Goal: Task Accomplishment & Management: Manage account settings

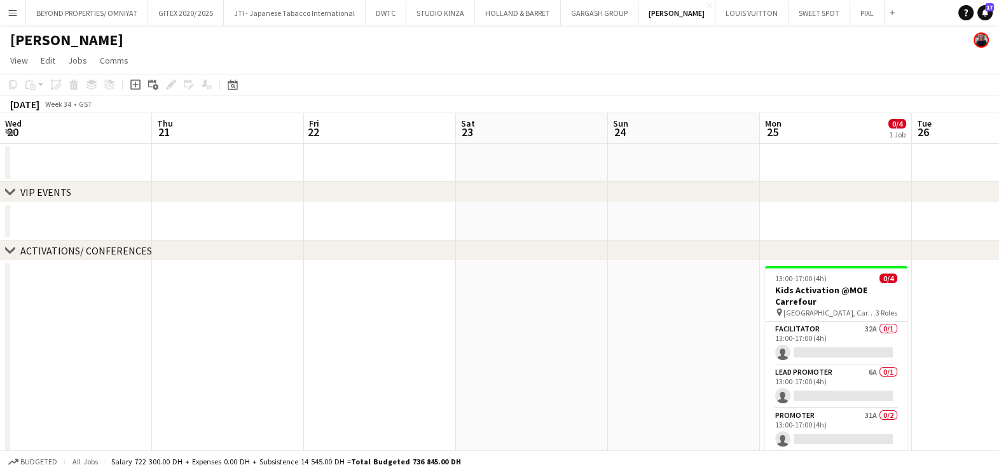
scroll to position [0, 399]
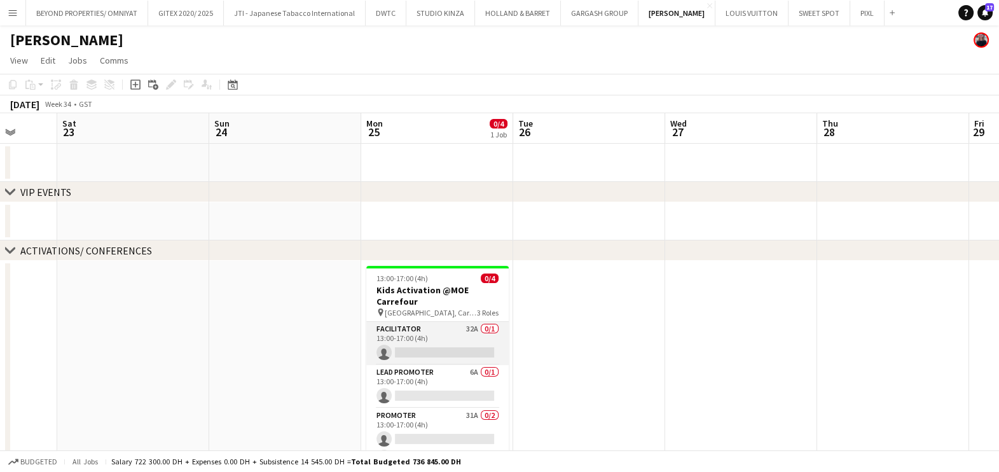
click at [444, 337] on app-card-role "Facilitator 32A 0/1 13:00-17:00 (4h) single-neutral-actions" at bounding box center [437, 343] width 142 height 43
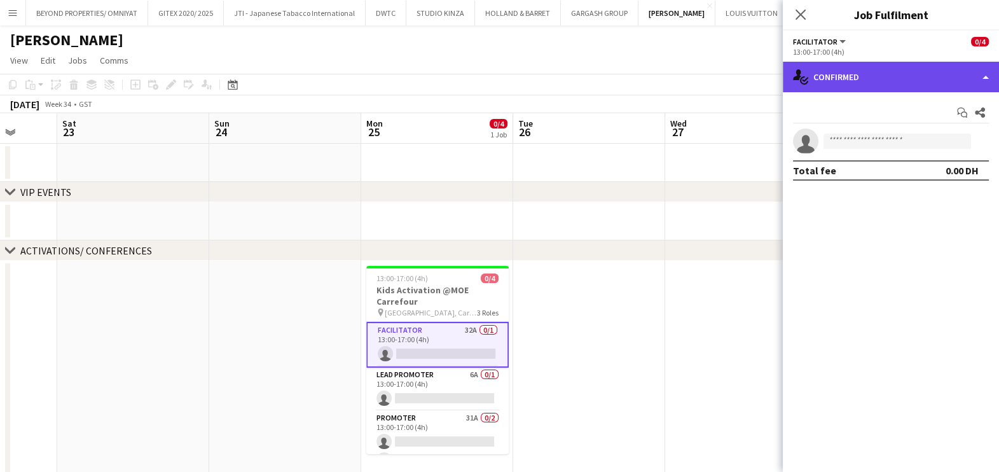
click at [877, 86] on div "single-neutral-actions-check-2 Confirmed" at bounding box center [891, 77] width 216 height 31
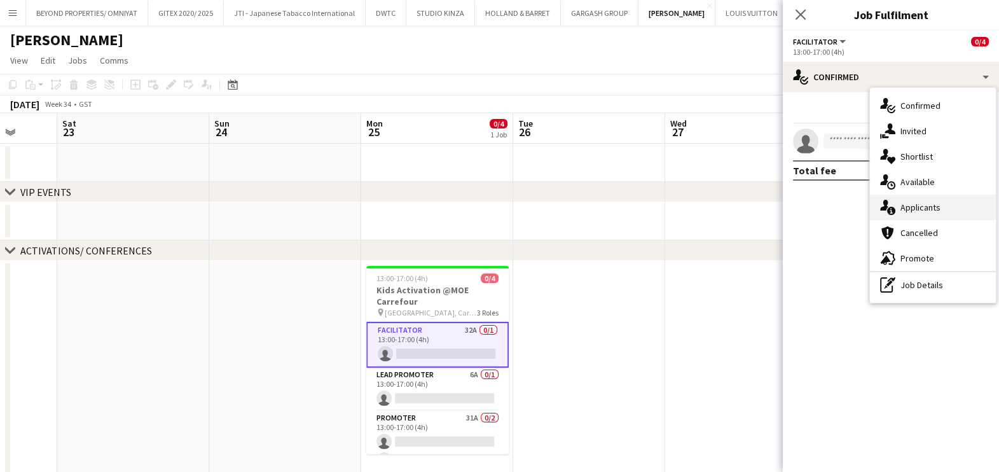
click at [944, 211] on div "single-neutral-actions-information Applicants" at bounding box center [933, 207] width 126 height 25
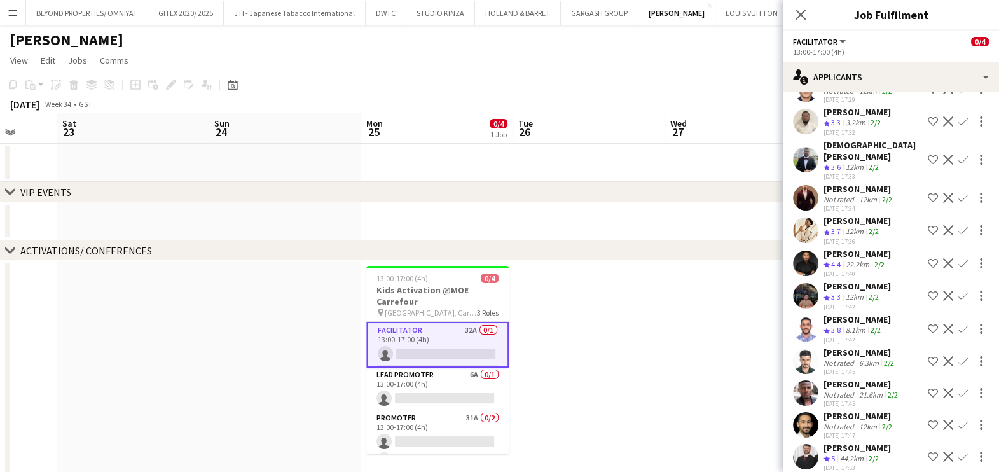
scroll to position [556, 0]
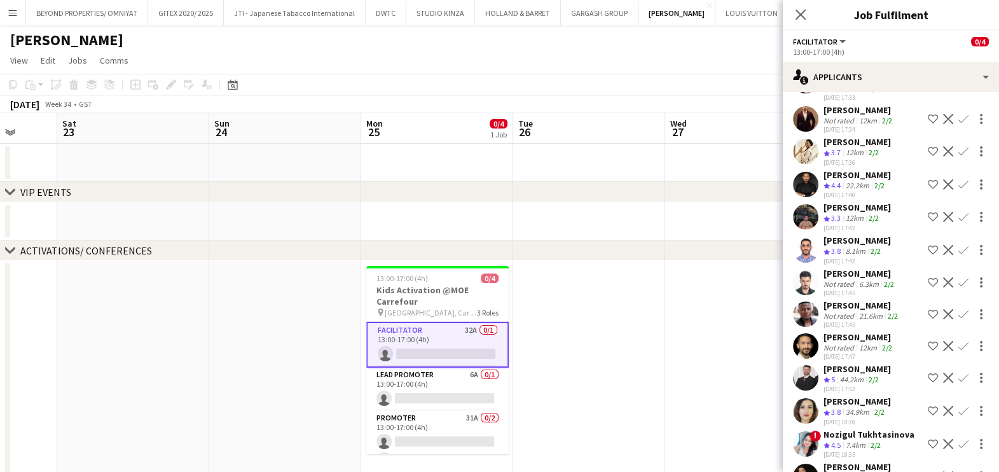
click at [928, 341] on app-icon "Shortlist crew" at bounding box center [933, 346] width 10 height 10
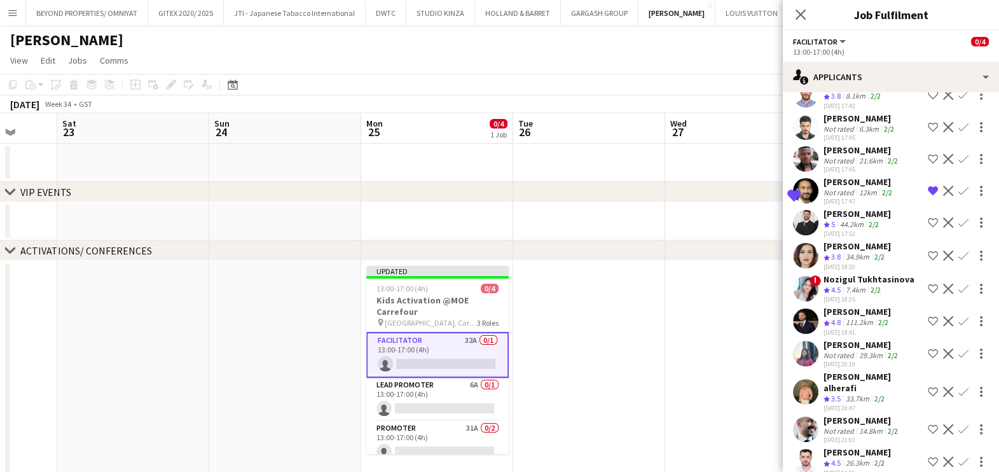
scroll to position [722, 0]
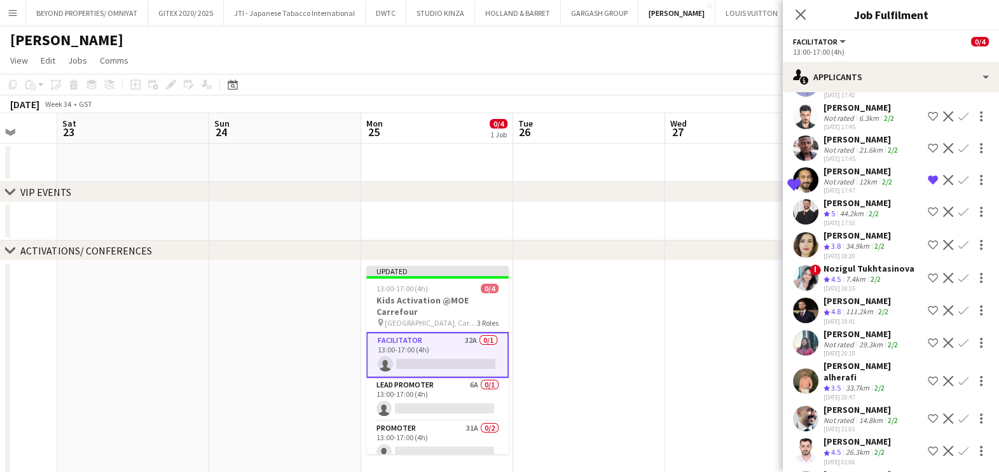
click at [711, 356] on app-date-cell at bounding box center [741, 370] width 152 height 219
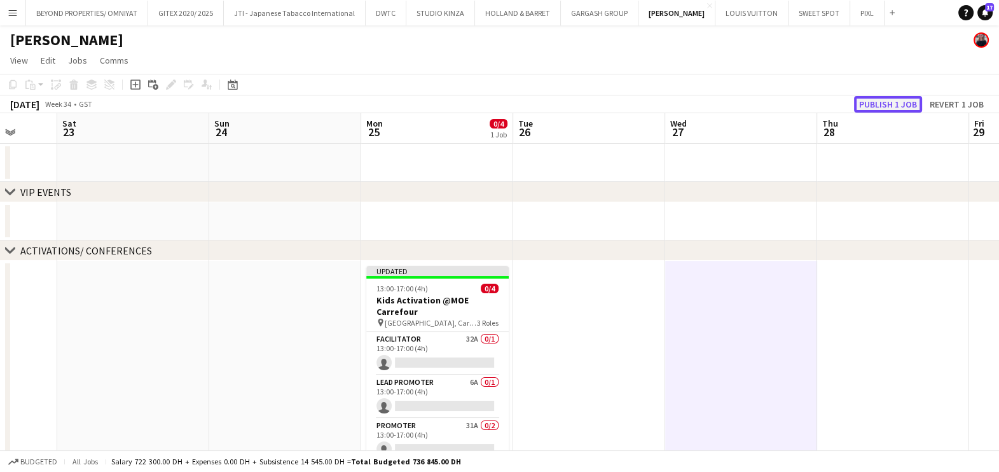
click at [894, 111] on button "Publish 1 job" at bounding box center [888, 104] width 68 height 17
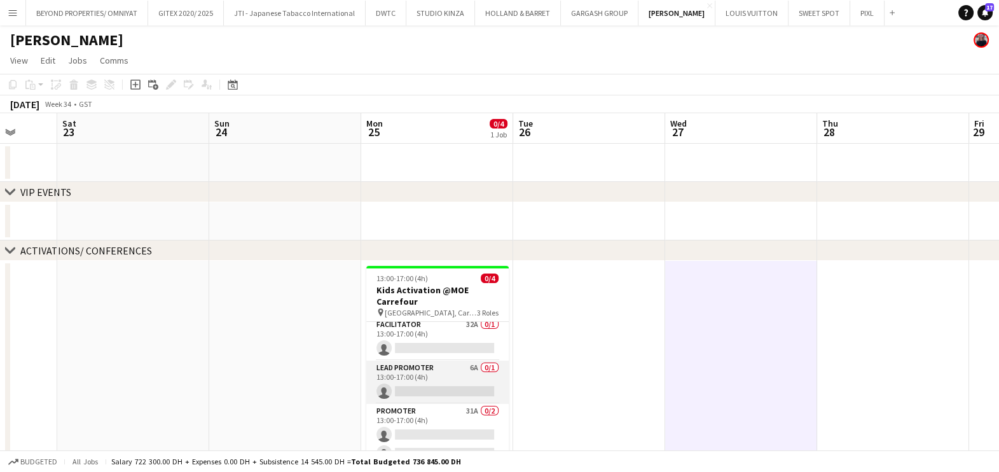
scroll to position [15, 0]
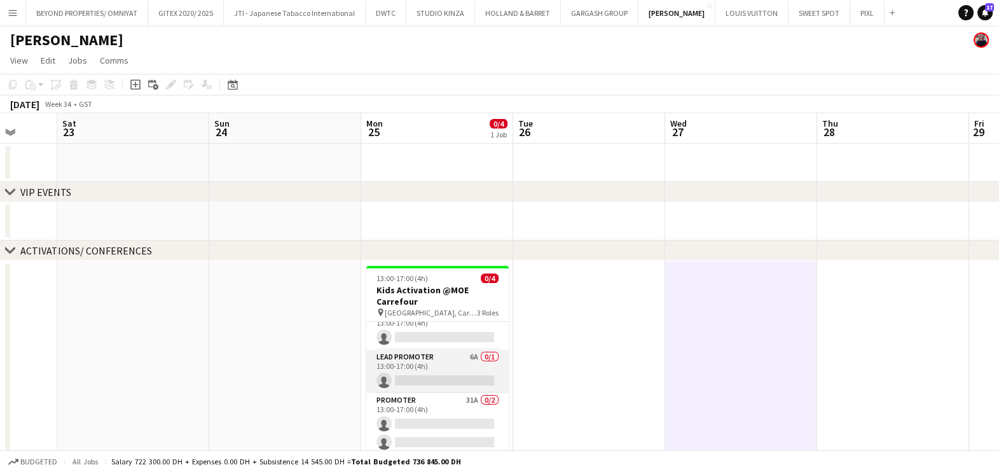
click at [415, 371] on app-card-role "Lead Promoter 6A 0/1 13:00-17:00 (4h) single-neutral-actions" at bounding box center [437, 371] width 142 height 43
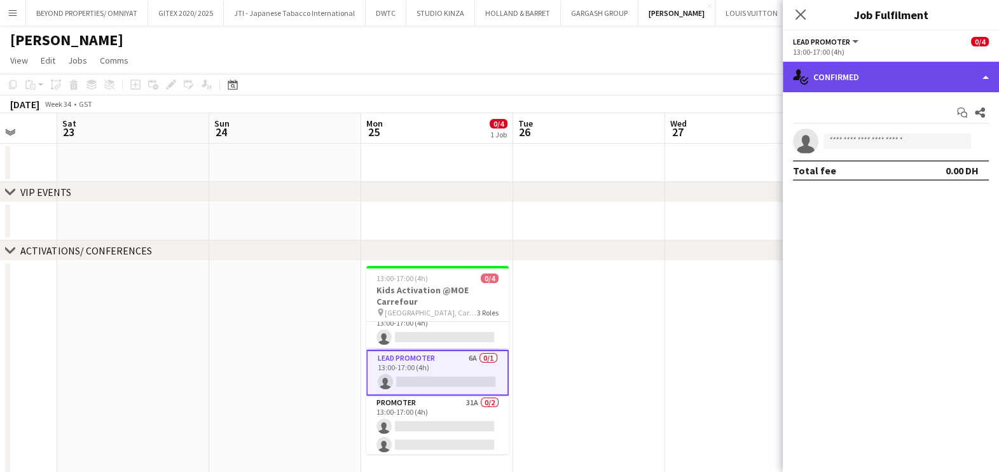
click at [905, 78] on div "single-neutral-actions-check-2 Confirmed" at bounding box center [891, 77] width 216 height 31
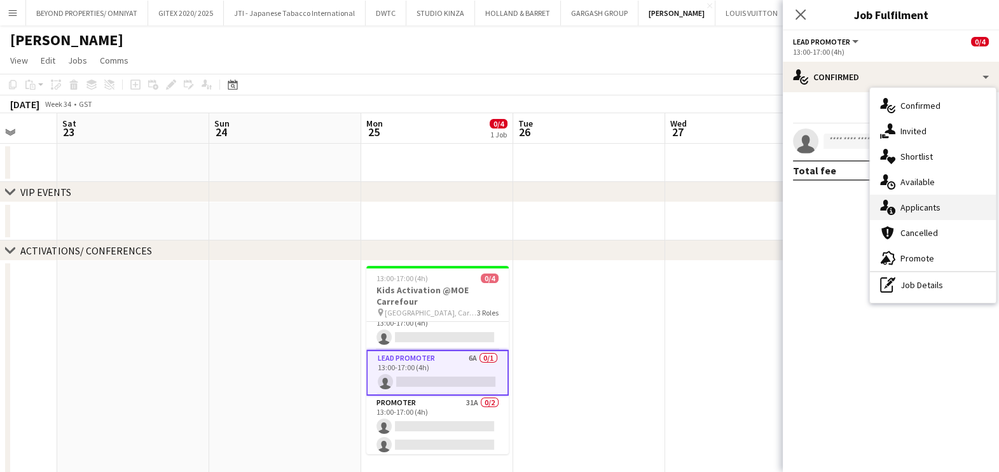
click at [907, 204] on div "single-neutral-actions-information Applicants" at bounding box center [933, 207] width 126 height 25
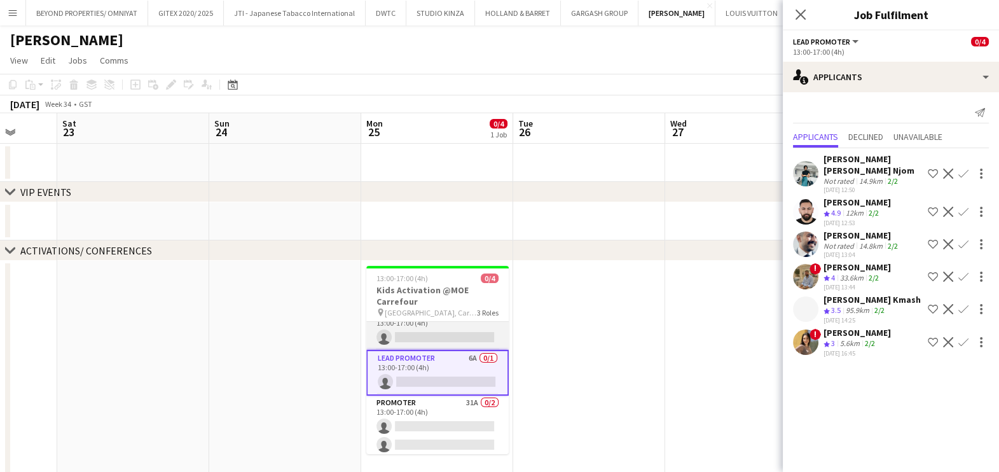
scroll to position [0, 0]
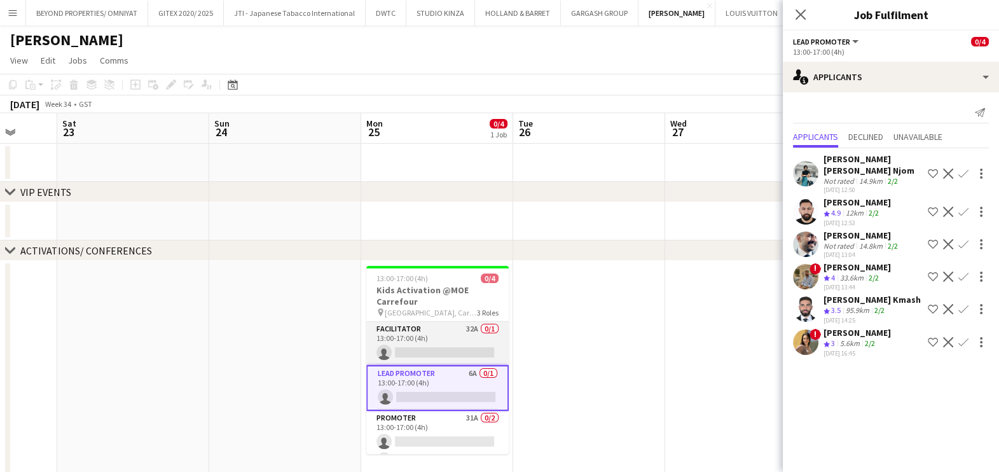
click at [437, 338] on app-card-role "Facilitator 32A 0/1 13:00-17:00 (4h) single-neutral-actions" at bounding box center [437, 343] width 142 height 43
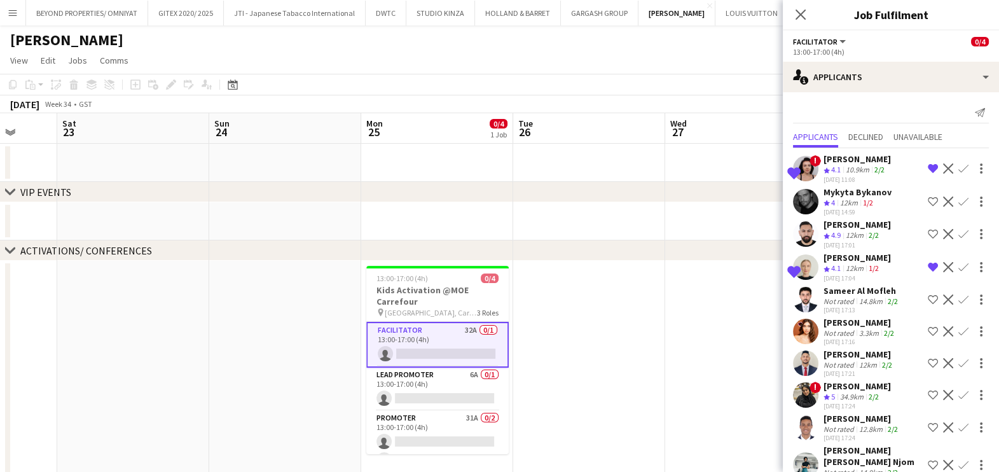
click at [928, 204] on app-icon "Shortlist crew" at bounding box center [933, 202] width 10 height 10
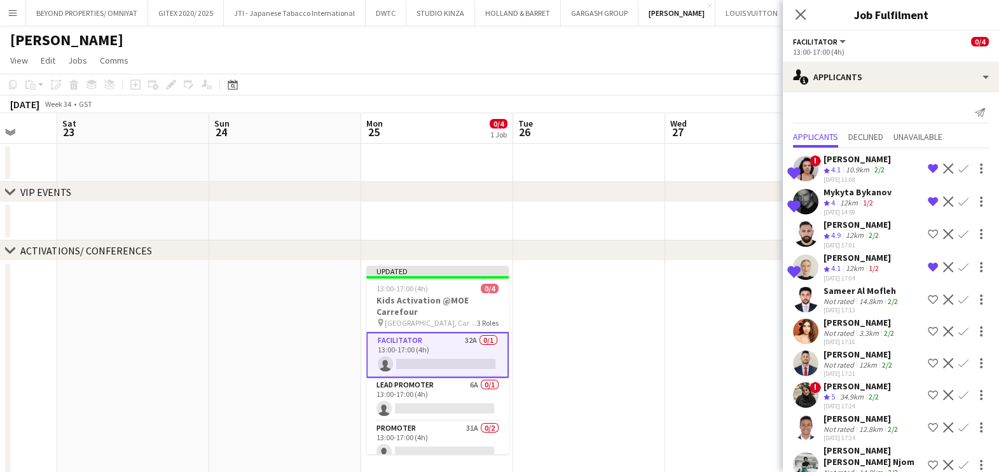
click at [928, 266] on app-icon "Remove crew from shortlist" at bounding box center [933, 267] width 10 height 10
click at [928, 165] on app-icon "Remove crew from shortlist" at bounding box center [933, 168] width 10 height 10
click at [595, 340] on app-date-cell at bounding box center [589, 370] width 152 height 219
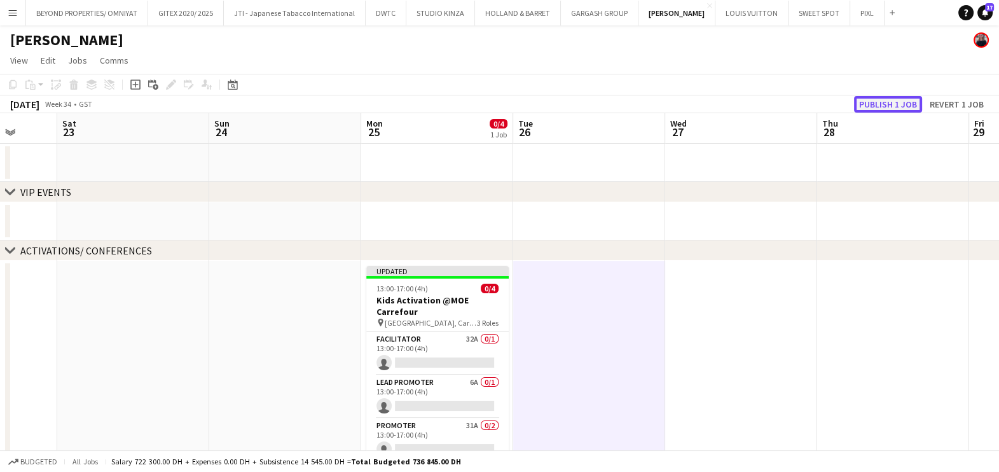
click at [884, 105] on button "Publish 1 job" at bounding box center [888, 104] width 68 height 17
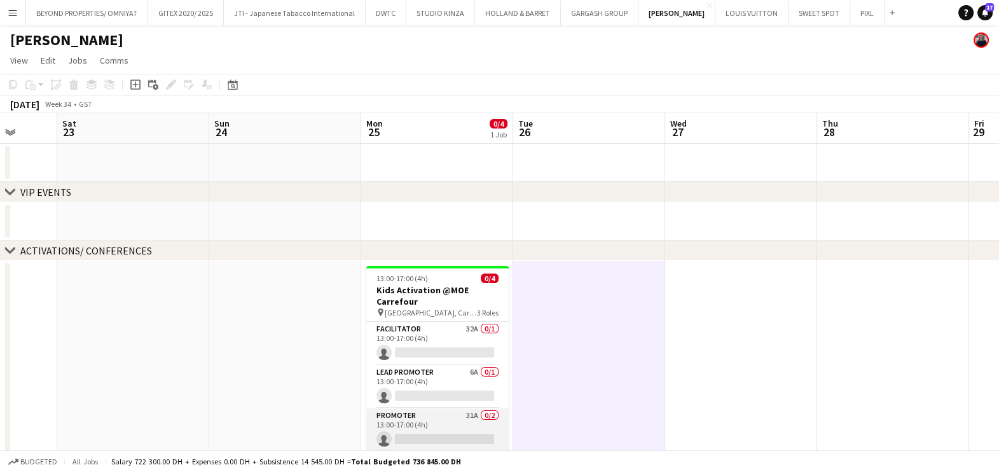
click at [399, 429] on app-card-role "Promoter 31A 0/2 13:00-17:00 (4h) single-neutral-actions single-neutral-actions" at bounding box center [437, 439] width 142 height 62
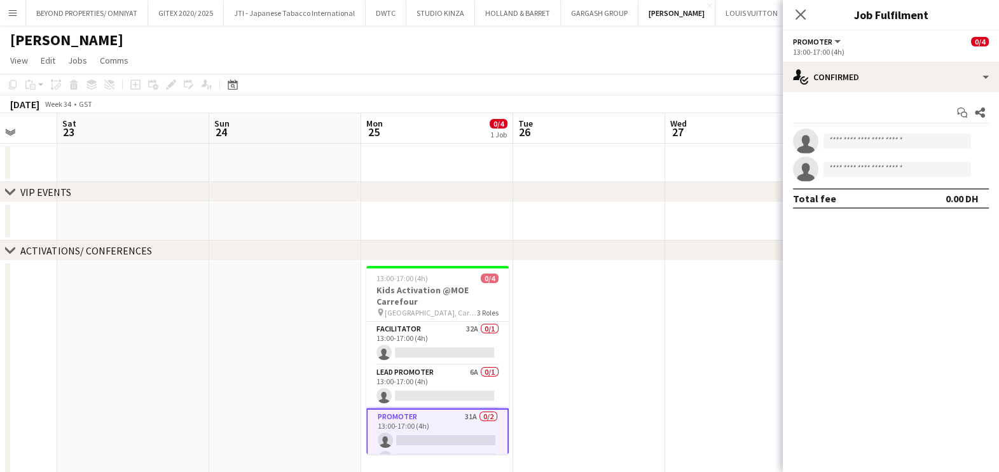
click at [919, 59] on app-options-switcher "Promoter All roles Promoter 0/4 13:00-17:00 (4h)" at bounding box center [891, 46] width 216 height 31
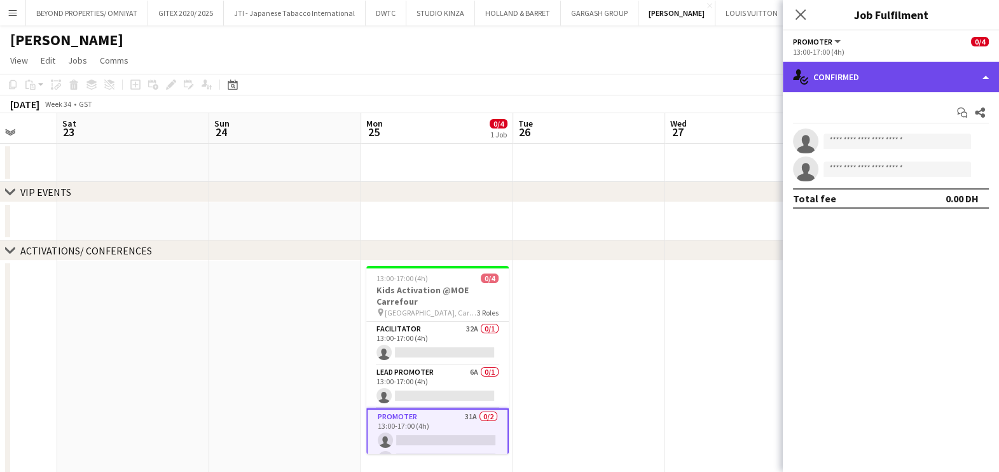
click at [913, 70] on div "single-neutral-actions-check-2 Confirmed" at bounding box center [891, 77] width 216 height 31
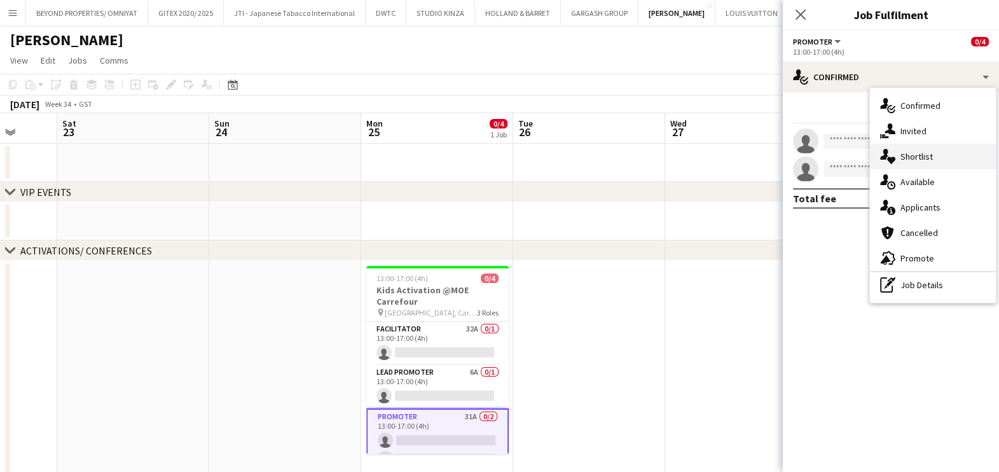
click at [911, 162] on div "single-neutral-actions-heart Shortlist" at bounding box center [933, 156] width 126 height 25
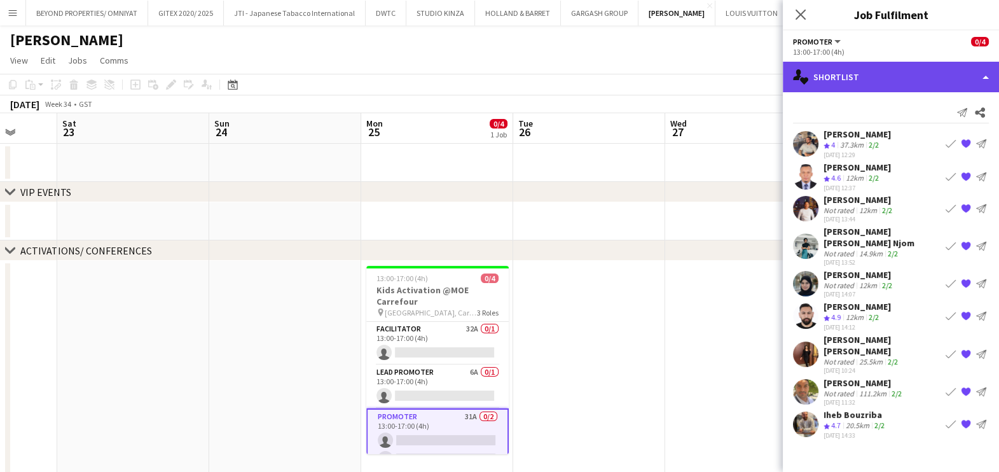
click at [849, 85] on div "single-neutral-actions-heart Shortlist" at bounding box center [891, 77] width 216 height 31
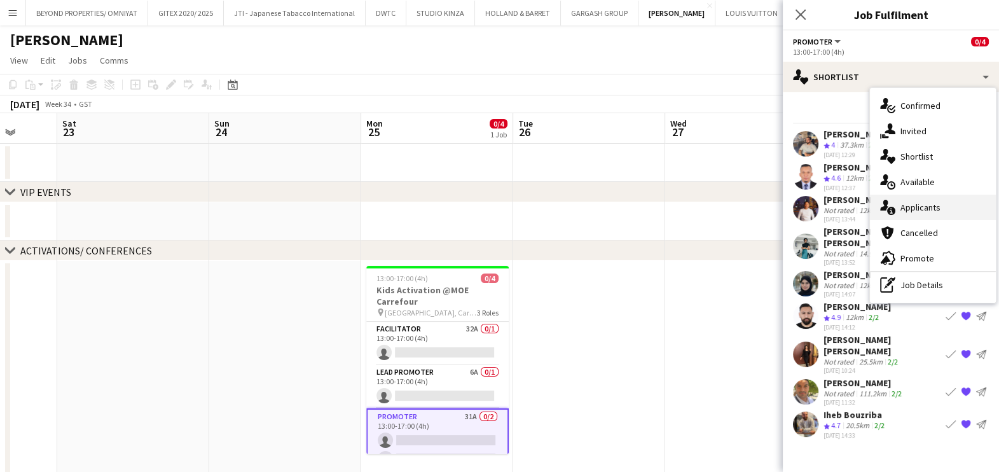
click at [928, 201] on div "single-neutral-actions-information Applicants" at bounding box center [933, 207] width 126 height 25
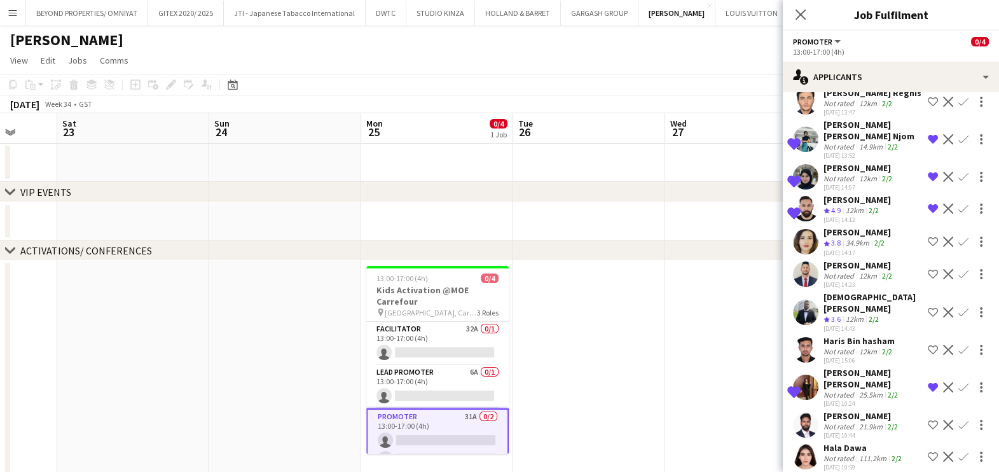
scroll to position [840, 0]
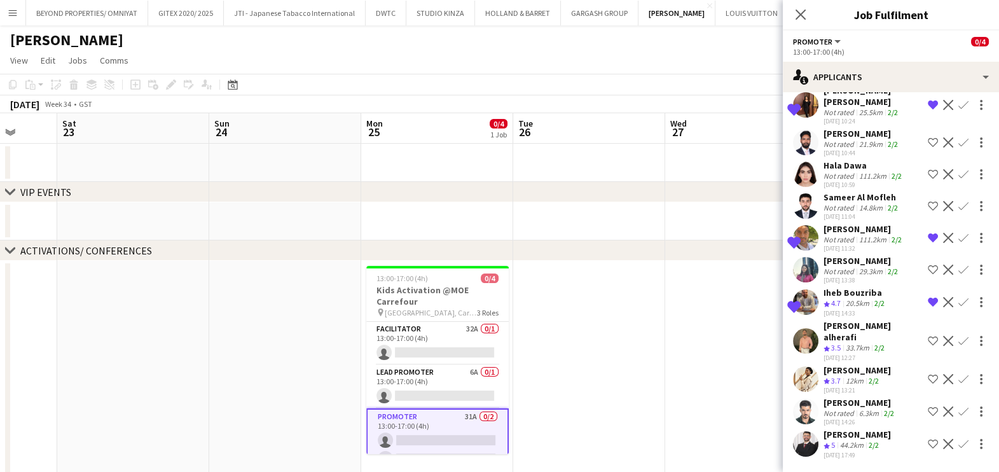
click at [928, 439] on app-icon "Shortlist crew" at bounding box center [933, 444] width 10 height 10
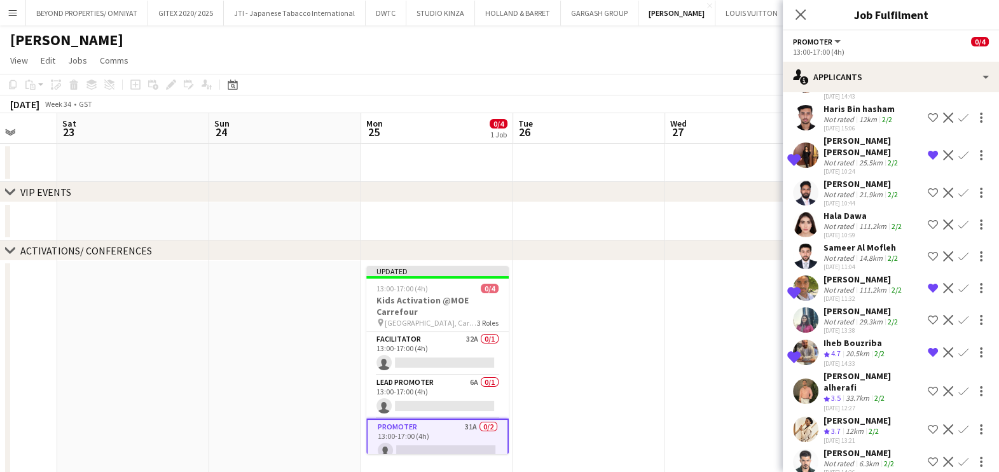
click at [928, 347] on app-icon "Remove crew from shortlist" at bounding box center [933, 352] width 10 height 10
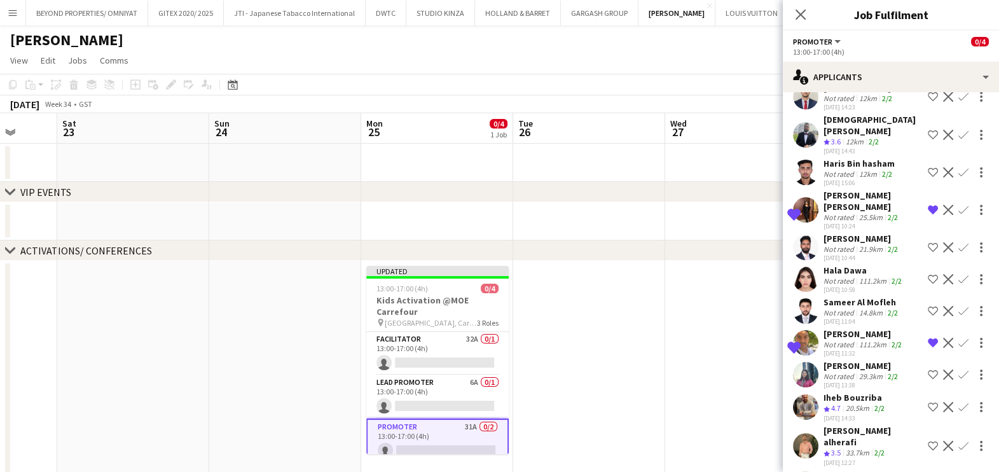
scroll to position [630, 0]
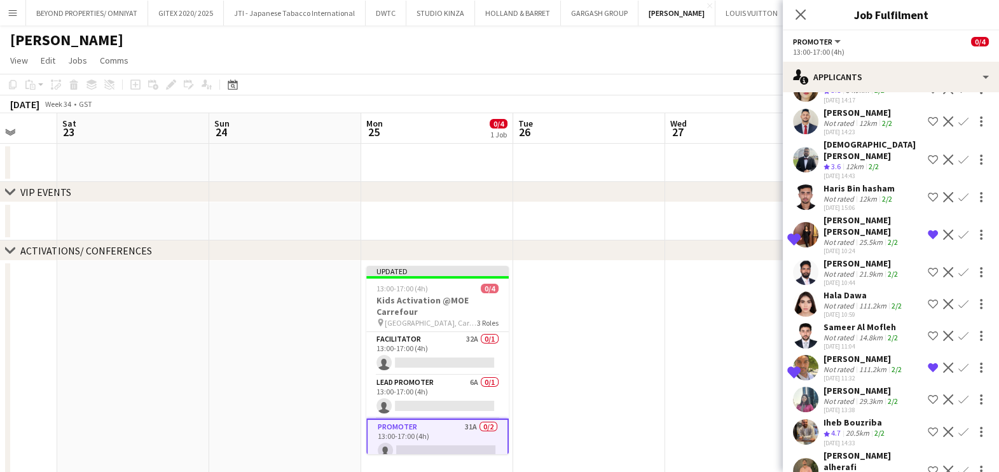
click at [928, 363] on app-icon "Remove crew from shortlist" at bounding box center [933, 368] width 10 height 10
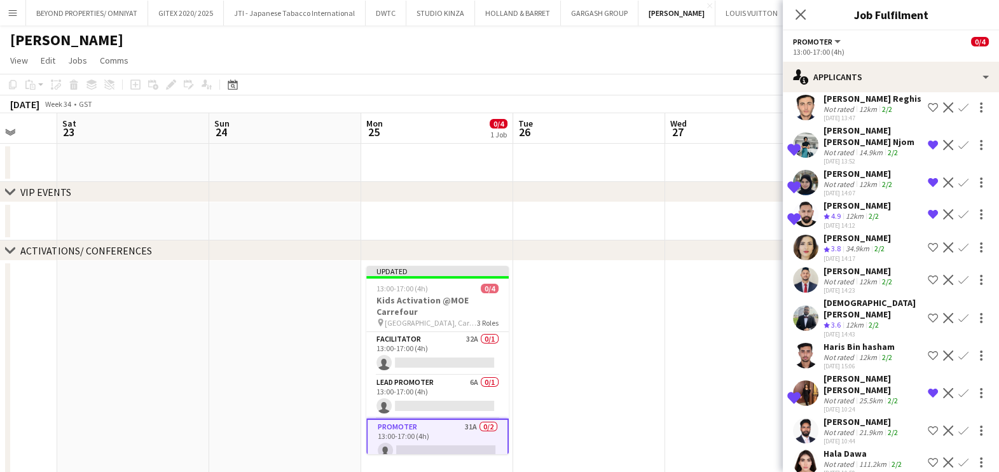
scroll to position [471, 0]
click at [928, 389] on app-icon "Remove crew from shortlist" at bounding box center [933, 394] width 10 height 10
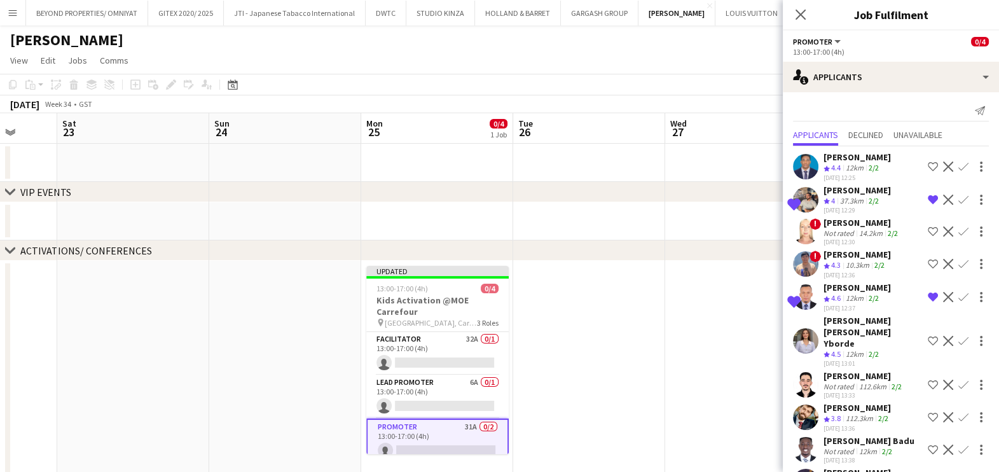
scroll to position [0, 0]
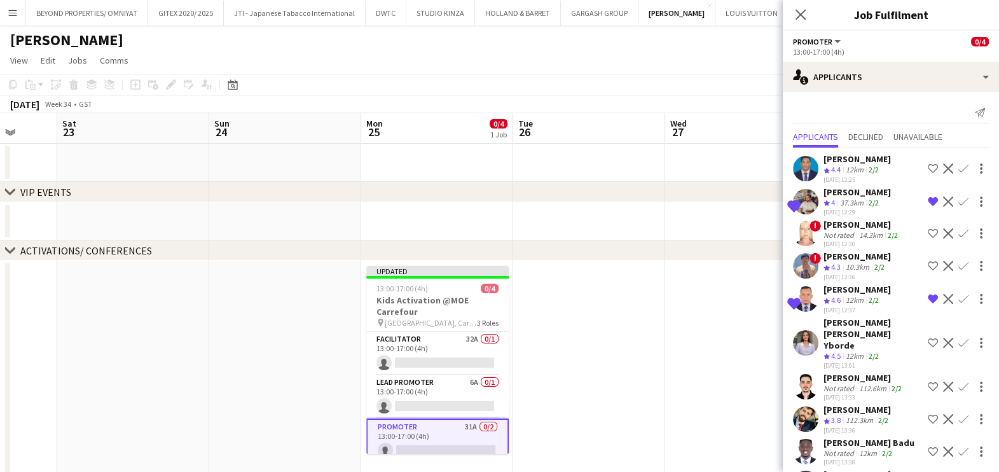
click at [928, 304] on app-icon "Remove crew from shortlist" at bounding box center [933, 299] width 10 height 10
click at [674, 333] on app-date-cell at bounding box center [741, 370] width 152 height 219
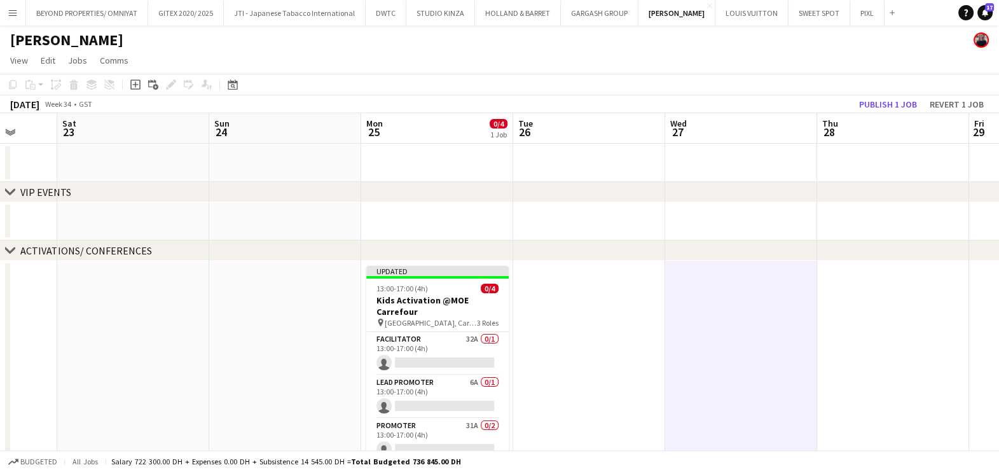
click at [897, 113] on app-board-header-date "Thu 28" at bounding box center [893, 128] width 152 height 31
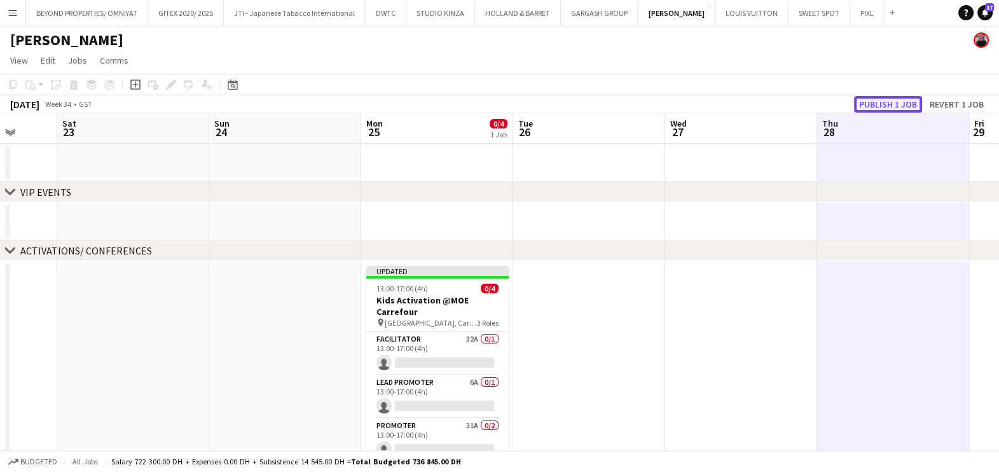
click at [894, 99] on button "Publish 1 job" at bounding box center [888, 104] width 68 height 17
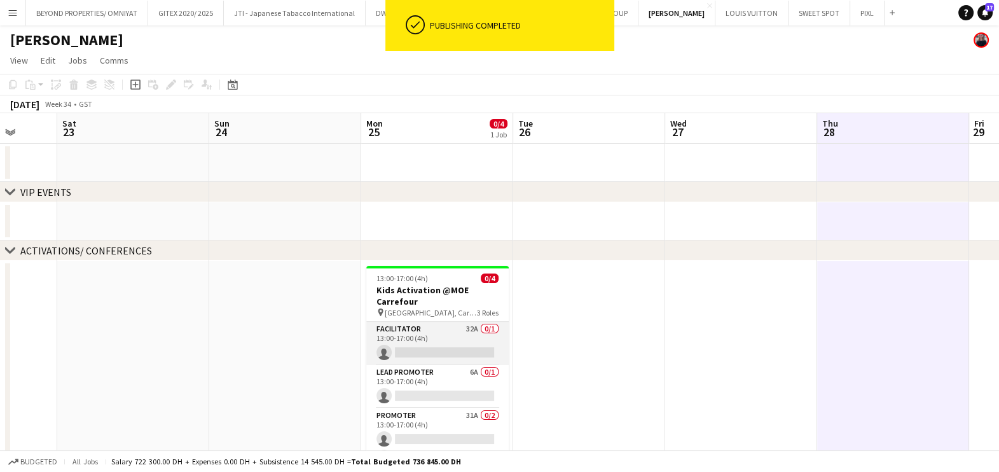
click at [432, 337] on app-card-role "Facilitator 32A 0/1 13:00-17:00 (4h) single-neutral-actions" at bounding box center [437, 343] width 142 height 43
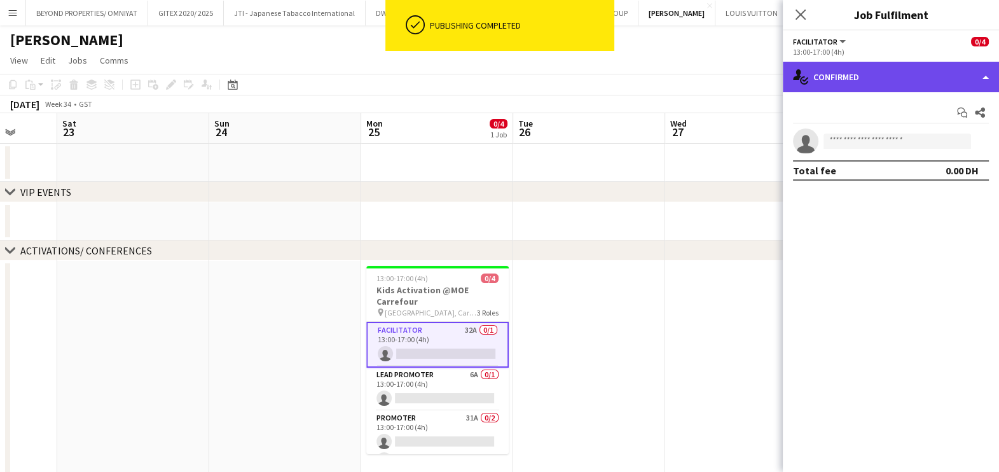
click at [901, 82] on div "single-neutral-actions-check-2 Confirmed" at bounding box center [891, 77] width 216 height 31
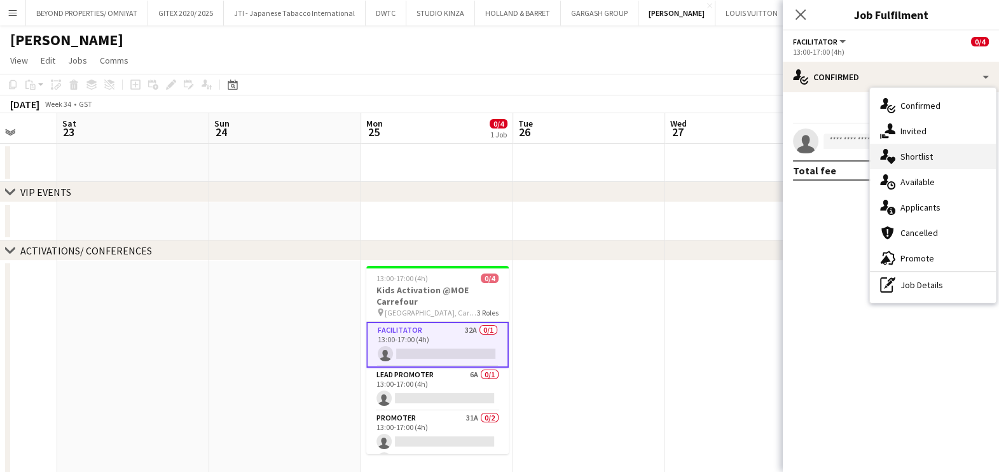
click at [913, 153] on div "single-neutral-actions-heart Shortlist" at bounding box center [933, 156] width 126 height 25
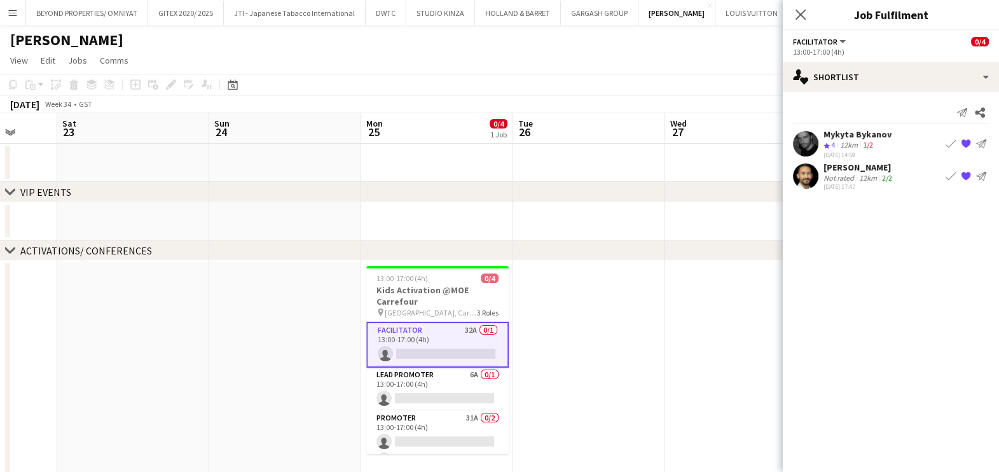
click at [711, 321] on app-date-cell at bounding box center [741, 370] width 152 height 219
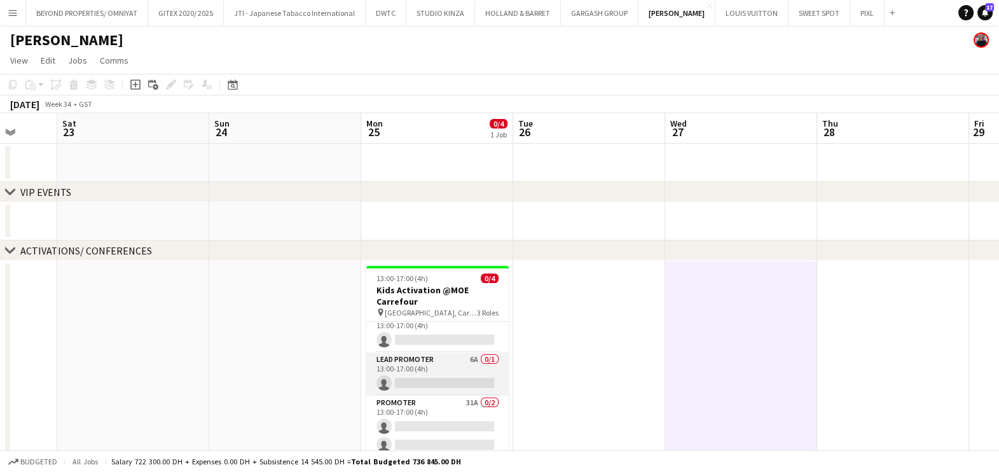
scroll to position [15, 0]
click at [454, 372] on app-card-role "Lead Promoter 6A 0/1 13:00-17:00 (4h) single-neutral-actions" at bounding box center [437, 371] width 142 height 43
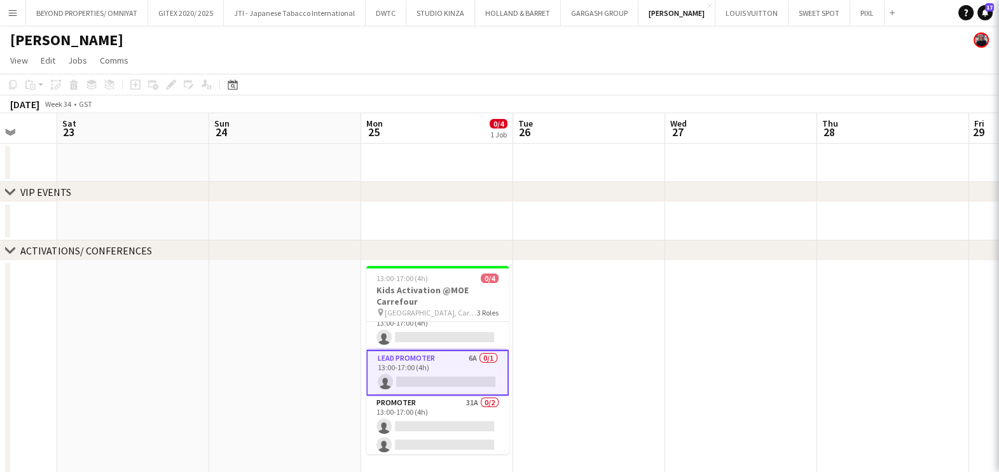
scroll to position [0, 400]
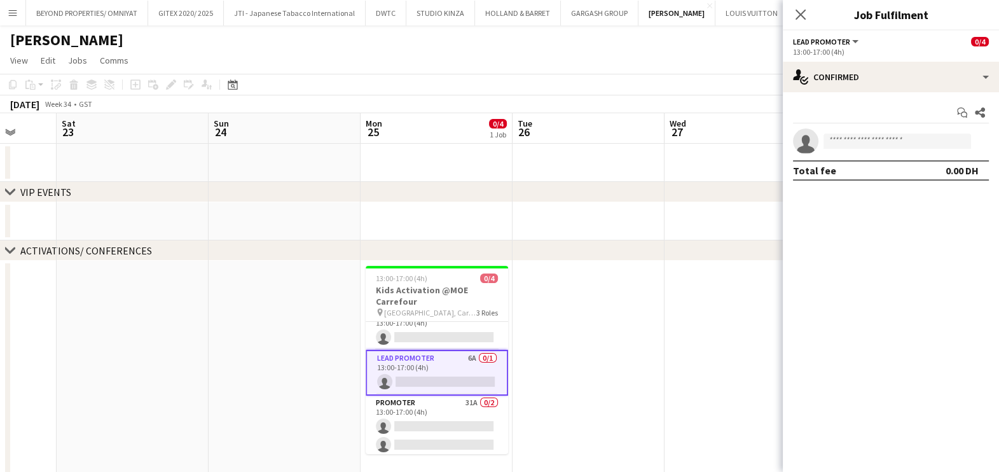
click at [711, 261] on div "chevron-right ACTIVATIONS/ CONFERENCES" at bounding box center [499, 250] width 999 height 20
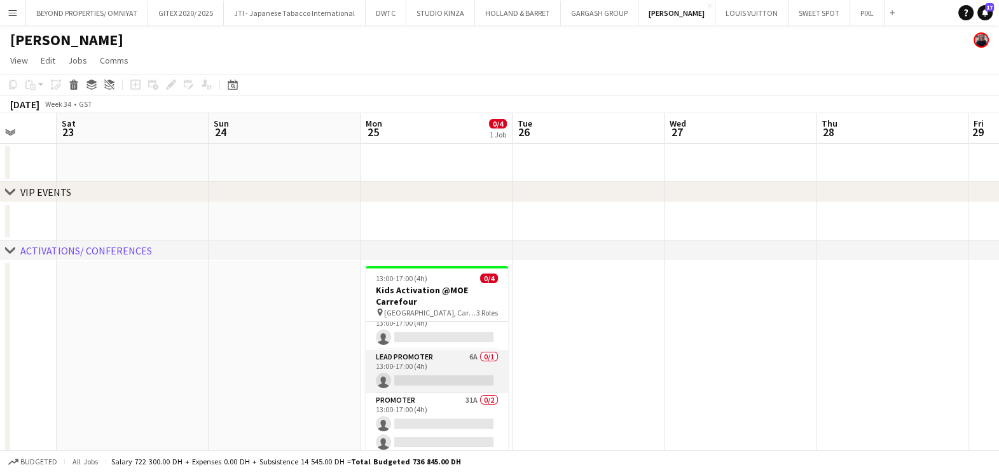
click at [469, 379] on app-card-role "Lead Promoter 6A 0/1 13:00-17:00 (4h) single-neutral-actions" at bounding box center [437, 371] width 142 height 43
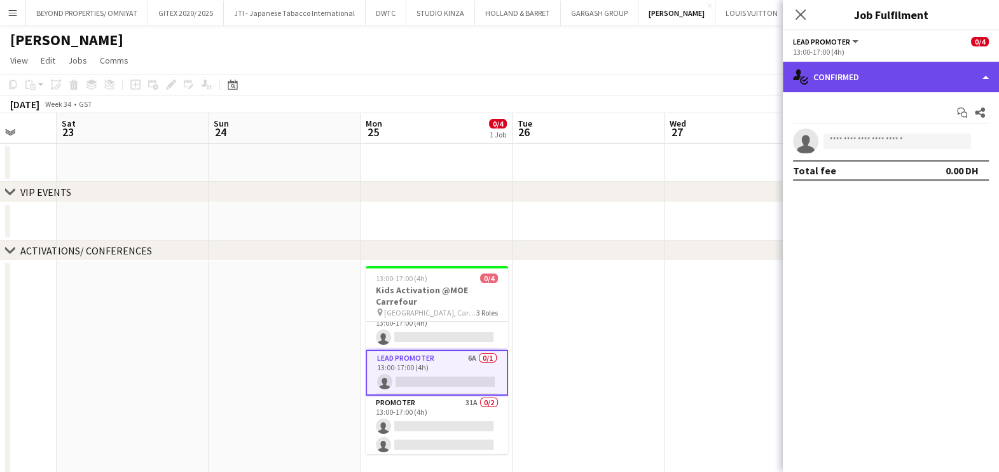
click at [866, 77] on div "single-neutral-actions-check-2 Confirmed" at bounding box center [891, 77] width 216 height 31
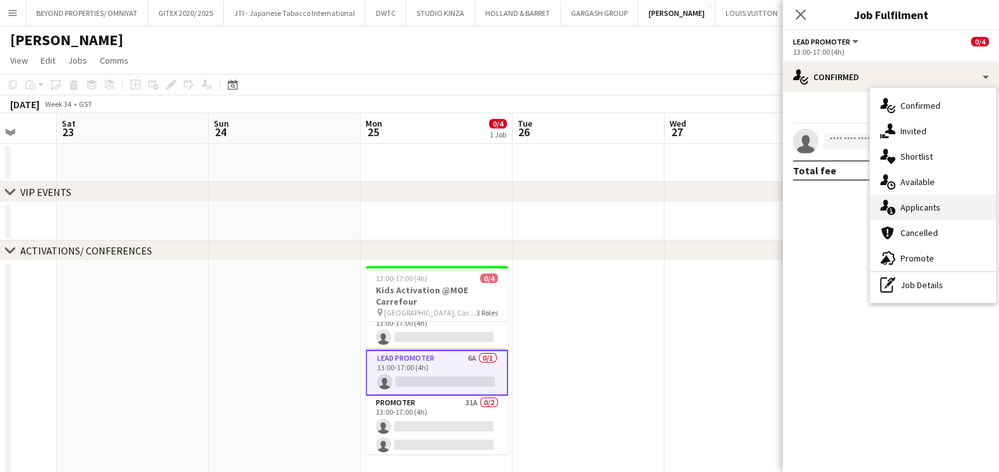
click at [913, 209] on div "single-neutral-actions-information Applicants" at bounding box center [933, 207] width 126 height 25
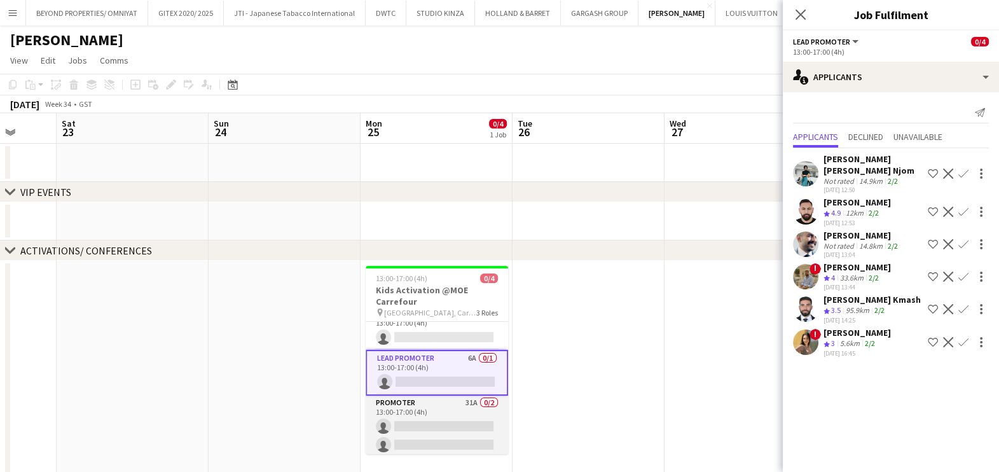
click at [420, 420] on app-card-role "Promoter 31A 0/2 13:00-17:00 (4h) single-neutral-actions single-neutral-actions" at bounding box center [437, 427] width 142 height 62
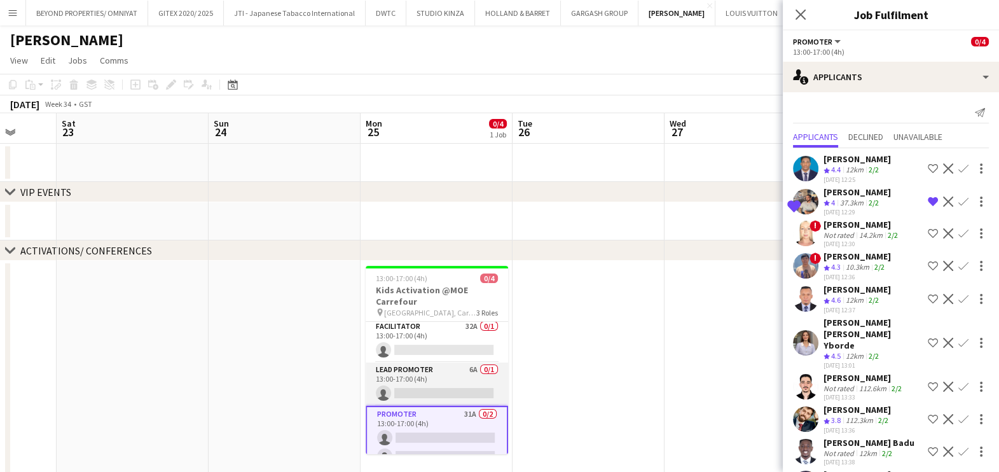
scroll to position [0, 0]
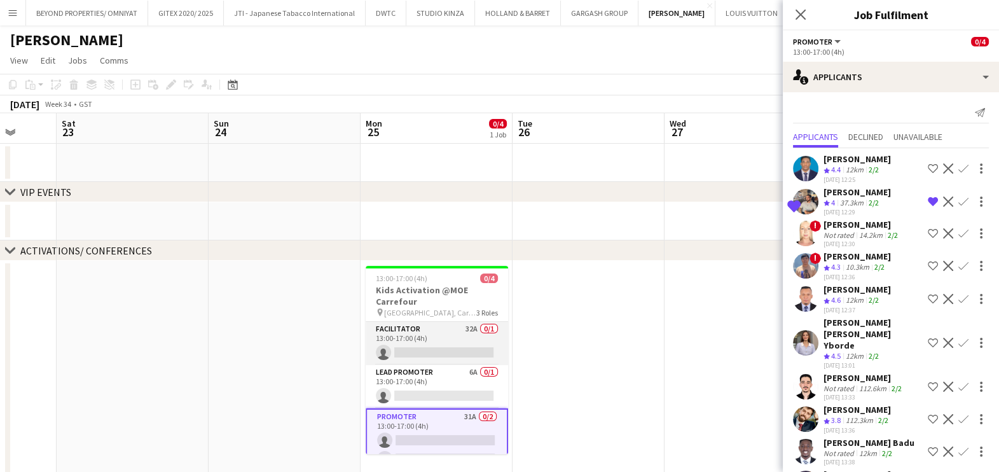
click at [443, 331] on app-card-role "Facilitator 32A 0/1 13:00-17:00 (4h) single-neutral-actions" at bounding box center [437, 343] width 142 height 43
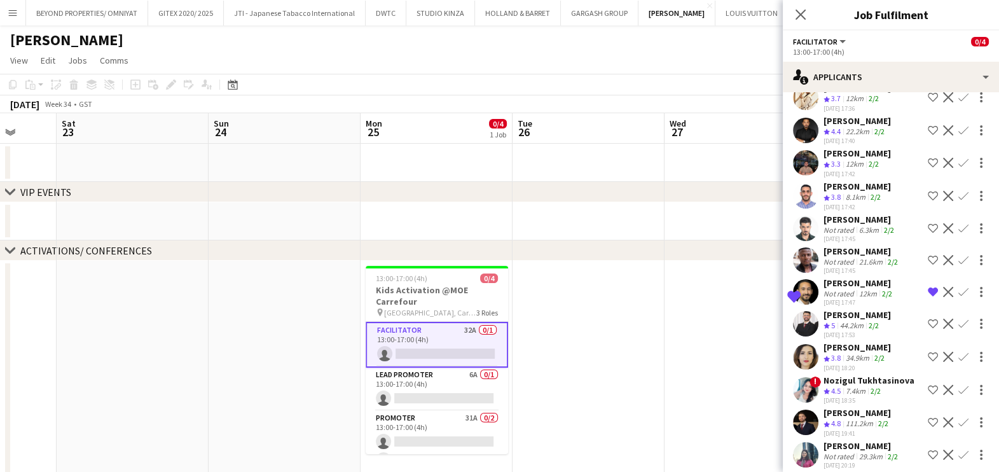
scroll to position [636, 0]
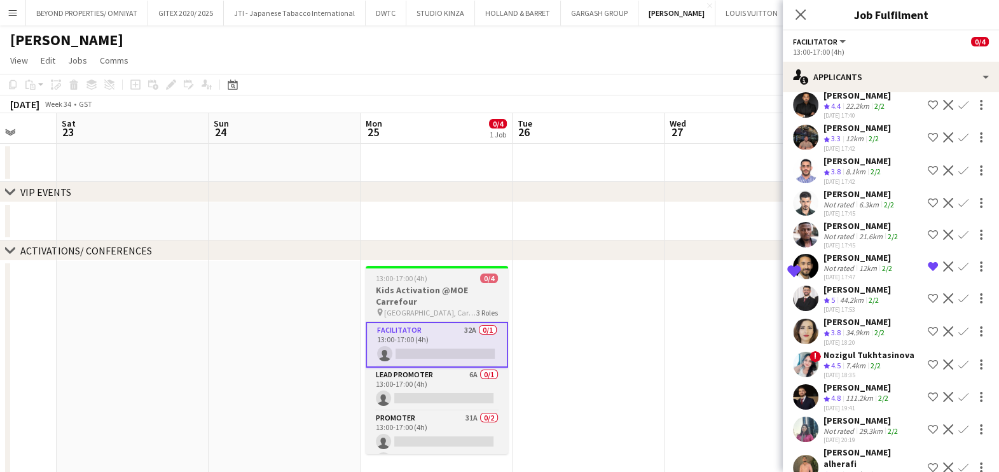
click at [460, 295] on h3 "Kids Activation @MOE Carrefour" at bounding box center [437, 295] width 142 height 23
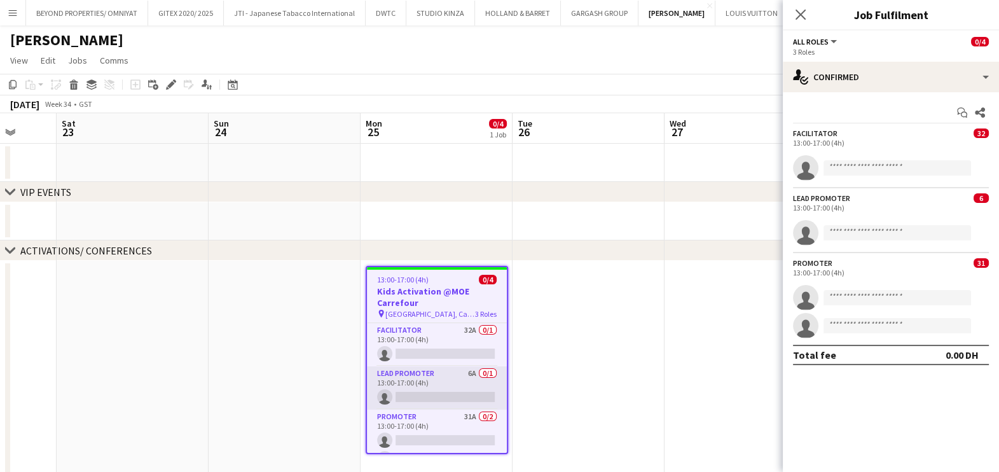
click at [429, 379] on app-card-role "Lead Promoter 6A 0/1 13:00-17:00 (4h) single-neutral-actions" at bounding box center [437, 387] width 140 height 43
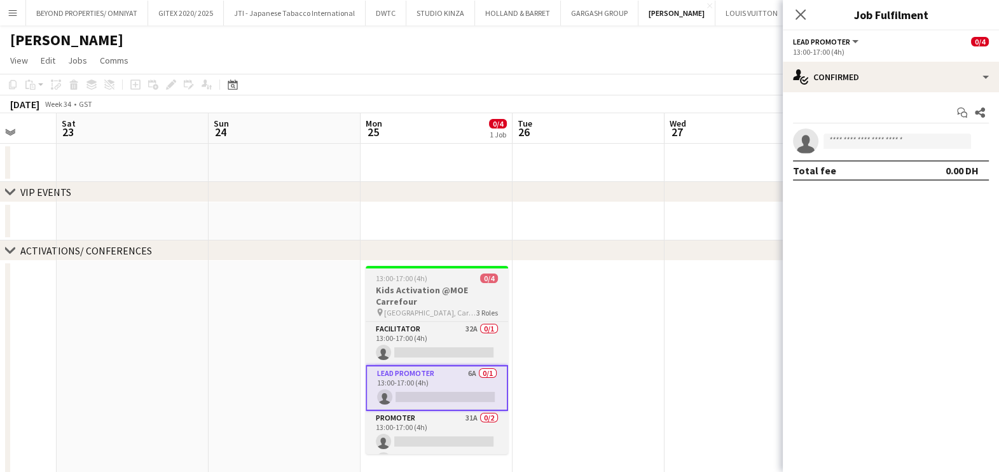
click at [421, 301] on h3 "Kids Activation @MOE Carrefour" at bounding box center [437, 295] width 142 height 23
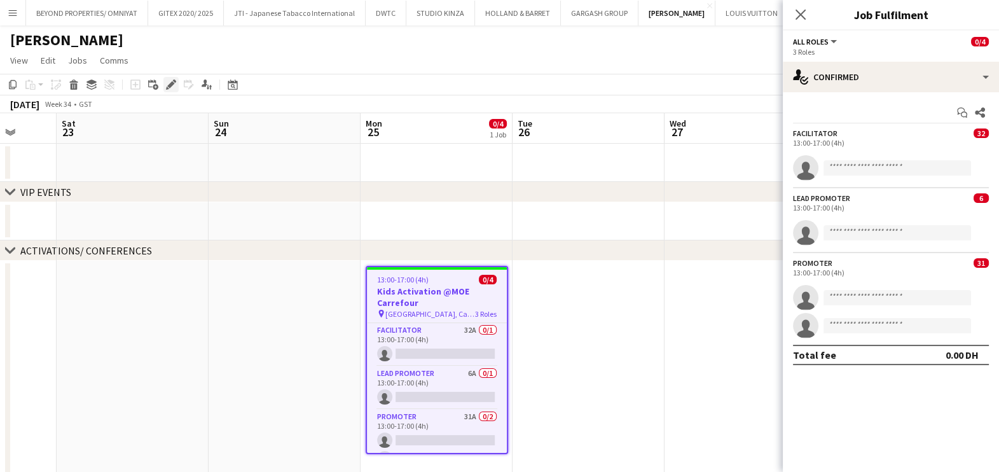
click at [168, 82] on icon "Edit" at bounding box center [171, 85] width 10 height 10
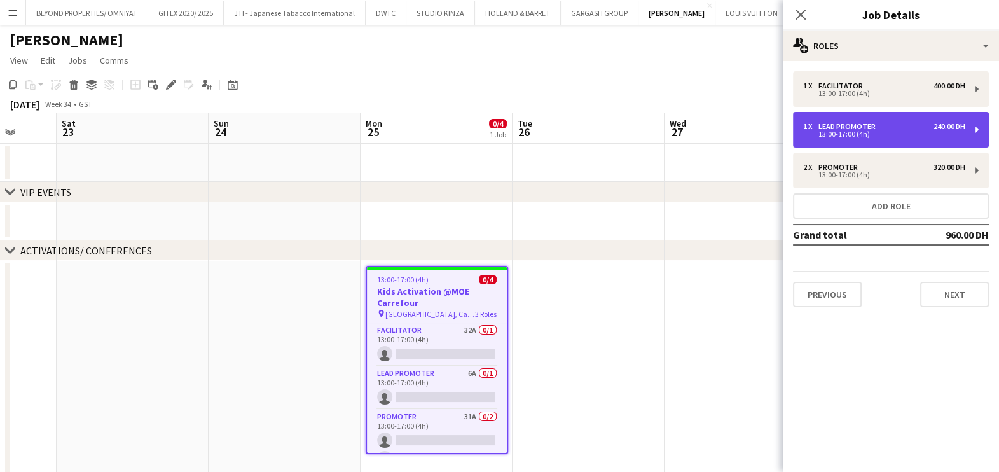
click at [846, 127] on div "Lead Promoter" at bounding box center [850, 126] width 62 height 9
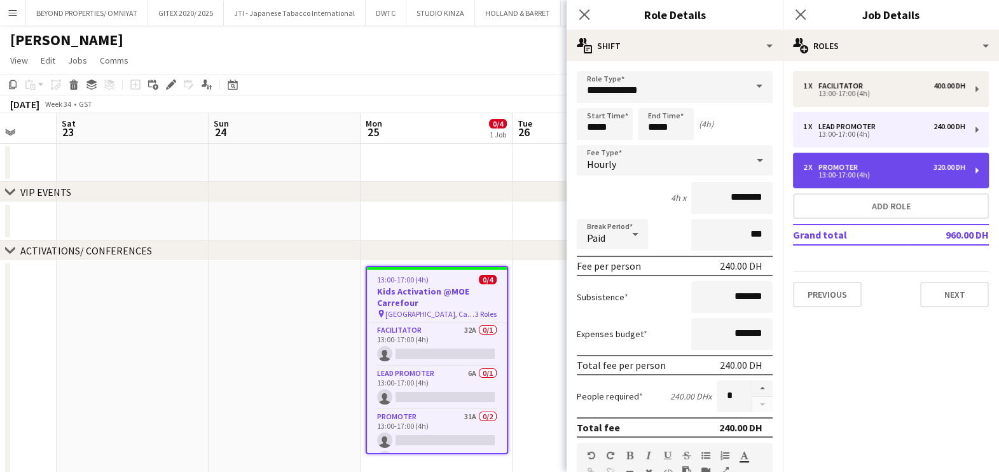
click at [938, 177] on div "13:00-17:00 (4h)" at bounding box center [884, 175] width 162 height 6
type input "********"
type input "*"
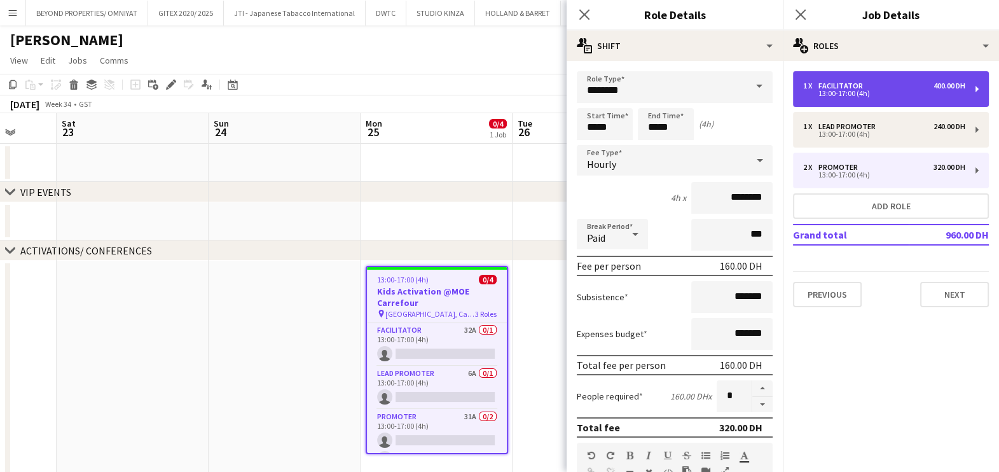
click at [889, 85] on div "1 x Facilitator 400.00 DH" at bounding box center [884, 85] width 162 height 9
type input "**********"
type input "*********"
type input "*"
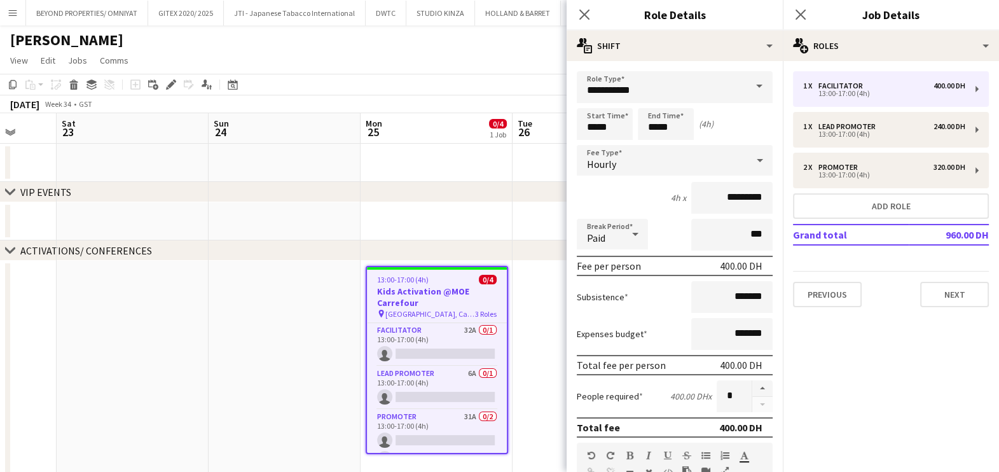
click at [284, 342] on app-date-cell at bounding box center [285, 370] width 152 height 219
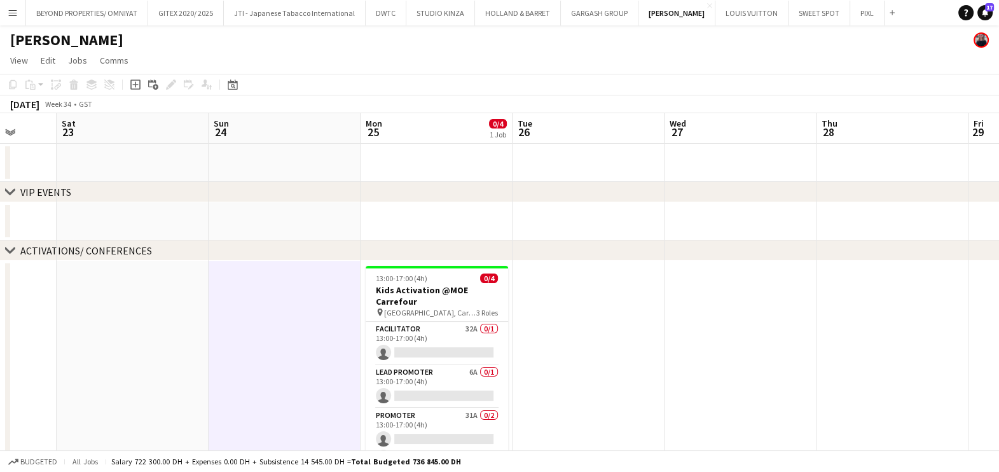
click at [649, 321] on app-date-cell at bounding box center [589, 370] width 152 height 219
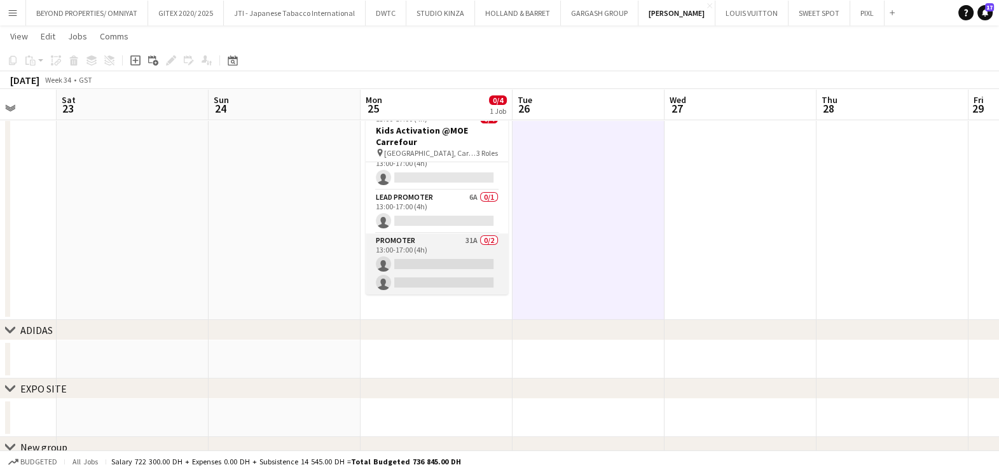
scroll to position [0, 0]
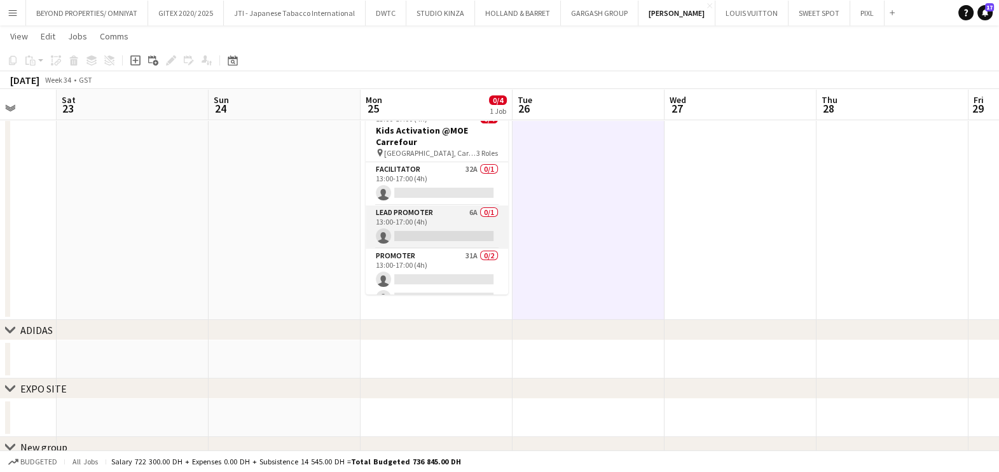
click at [441, 218] on app-card-role "Lead Promoter 6A 0/1 13:00-17:00 (4h) single-neutral-actions" at bounding box center [437, 226] width 142 height 43
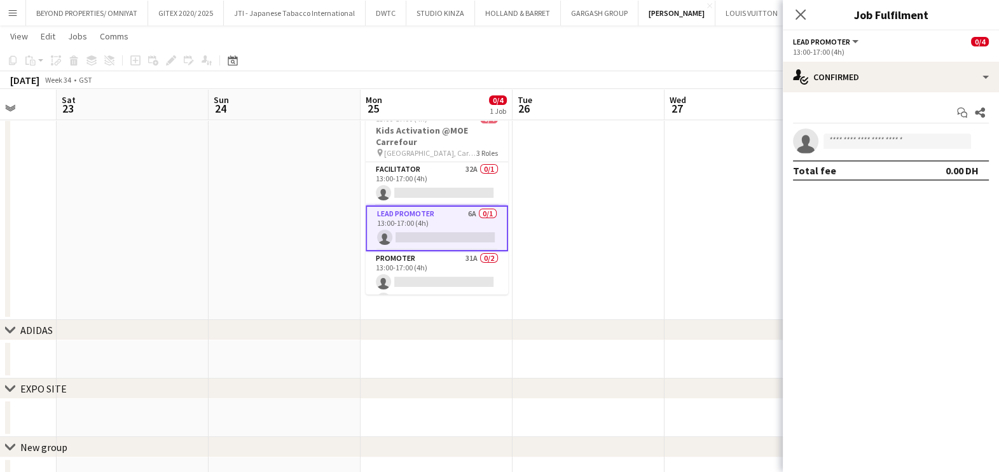
click at [612, 221] on app-date-cell at bounding box center [589, 210] width 152 height 219
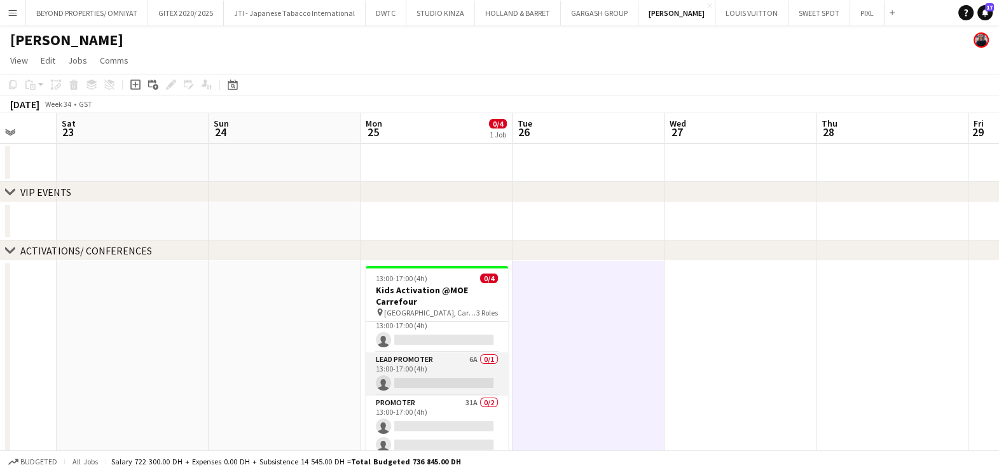
scroll to position [15, 0]
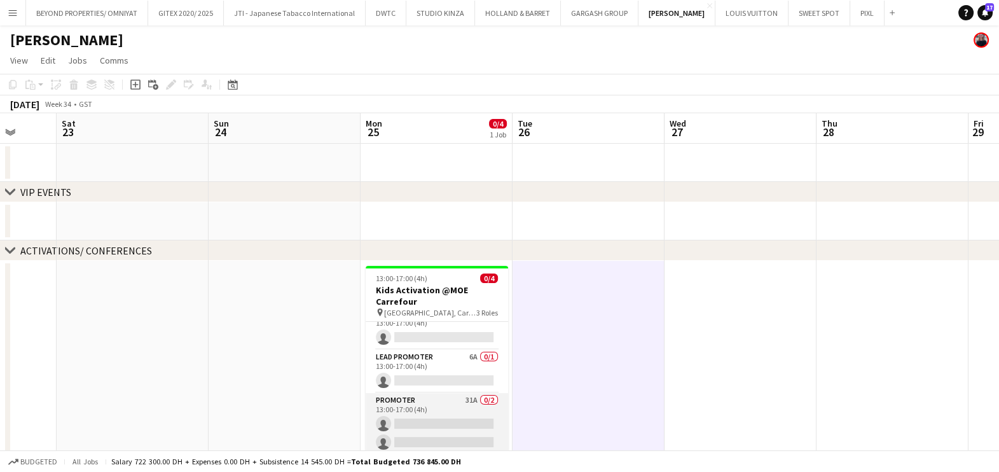
click at [450, 412] on app-card-role "Promoter 31A 0/2 13:00-17:00 (4h) single-neutral-actions single-neutral-actions" at bounding box center [437, 424] width 142 height 62
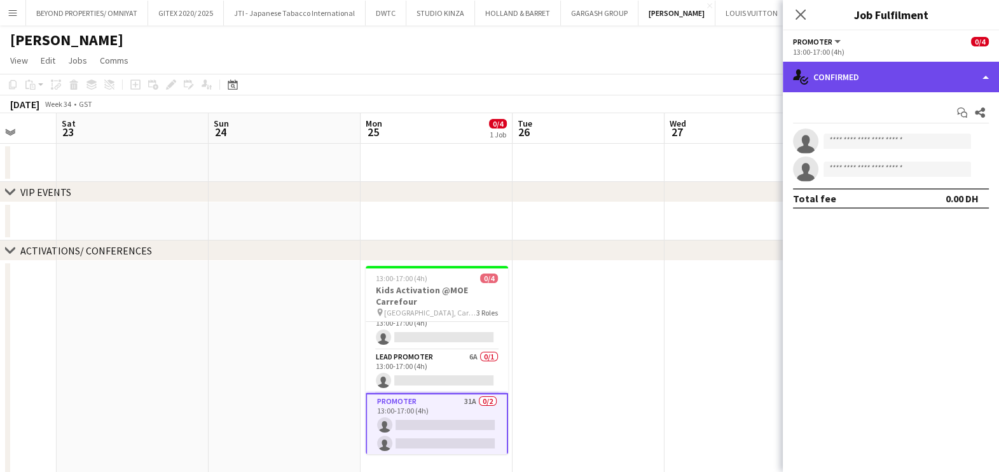
click at [864, 87] on div "single-neutral-actions-check-2 Confirmed" at bounding box center [891, 77] width 216 height 31
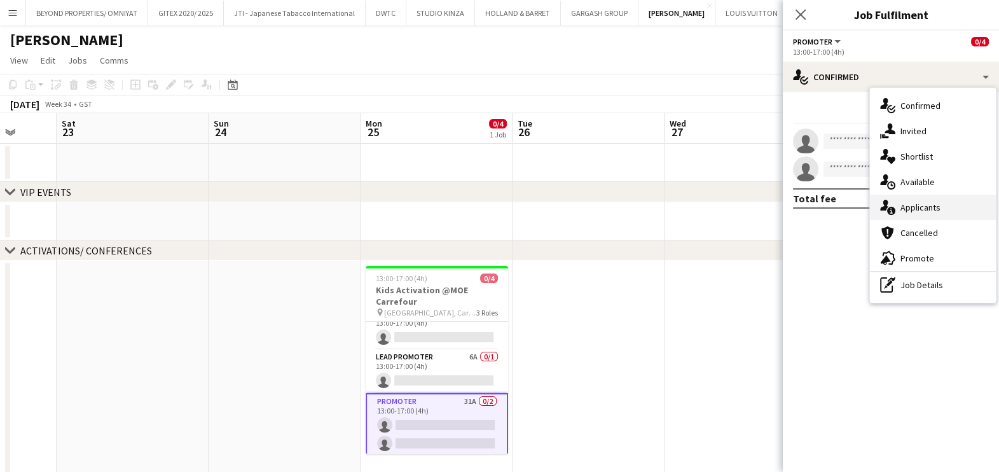
click at [930, 216] on div "single-neutral-actions-information Applicants" at bounding box center [933, 207] width 126 height 25
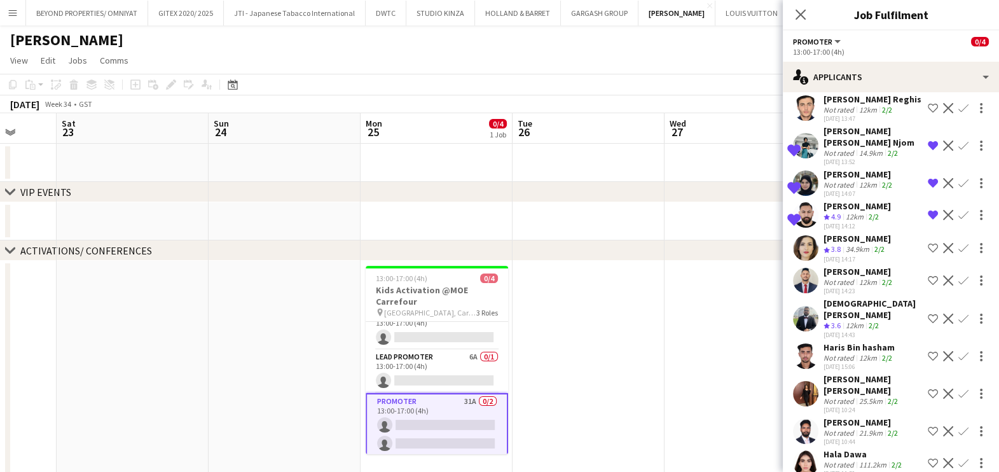
scroll to position [18, 0]
click at [446, 415] on app-card-role "Promoter 31A 0/2 13:00-17:00 (4h) single-neutral-actions single-neutral-actions" at bounding box center [437, 423] width 142 height 64
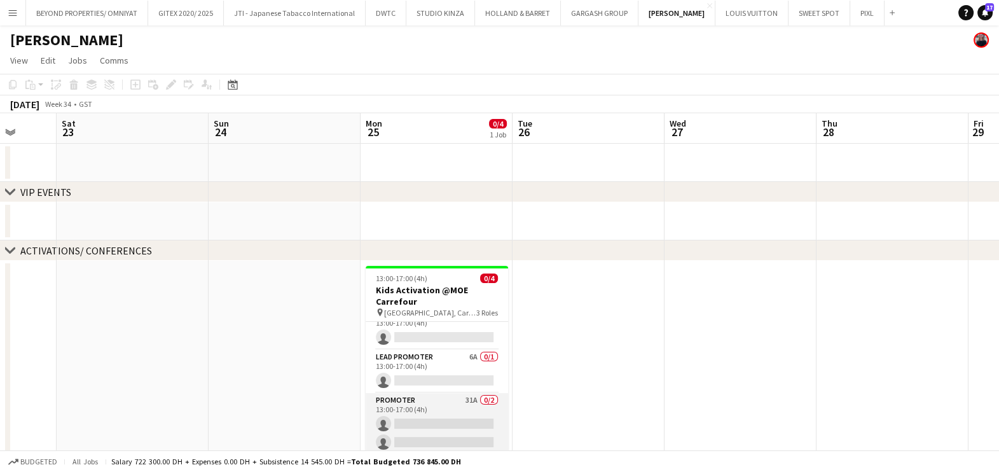
click at [446, 415] on app-card-role "Promoter 31A 0/2 13:00-17:00 (4h) single-neutral-actions single-neutral-actions" at bounding box center [437, 424] width 142 height 62
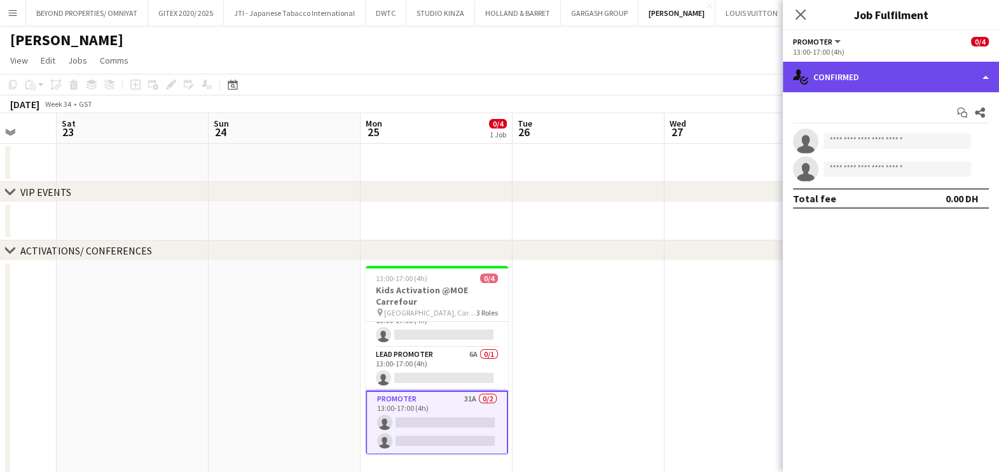
click at [886, 80] on div "single-neutral-actions-check-2 Confirmed" at bounding box center [891, 77] width 216 height 31
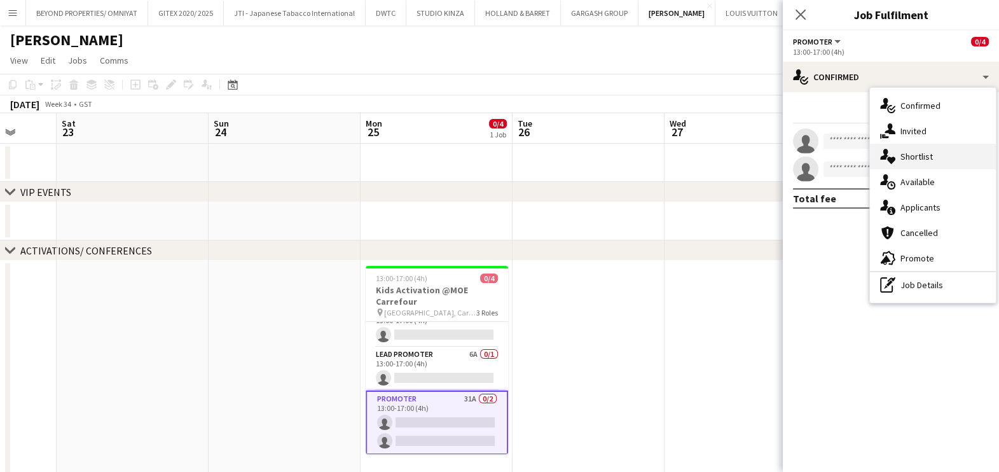
click at [930, 163] on div "single-neutral-actions-heart Shortlist" at bounding box center [933, 156] width 126 height 25
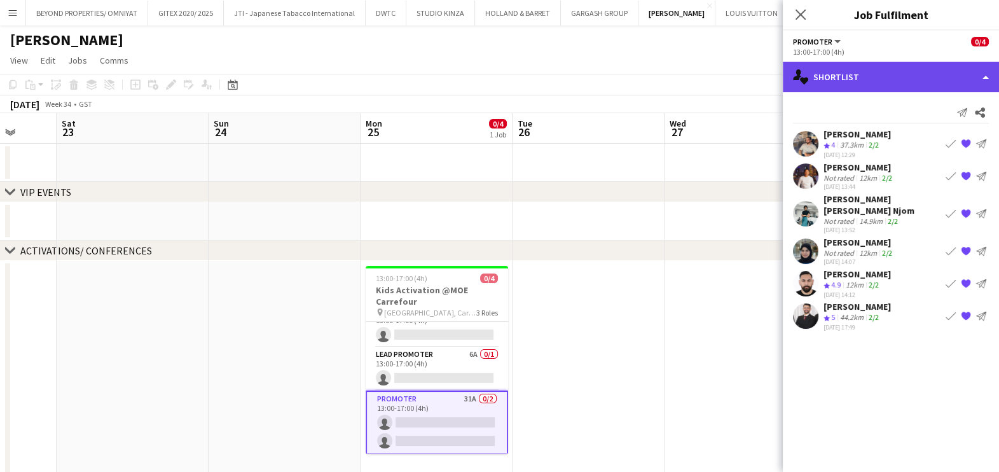
drag, startPoint x: 856, startPoint y: 77, endPoint x: 854, endPoint y: 89, distance: 12.2
click at [856, 77] on div "single-neutral-actions-heart Shortlist" at bounding box center [891, 77] width 216 height 31
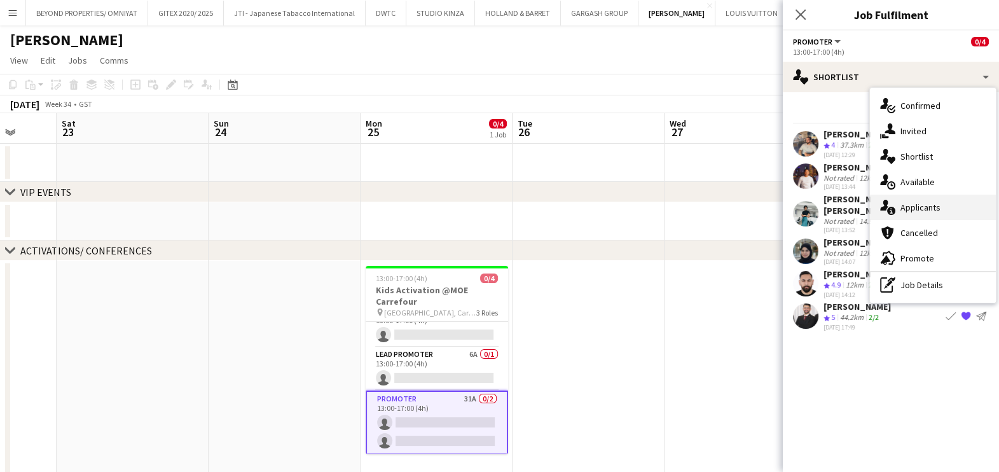
click at [910, 208] on div "single-neutral-actions-information Applicants" at bounding box center [933, 207] width 126 height 25
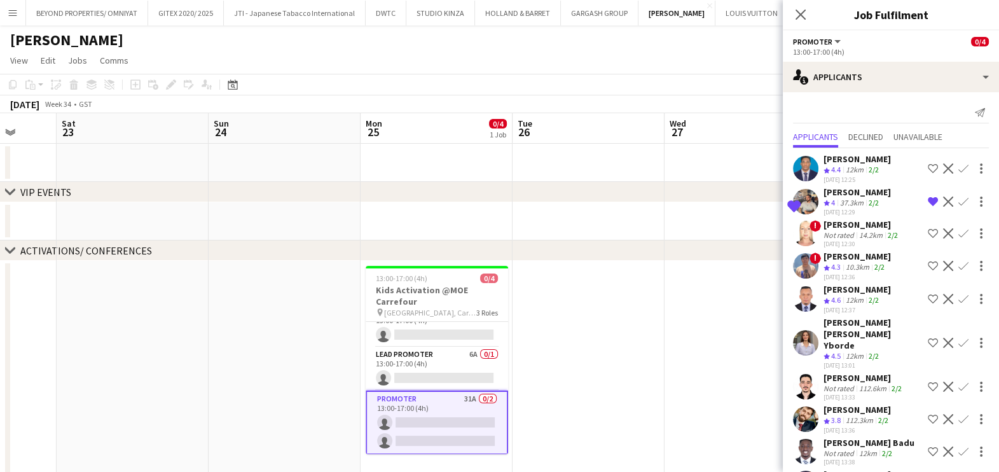
click at [928, 340] on app-icon "Shortlist crew" at bounding box center [933, 343] width 10 height 10
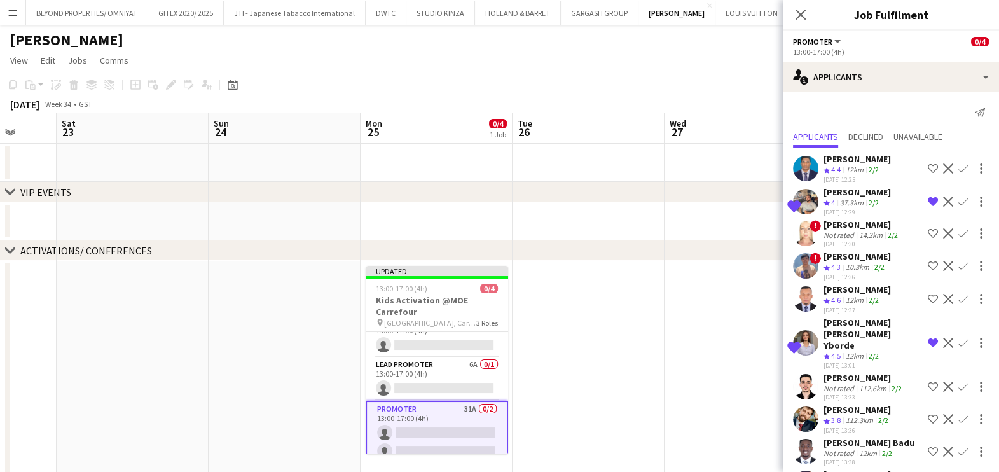
click at [611, 340] on app-date-cell at bounding box center [589, 370] width 152 height 219
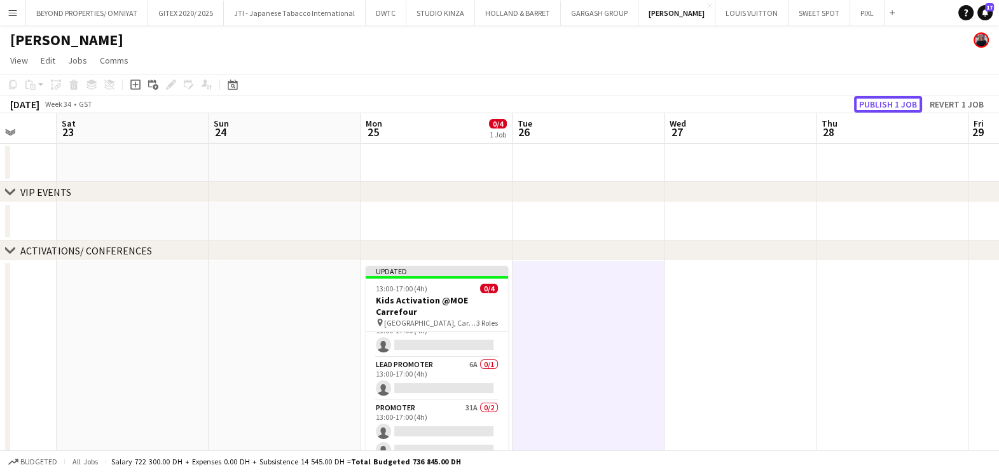
click at [891, 99] on button "Publish 1 job" at bounding box center [888, 104] width 68 height 17
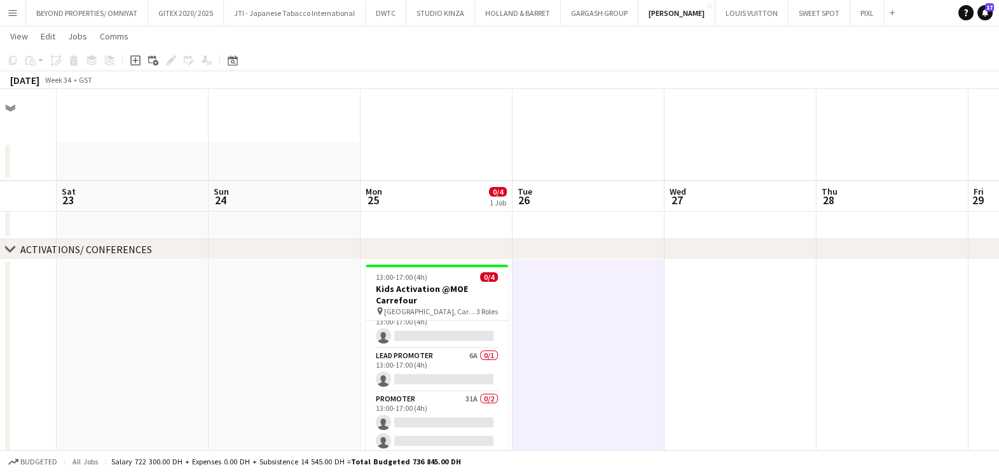
scroll to position [158, 0]
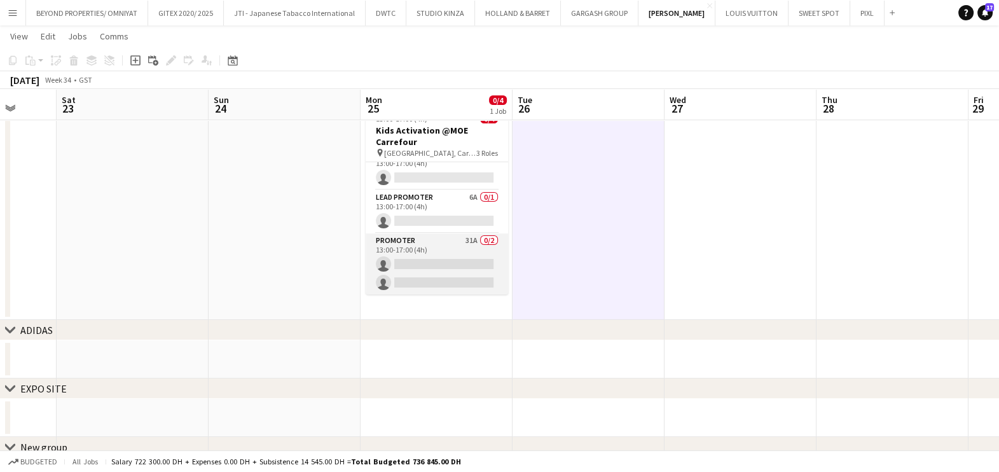
click at [443, 257] on app-card-role "Promoter 31A 0/2 13:00-17:00 (4h) single-neutral-actions single-neutral-actions" at bounding box center [437, 264] width 142 height 62
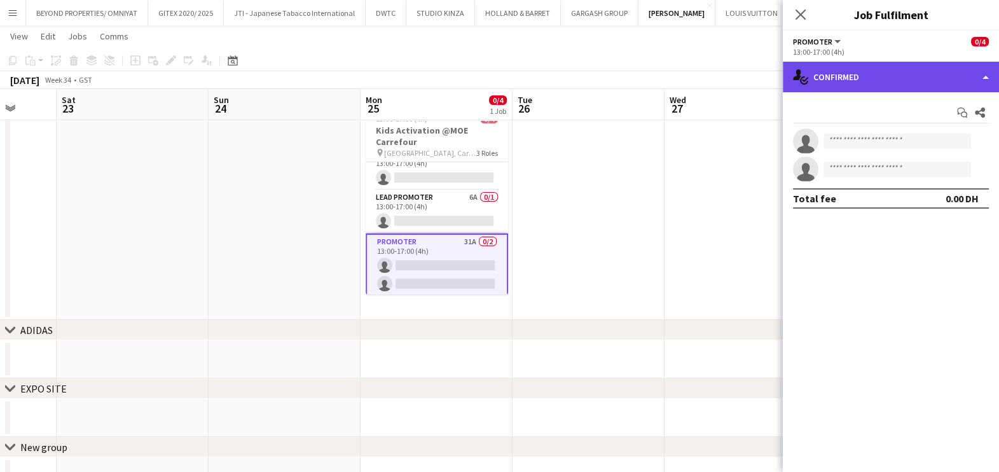
click at [846, 74] on div "single-neutral-actions-check-2 Confirmed" at bounding box center [891, 77] width 216 height 31
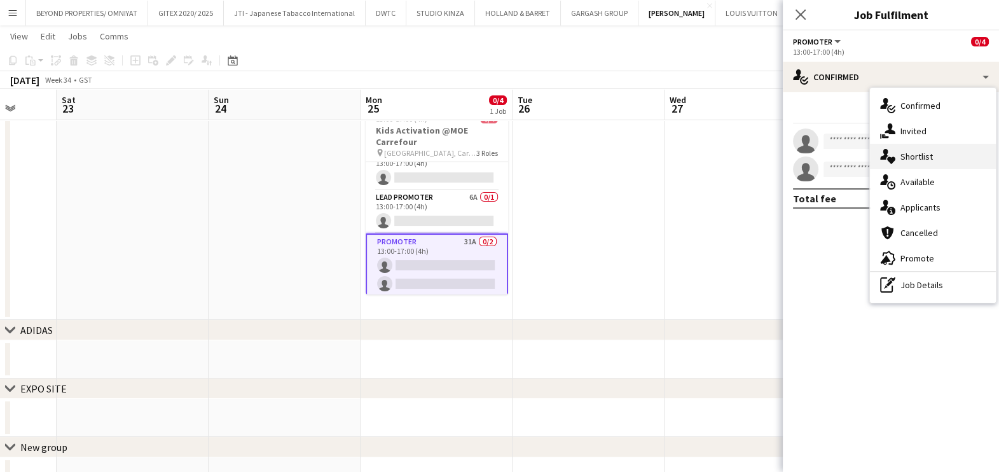
click at [935, 163] on div "single-neutral-actions-heart Shortlist" at bounding box center [933, 156] width 126 height 25
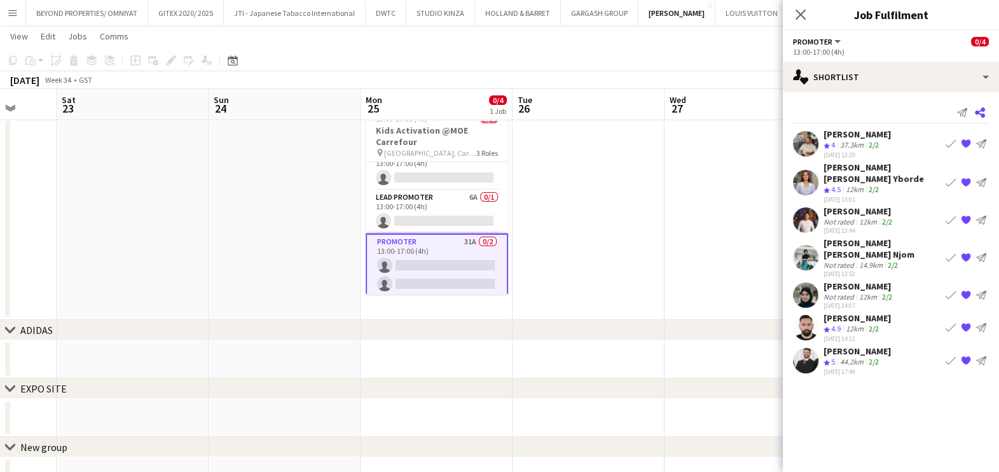
click at [982, 113] on icon "Share" at bounding box center [980, 113] width 10 height 10
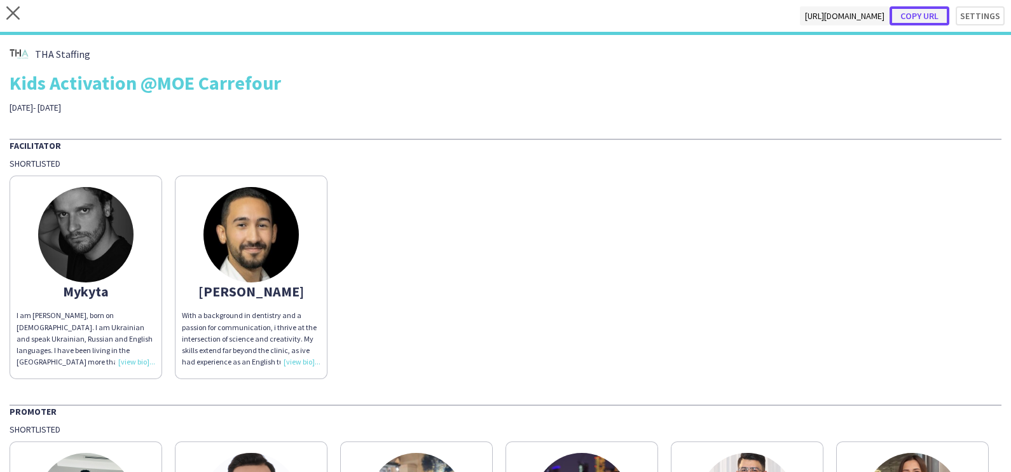
click at [922, 18] on button "Copy url" at bounding box center [920, 15] width 60 height 19
click at [18, 17] on icon at bounding box center [12, 12] width 13 height 13
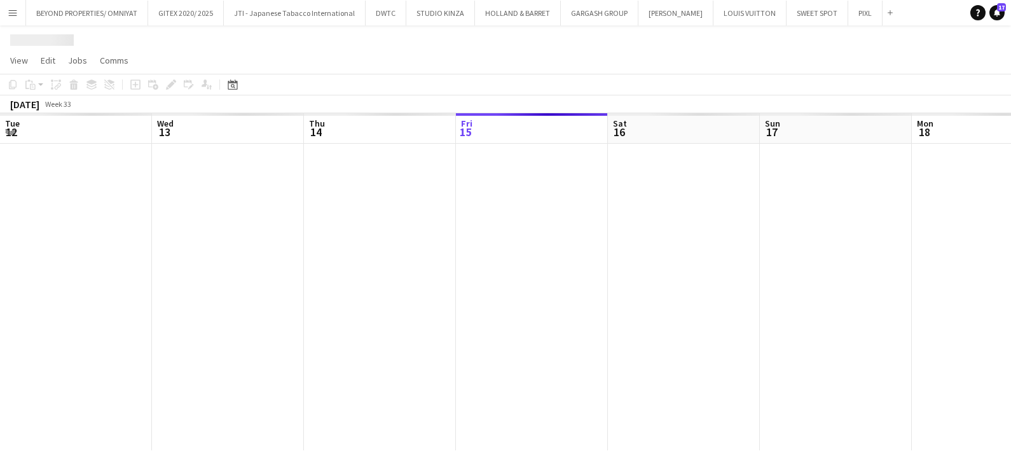
scroll to position [0, 304]
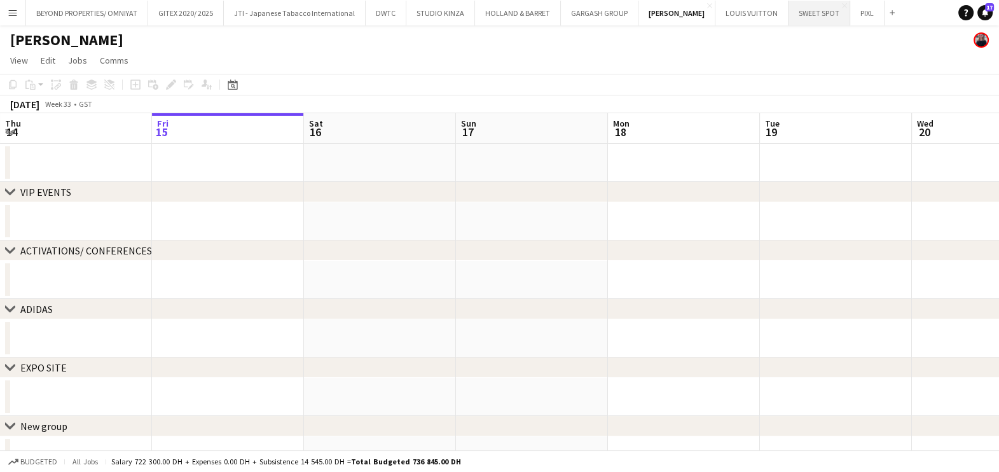
click at [801, 18] on button "SWEET SPOT Close" at bounding box center [820, 13] width 62 height 25
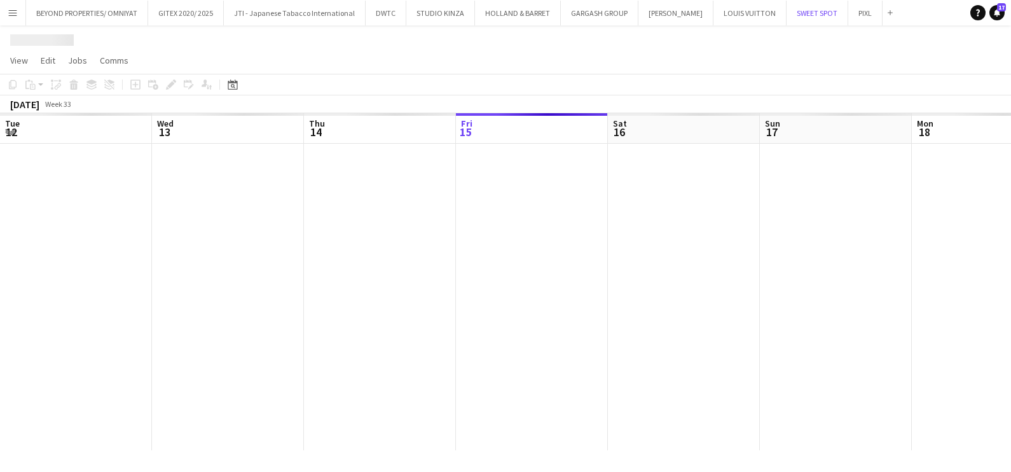
scroll to position [0, 304]
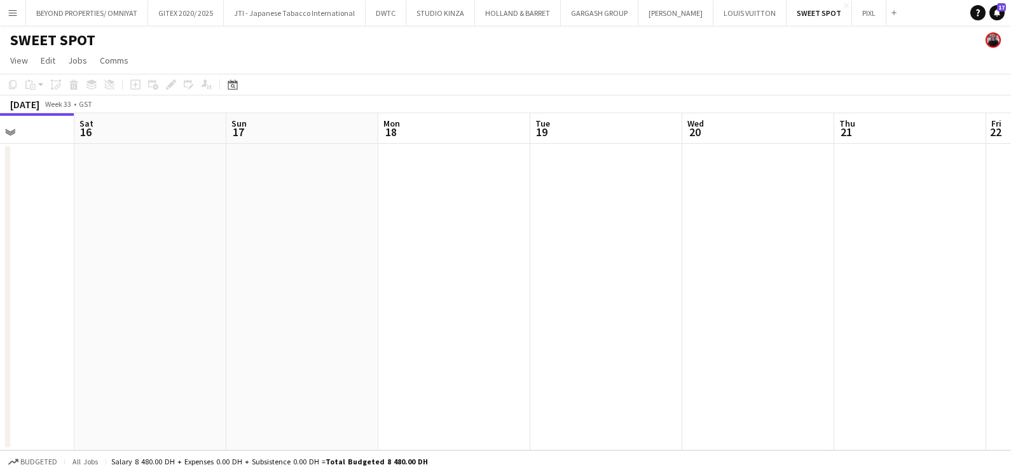
drag, startPoint x: 779, startPoint y: 258, endPoint x: 681, endPoint y: 323, distance: 117.9
click at [334, 324] on app-calendar-viewport "Tue 12 Wed 13 Thu 14 Fri 15 Sat 16 Sun 17 Mon 18 Tue 19 Wed 20 Thu 21 Fri 22 Sa…" at bounding box center [505, 281] width 1011 height 337
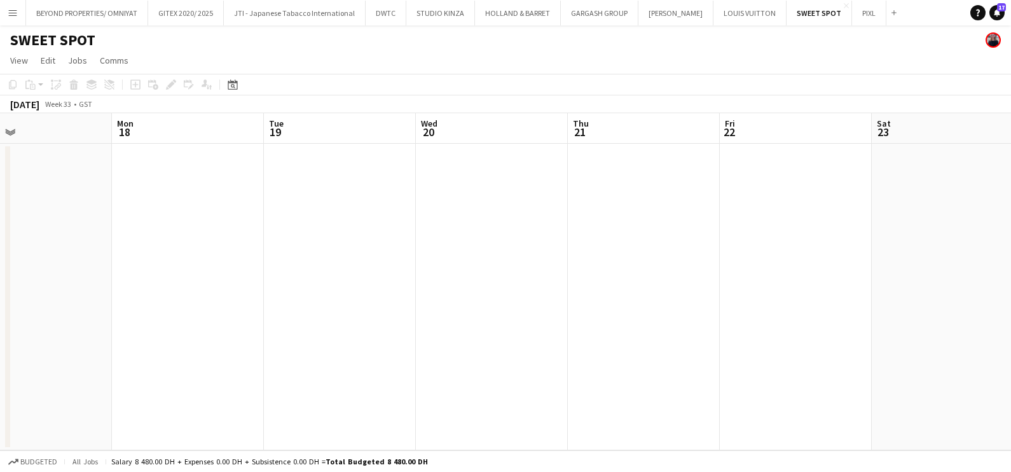
drag, startPoint x: 643, startPoint y: 349, endPoint x: 359, endPoint y: 354, distance: 283.8
click at [370, 354] on app-calendar-viewport "Thu 14 Fri 15 Sat 16 Sun 17 Mon 18 Tue 19 Wed 20 Thu 21 Fri 22 Sat 23 Sun 24 Mo…" at bounding box center [505, 281] width 1011 height 337
drag, startPoint x: 729, startPoint y: 334, endPoint x: 299, endPoint y: 371, distance: 431.6
click at [297, 373] on app-calendar-viewport "Mon 18 Tue 19 Wed 20 Thu 21 Fri 22 Sat 23 Sun 24 Mon 25 Tue 26 Wed 27 Thu 28 Fr…" at bounding box center [505, 281] width 1011 height 337
drag, startPoint x: 302, startPoint y: 358, endPoint x: 285, endPoint y: 358, distance: 17.2
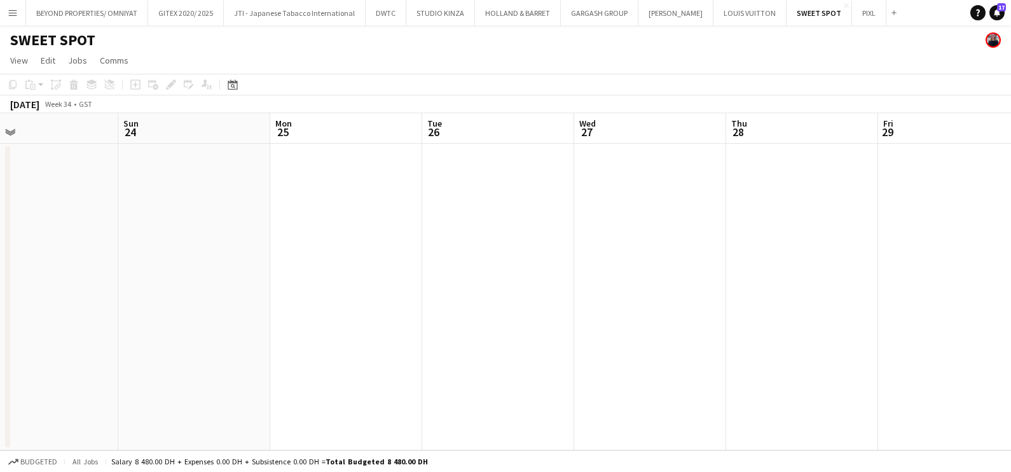
click at [285, 358] on app-calendar-viewport "Wed 20 Thu 21 Fri 22 Sat 23 Sun 24 Mon 25 Tue 26 Wed 27 Thu 28 Fri 29 Sat 30 Su…" at bounding box center [505, 281] width 1011 height 337
drag, startPoint x: 611, startPoint y: 341, endPoint x: 518, endPoint y: 308, distance: 98.6
click at [257, 387] on app-calendar-viewport "Sat 23 Sun 24 Mon 25 Tue 26 Wed 27 Thu 28 Fri 29 Sat 30 Sun 31 Mon 1 Tue 2 Wed 3" at bounding box center [505, 281] width 1011 height 337
drag, startPoint x: 351, startPoint y: 380, endPoint x: 274, endPoint y: 299, distance: 112.1
click at [89, 383] on app-calendar-viewport "Mon 25 Tue 26 Wed 27 Thu 28 Fri 29 Sat 30 Sun 31 Mon 1 Tue 2 Wed 3 Thu 4 Fri 5" at bounding box center [505, 281] width 1011 height 337
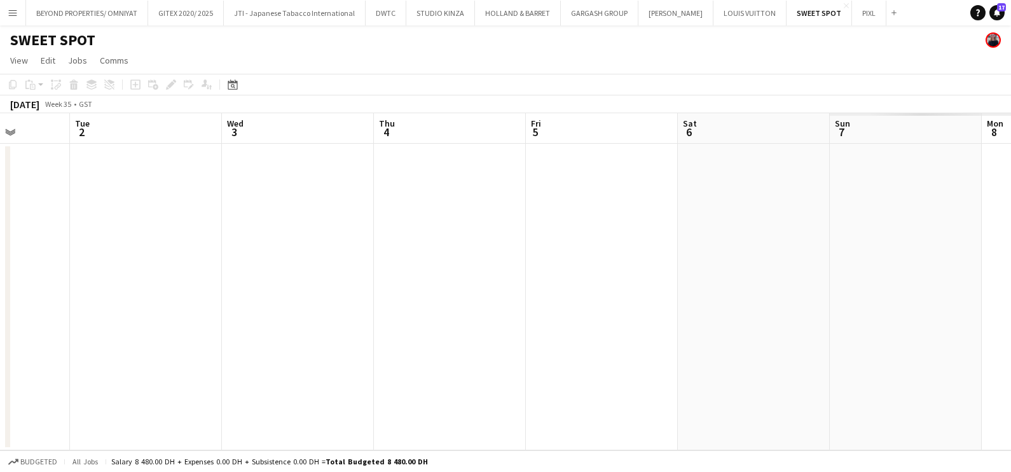
drag, startPoint x: 267, startPoint y: 324, endPoint x: 93, endPoint y: 323, distance: 174.3
click at [88, 326] on app-calendar-viewport "Fri 29 Sat 30 Sun 31 Mon 1 Tue 2 Wed 3 Thu 4 Fri 5 Sat 6 Sun 7 Mon 8 Tue 9" at bounding box center [505, 281] width 1011 height 337
drag, startPoint x: 298, startPoint y: 318, endPoint x: 648, endPoint y: 211, distance: 365.8
click at [118, 321] on app-calendar-viewport "Sat 6 Sun 7 Mon 8 Tue 9 Wed 10 Thu 11 Fri 12 Sat 13 Sun 14 Mon 15 Tue 16 Wed 17" at bounding box center [505, 281] width 1011 height 337
drag, startPoint x: 588, startPoint y: 265, endPoint x: 686, endPoint y: 186, distance: 125.4
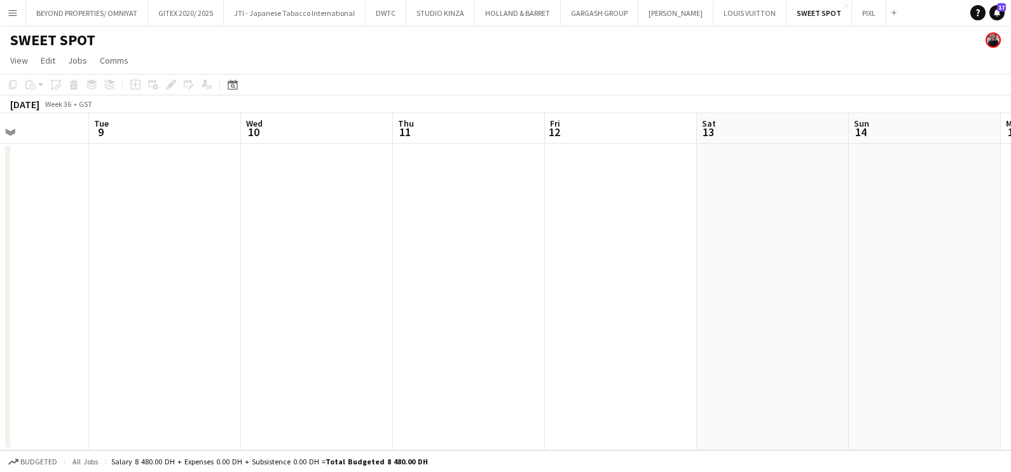
click at [151, 288] on app-calendar-viewport "Sat 6 Sun 7 Mon 8 Tue 9 Wed 10 Thu 11 Fri 12 Sat 13 Sun 14 Mon 15 Tue 16 Wed 17" at bounding box center [505, 281] width 1011 height 337
click at [141, 280] on app-calendar-viewport "Wed 10 Thu 11 Fri 12 Sat 13 Sun 14 Mon 15 Tue 16 Wed 17 Thu 18 Fri 19 Sat 20 Su…" at bounding box center [505, 281] width 1011 height 337
drag, startPoint x: 665, startPoint y: 226, endPoint x: 328, endPoint y: 254, distance: 339.0
click at [194, 303] on app-calendar-viewport "Sat 13 Sun 14 Mon 15 Tue 16 Wed 17 Thu 18 Fri 19 Sat 20 Sun 21 Mon 22 Tue 23 We…" at bounding box center [505, 281] width 1011 height 337
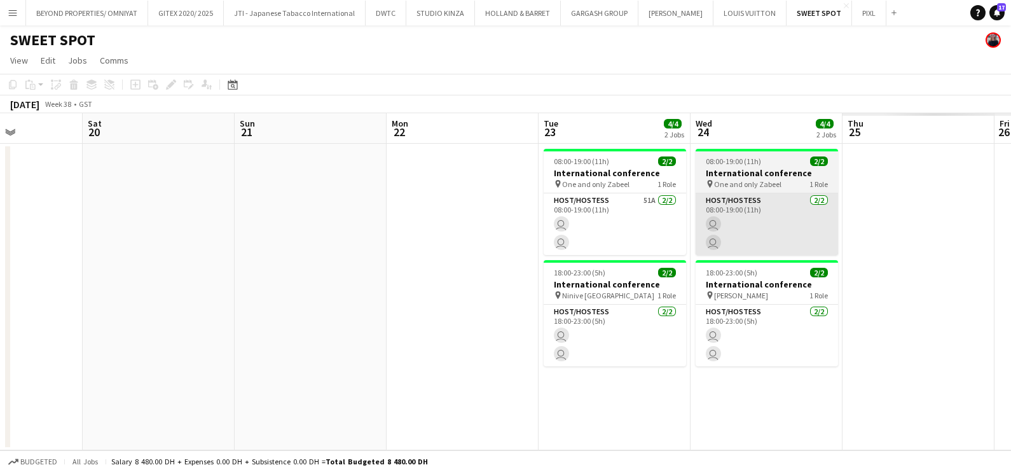
scroll to position [0, 375]
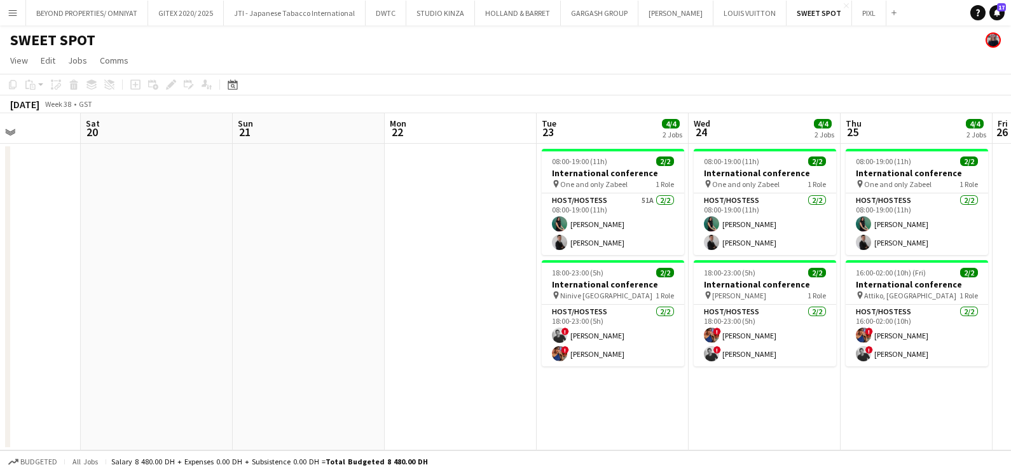
drag, startPoint x: 388, startPoint y: 251, endPoint x: 254, endPoint y: 245, distance: 133.7
click at [235, 248] on app-calendar-viewport "Wed 17 Thu 18 Fri 19 Sat 20 Sun 21 Mon 22 Tue 23 4/4 2 Jobs Wed 24 4/4 2 Jobs T…" at bounding box center [505, 281] width 1011 height 337
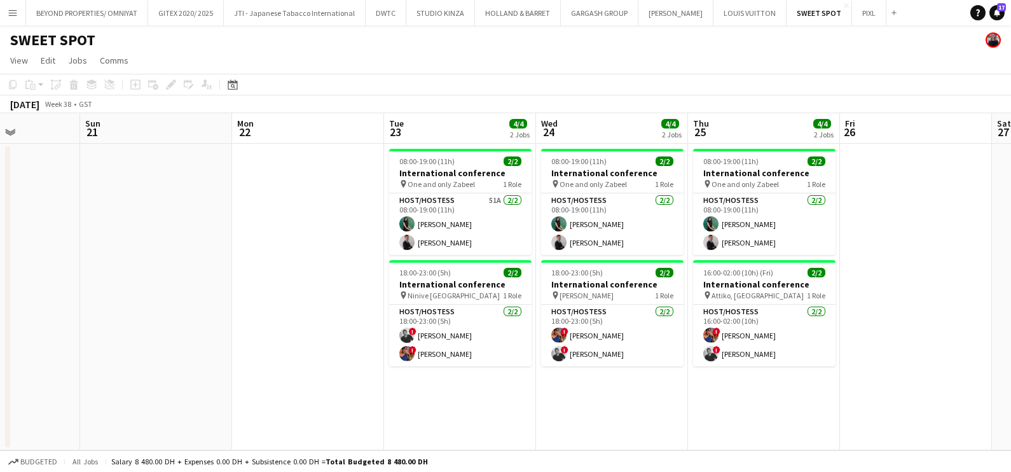
click at [254, 156] on app-date-cell at bounding box center [308, 297] width 152 height 307
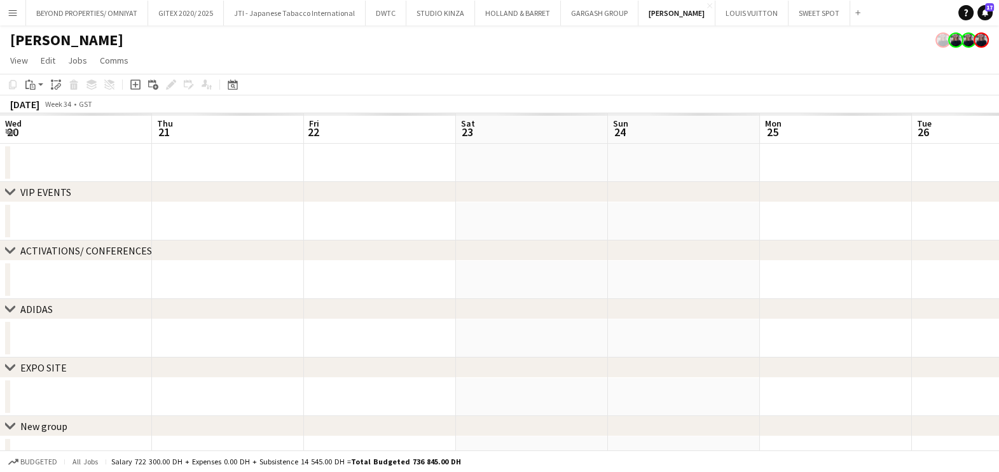
scroll to position [0, 282]
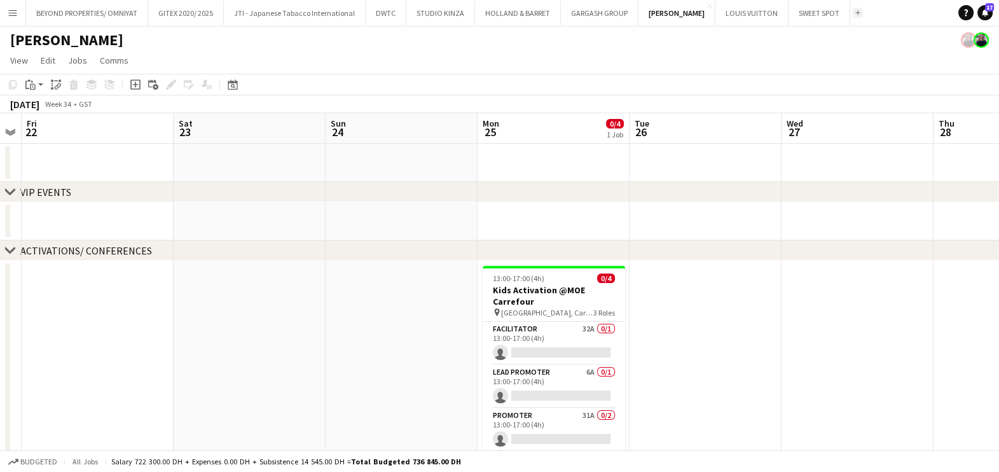
click at [853, 15] on button "Add" at bounding box center [858, 13] width 10 height 10
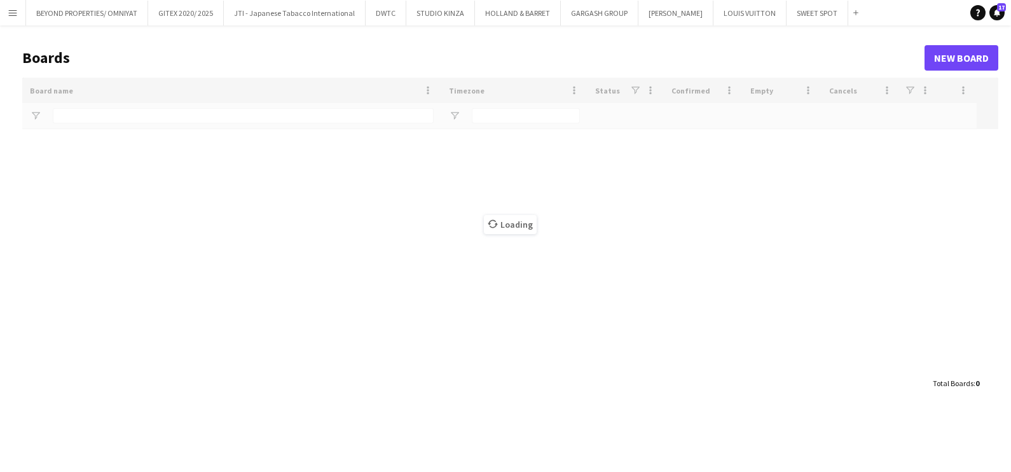
type input "****"
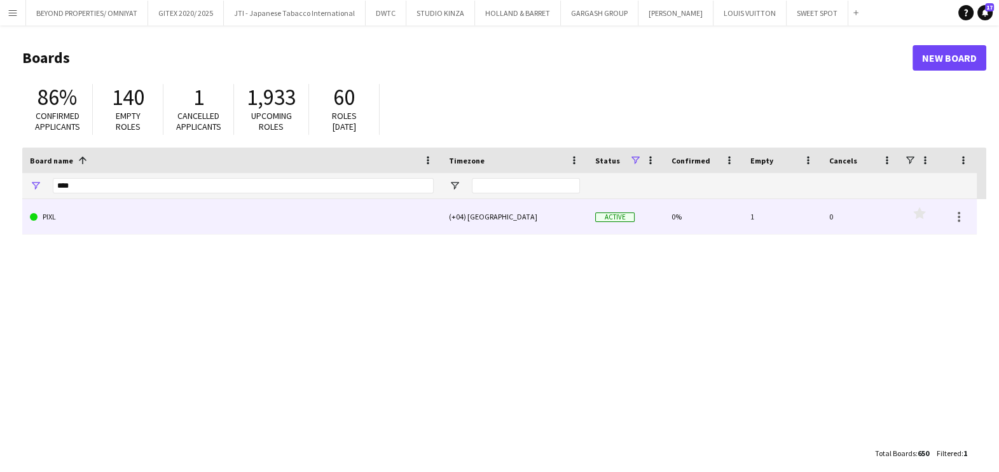
click at [179, 223] on link "PIXL" at bounding box center [232, 217] width 404 height 36
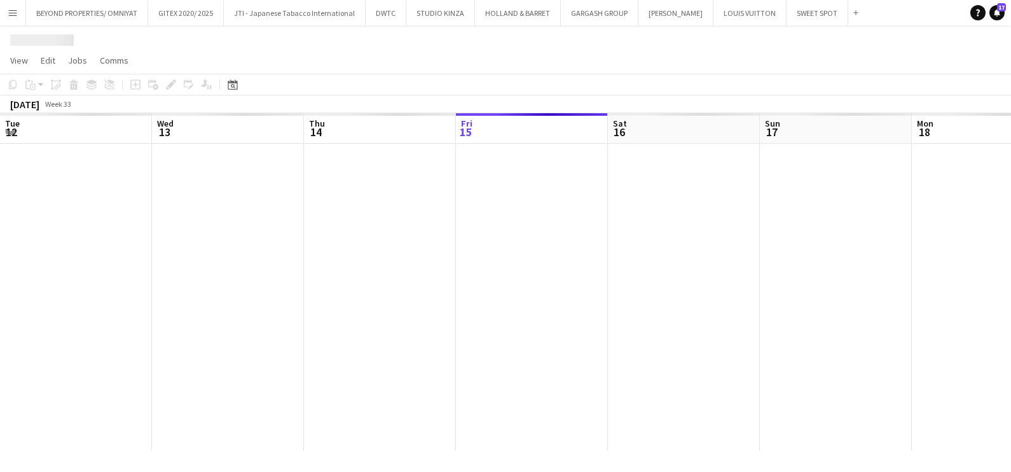
scroll to position [0, 304]
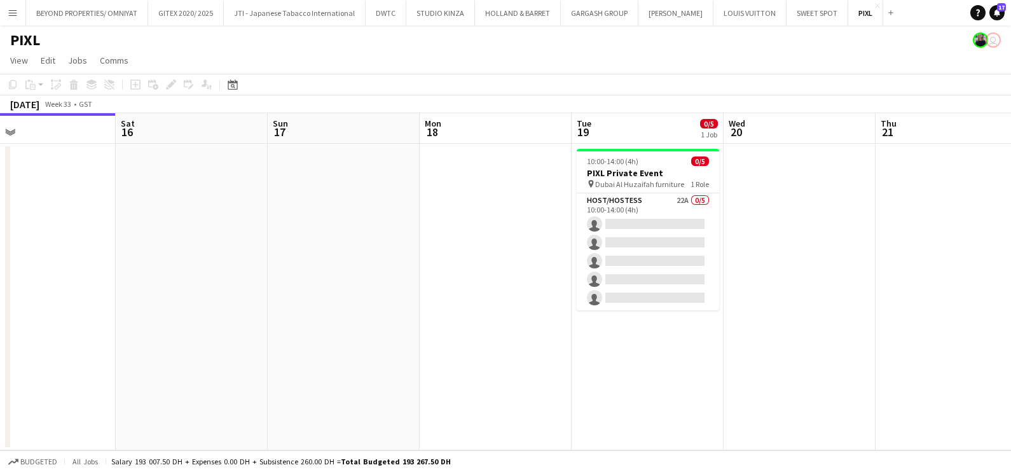
drag, startPoint x: 784, startPoint y: 405, endPoint x: 281, endPoint y: 368, distance: 503.9
click at [425, 376] on app-calendar-viewport "Tue 12 Wed 13 Thu 14 Fri 15 Sat 16 Sun 17 Mon 18 Tue 19 0/5 1 Job Wed 20 Thu 21…" at bounding box center [505, 281] width 1011 height 337
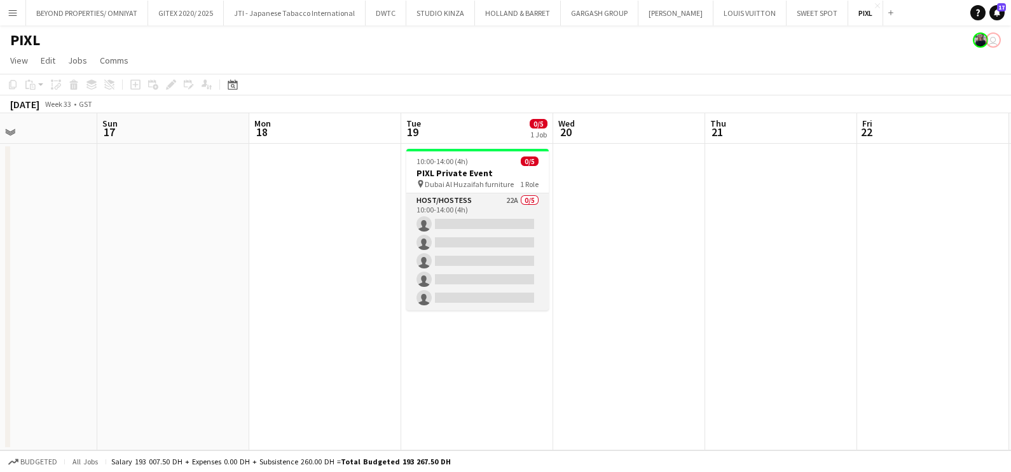
click at [506, 222] on app-card-role "Host/Hostess 22A 0/5 10:00-14:00 (4h) single-neutral-actions single-neutral-act…" at bounding box center [478, 251] width 142 height 117
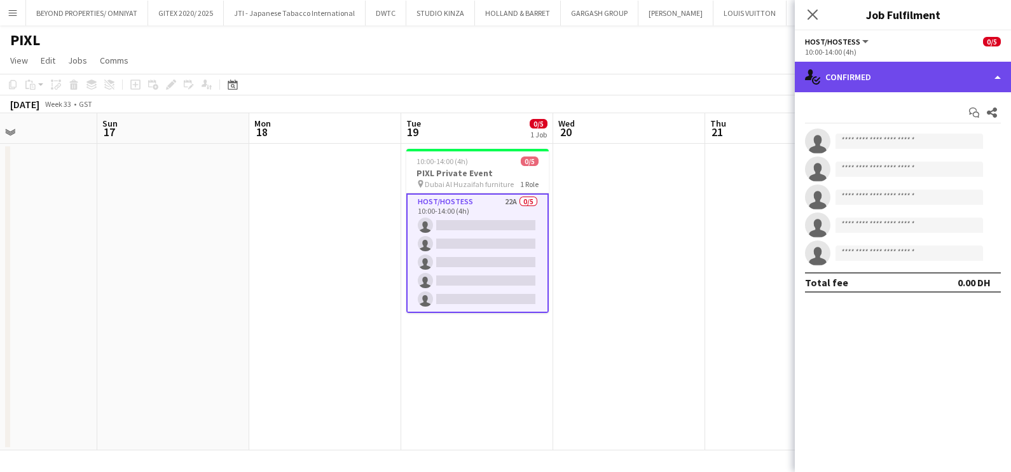
click at [884, 77] on div "single-neutral-actions-check-2 Confirmed" at bounding box center [903, 77] width 216 height 31
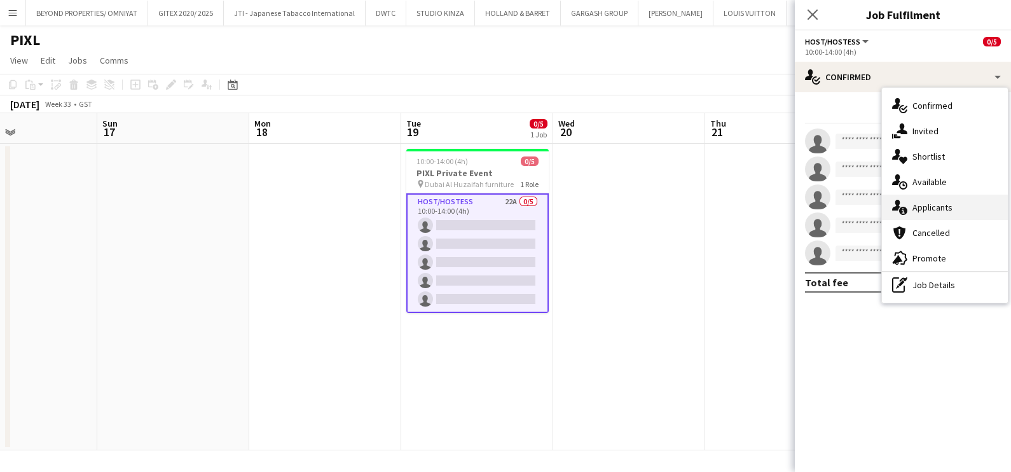
click at [942, 207] on div "single-neutral-actions-information Applicants" at bounding box center [945, 207] width 126 height 25
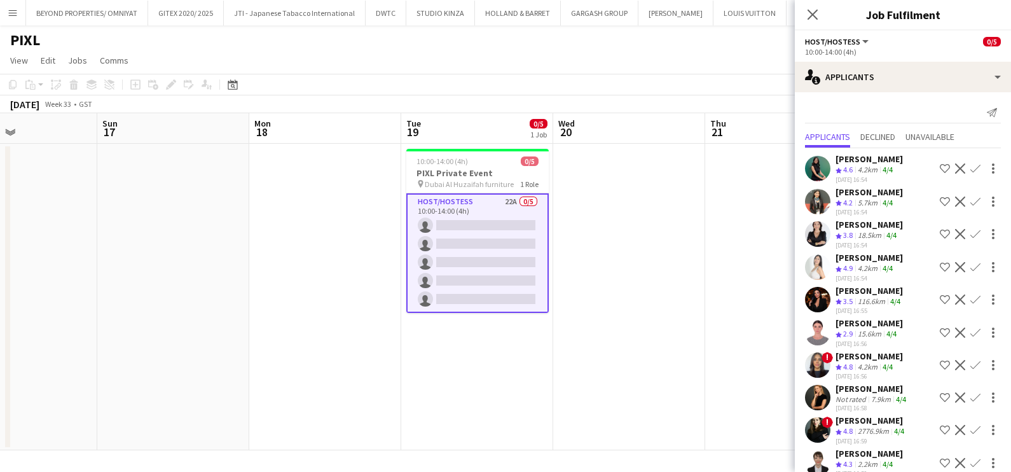
click at [940, 166] on app-icon "Shortlist crew" at bounding box center [945, 168] width 10 height 10
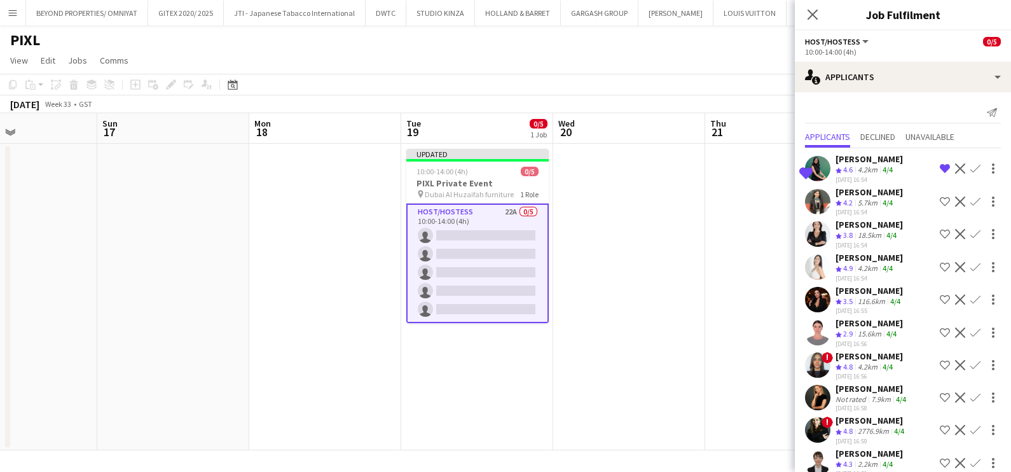
click at [842, 165] on div "Crew rating 4.6" at bounding box center [846, 170] width 20 height 11
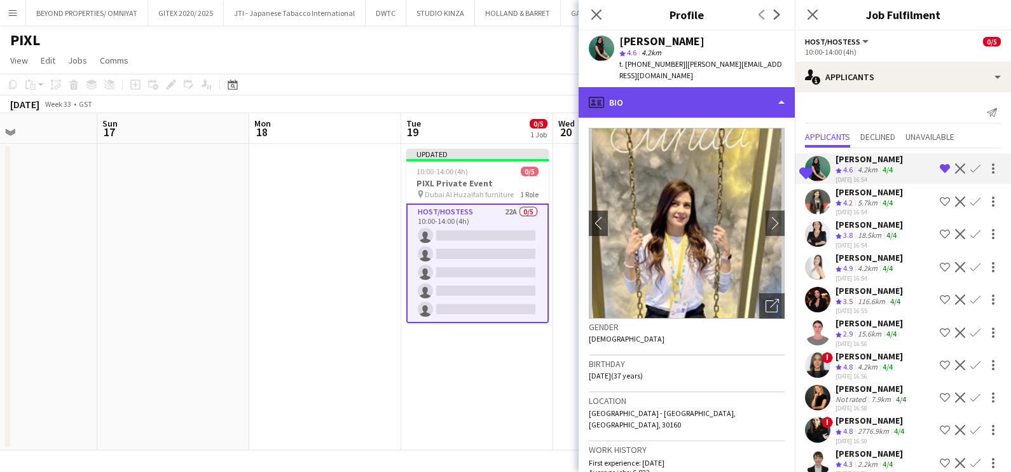
click at [719, 87] on div "profile Bio" at bounding box center [687, 102] width 216 height 31
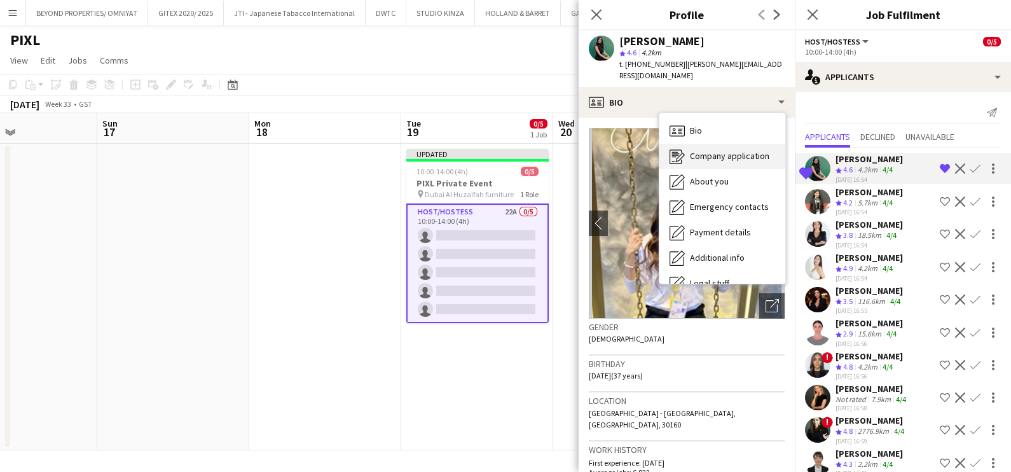
click at [719, 144] on div "Company application Company application" at bounding box center [723, 156] width 126 height 25
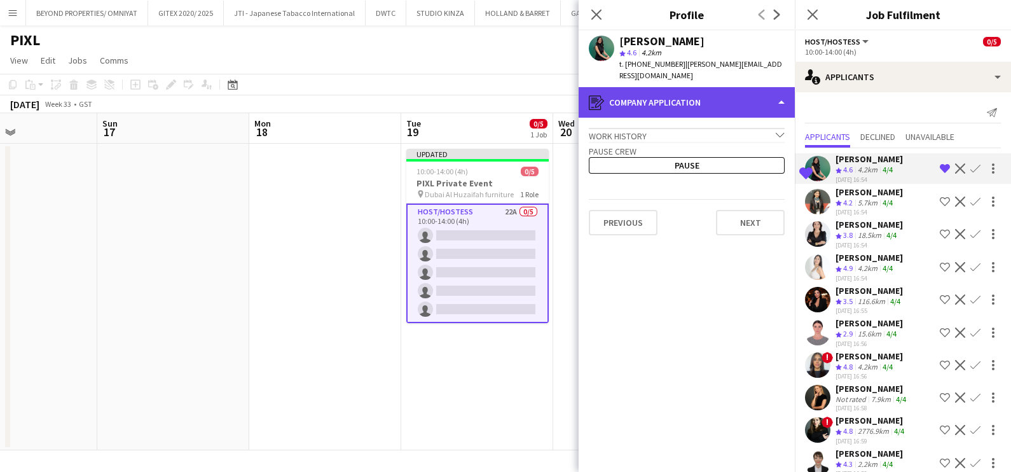
click at [685, 89] on div "register Company application" at bounding box center [687, 102] width 216 height 31
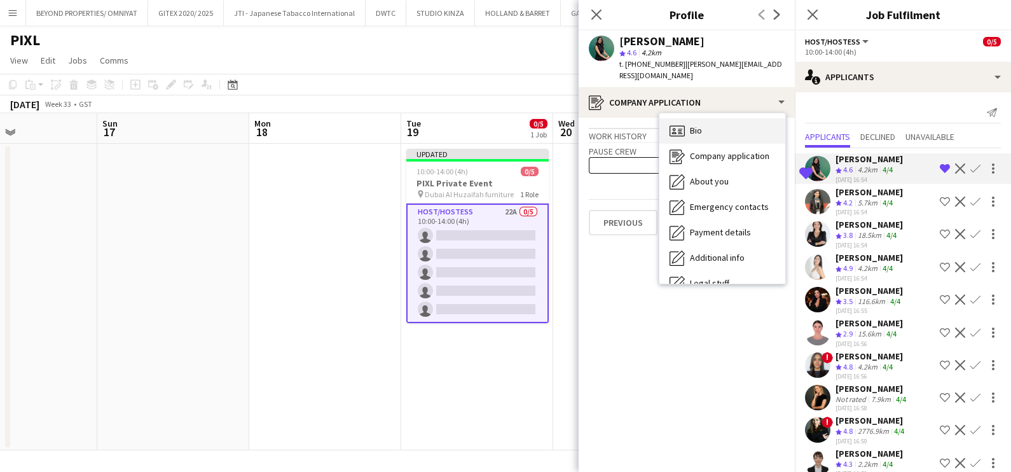
click at [700, 125] on span "Bio" at bounding box center [696, 130] width 12 height 11
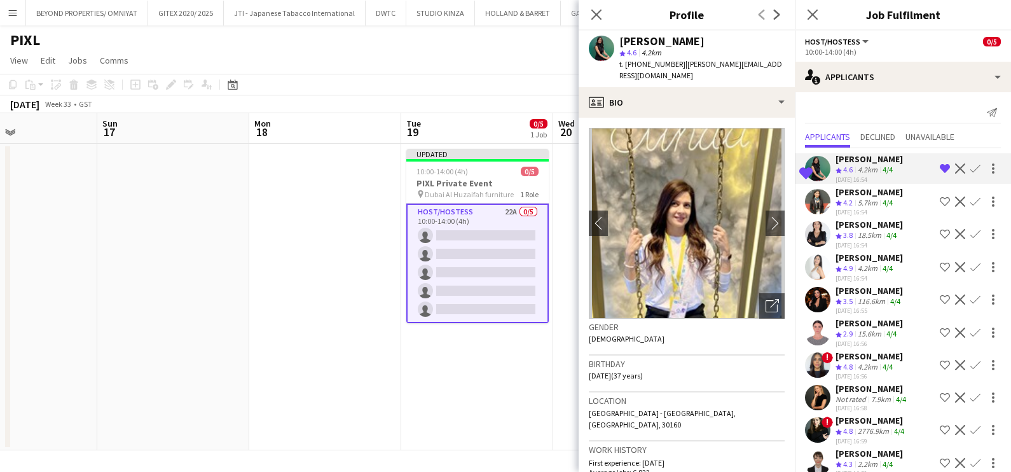
click at [940, 235] on app-icon "Shortlist crew" at bounding box center [945, 234] width 10 height 10
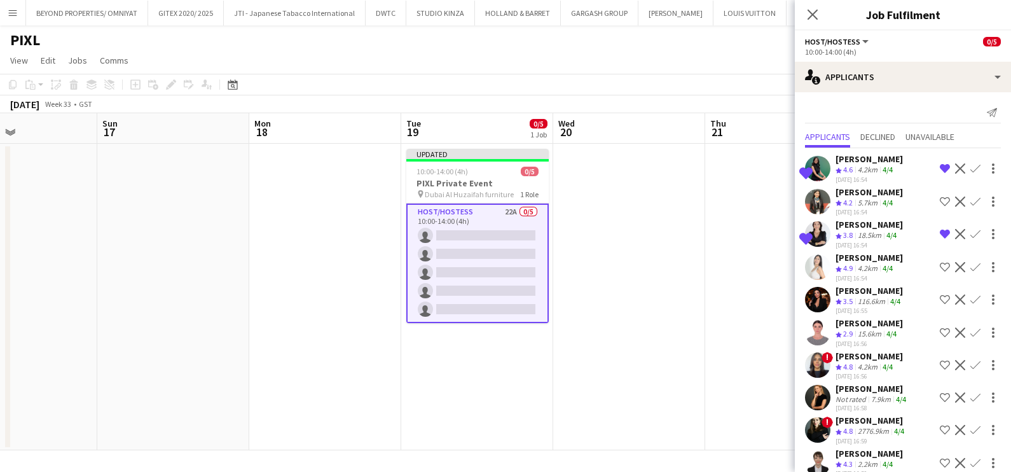
scroll to position [79, 0]
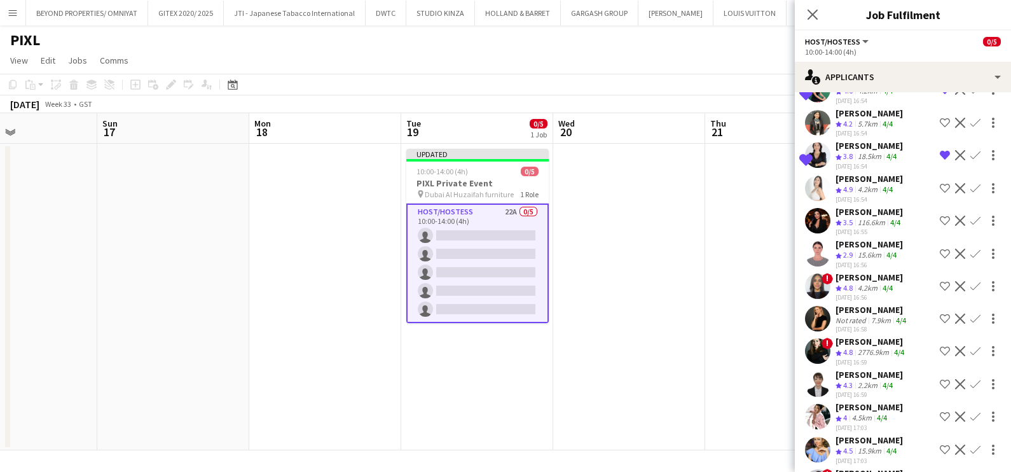
click at [940, 282] on app-icon "Shortlist crew" at bounding box center [945, 286] width 10 height 10
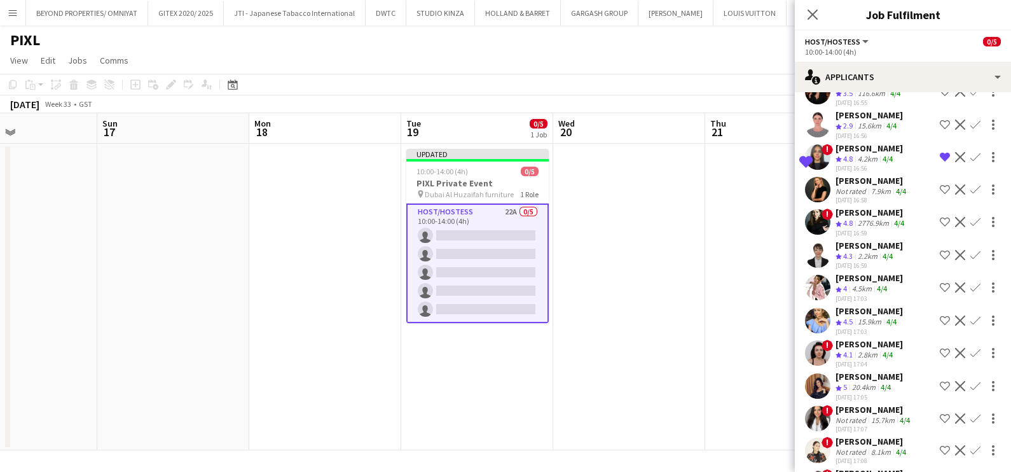
scroll to position [239, 0]
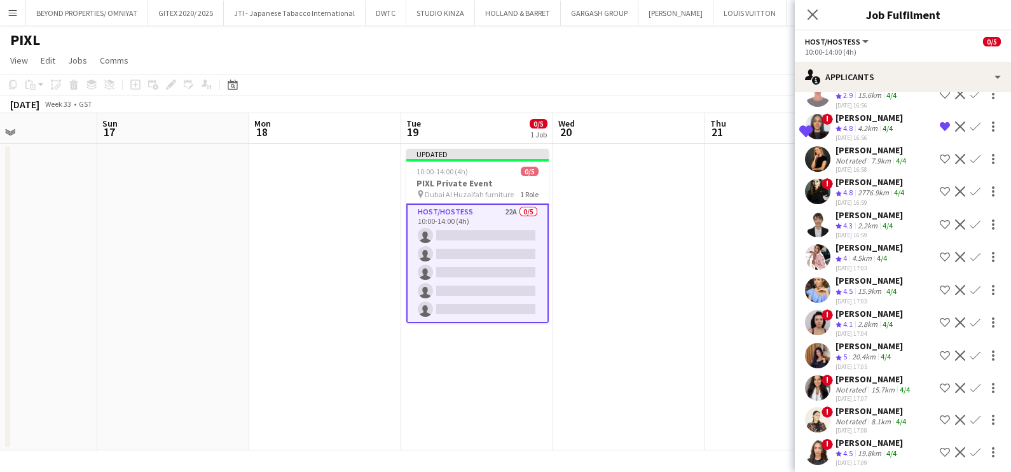
click at [940, 189] on app-icon "Shortlist crew" at bounding box center [945, 191] width 10 height 10
click at [940, 254] on app-icon "Shortlist crew" at bounding box center [945, 257] width 10 height 10
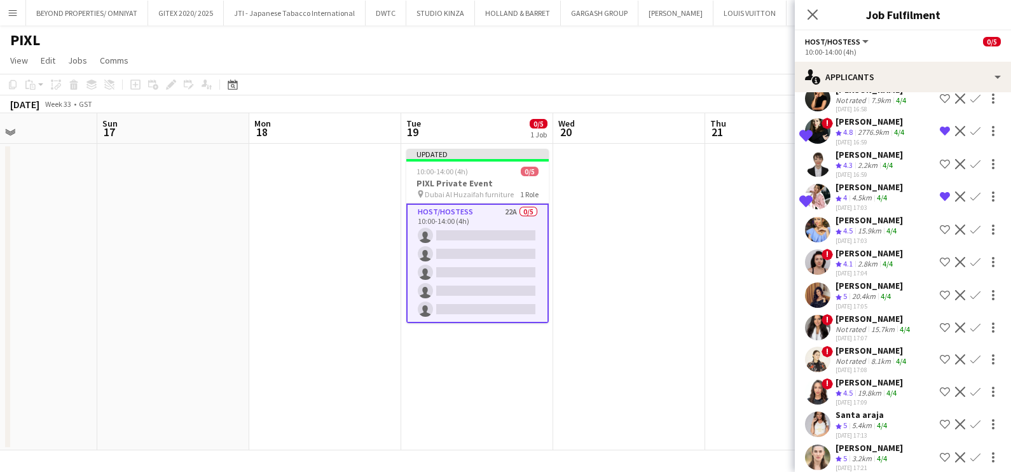
scroll to position [317, 0]
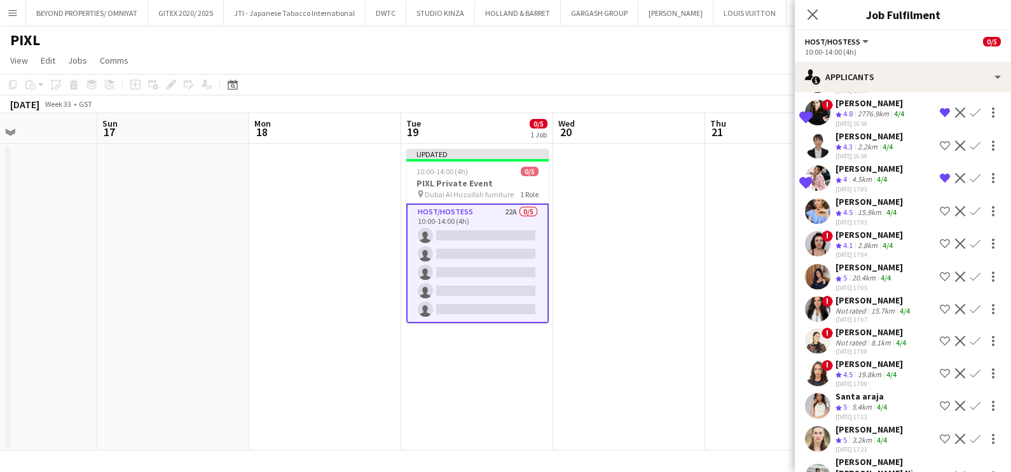
click at [940, 274] on app-icon "Shortlist crew" at bounding box center [945, 277] width 10 height 10
click at [940, 245] on app-icon "Shortlist crew" at bounding box center [945, 244] width 10 height 10
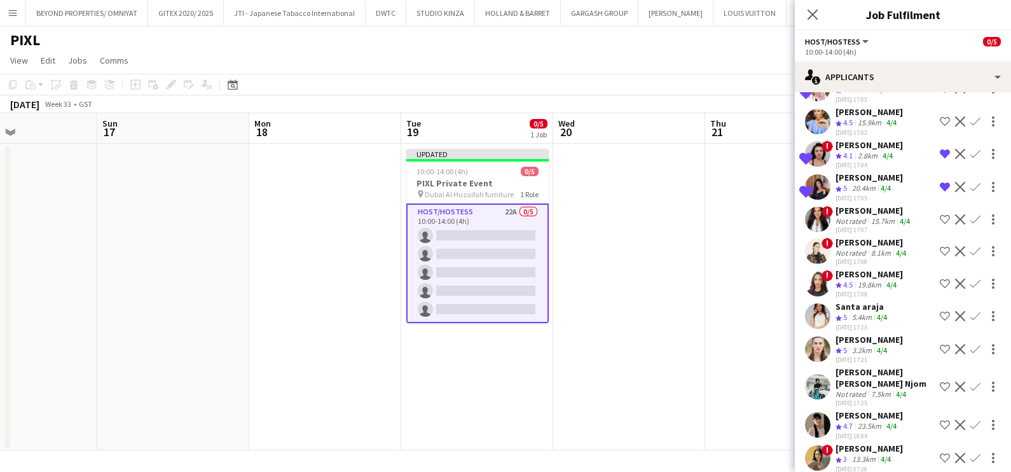
scroll to position [416, 0]
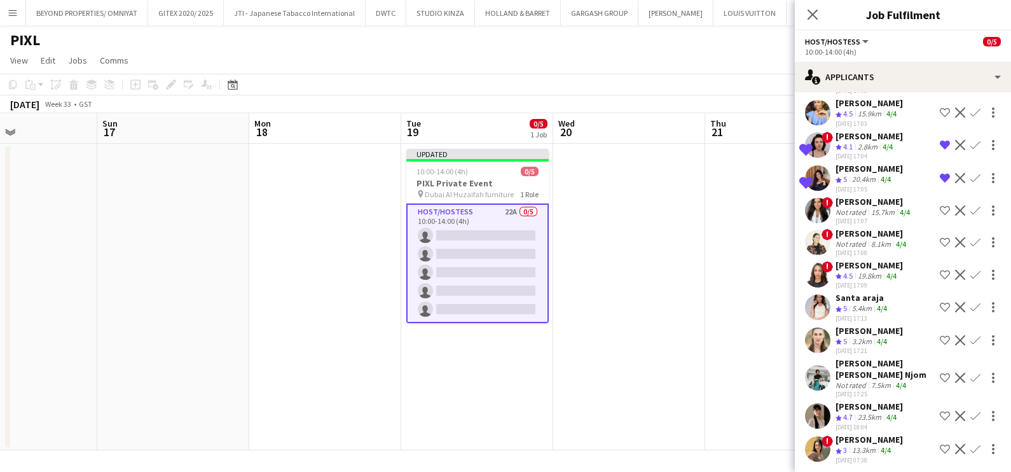
click at [940, 215] on app-icon "Shortlist crew" at bounding box center [945, 210] width 10 height 10
click at [940, 345] on app-icon "Shortlist crew" at bounding box center [945, 340] width 10 height 10
click at [687, 287] on app-date-cell at bounding box center [629, 297] width 152 height 307
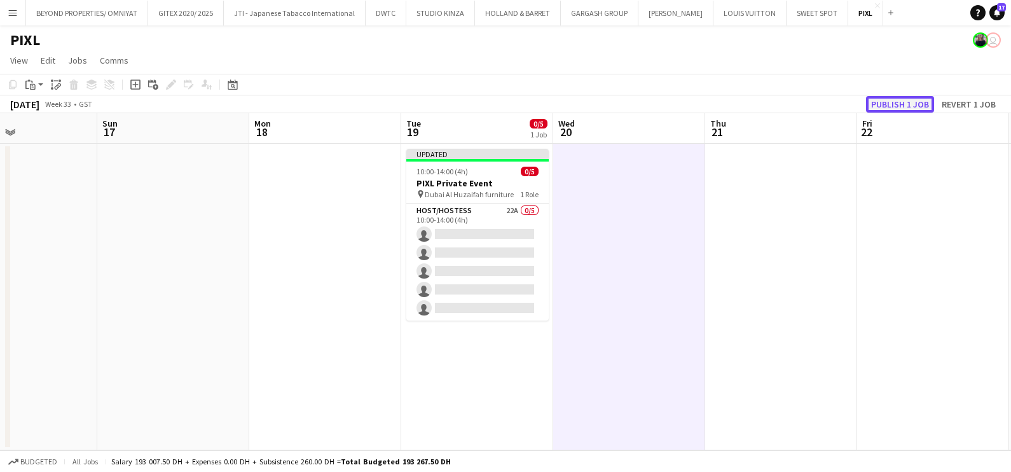
click at [908, 108] on button "Publish 1 job" at bounding box center [900, 104] width 68 height 17
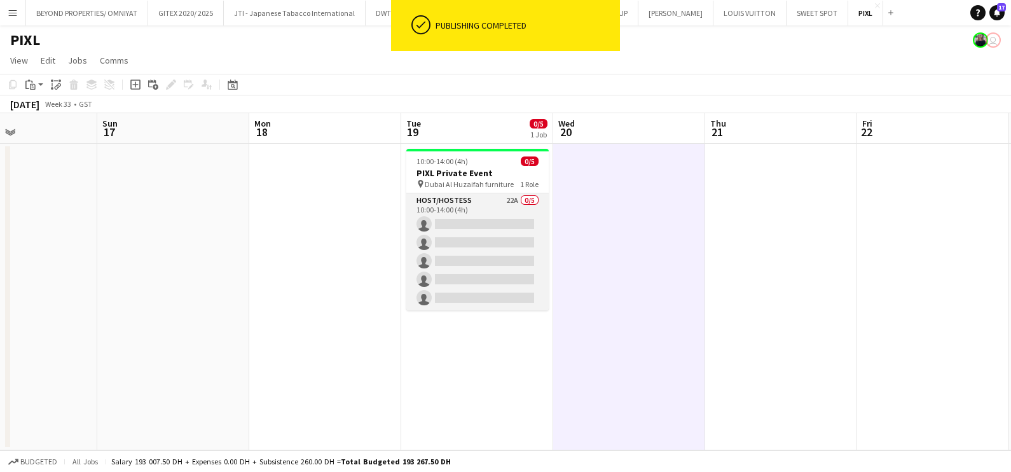
click at [466, 216] on app-card-role "Host/Hostess 22A 0/5 10:00-14:00 (4h) single-neutral-actions single-neutral-act…" at bounding box center [478, 251] width 142 height 117
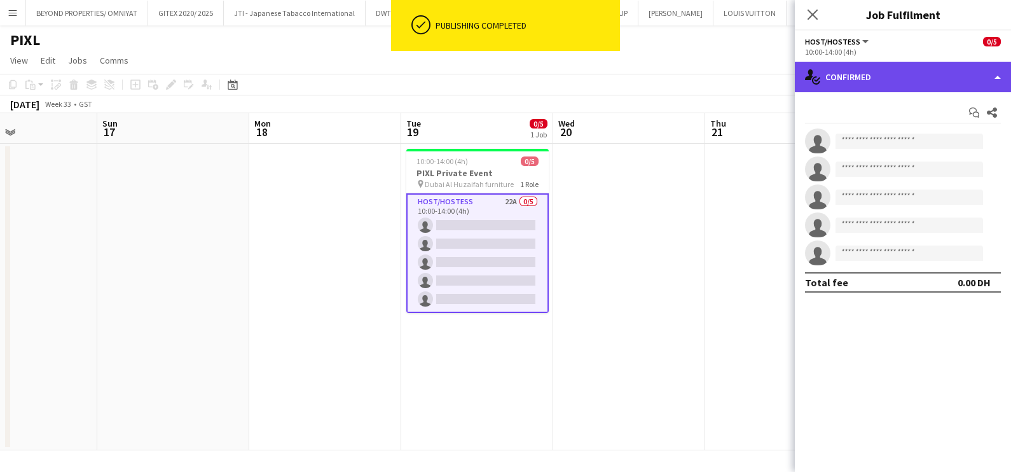
click at [878, 78] on div "single-neutral-actions-check-2 Confirmed" at bounding box center [903, 77] width 216 height 31
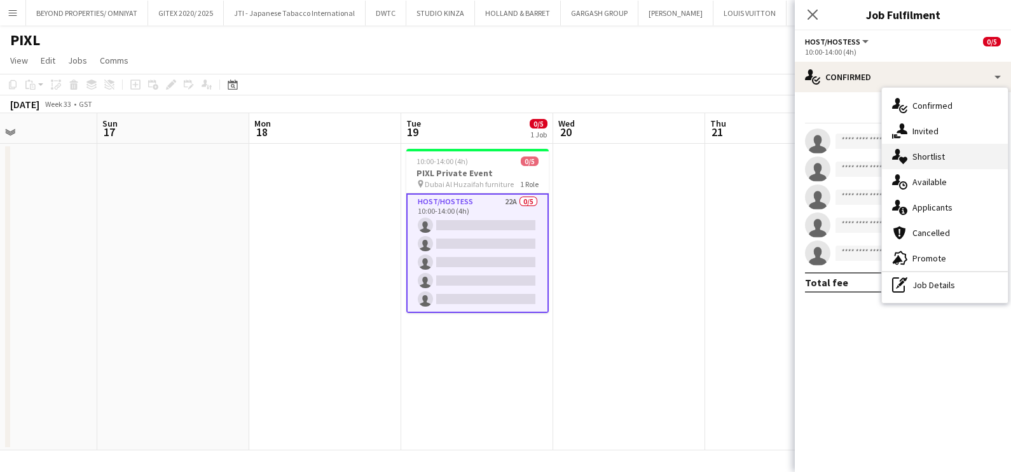
click at [916, 164] on div "single-neutral-actions-heart Shortlist" at bounding box center [945, 156] width 126 height 25
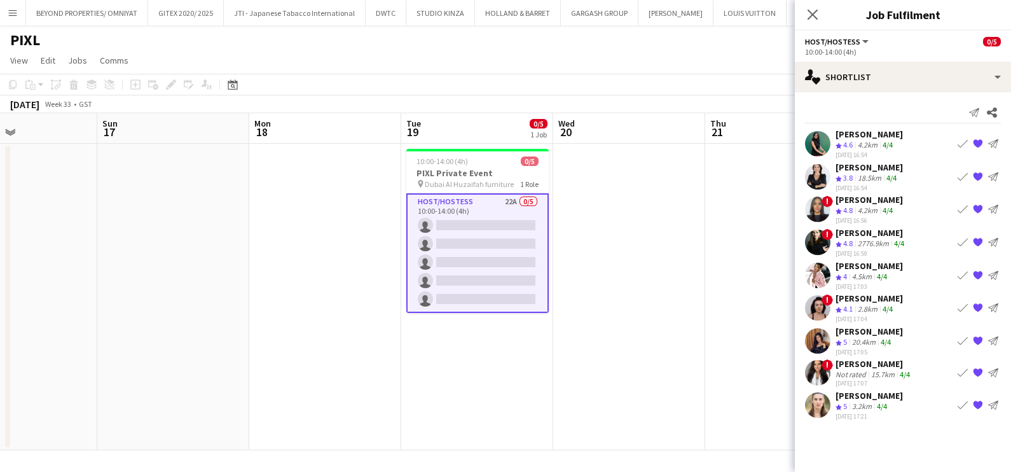
click at [858, 140] on div "4.2km" at bounding box center [868, 145] width 25 height 11
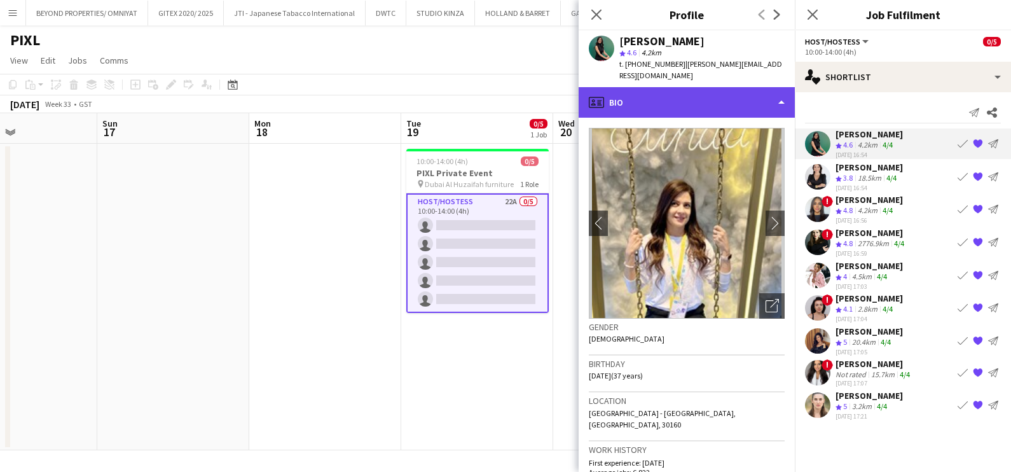
click at [716, 88] on div "profile Bio" at bounding box center [687, 102] width 216 height 31
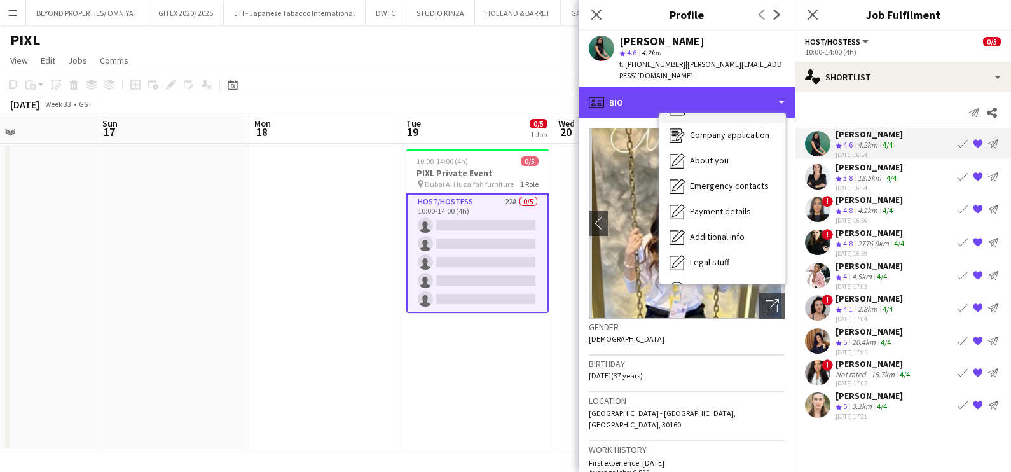
scroll to position [0, 0]
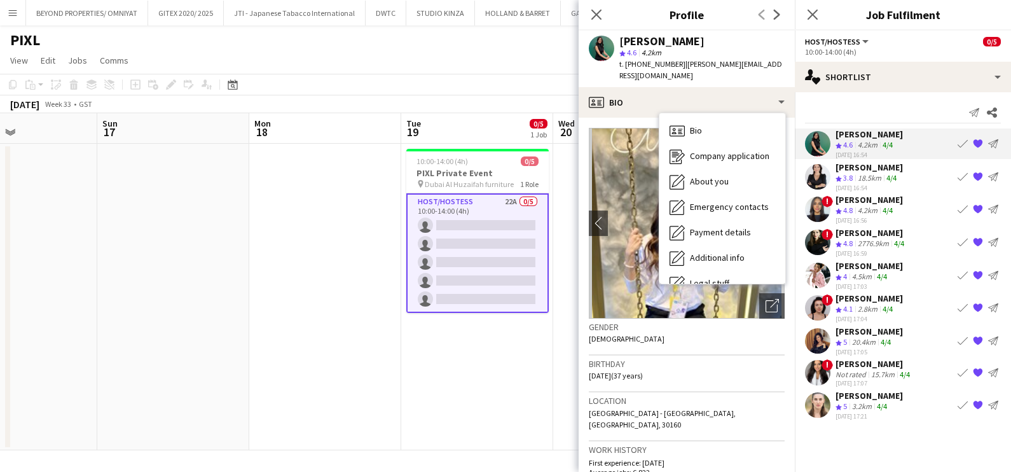
click at [847, 176] on span "3.8" at bounding box center [849, 178] width 10 height 10
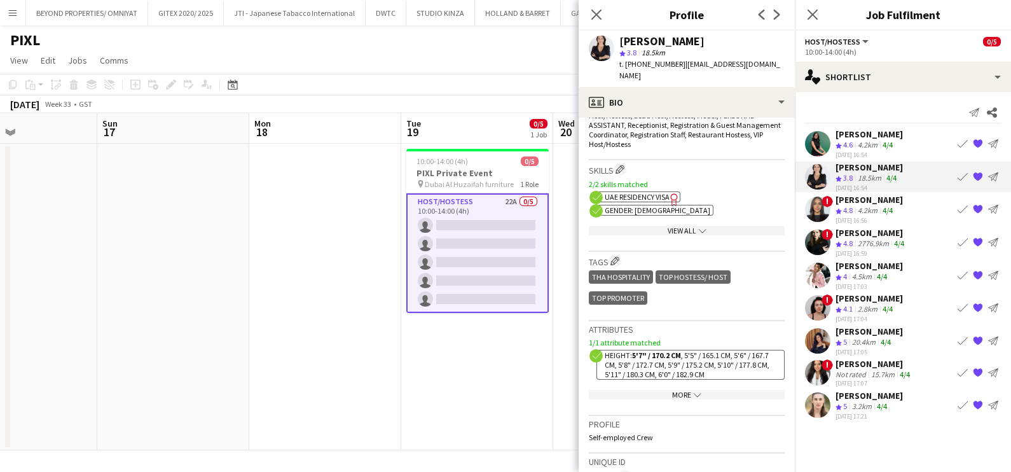
scroll to position [556, 0]
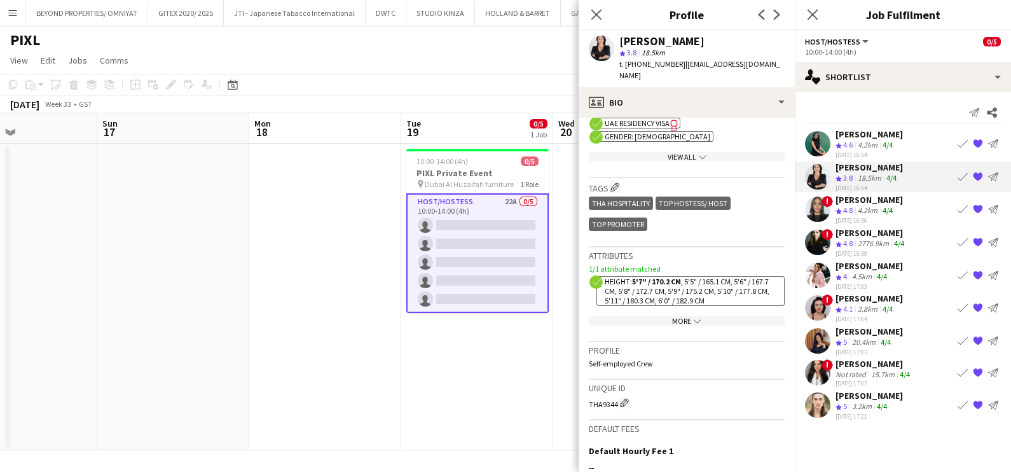
click at [842, 207] on div "Crew rating 4.8" at bounding box center [846, 210] width 20 height 11
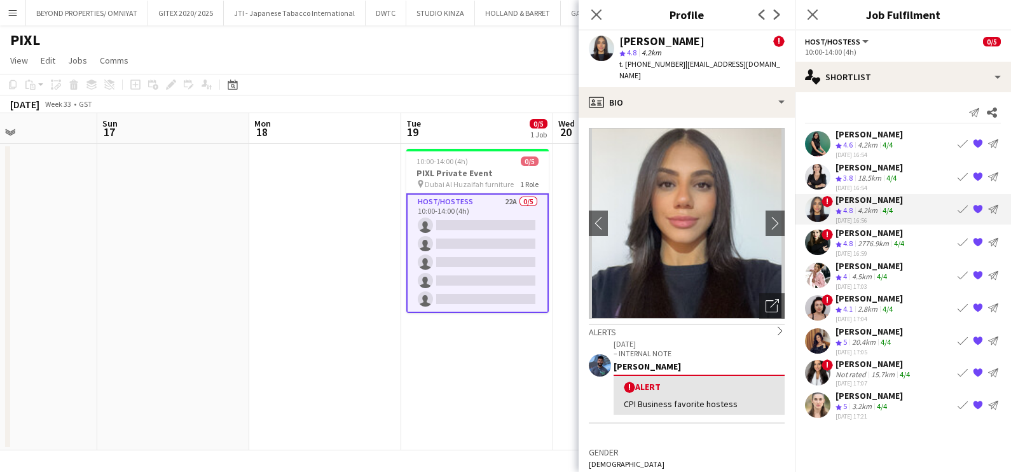
click at [846, 241] on span "4.8" at bounding box center [849, 244] width 10 height 10
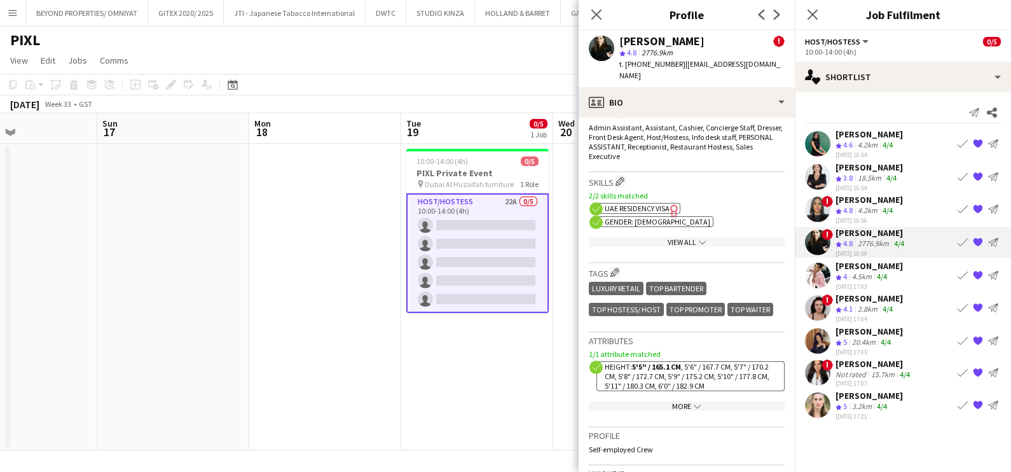
scroll to position [636, 0]
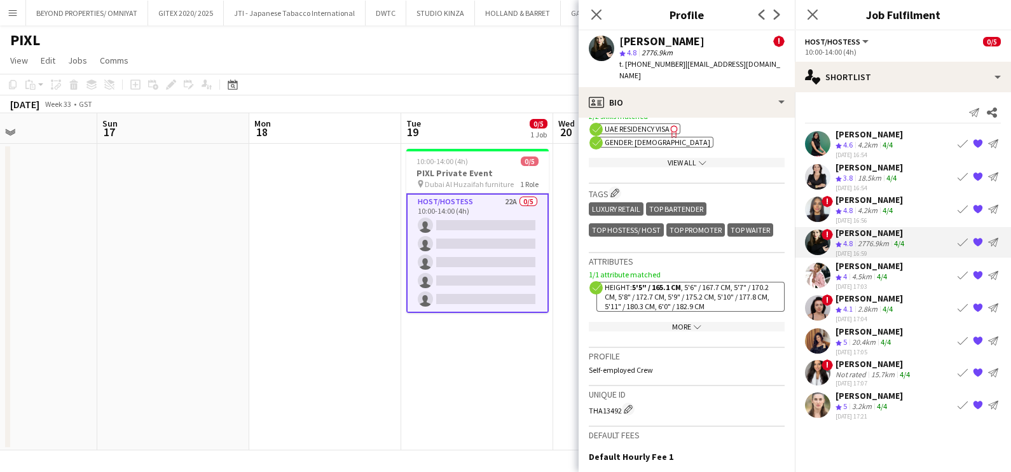
click at [865, 277] on div "4.5km" at bounding box center [862, 277] width 25 height 11
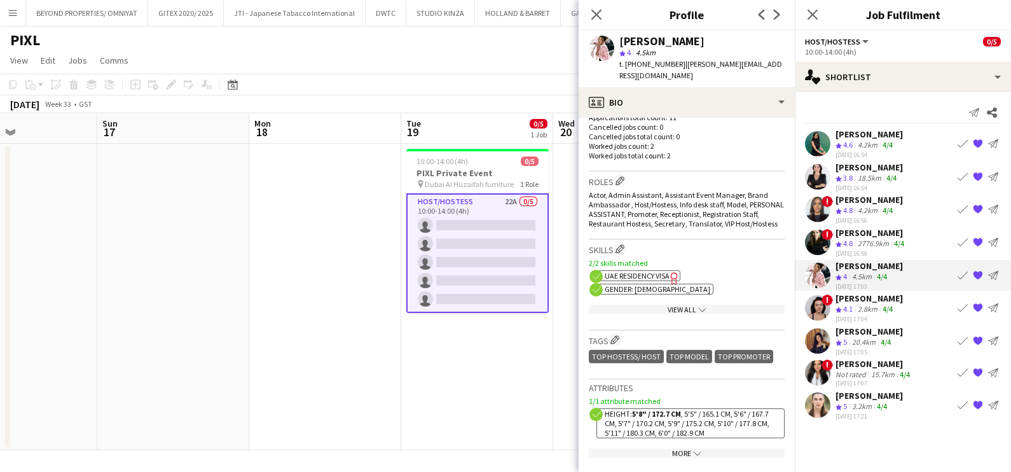
scroll to position [398, 0]
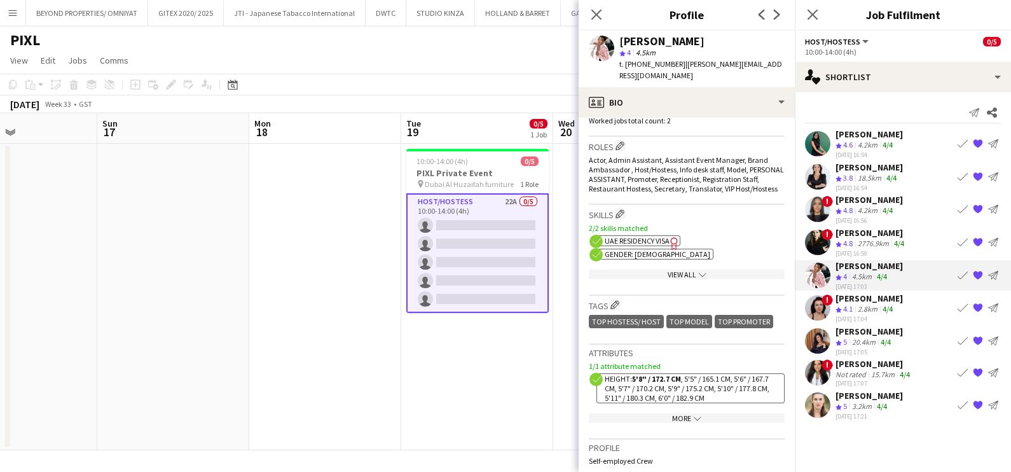
click at [859, 309] on div "2.8km" at bounding box center [868, 309] width 25 height 11
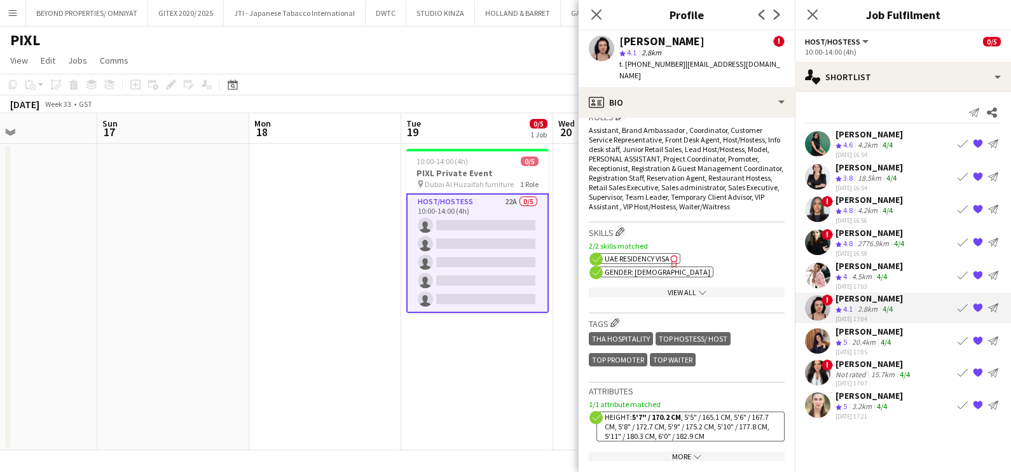
scroll to position [556, 0]
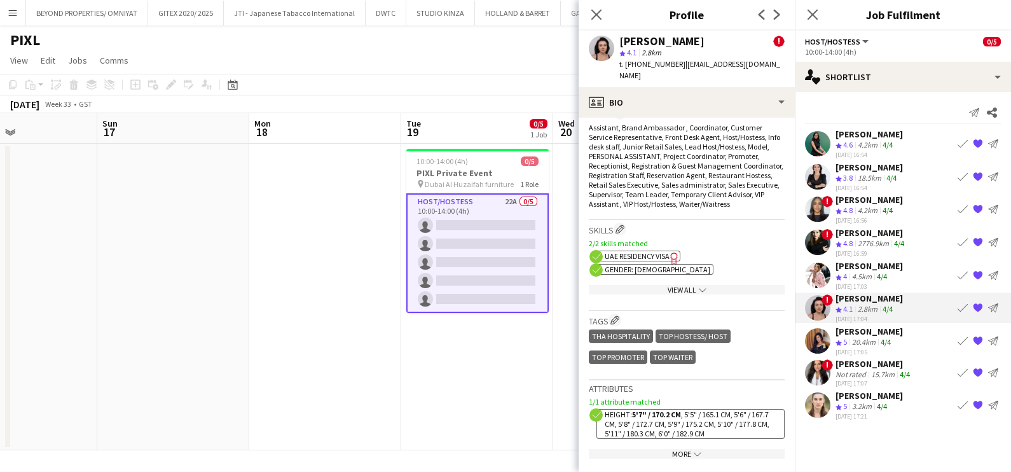
click at [868, 334] on div "Aliaksandra Zaikina" at bounding box center [869, 331] width 67 height 11
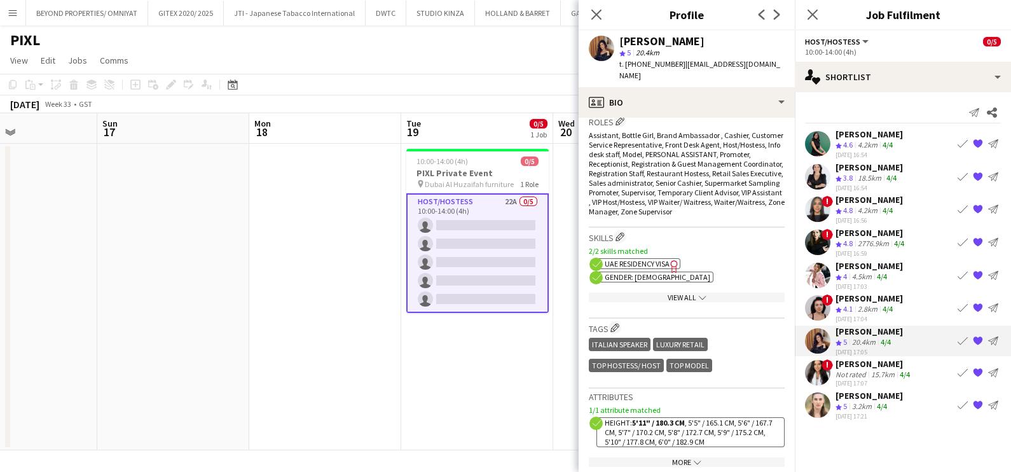
scroll to position [477, 0]
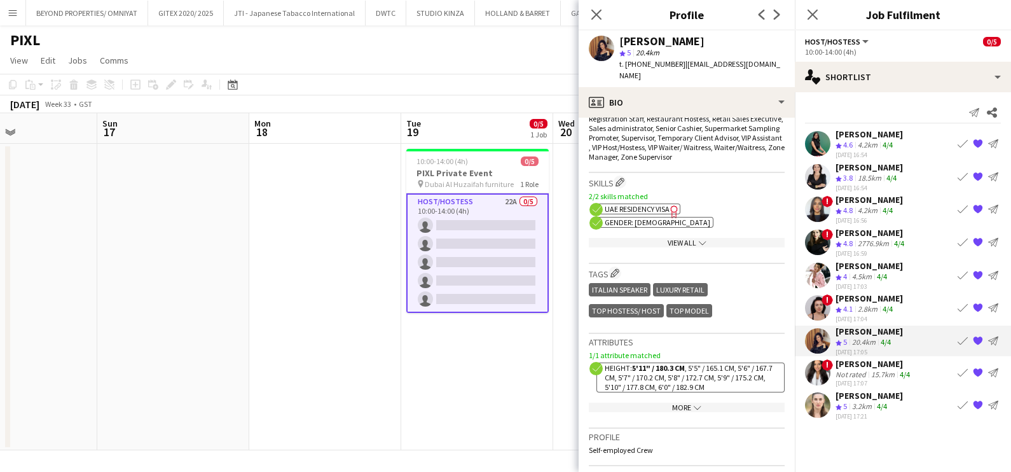
click at [847, 371] on div "Not rated" at bounding box center [852, 375] width 33 height 10
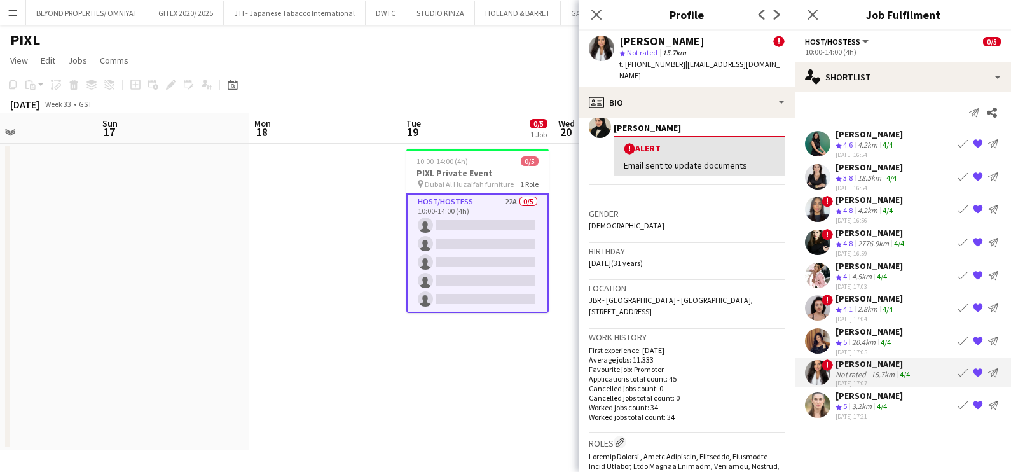
scroll to position [158, 0]
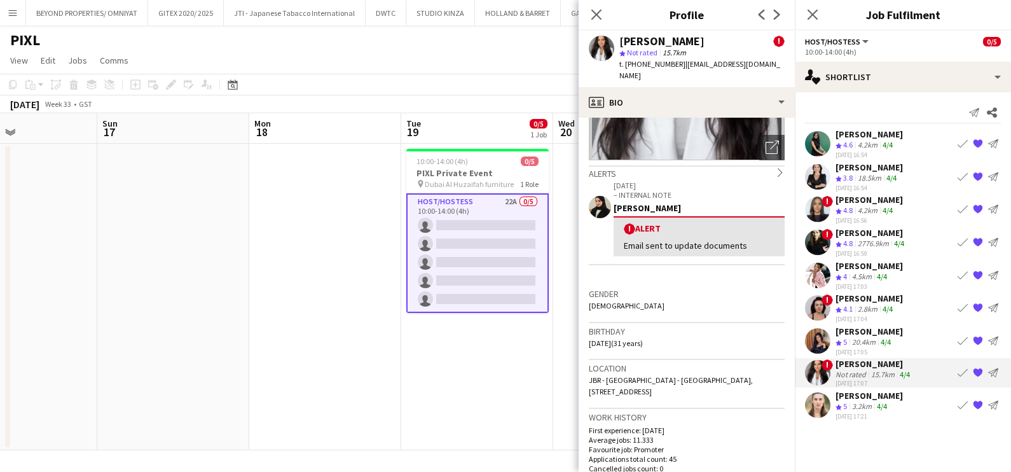
click at [866, 403] on div "3.2km" at bounding box center [862, 406] width 25 height 11
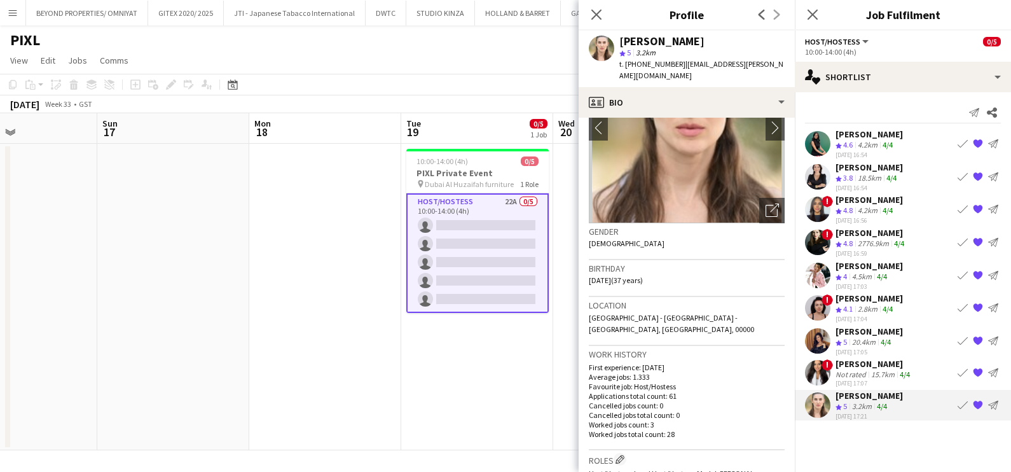
scroll to position [0, 0]
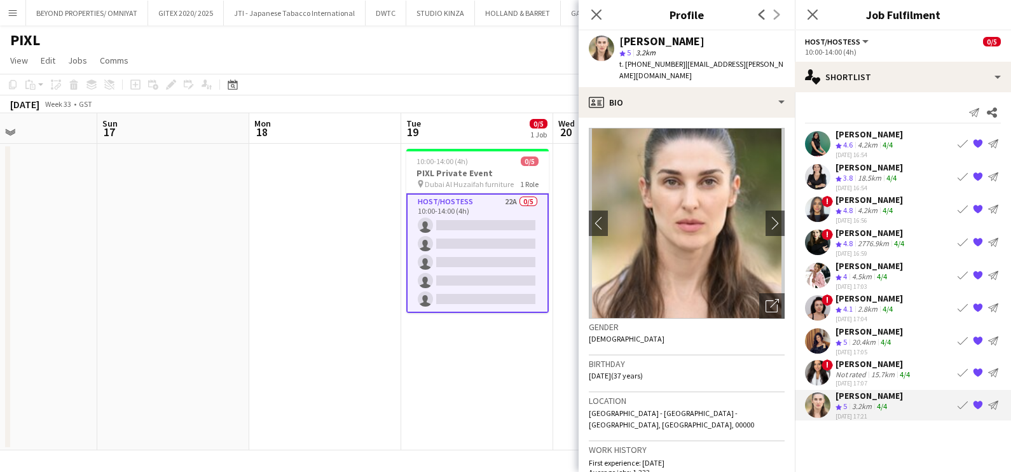
click at [842, 201] on div "Malak Mahmoud" at bounding box center [869, 199] width 67 height 11
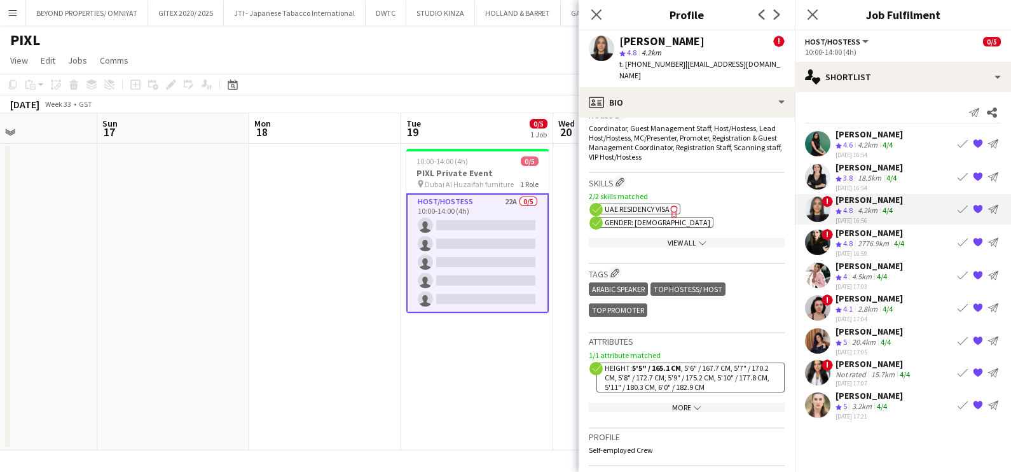
scroll to position [636, 0]
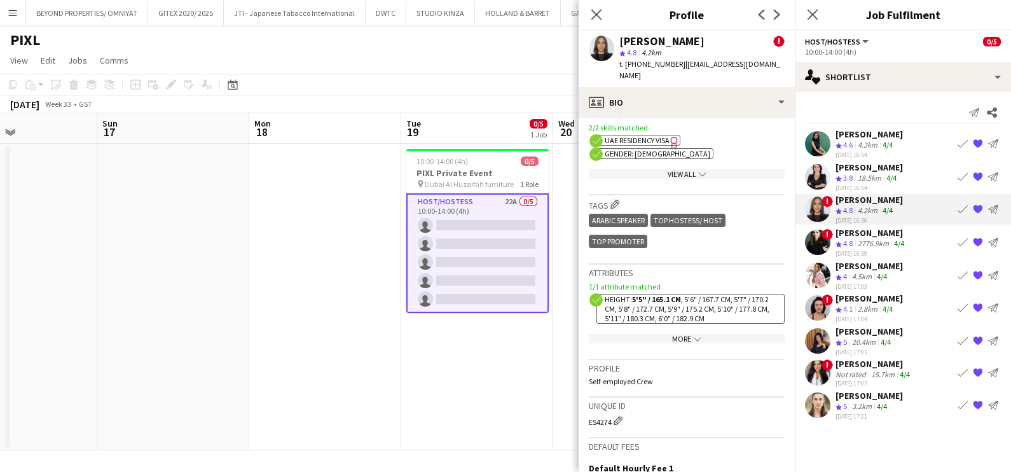
click at [982, 209] on app-icon "{{ spriteTitle }}" at bounding box center [978, 209] width 10 height 10
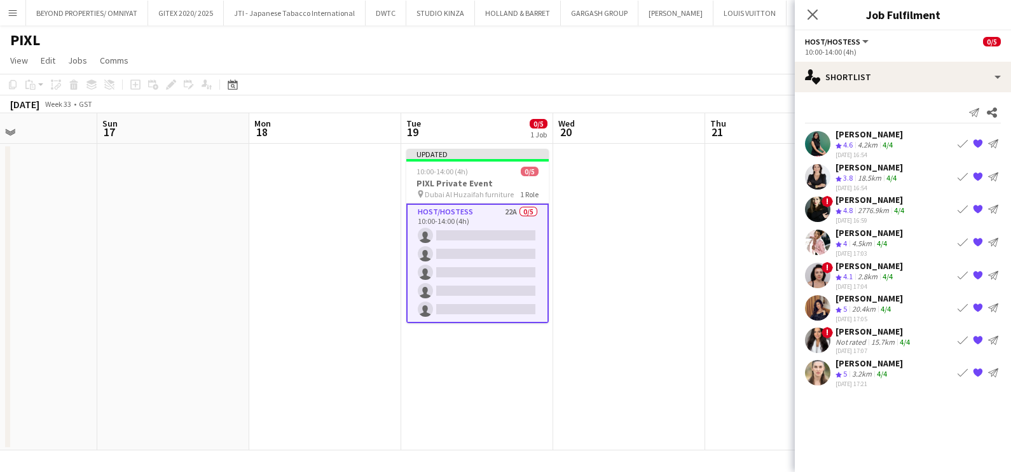
click at [875, 173] on div "18.5km" at bounding box center [870, 178] width 29 height 11
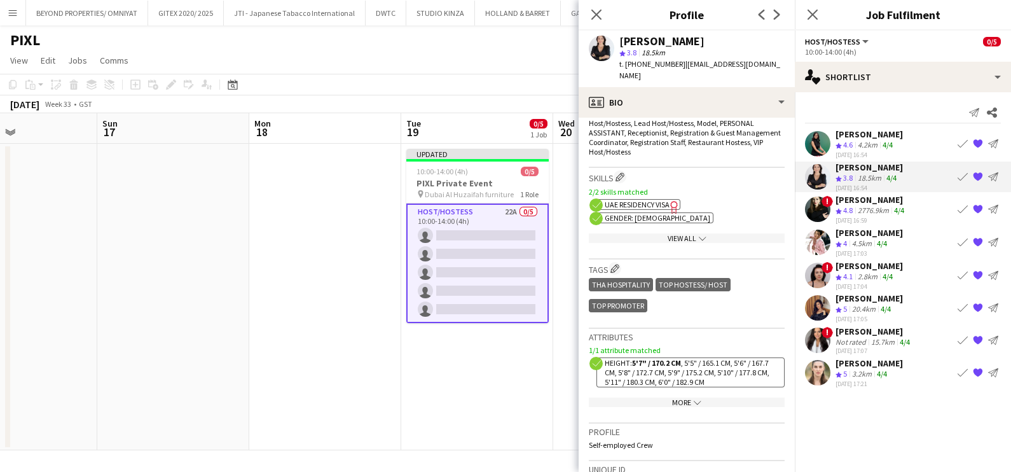
scroll to position [477, 0]
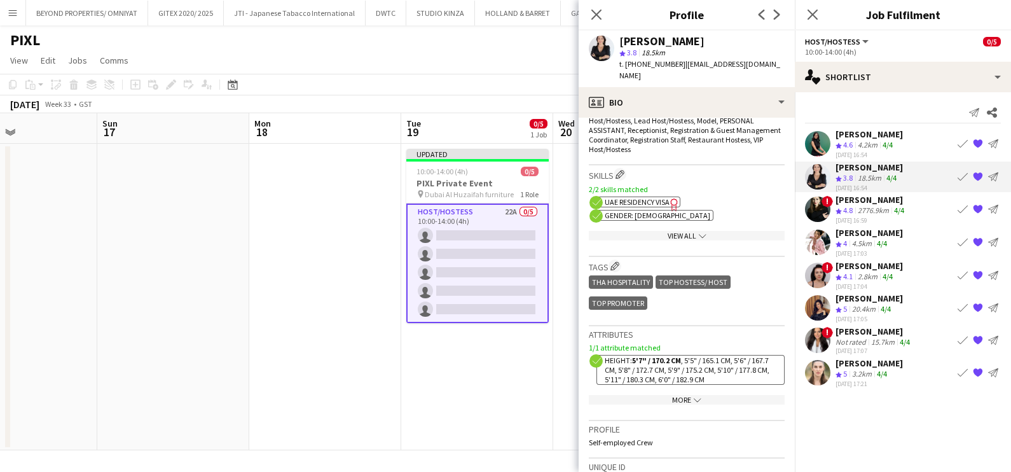
click at [873, 213] on div "2776.9km" at bounding box center [874, 210] width 36 height 11
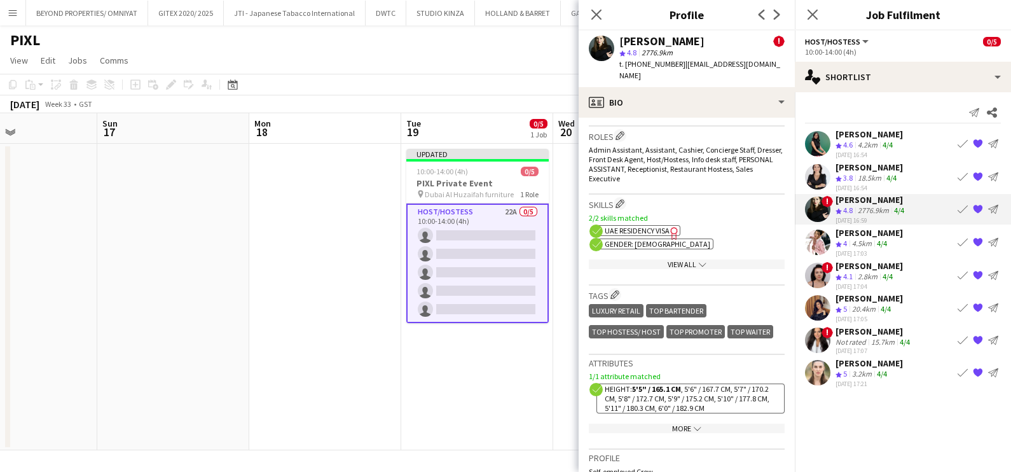
scroll to position [556, 0]
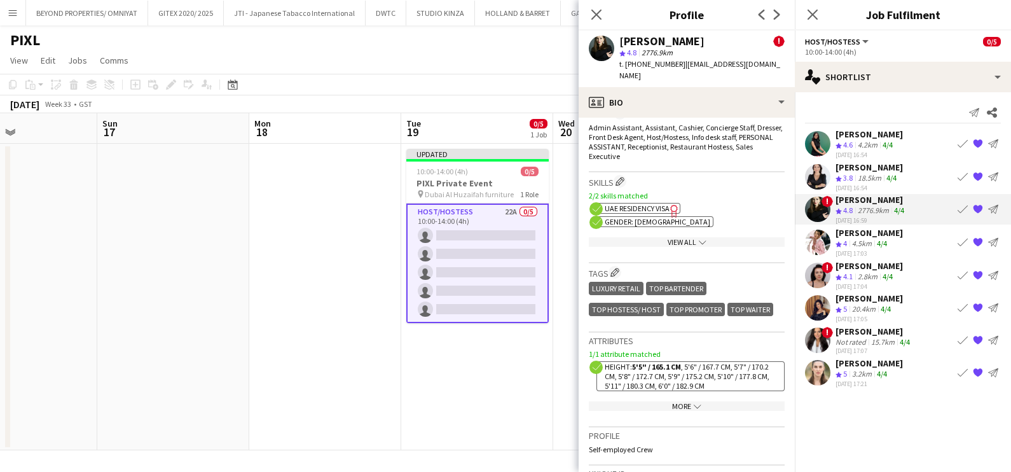
click at [980, 209] on app-icon "{{ spriteTitle }}" at bounding box center [978, 209] width 10 height 10
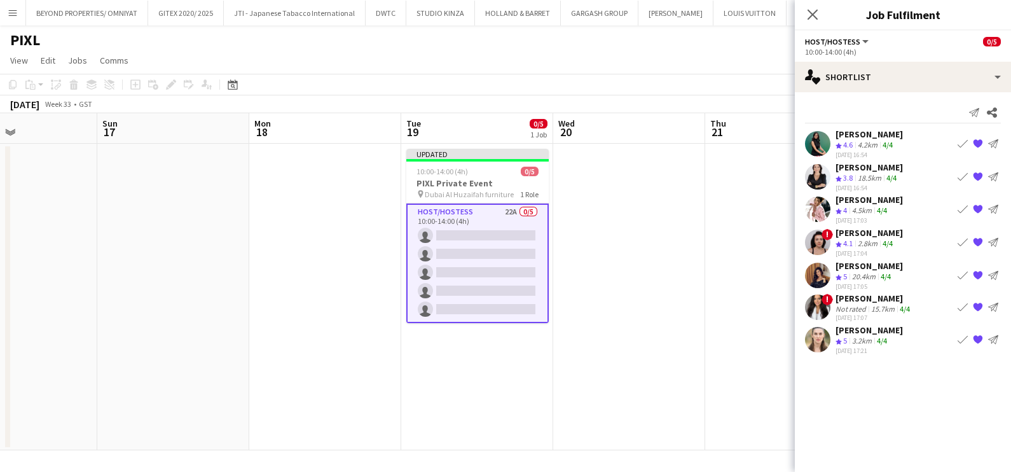
click at [842, 200] on div "[PERSON_NAME]" at bounding box center [869, 199] width 67 height 11
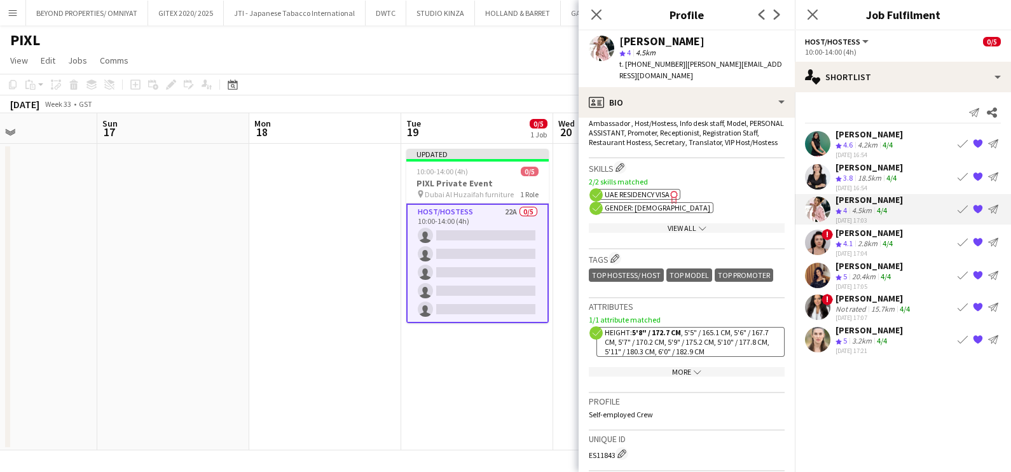
scroll to position [477, 0]
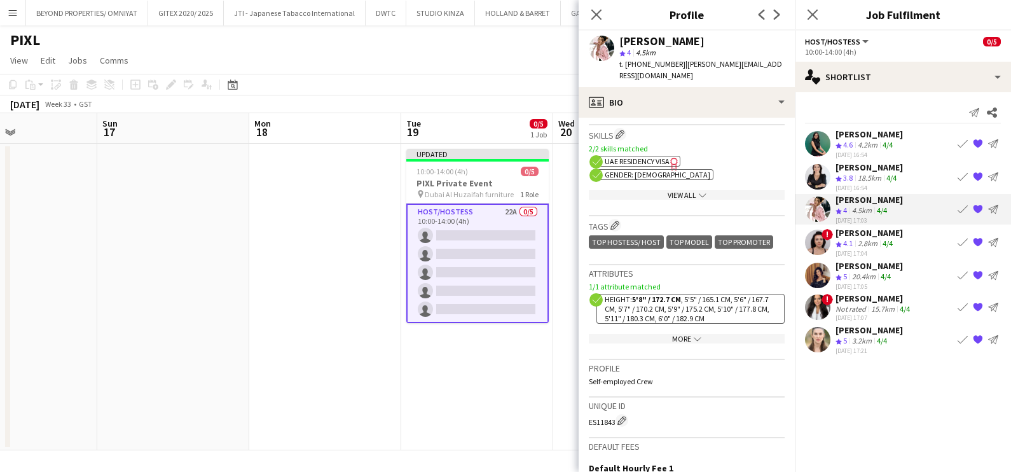
click at [868, 242] on div "2.8km" at bounding box center [868, 244] width 25 height 11
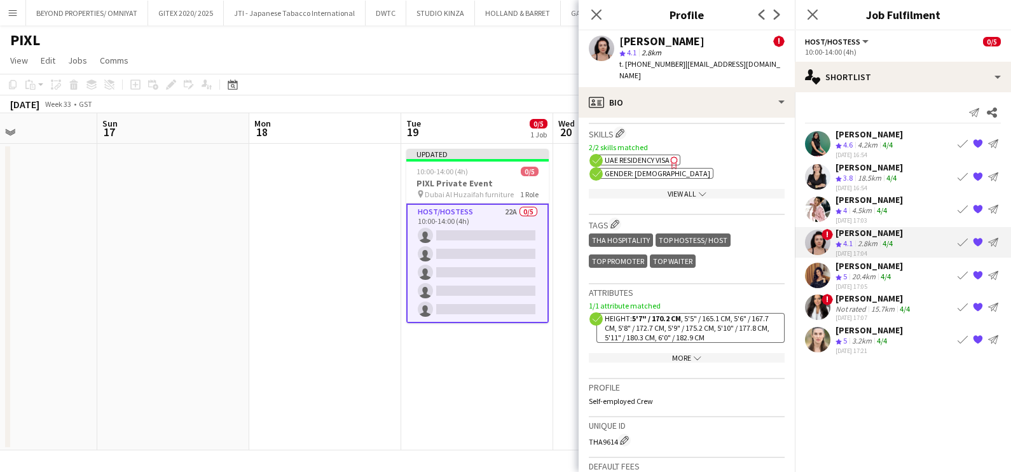
scroll to position [716, 0]
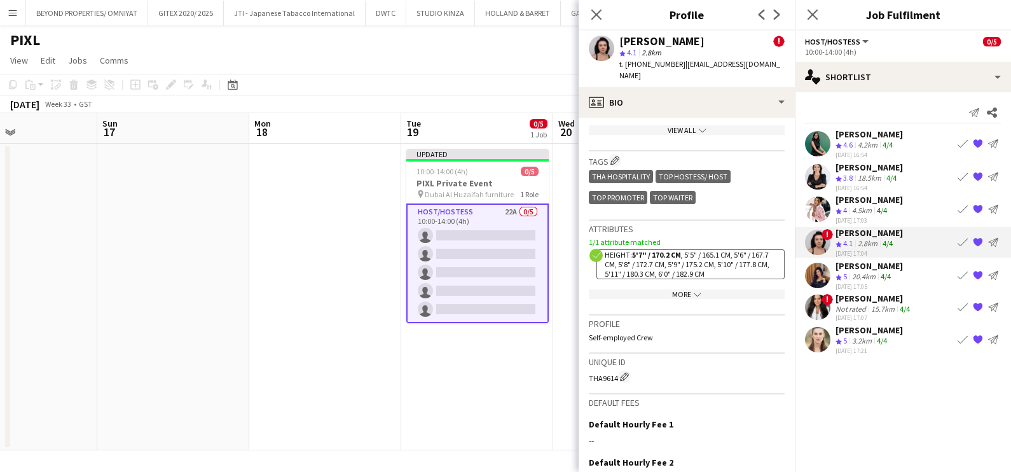
click at [874, 275] on div "20.4km" at bounding box center [864, 277] width 29 height 11
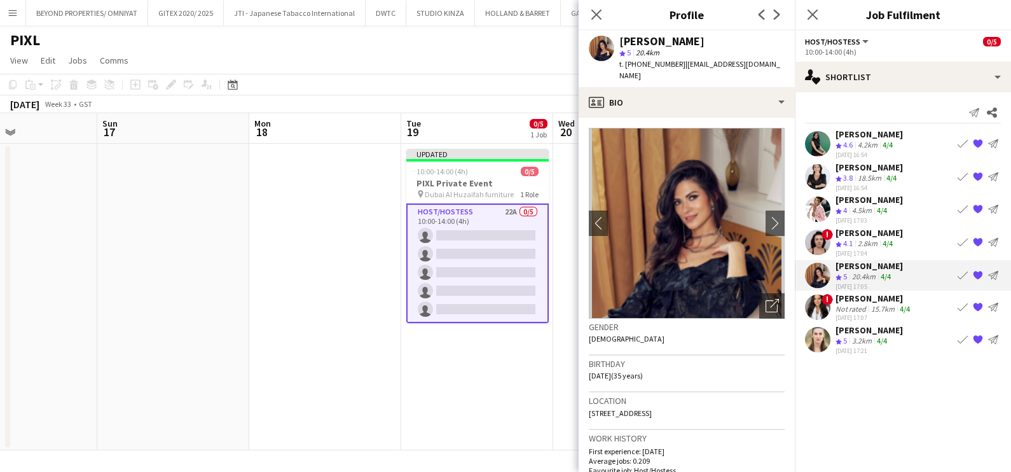
click at [891, 311] on div "15.7km" at bounding box center [883, 309] width 29 height 10
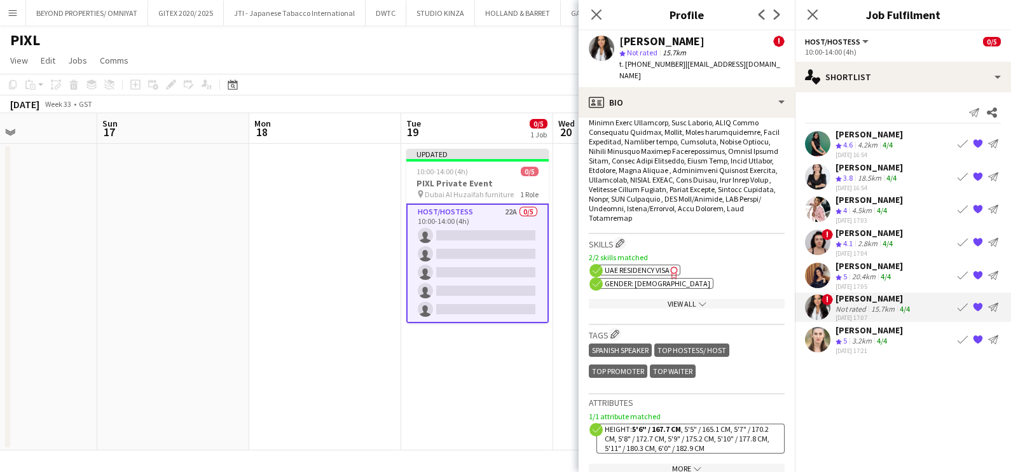
click at [980, 305] on app-icon "{{ spriteTitle }}" at bounding box center [978, 307] width 10 height 10
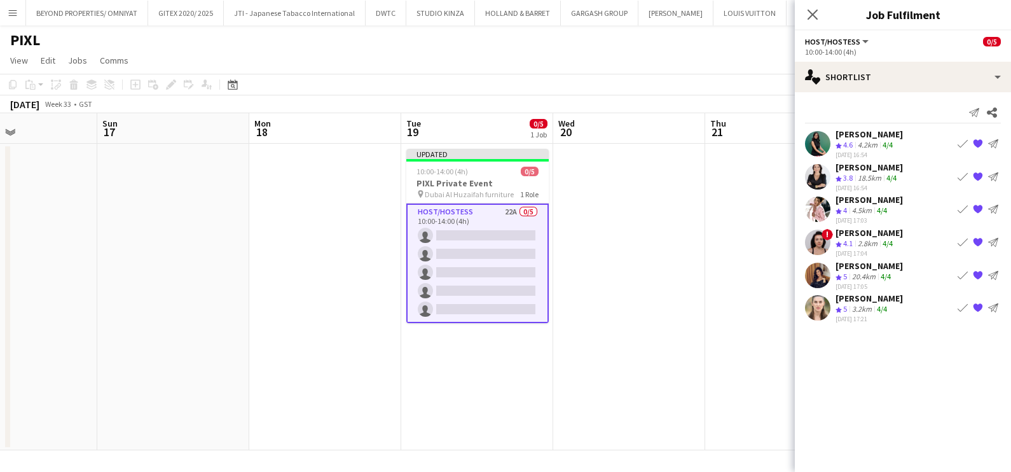
click at [637, 281] on app-date-cell at bounding box center [629, 297] width 152 height 307
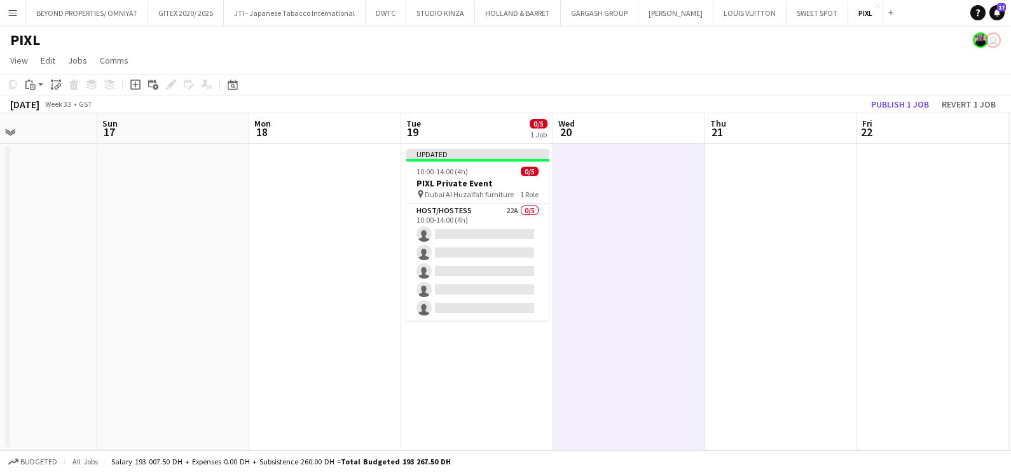
scroll to position [0, 510]
click at [916, 107] on button "Publish 1 job" at bounding box center [900, 104] width 68 height 17
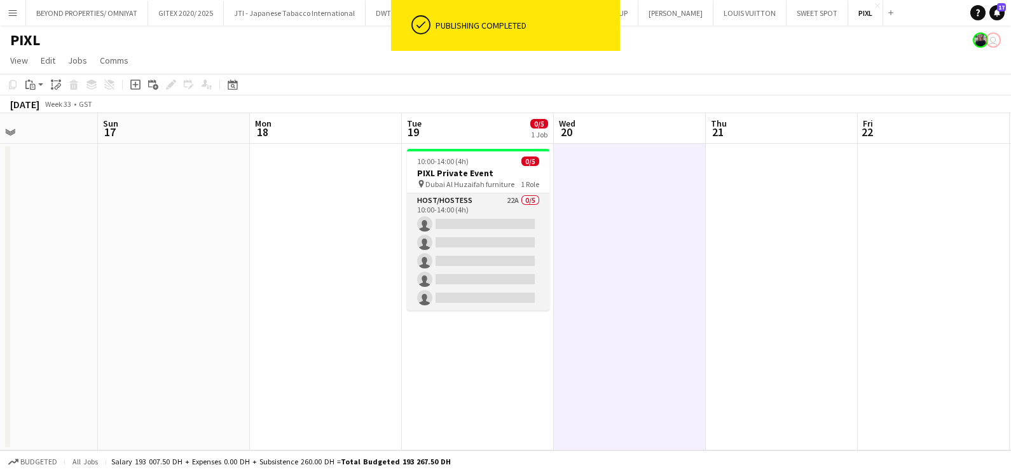
drag, startPoint x: 487, startPoint y: 231, endPoint x: 539, endPoint y: 200, distance: 61.0
click at [487, 230] on app-card-role "Host/Hostess 22A 0/5 10:00-14:00 (4h) single-neutral-actions single-neutral-act…" at bounding box center [478, 251] width 142 height 117
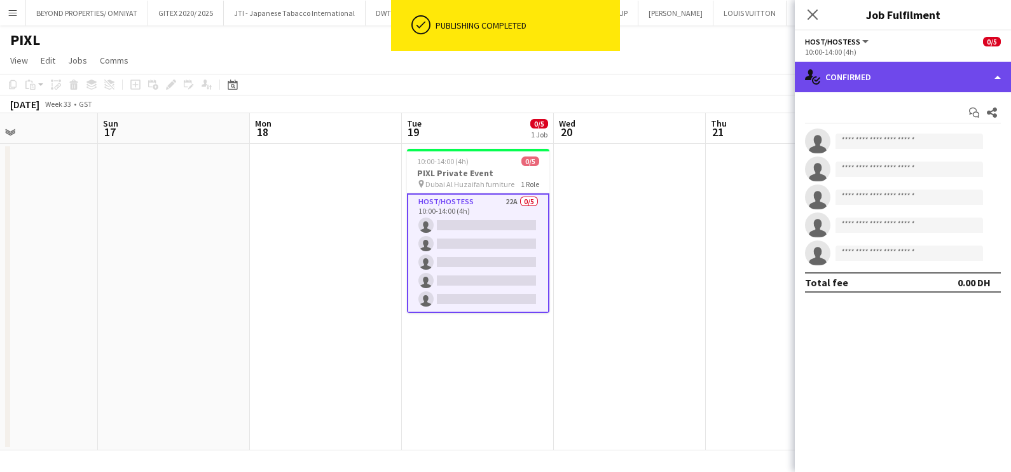
click at [885, 78] on div "single-neutral-actions-check-2 Confirmed" at bounding box center [903, 77] width 216 height 31
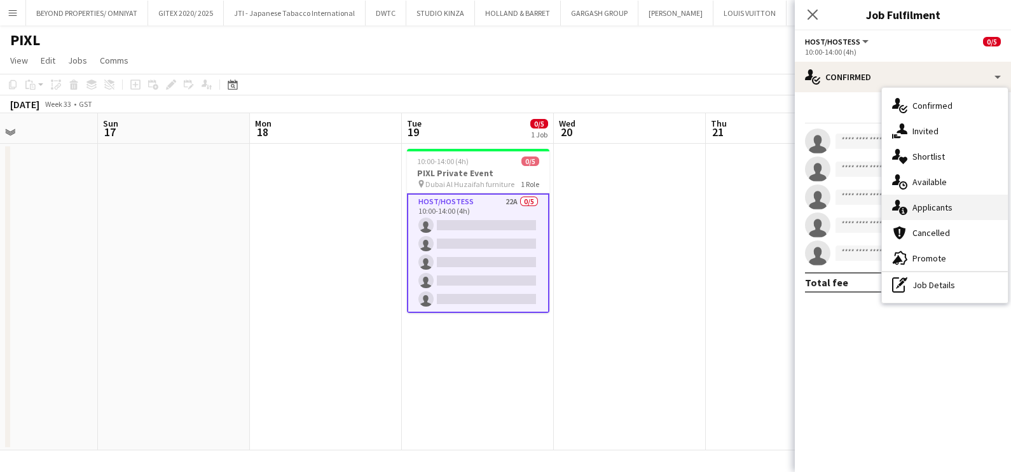
click at [940, 200] on div "single-neutral-actions-information Applicants" at bounding box center [945, 207] width 126 height 25
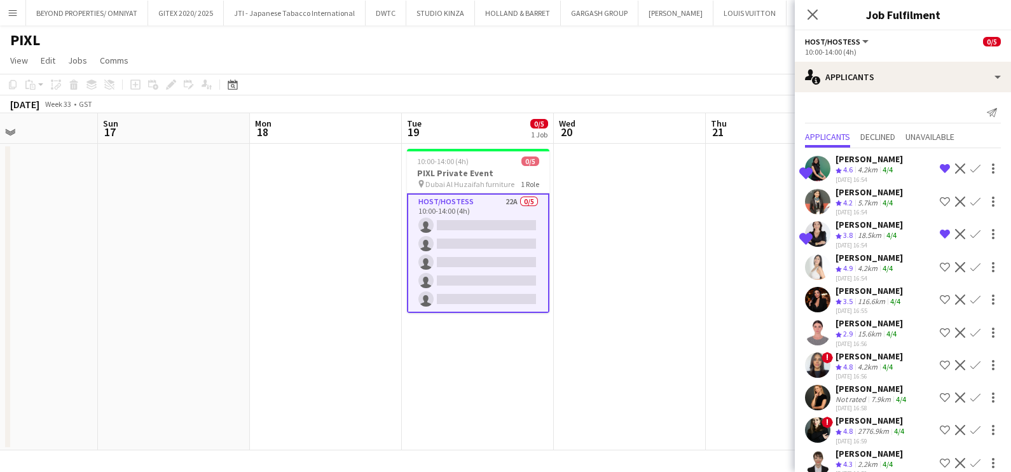
scroll to position [79, 0]
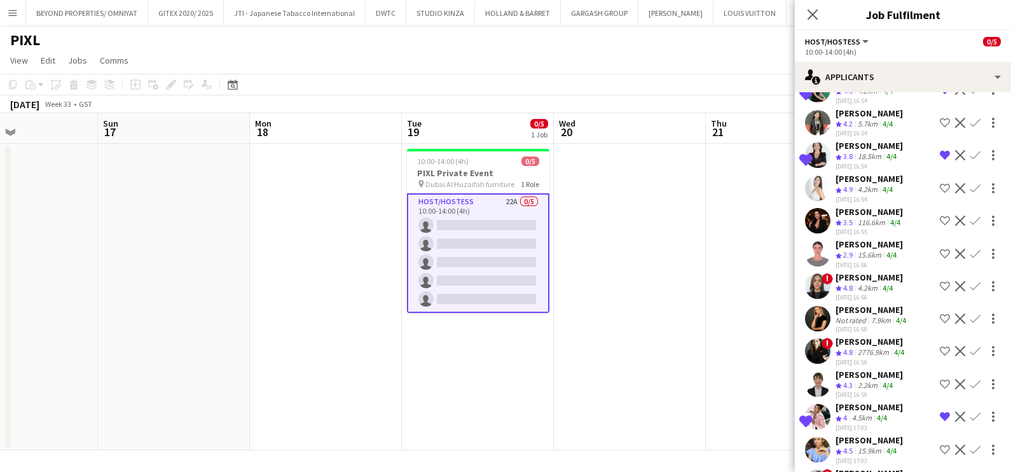
click at [940, 184] on app-icon "Shortlist crew" at bounding box center [945, 188] width 10 height 10
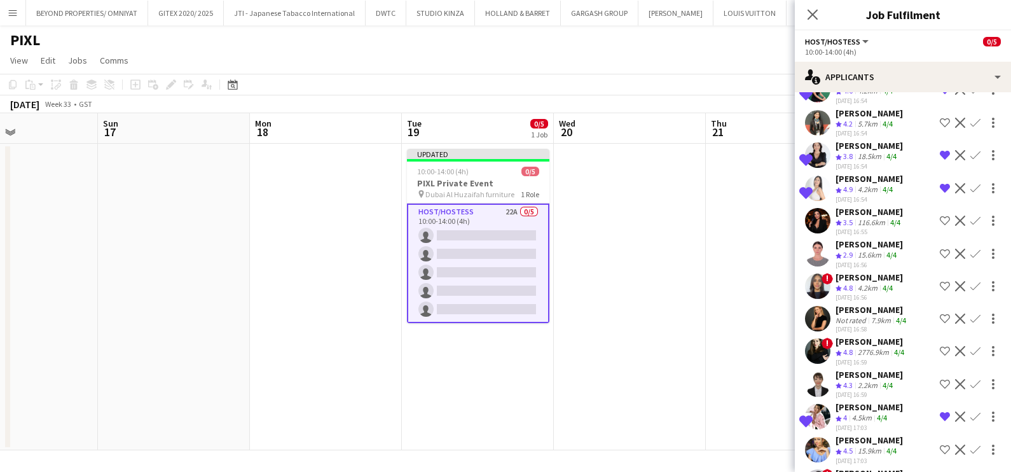
click at [940, 184] on app-icon "Remove crew from shortlist" at bounding box center [945, 188] width 10 height 10
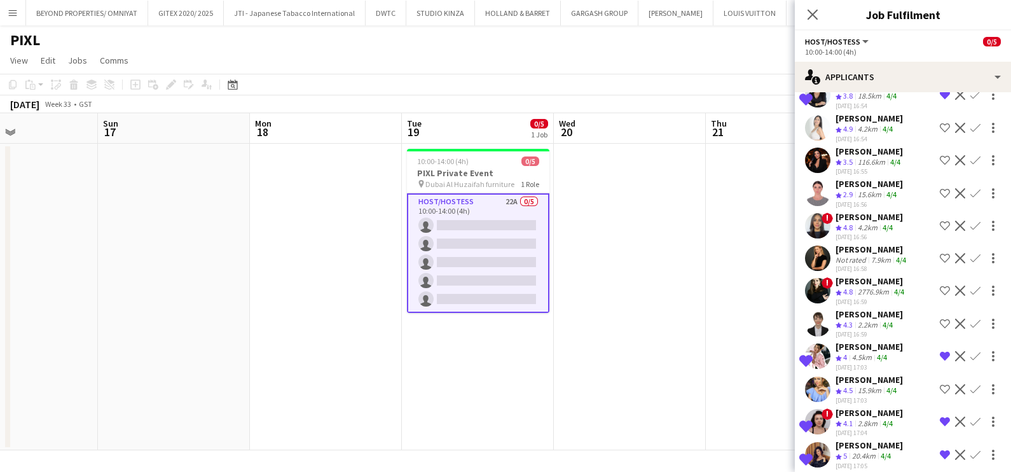
scroll to position [158, 0]
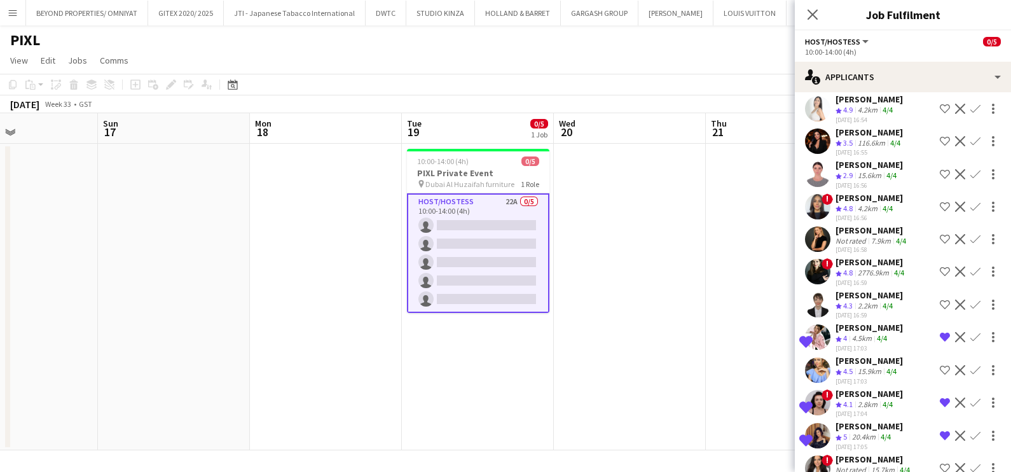
click at [875, 226] on div "Lorna Gambarotto" at bounding box center [872, 230] width 73 height 11
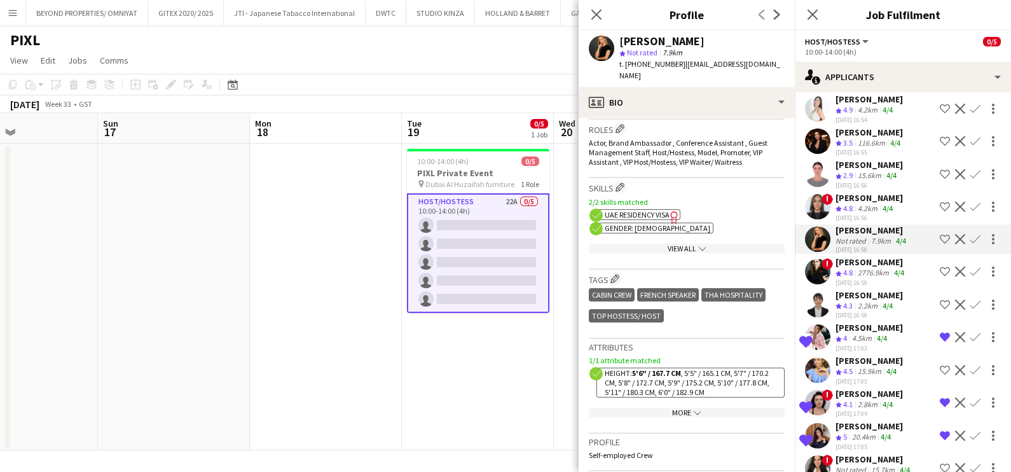
scroll to position [239, 0]
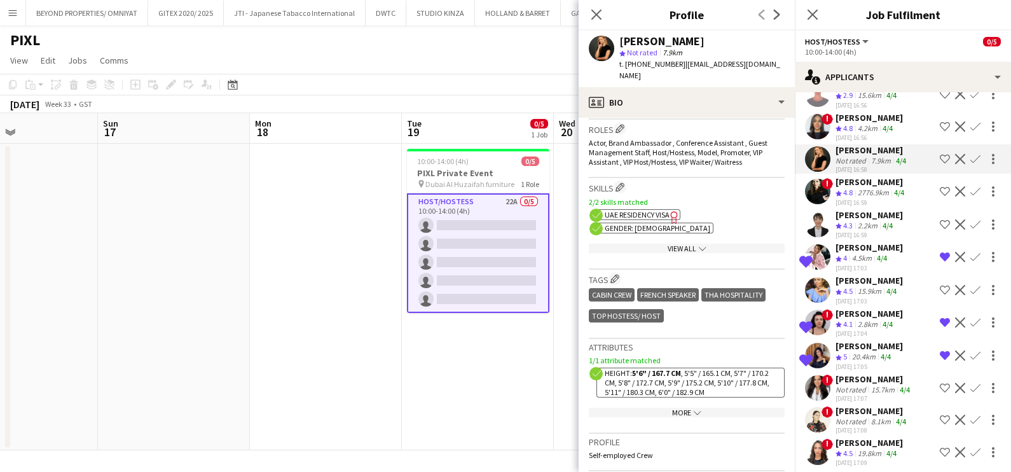
click at [863, 288] on div "15.9km" at bounding box center [870, 291] width 29 height 11
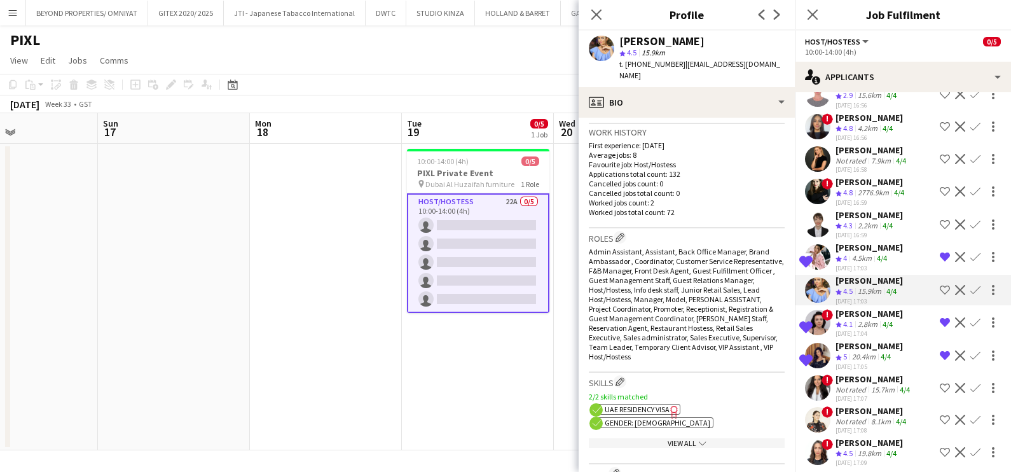
scroll to position [477, 0]
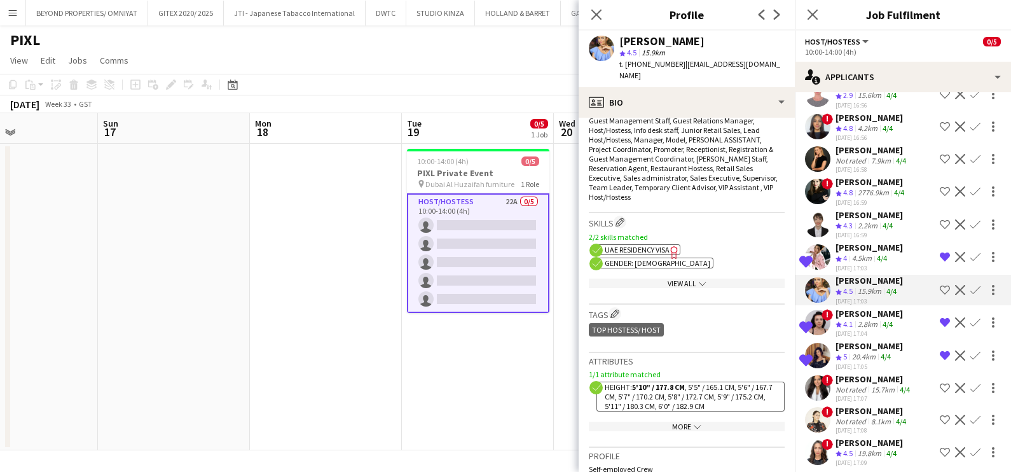
click at [940, 288] on app-icon "Shortlist crew" at bounding box center [945, 290] width 10 height 10
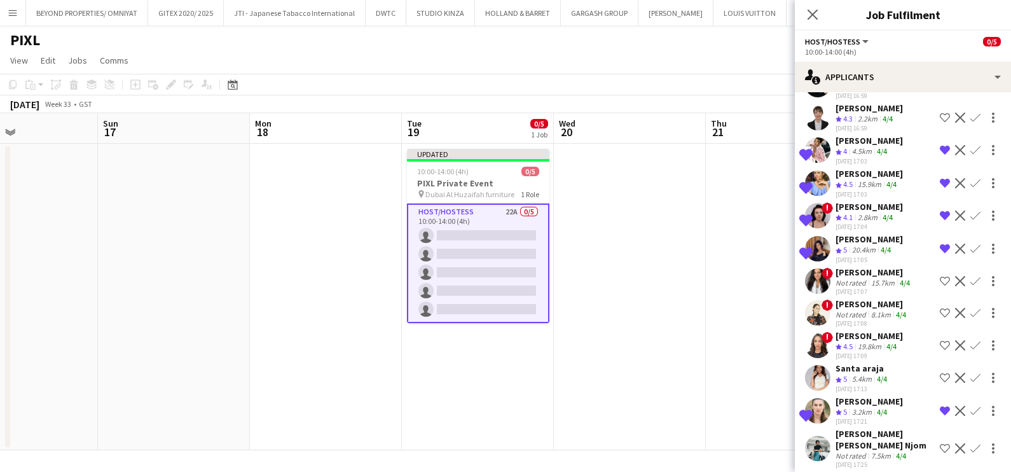
scroll to position [398, 0]
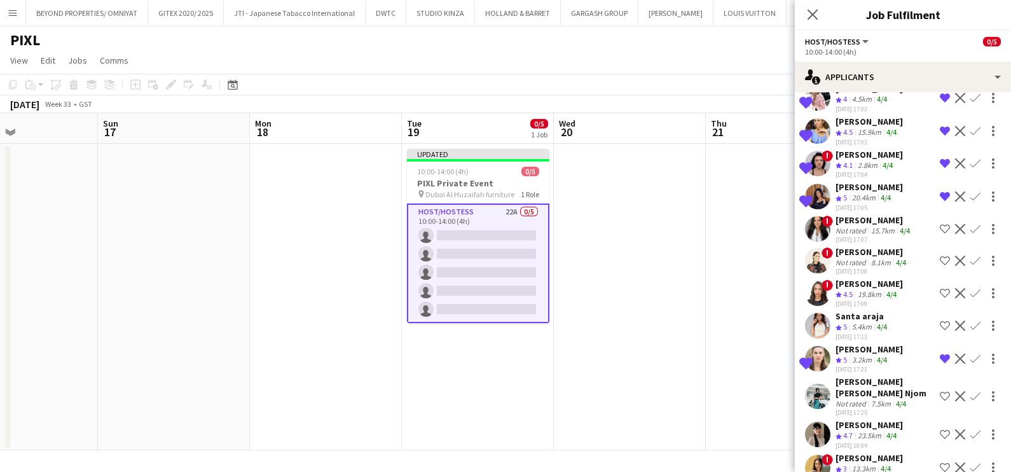
click at [861, 331] on div "5.4km" at bounding box center [862, 327] width 25 height 11
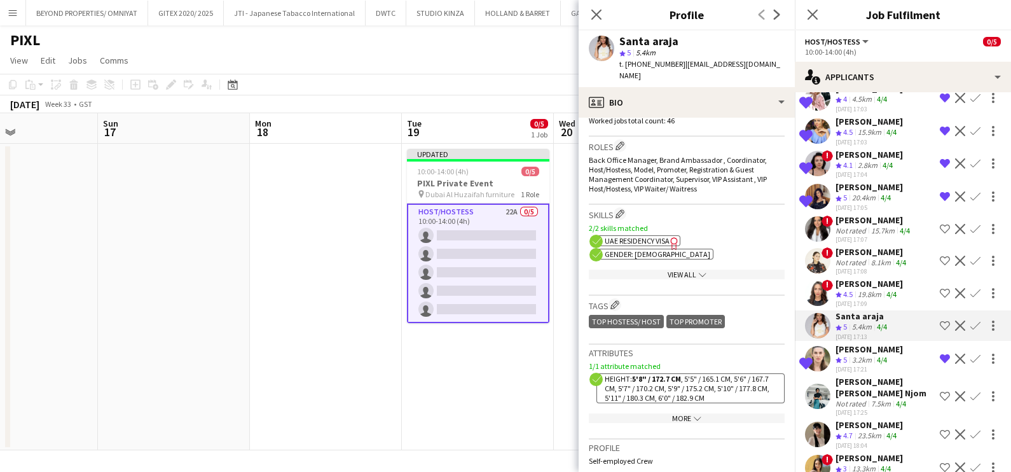
click at [940, 331] on app-icon "Shortlist crew" at bounding box center [945, 326] width 10 height 10
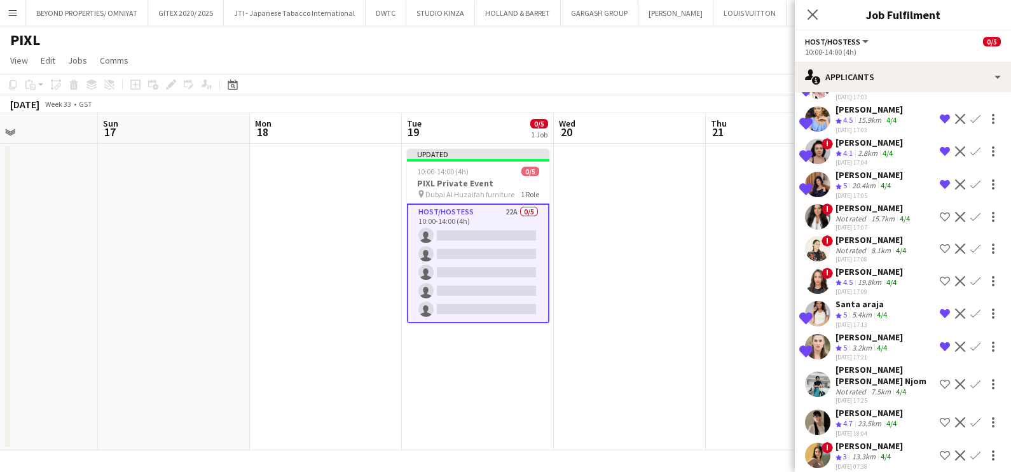
scroll to position [416, 0]
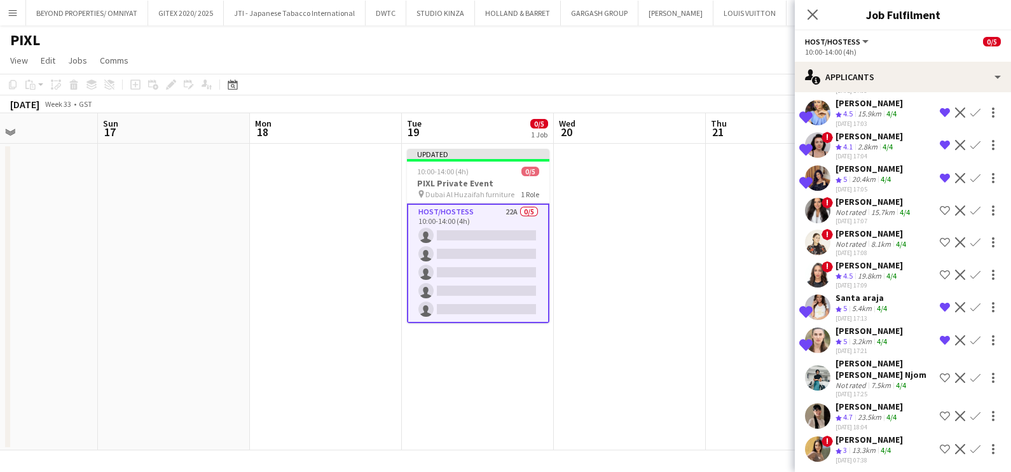
click at [852, 440] on div "Jasmine Berais" at bounding box center [869, 439] width 67 height 11
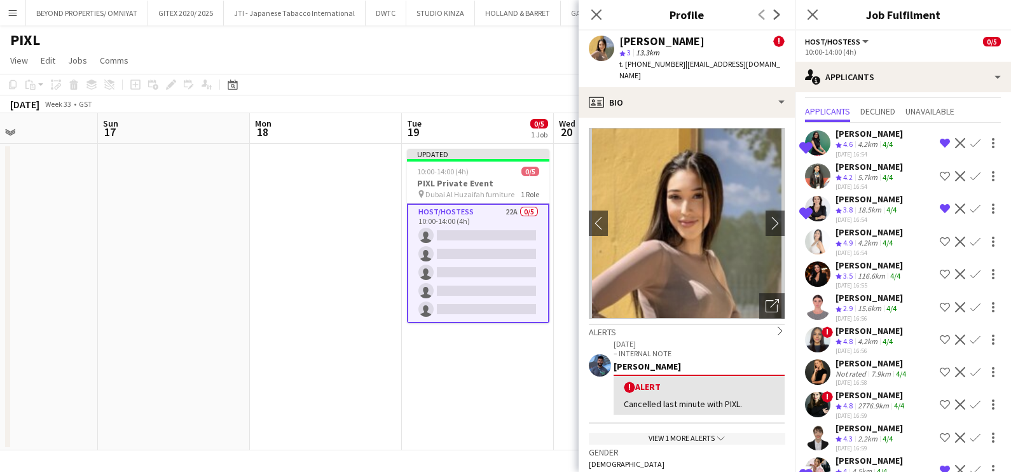
scroll to position [0, 0]
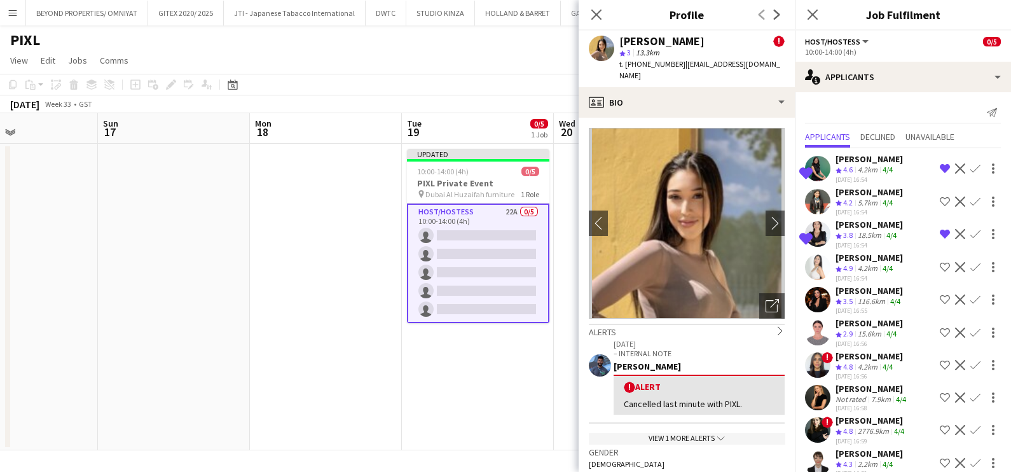
click at [872, 296] on div "116.6km" at bounding box center [872, 301] width 32 height 11
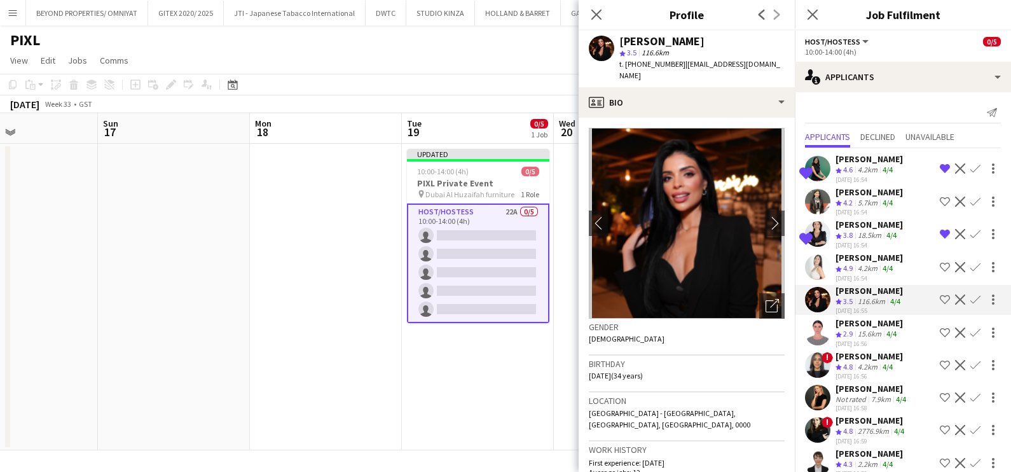
click at [841, 257] on div "Amel Ferjani" at bounding box center [869, 257] width 67 height 11
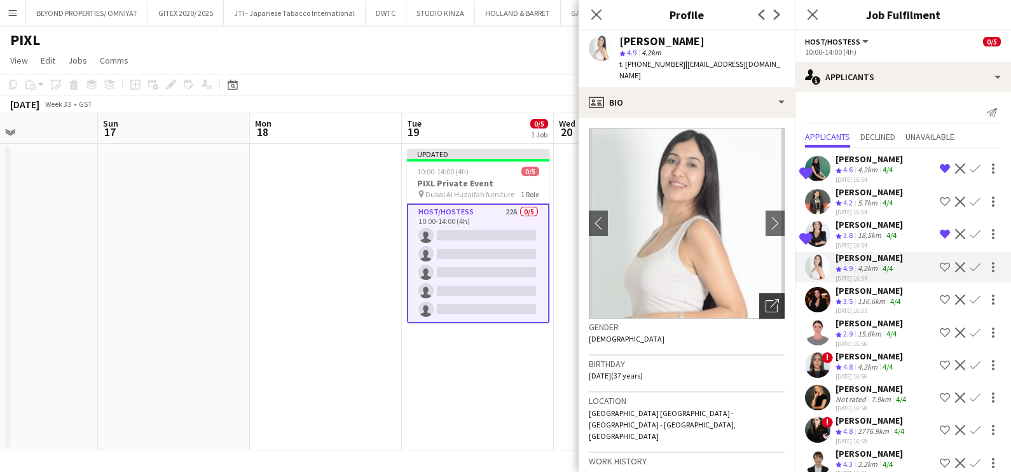
click at [771, 301] on div "Open photos pop-in" at bounding box center [772, 305] width 25 height 25
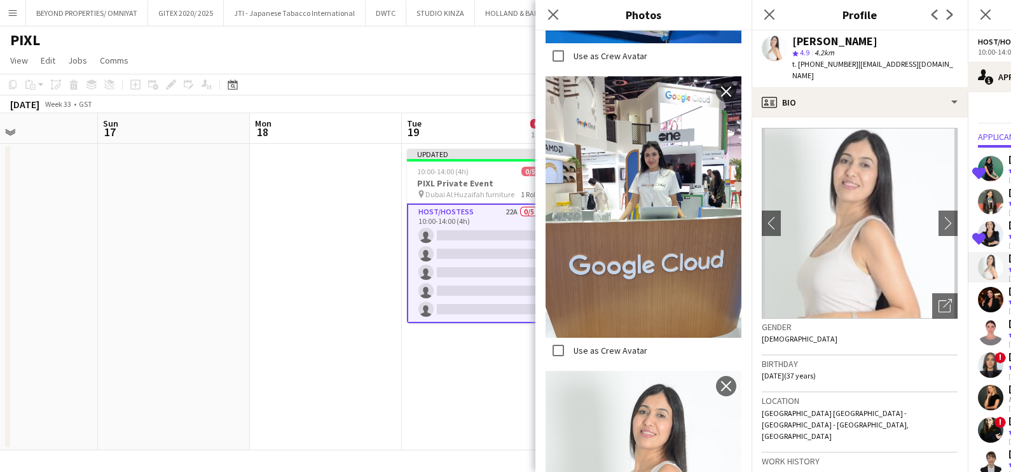
scroll to position [2900, 0]
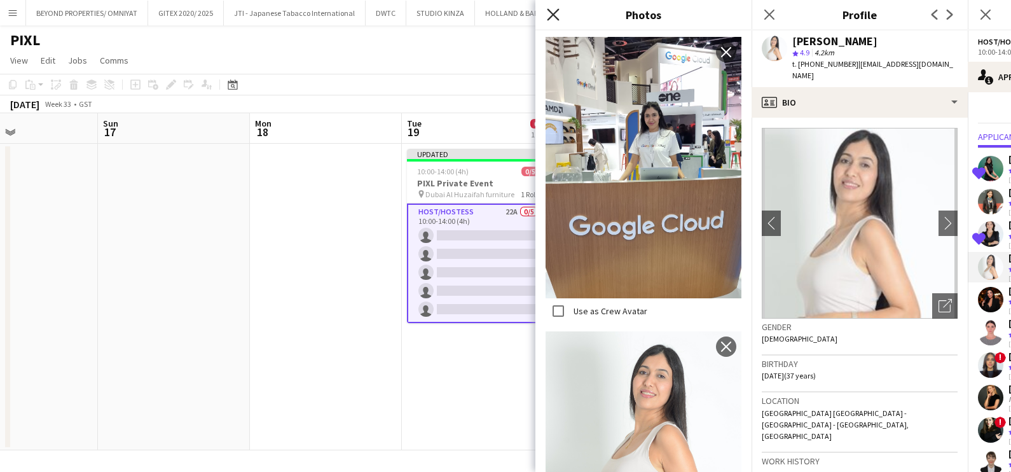
click at [553, 16] on icon at bounding box center [553, 14] width 12 height 12
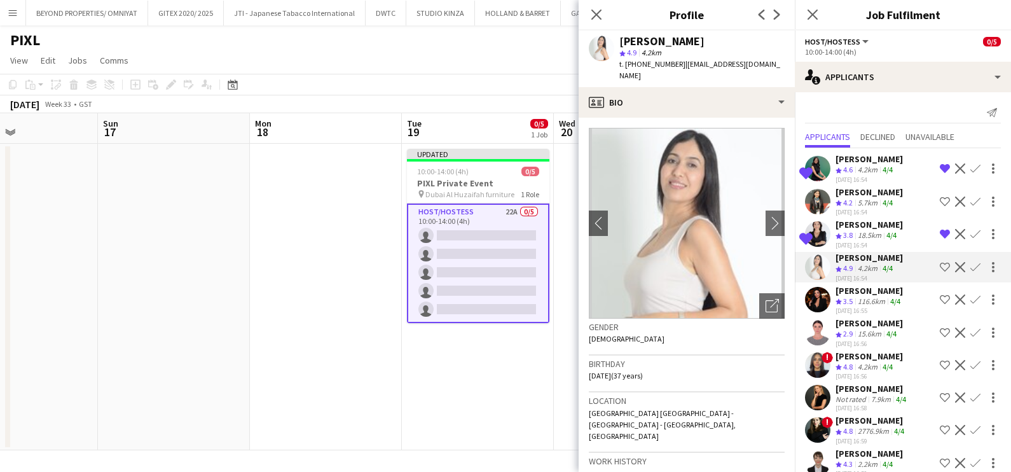
click at [940, 267] on app-icon "Shortlist crew" at bounding box center [945, 267] width 10 height 10
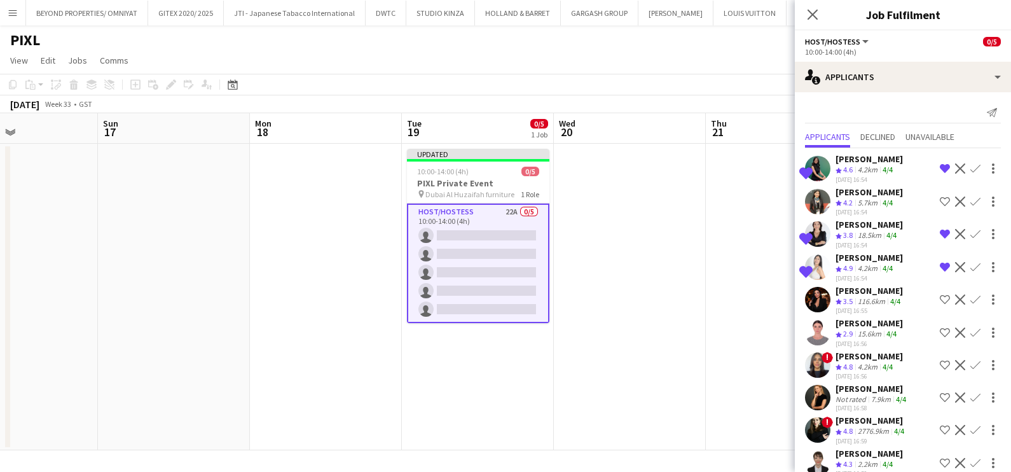
drag, startPoint x: 678, startPoint y: 352, endPoint x: 681, endPoint y: 336, distance: 17.0
click at [678, 352] on app-date-cell at bounding box center [630, 297] width 152 height 307
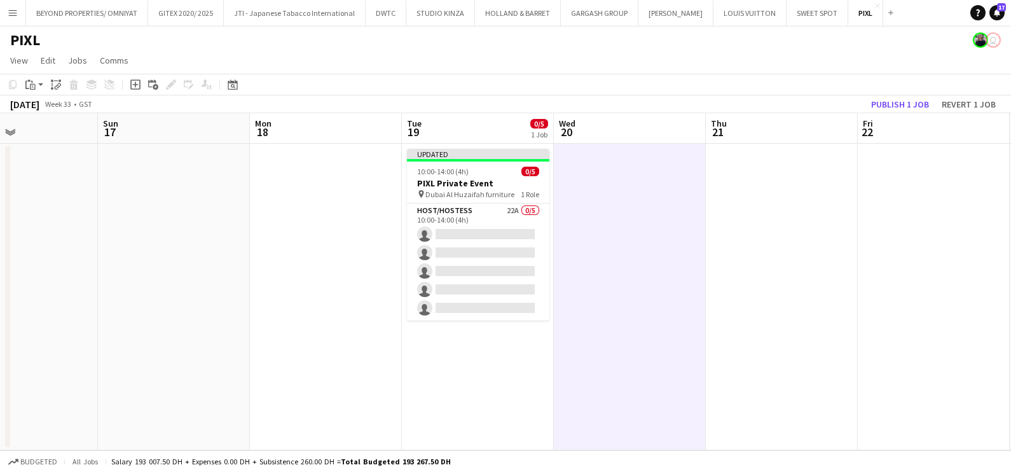
scroll to position [0, 510]
click at [896, 108] on button "Publish 1 job" at bounding box center [900, 104] width 68 height 17
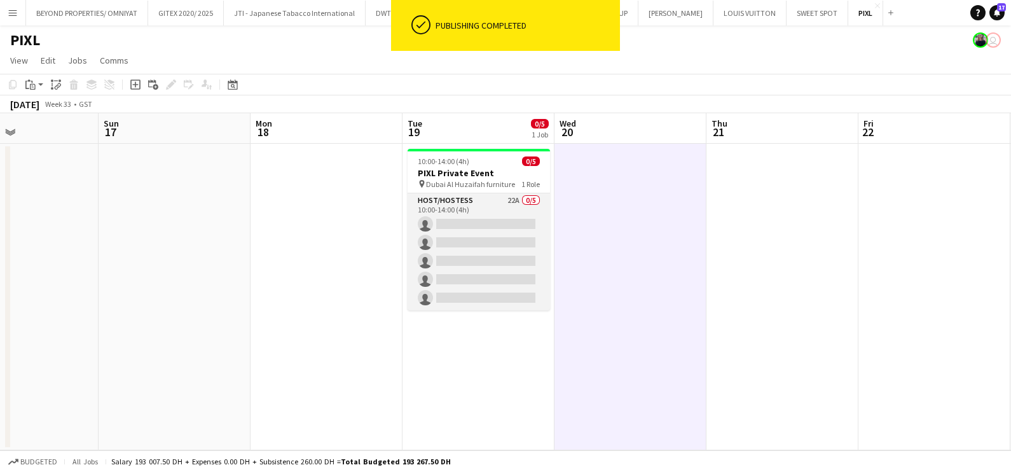
click at [483, 209] on app-card-role "Host/Hostess 22A 0/5 10:00-14:00 (4h) single-neutral-actions single-neutral-act…" at bounding box center [479, 251] width 142 height 117
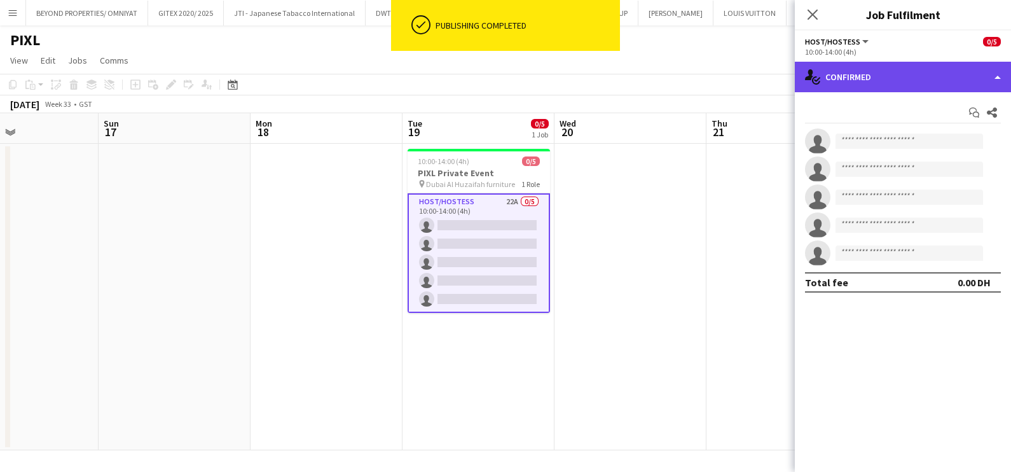
click at [931, 74] on div "single-neutral-actions-check-2 Confirmed" at bounding box center [903, 77] width 216 height 31
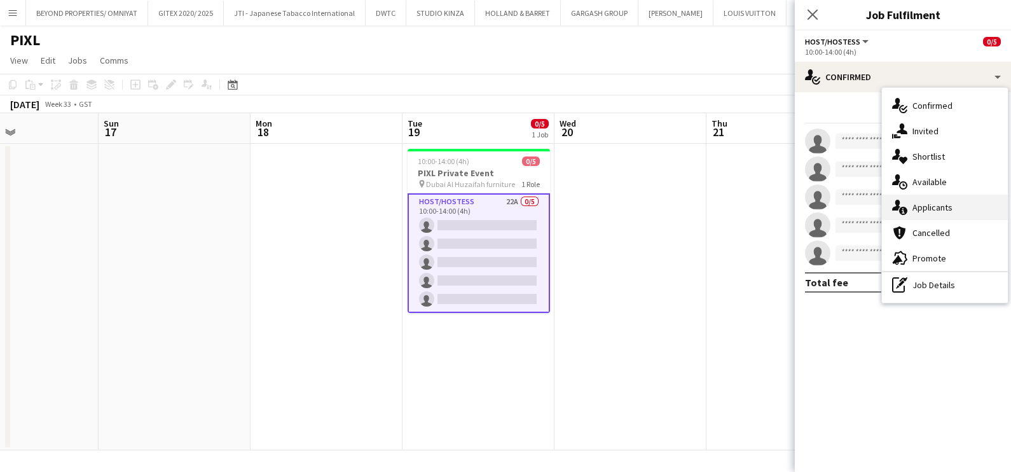
click at [942, 208] on div "single-neutral-actions-information Applicants" at bounding box center [945, 207] width 126 height 25
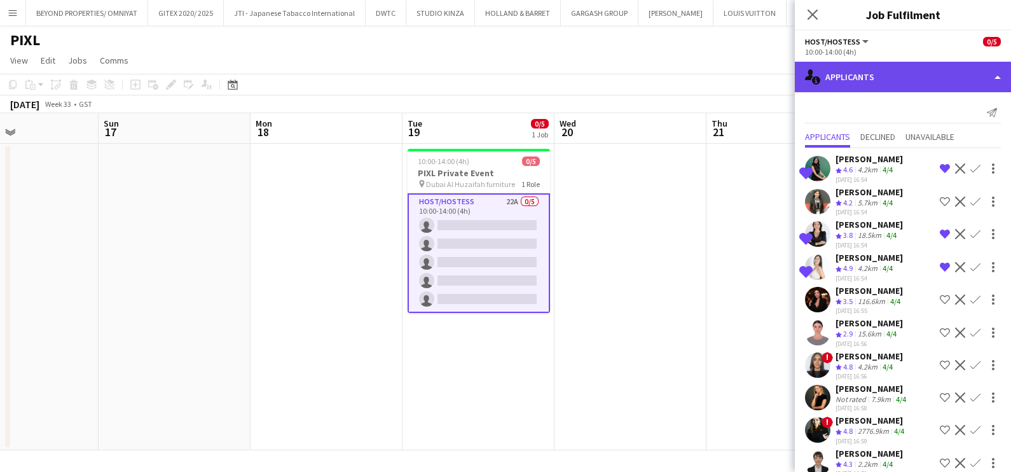
click at [914, 74] on div "single-neutral-actions-information Applicants" at bounding box center [903, 77] width 216 height 31
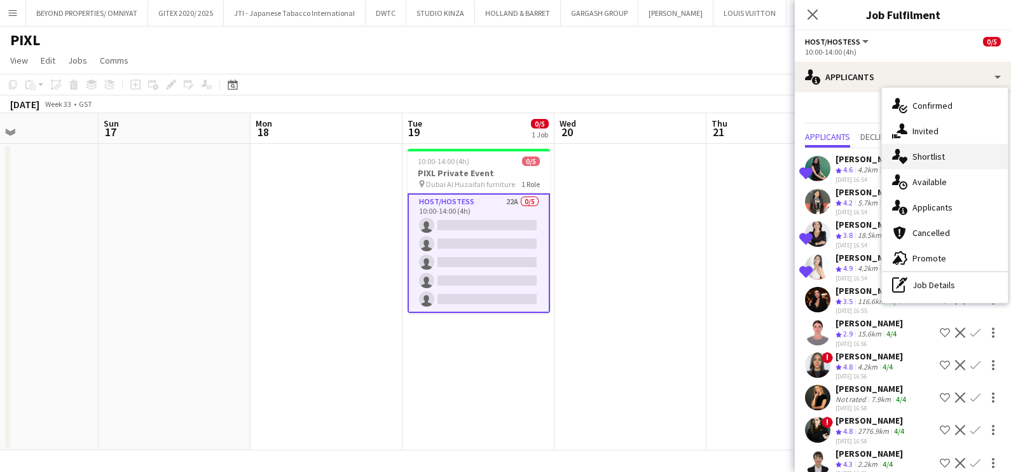
click at [926, 155] on div "single-neutral-actions-heart Shortlist" at bounding box center [945, 156] width 126 height 25
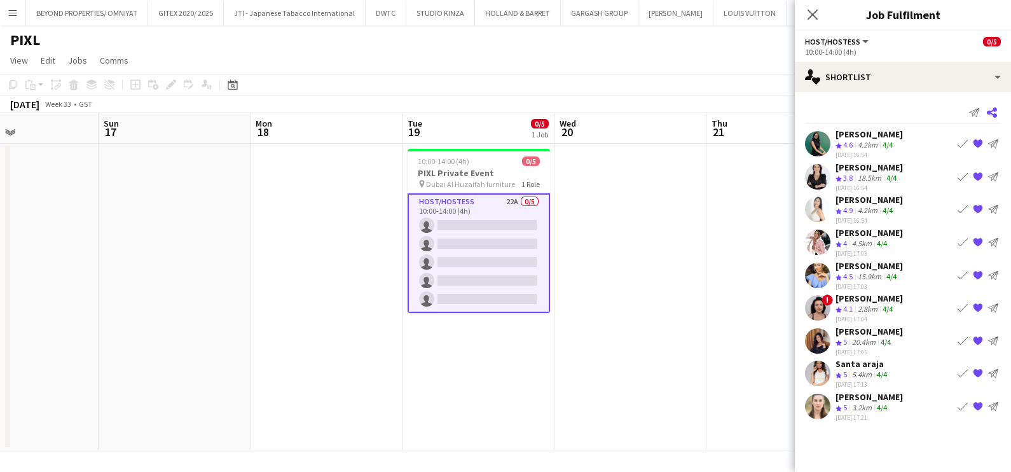
click at [996, 116] on icon at bounding box center [992, 113] width 10 height 10
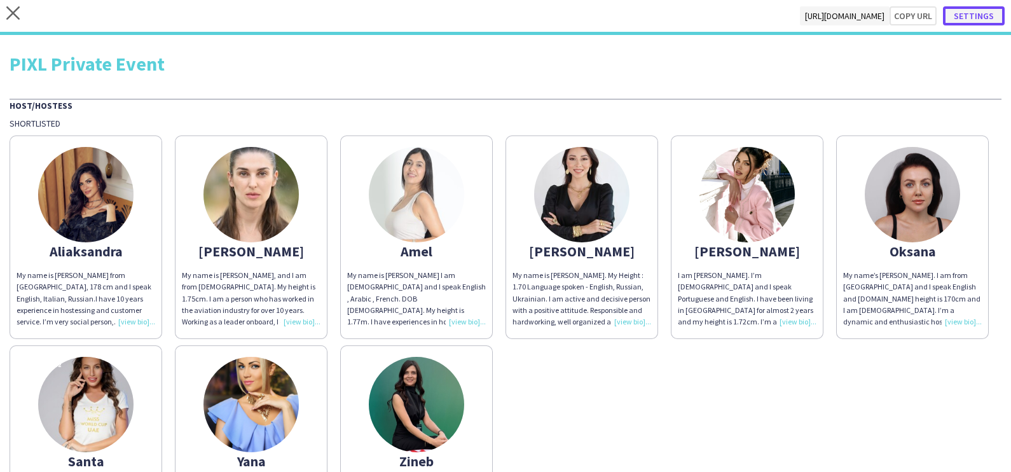
click at [966, 16] on button "Settings" at bounding box center [974, 15] width 62 height 19
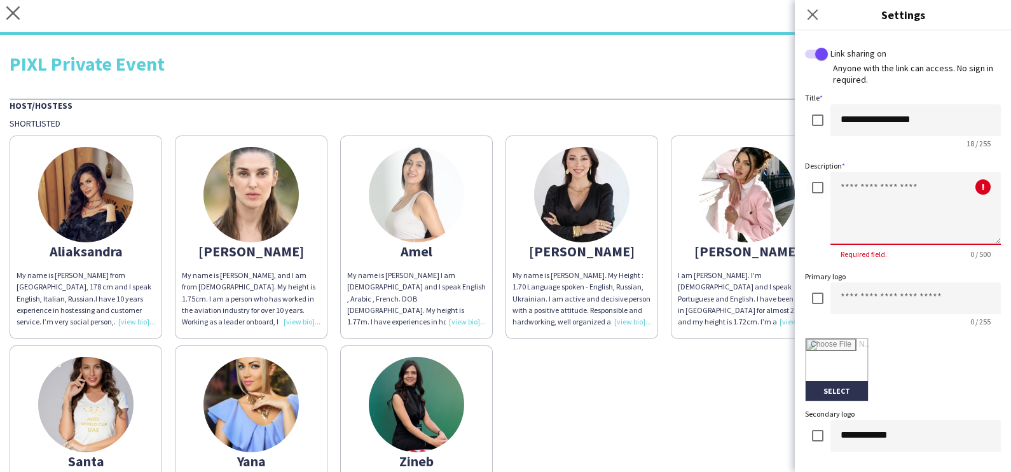
click at [879, 216] on textarea at bounding box center [916, 208] width 170 height 73
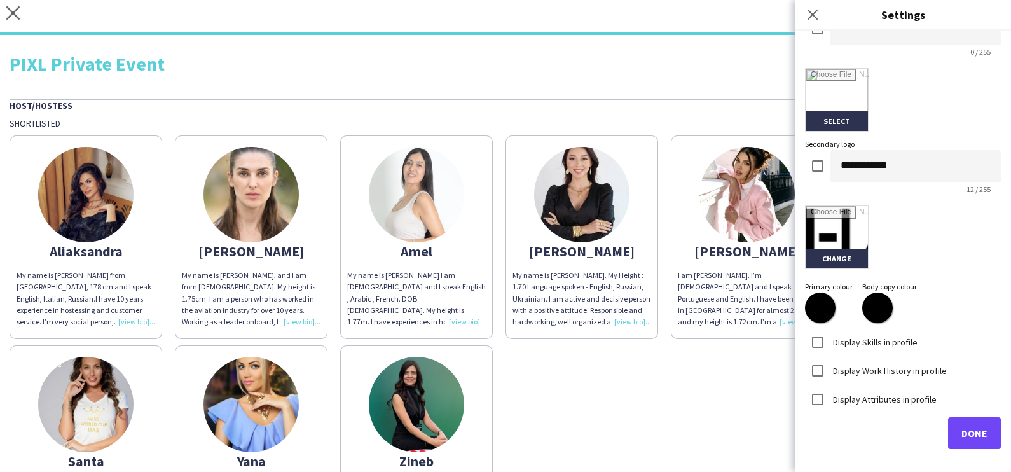
scroll to position [271, 0]
type textarea "**********"
click at [828, 252] on input "file" at bounding box center [837, 236] width 62 height 62
type input "**********"
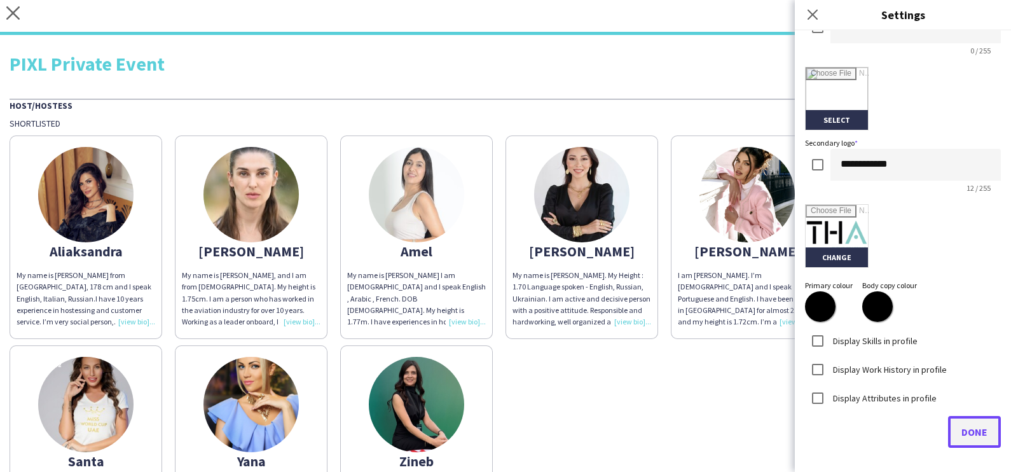
click at [962, 427] on span "Done" at bounding box center [975, 432] width 26 height 13
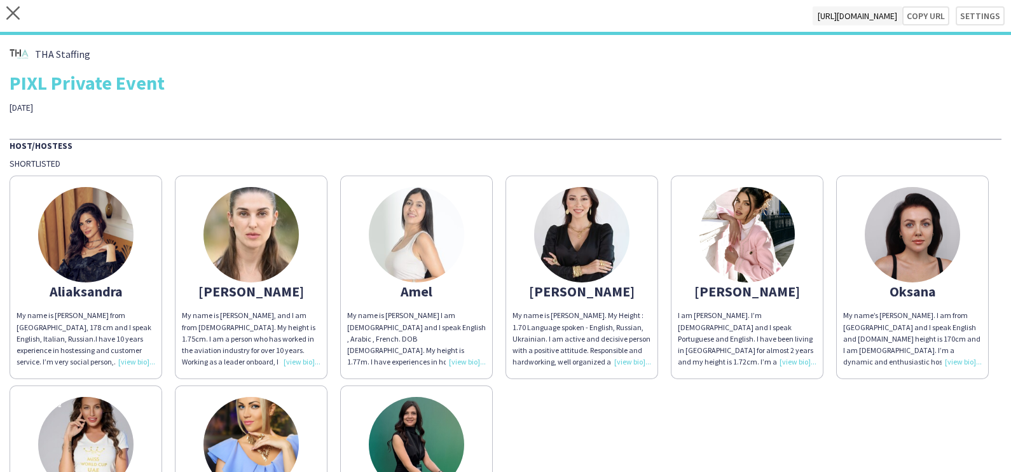
click at [763, 91] on div "PIXL Private Event" at bounding box center [506, 82] width 992 height 19
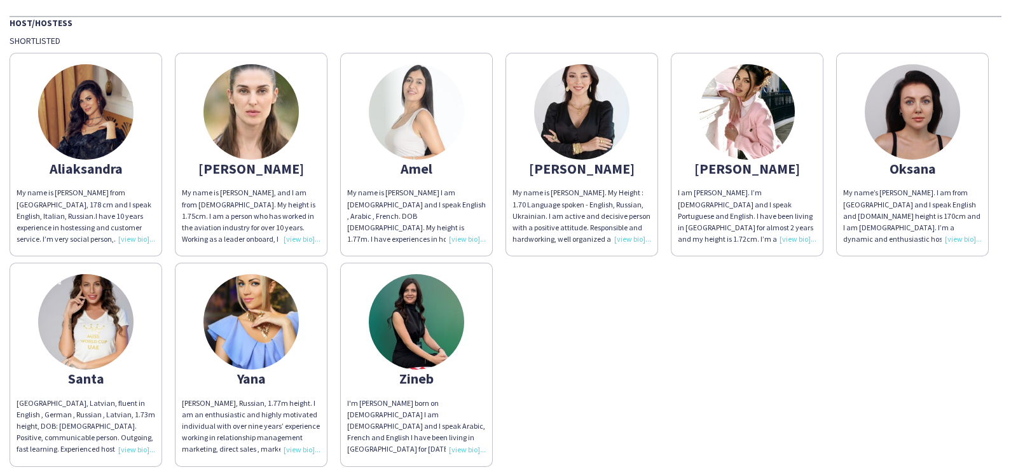
scroll to position [158, 0]
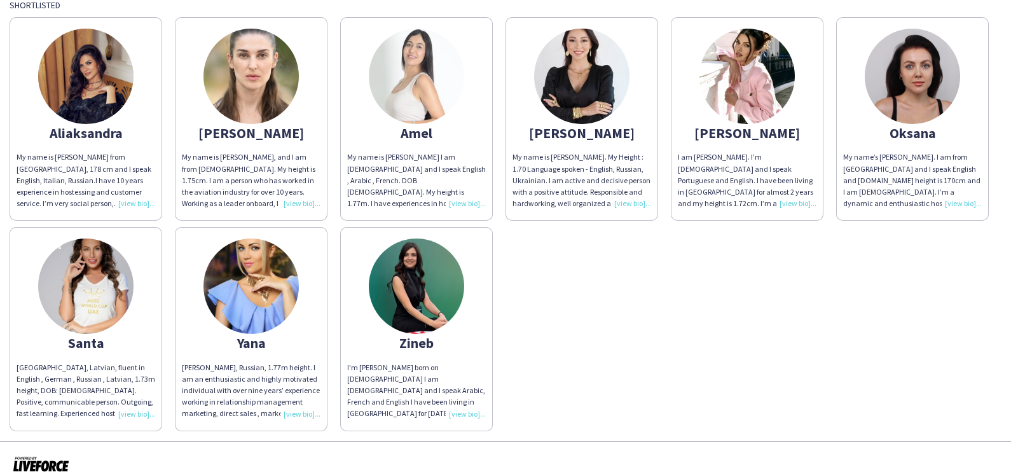
click at [788, 114] on app-share-pages-crew-card "Luna I am Luna Cafieiro. I’m Brazilian and I speak Portuguese and English. I ha…" at bounding box center [747, 119] width 153 height 204
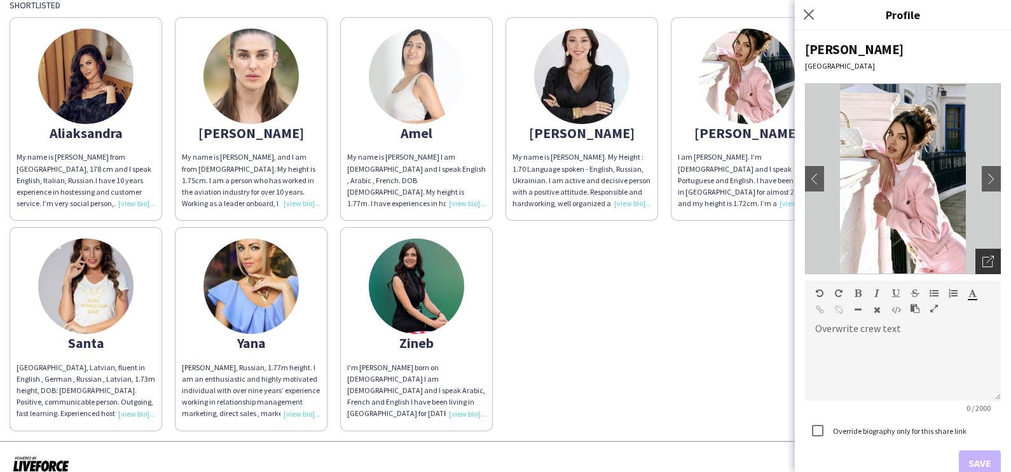
click at [977, 254] on div "Open photos pop-in" at bounding box center [988, 261] width 25 height 25
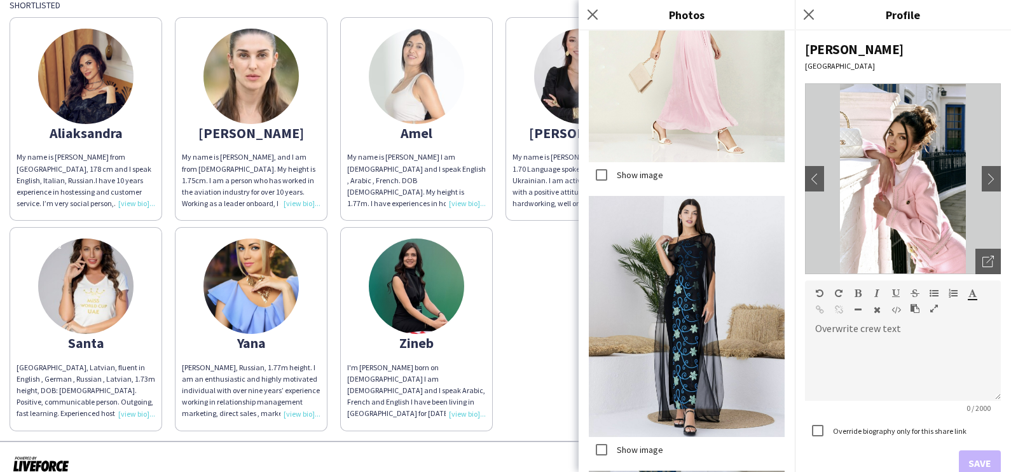
scroll to position [1590, 0]
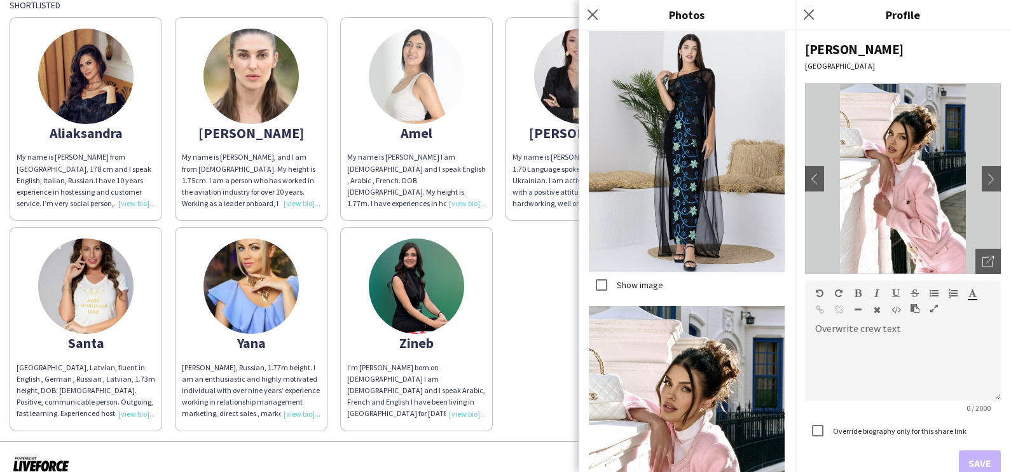
click at [493, 223] on div "Aliaksandra My name is Aliaksandra from Belarus, 178 cm and I speak English, It…" at bounding box center [506, 221] width 992 height 420
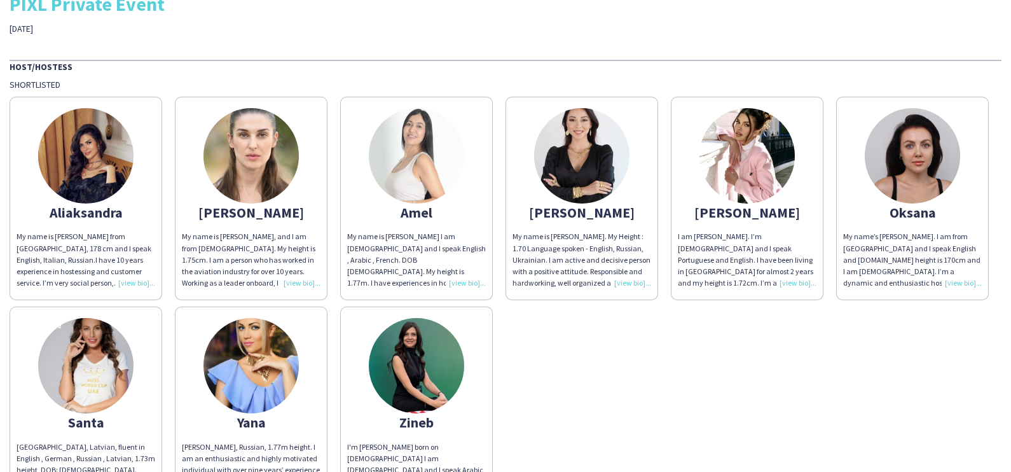
scroll to position [0, 0]
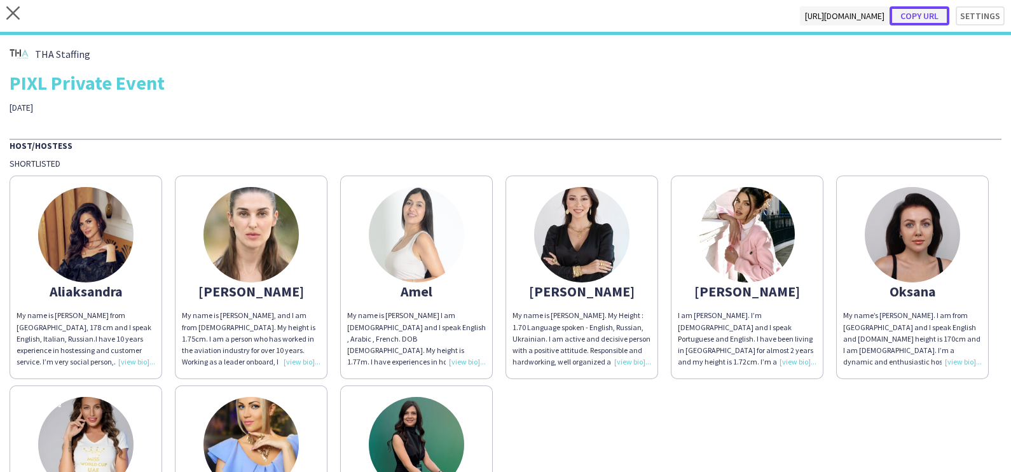
click at [914, 18] on button "Copy url" at bounding box center [920, 15] width 60 height 19
type textarea "**********"
click at [6, 18] on div "close [URL][DOMAIN_NAME] Copy url Settings" at bounding box center [505, 17] width 1011 height 35
click at [10, 15] on icon "close" at bounding box center [12, 12] width 13 height 13
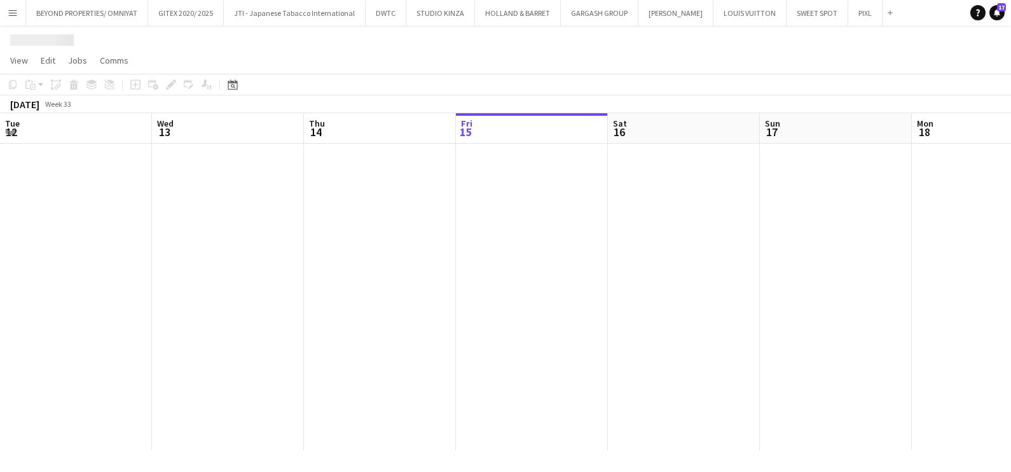
scroll to position [0, 304]
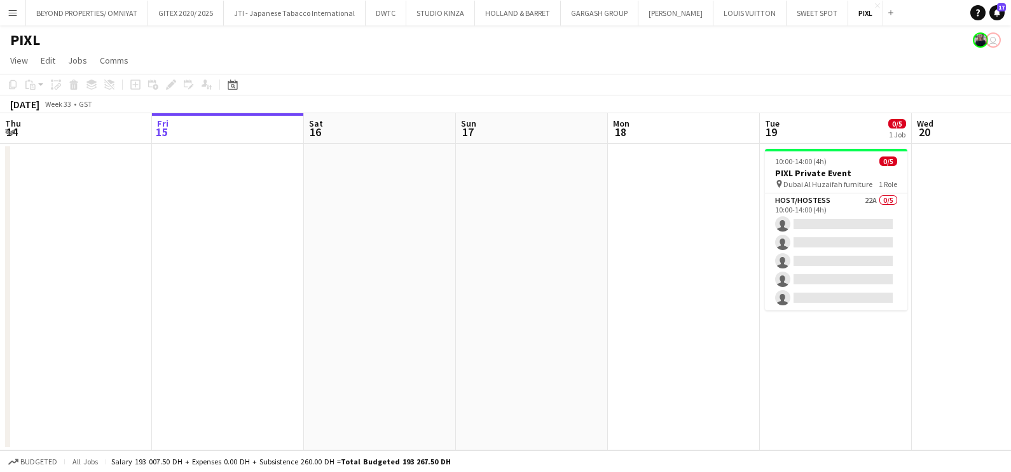
click at [11, 23] on button "Menu" at bounding box center [12, 12] width 25 height 25
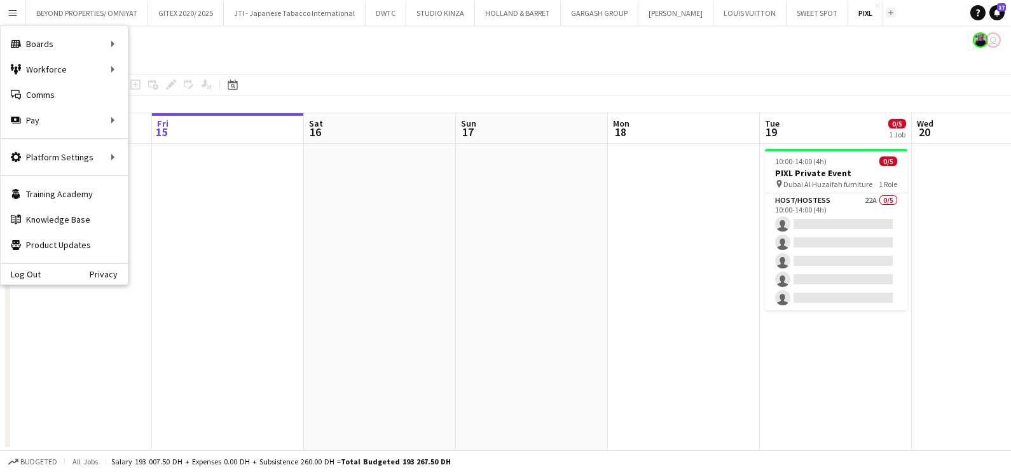
click at [889, 11] on app-icon "Add" at bounding box center [891, 12] width 5 height 5
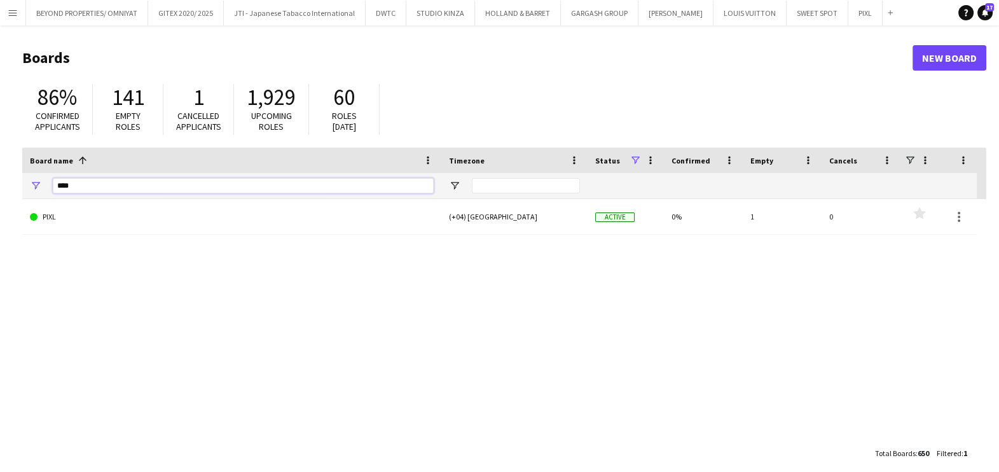
click at [157, 178] on input "****" at bounding box center [243, 185] width 381 height 15
paste input "**********"
type input "**********"
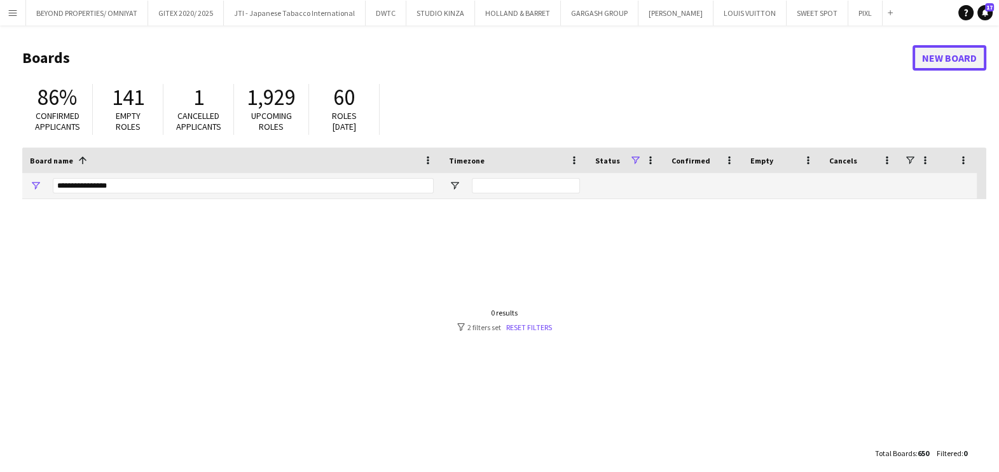
click at [935, 59] on link "New Board" at bounding box center [950, 57] width 74 height 25
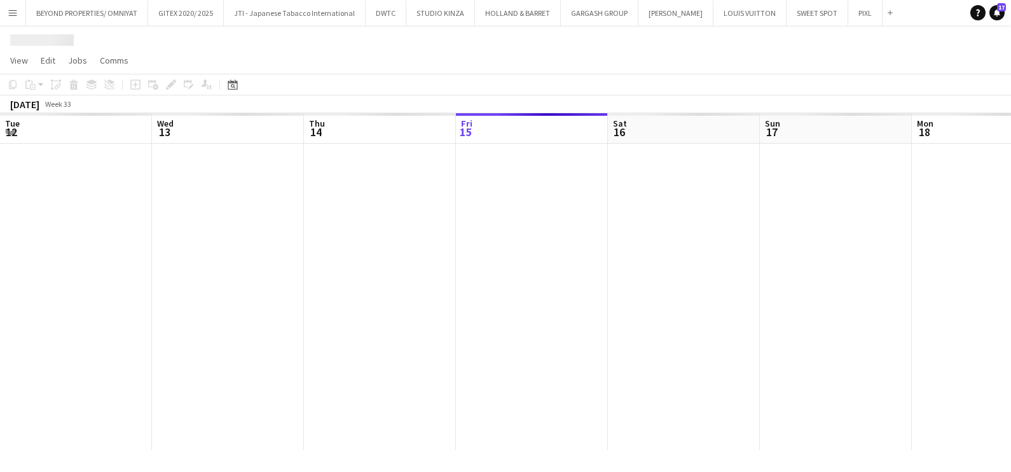
scroll to position [0, 304]
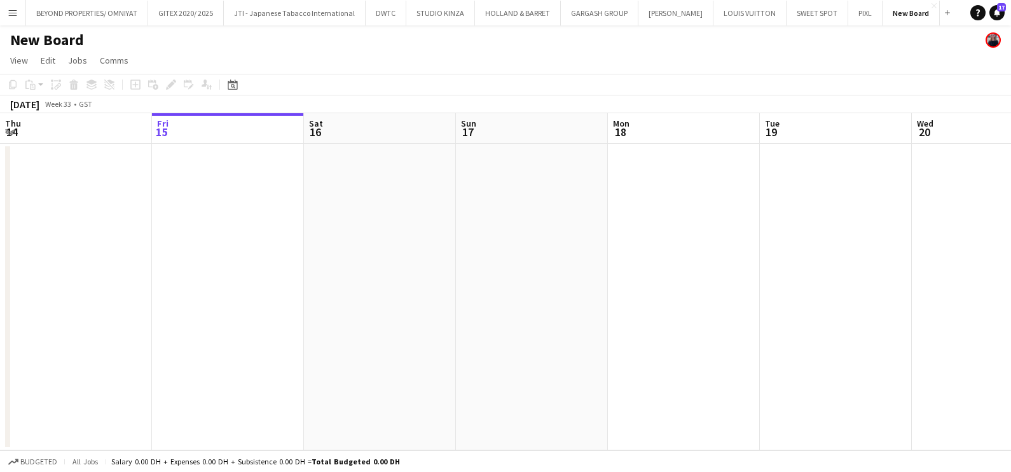
click at [38, 38] on h1 "New Board" at bounding box center [47, 40] width 74 height 19
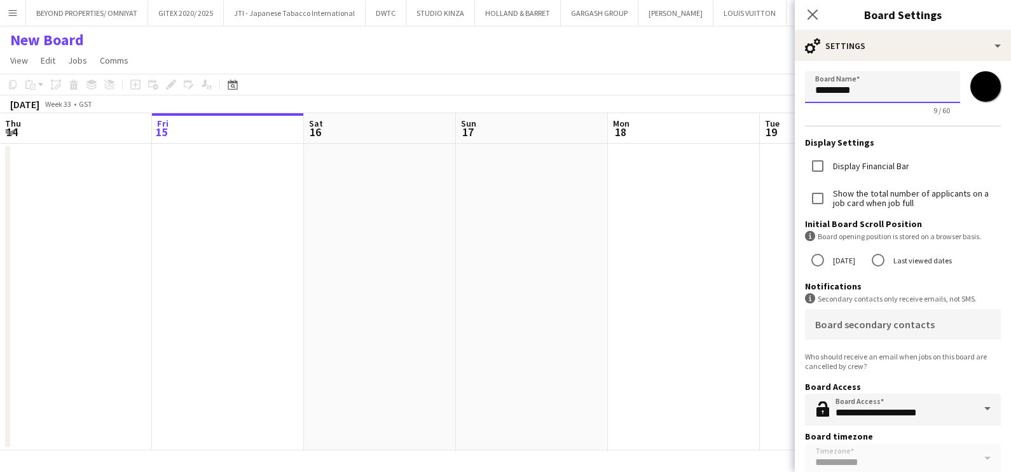
click at [838, 93] on input "*********" at bounding box center [882, 87] width 155 height 32
paste input "*******"
drag, startPoint x: 839, startPoint y: 90, endPoint x: 821, endPoint y: 92, distance: 18.5
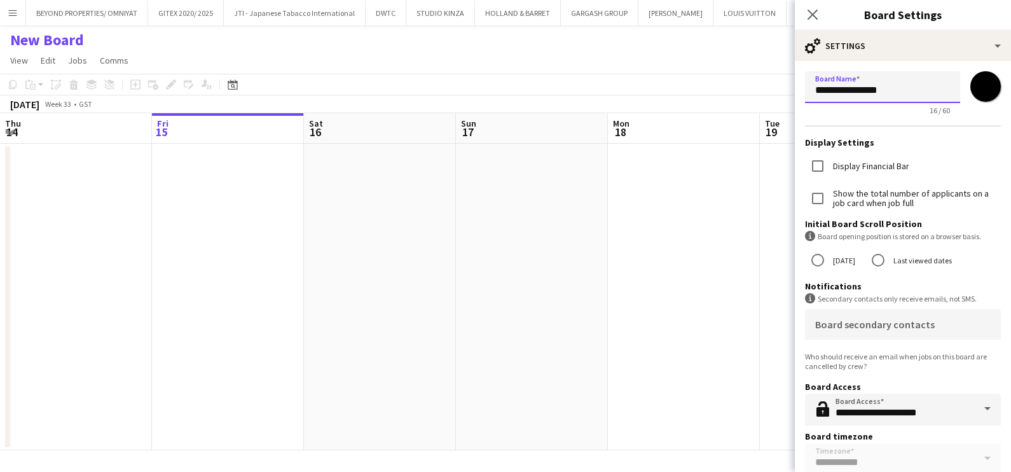
click at [821, 92] on input "**********" at bounding box center [882, 87] width 155 height 32
drag, startPoint x: 912, startPoint y: 89, endPoint x: 852, endPoint y: 85, distance: 60.0
click at [853, 87] on input "**********" at bounding box center [882, 87] width 155 height 32
type input "**********"
click at [967, 88] on input "*******" at bounding box center [986, 87] width 46 height 46
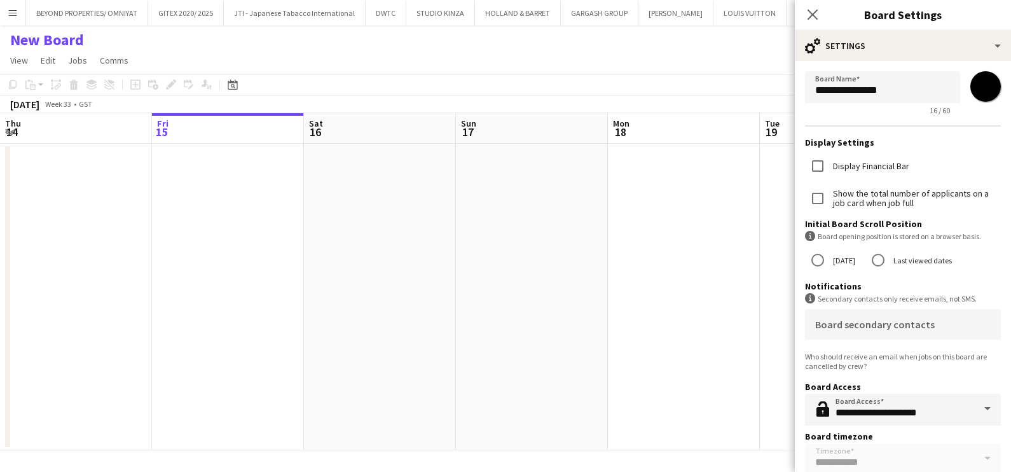
type input "*******"
click at [919, 368] on div "Who should receive an email when jobs on this board are cancelled by crew?" at bounding box center [903, 361] width 196 height 19
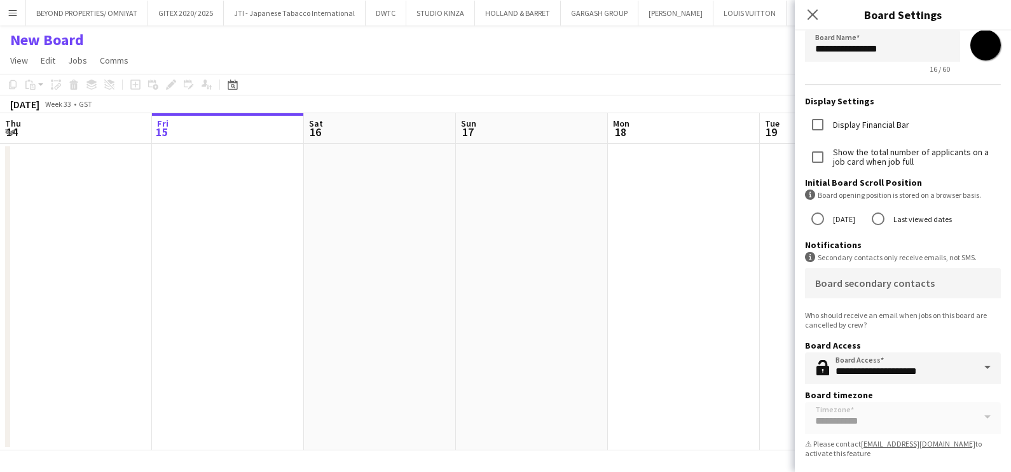
click at [652, 314] on app-date-cell at bounding box center [684, 297] width 152 height 307
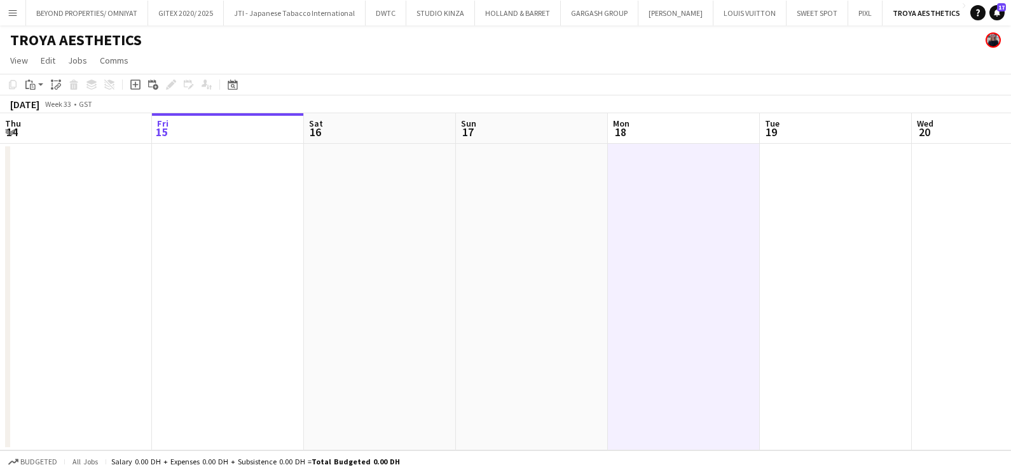
drag, startPoint x: 718, startPoint y: 277, endPoint x: 13, endPoint y: 305, distance: 705.4
click at [219, 289] on app-calendar-viewport "Tue 12 Wed 13 Thu 14 Fri 15 Sat 16 Sun 17 Mon 18 Tue 19 Wed 20 Thu 21 Fri 22 Sa…" at bounding box center [505, 281] width 1011 height 337
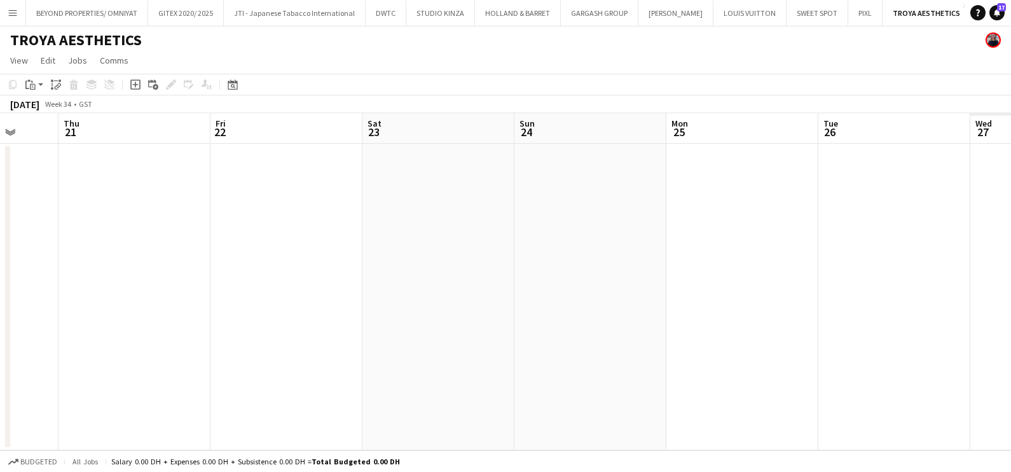
drag, startPoint x: 304, startPoint y: 311, endPoint x: 509, endPoint y: 292, distance: 205.7
click at [0, 317] on html "Menu Boards Boards Boards All jobs Status Workforce Workforce My Workforce Recr…" at bounding box center [505, 236] width 1011 height 472
drag, startPoint x: 545, startPoint y: 255, endPoint x: 41, endPoint y: 278, distance: 503.7
click at [80, 272] on app-calendar-viewport "Mon 18 Tue 19 Wed 20 Thu 21 Fri 22 Sat 23 Sun 24 Mon 25 Tue 26 Wed 27 Thu 28 Fr…" at bounding box center [505, 281] width 1011 height 337
drag, startPoint x: 247, startPoint y: 267, endPoint x: 0, endPoint y: 291, distance: 248.6
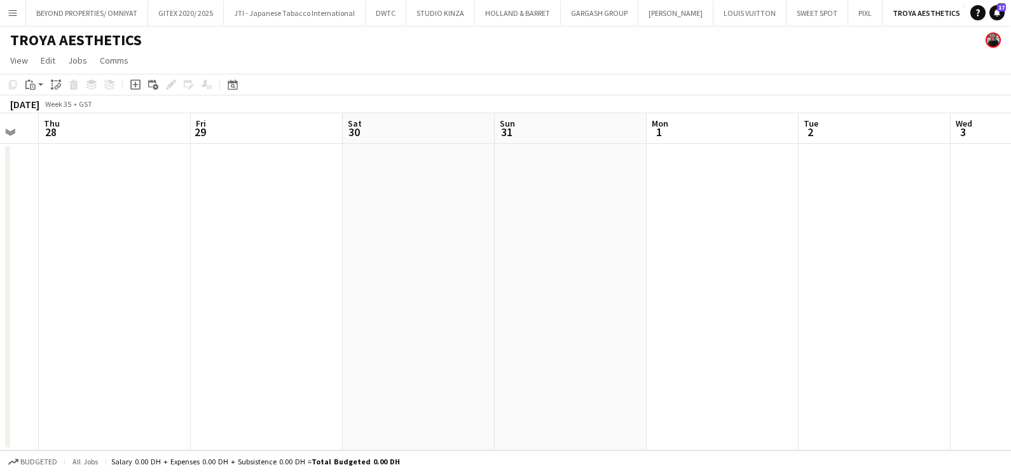
click at [0, 289] on html "Menu Boards Boards Boards All jobs Status Workforce Workforce My Workforce Recr…" at bounding box center [505, 236] width 1011 height 472
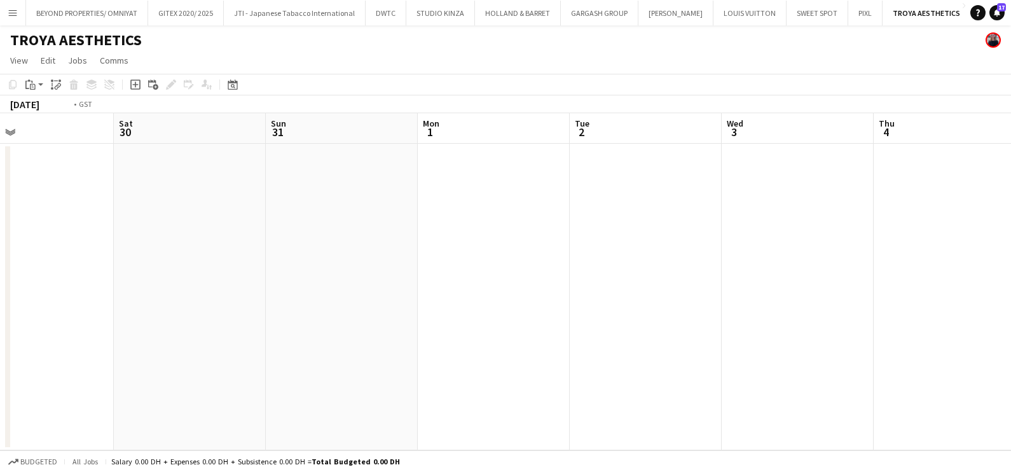
click at [0, 328] on html "Menu Boards Boards Boards All jobs Status Workforce Workforce My Workforce Recr…" at bounding box center [505, 236] width 1011 height 472
drag, startPoint x: 222, startPoint y: 330, endPoint x: 468, endPoint y: 341, distance: 245.8
click at [95, 341] on app-calendar-viewport "Wed 3 Thu 4 Fri 5 Sat 6 Sun 7 Mon 8 Tue 9 Wed 10 Thu 11 Fri 12 Sat 13 Sun 14" at bounding box center [505, 281] width 1011 height 337
drag, startPoint x: 528, startPoint y: 318, endPoint x: 86, endPoint y: 338, distance: 442.6
click at [0, 336] on html "Menu Boards Boards Boards All jobs Status Workforce Workforce My Workforce Recr…" at bounding box center [505, 236] width 1011 height 472
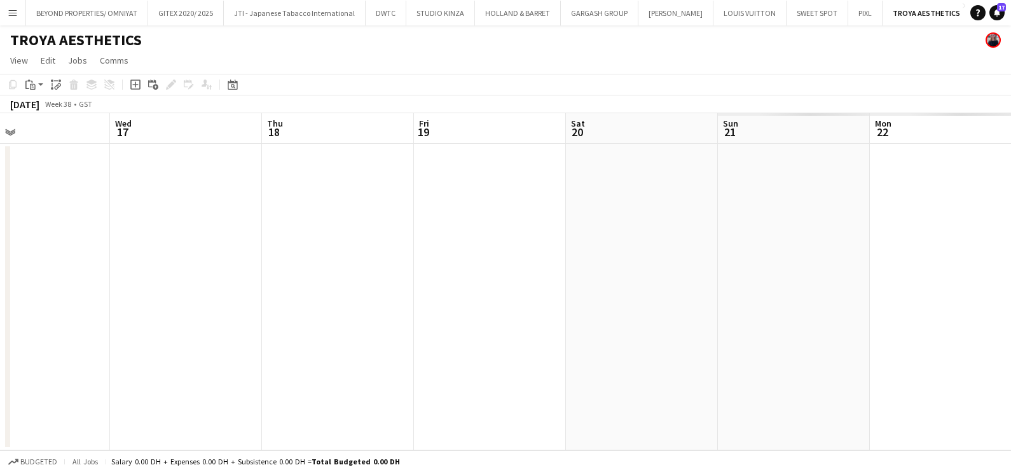
drag, startPoint x: 78, startPoint y: 330, endPoint x: 17, endPoint y: 335, distance: 61.3
click at [17, 335] on app-calendar-viewport "Sat 13 Sun 14 Mon 15 Tue 16 Wed 17 Thu 18 Fri 19 Sat 20 Sun 21 Mon 22 Tue 23 We…" at bounding box center [505, 281] width 1011 height 337
drag, startPoint x: 429, startPoint y: 291, endPoint x: 202, endPoint y: 310, distance: 228.6
click at [134, 319] on app-calendar-viewport "Sat 13 Sun 14 Mon 15 Tue 16 Wed 17 Thu 18 Fri 19 Sat 20 Sun 21 Mon 22 Tue 23 We…" at bounding box center [505, 281] width 1011 height 337
click at [620, 257] on app-date-cell at bounding box center [642, 297] width 152 height 307
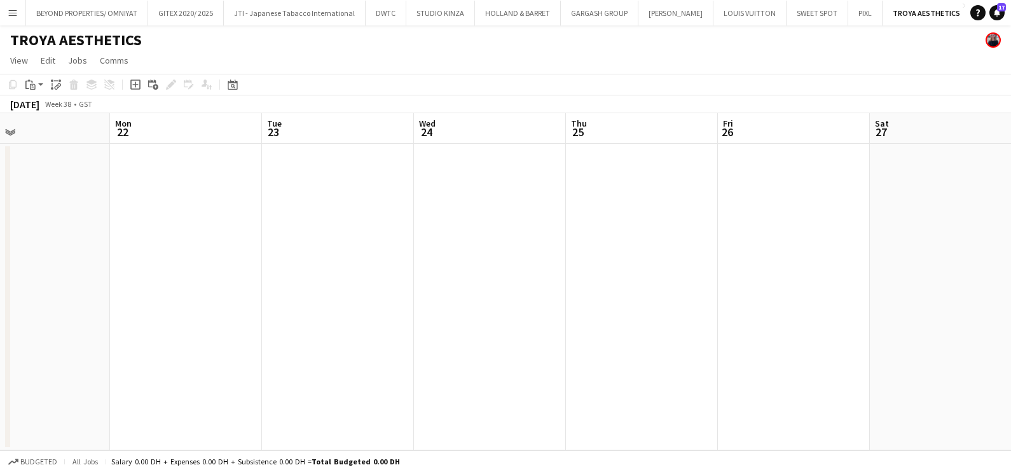
scroll to position [0, 497]
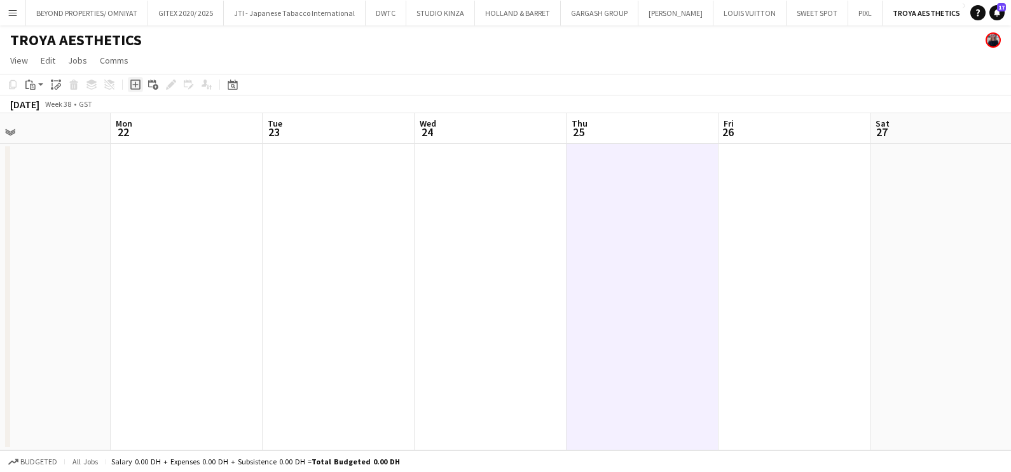
click at [136, 85] on icon "Add job" at bounding box center [135, 85] width 10 height 10
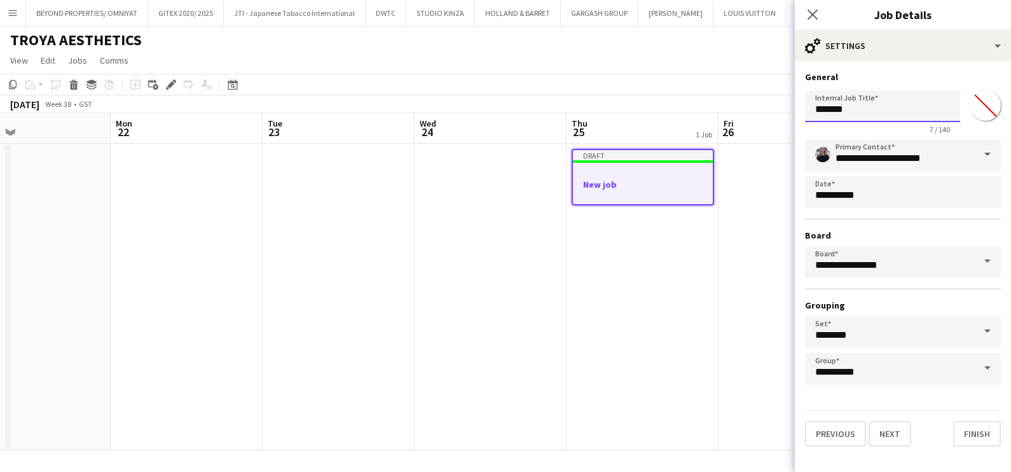
click at [813, 118] on input "*******" at bounding box center [882, 106] width 155 height 32
click at [814, 118] on input "*******" at bounding box center [882, 106] width 155 height 32
paste input "**********"
type input "**********"
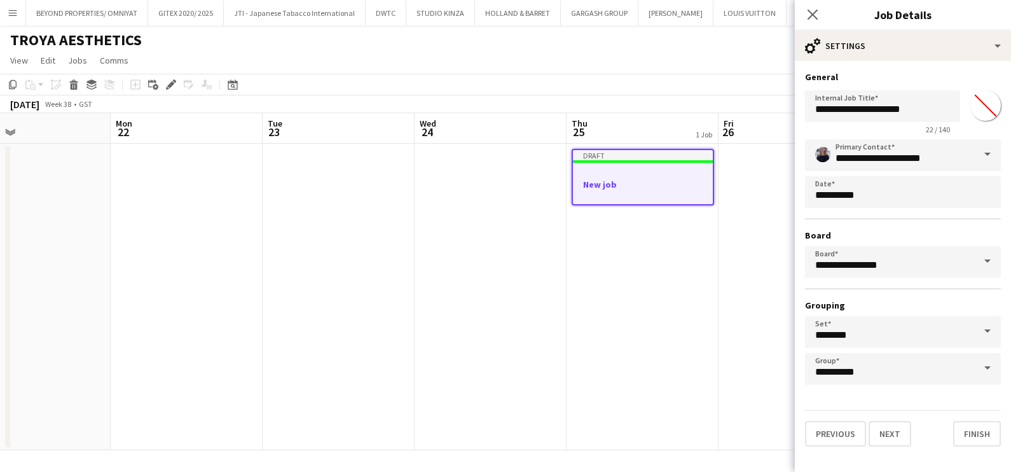
click at [989, 102] on input "*******" at bounding box center [986, 106] width 46 height 46
type input "*******"
click at [935, 70] on div "**********" at bounding box center [903, 259] width 216 height 396
click at [885, 426] on button "Next" at bounding box center [890, 433] width 43 height 25
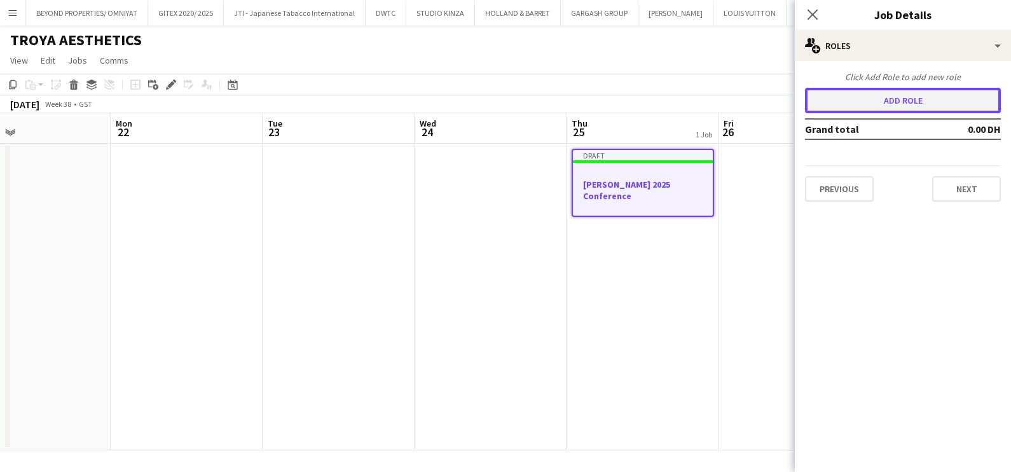
click at [901, 104] on button "Add role" at bounding box center [903, 100] width 196 height 25
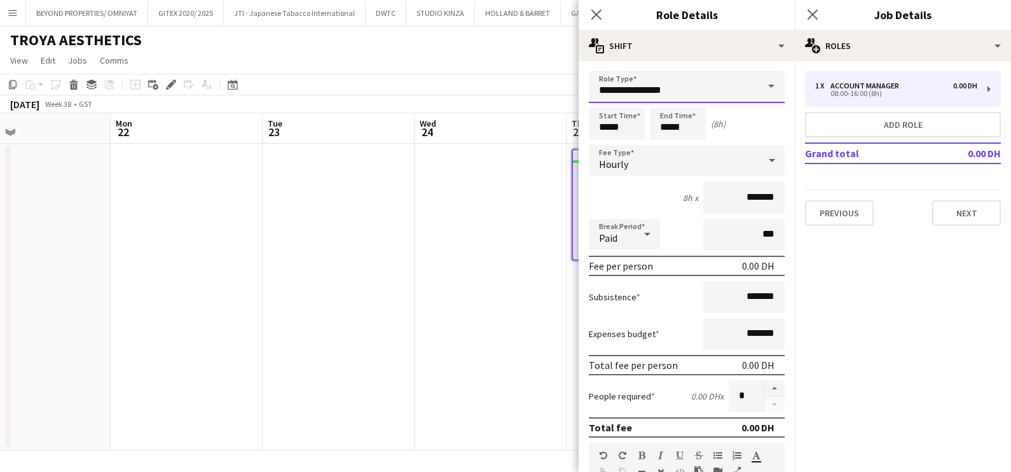
click at [712, 85] on input "**********" at bounding box center [687, 87] width 196 height 32
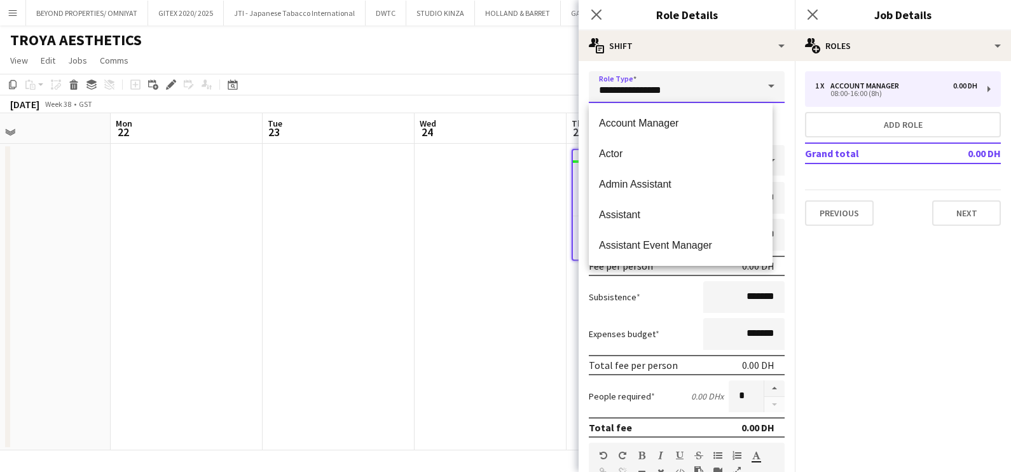
click at [712, 85] on input "**********" at bounding box center [687, 87] width 196 height 32
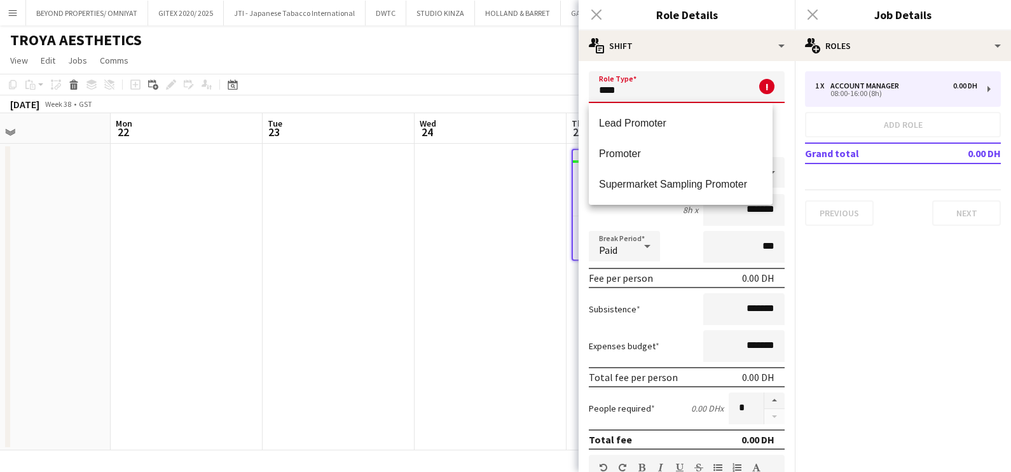
scroll to position [0, 0]
click at [664, 160] on mat-option "Promoter" at bounding box center [681, 154] width 184 height 31
type input "********"
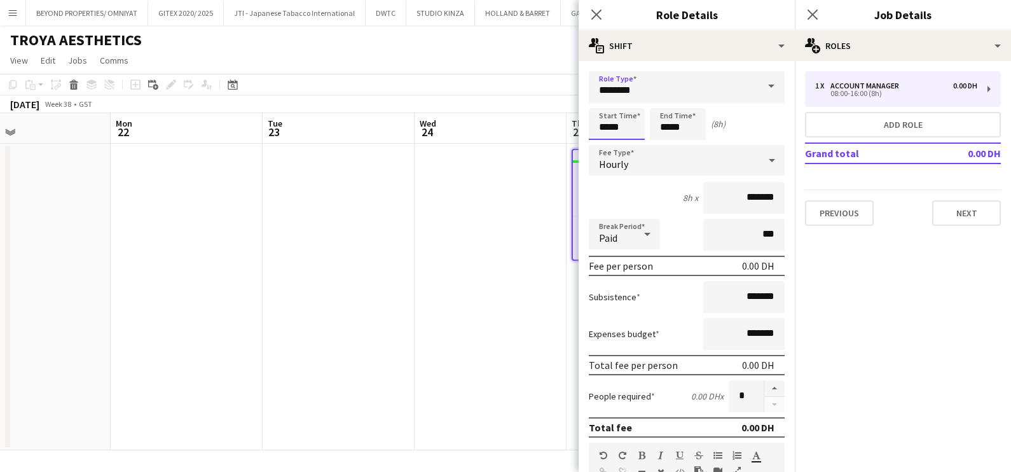
click at [625, 129] on input "*****" at bounding box center [617, 124] width 56 height 32
type input "*****"
click at [604, 105] on div at bounding box center [604, 101] width 25 height 13
click at [665, 119] on input "*****" at bounding box center [678, 124] width 56 height 32
type input "*****"
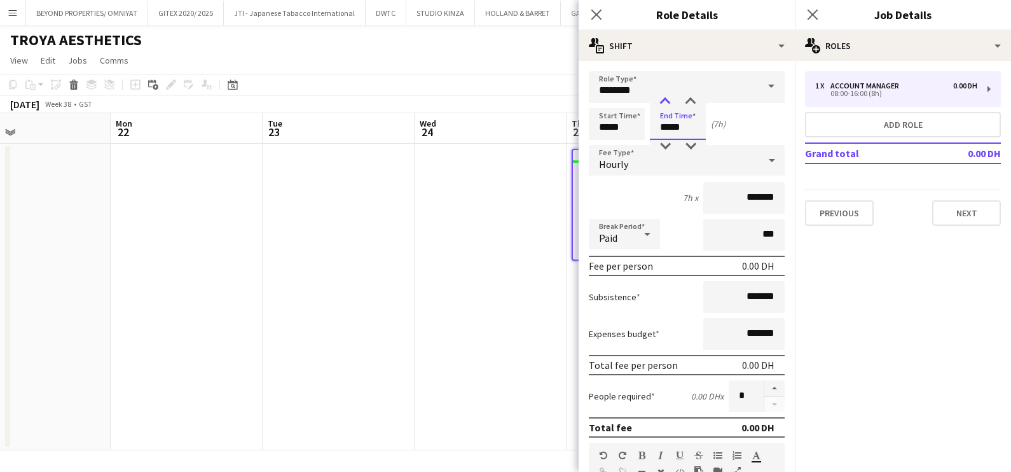
click at [668, 99] on div at bounding box center [665, 101] width 25 height 13
drag, startPoint x: 733, startPoint y: 195, endPoint x: 721, endPoint y: 195, distance: 12.1
click at [721, 195] on input "*******" at bounding box center [744, 198] width 81 height 32
type input "********"
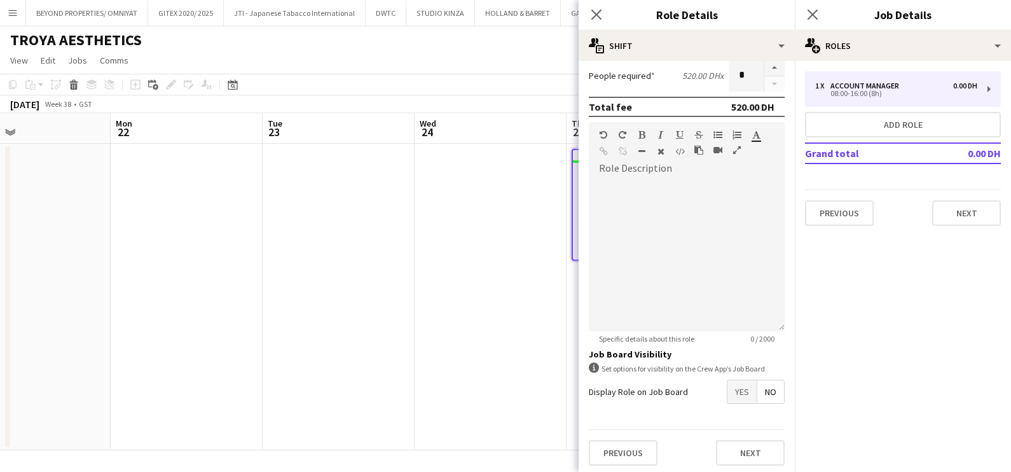
scroll to position [242, 0]
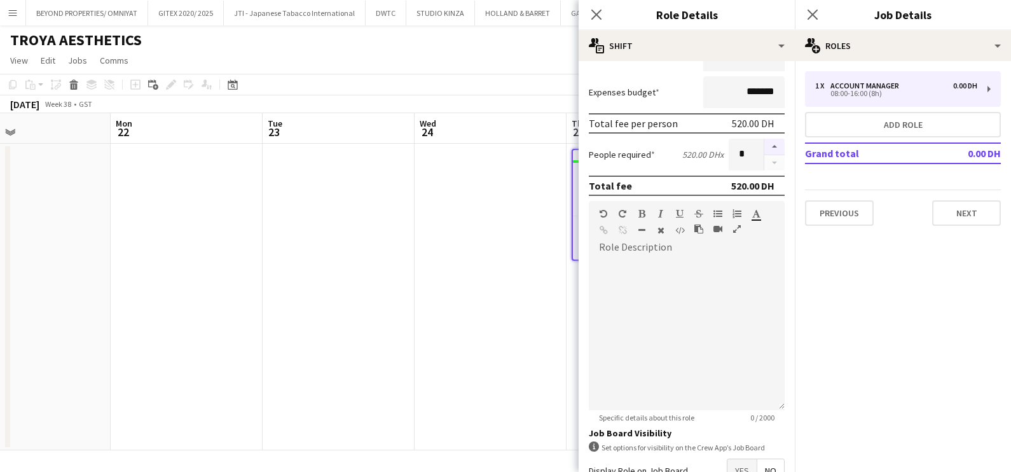
click at [766, 143] on button "button" at bounding box center [775, 147] width 20 height 17
type input "*"
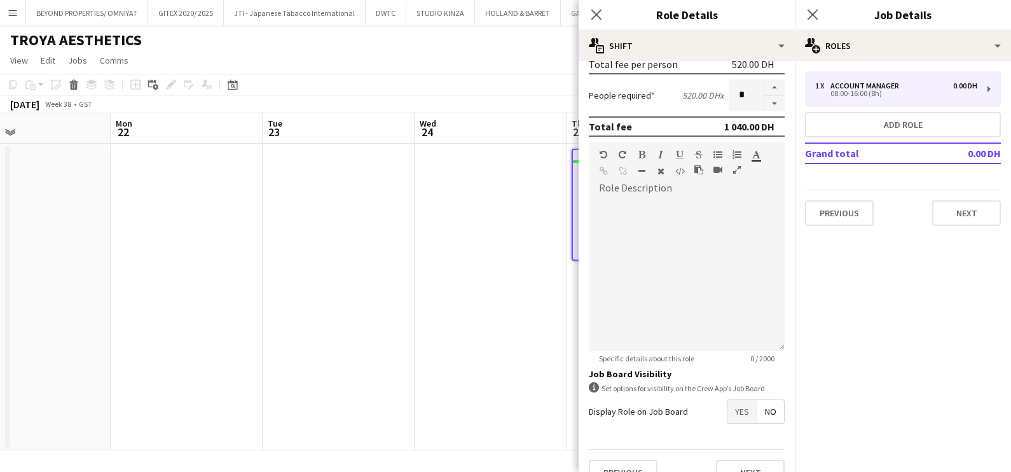
scroll to position [321, 0]
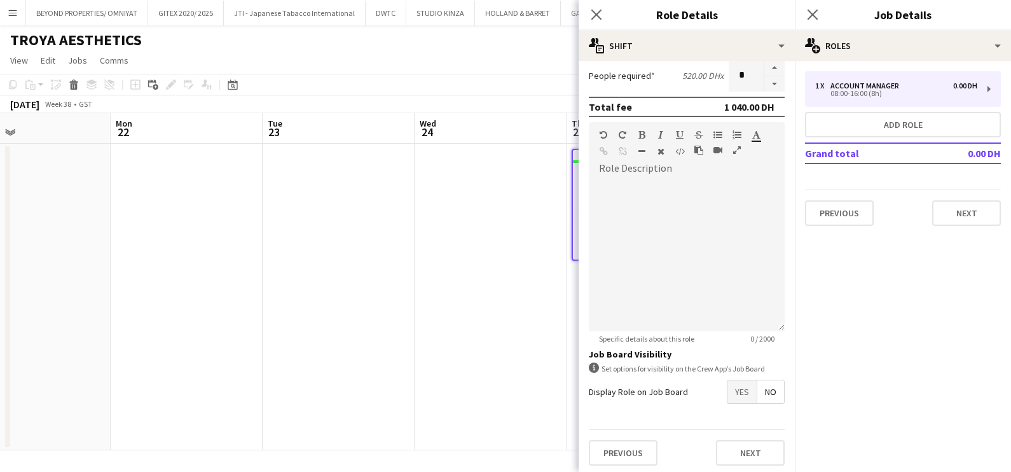
click at [749, 436] on div "Previous Next" at bounding box center [687, 452] width 196 height 46
click at [755, 452] on button "Next" at bounding box center [750, 452] width 69 height 25
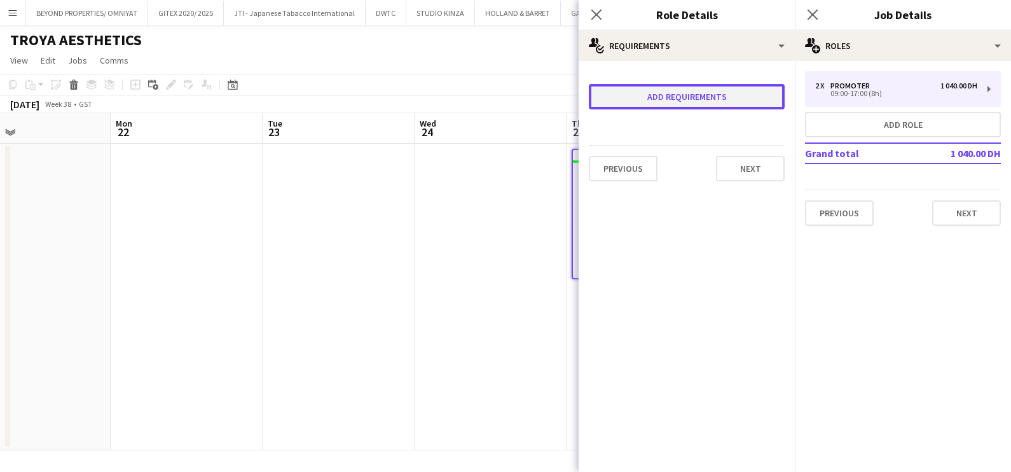
click at [639, 94] on button "Add requirements" at bounding box center [687, 96] width 196 height 25
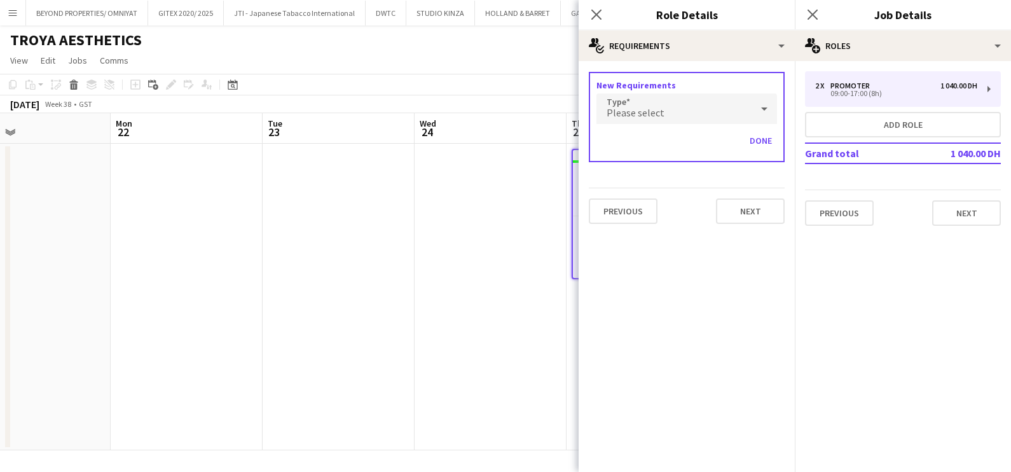
click at [636, 109] on span "Please select" at bounding box center [636, 112] width 58 height 13
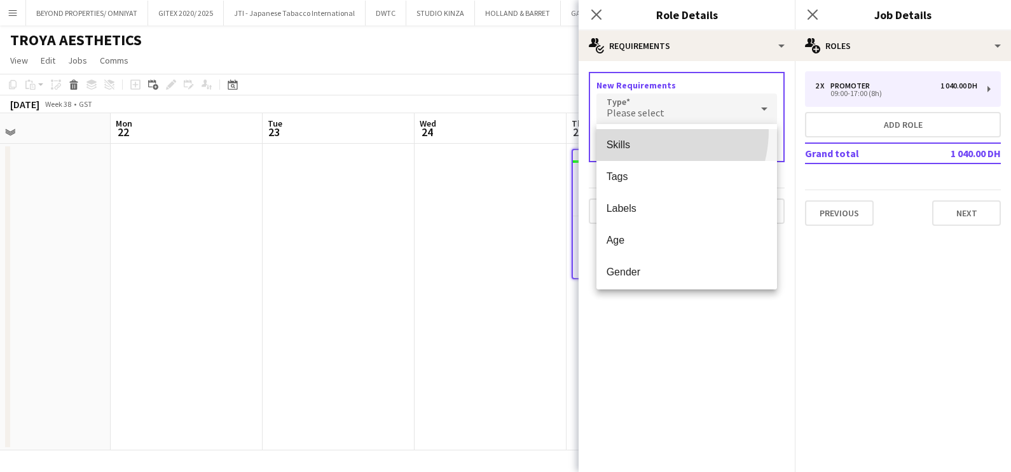
click at [641, 130] on mat-option "Skills" at bounding box center [687, 145] width 181 height 32
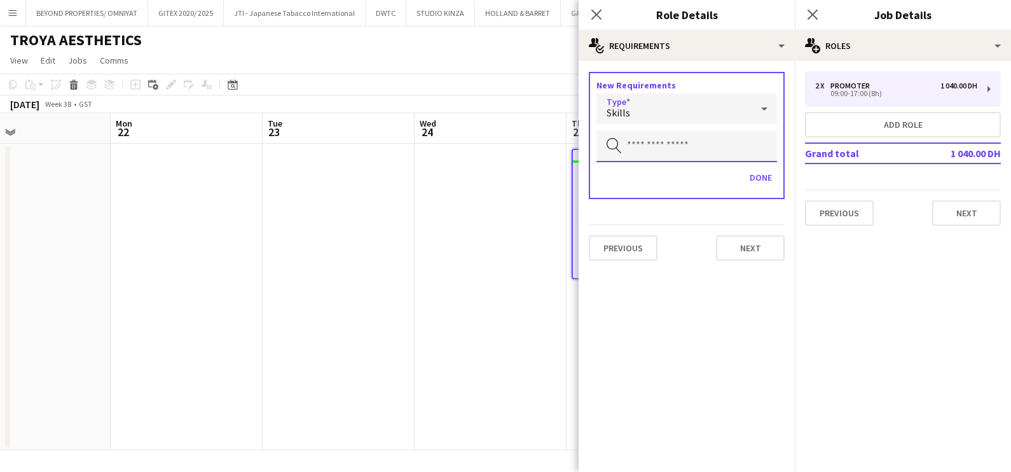
click at [643, 142] on input "text" at bounding box center [687, 146] width 181 height 32
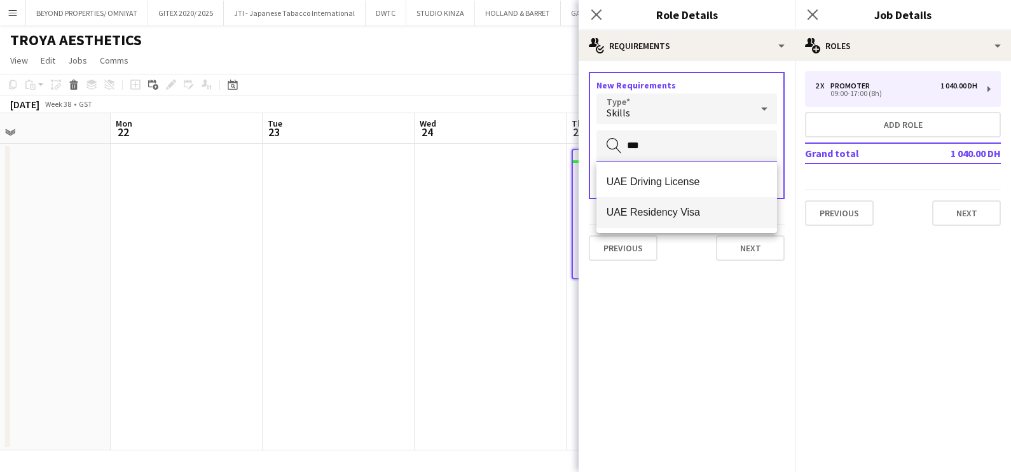
type input "***"
click at [644, 213] on span "UAE Residency Visa" at bounding box center [687, 212] width 161 height 12
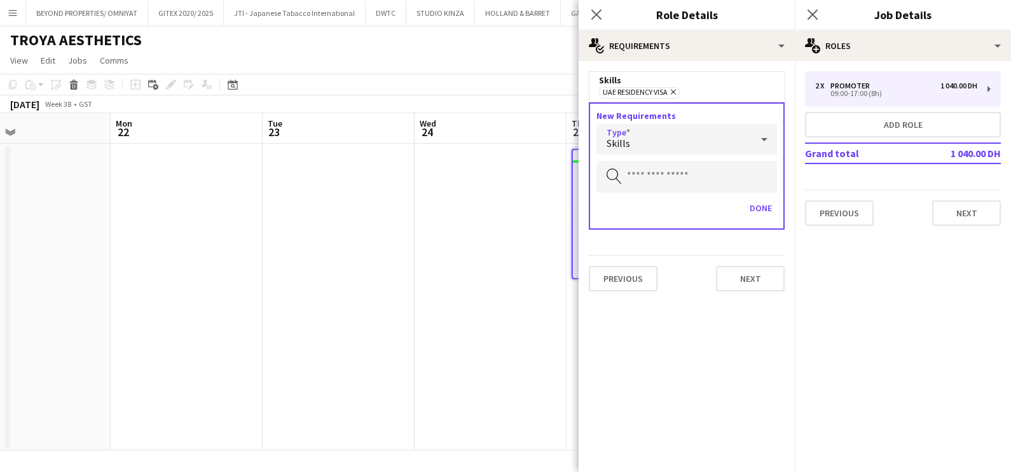
click at [639, 137] on div "Skills" at bounding box center [674, 139] width 155 height 31
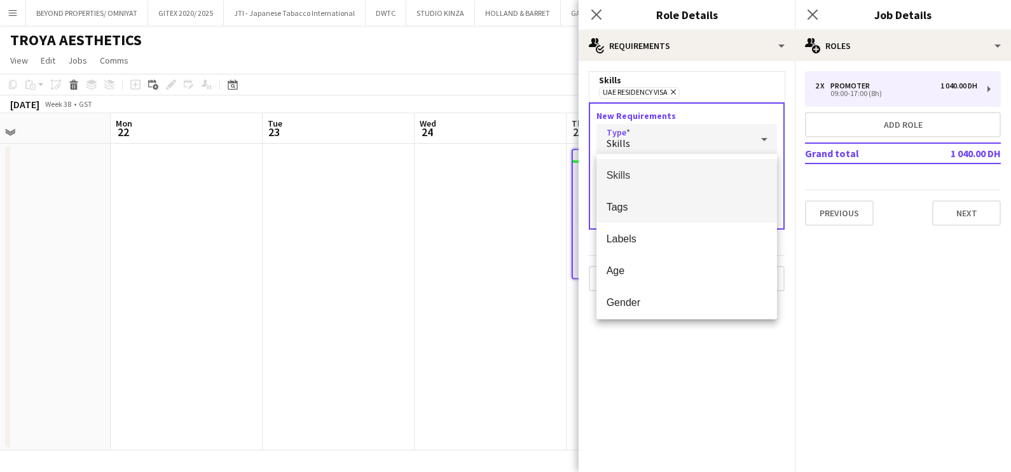
click at [653, 208] on span "Tags" at bounding box center [687, 207] width 161 height 12
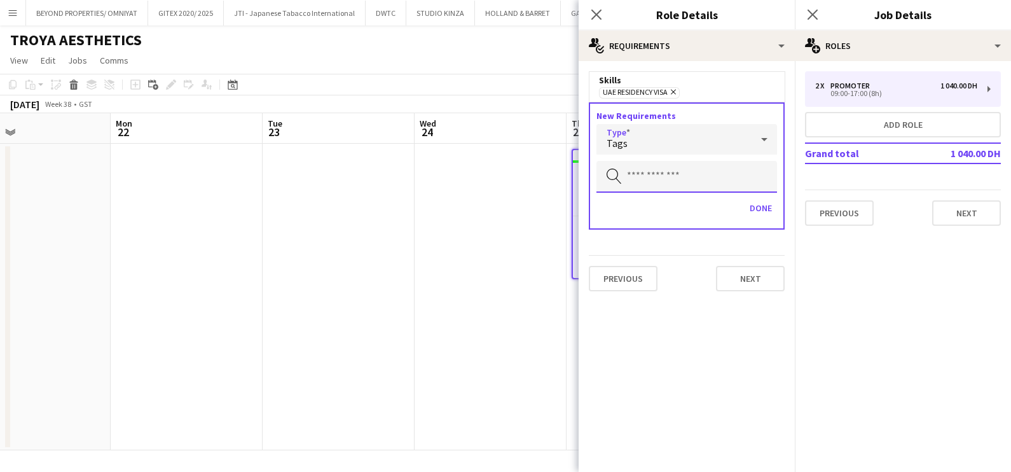
click at [646, 180] on input "text" at bounding box center [687, 177] width 181 height 32
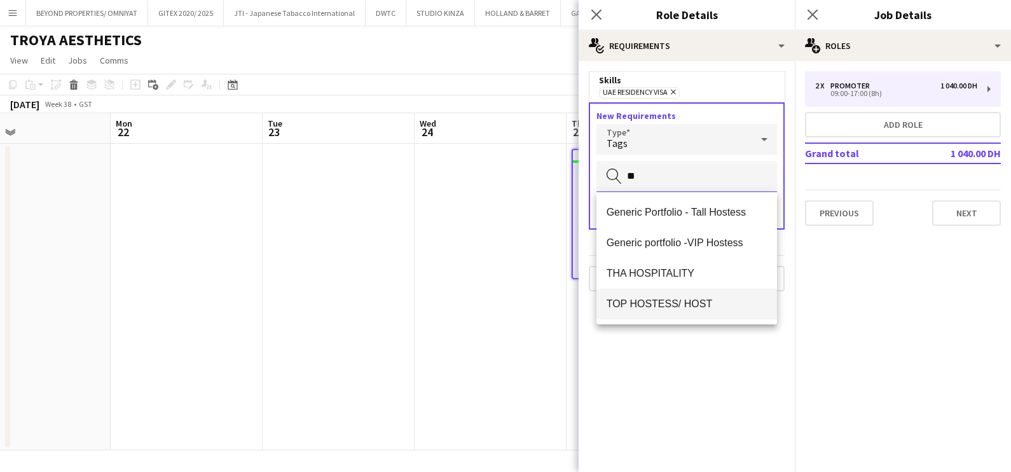
type input "**"
click at [615, 303] on span "TOP HOSTESS/ HOST" at bounding box center [687, 304] width 161 height 12
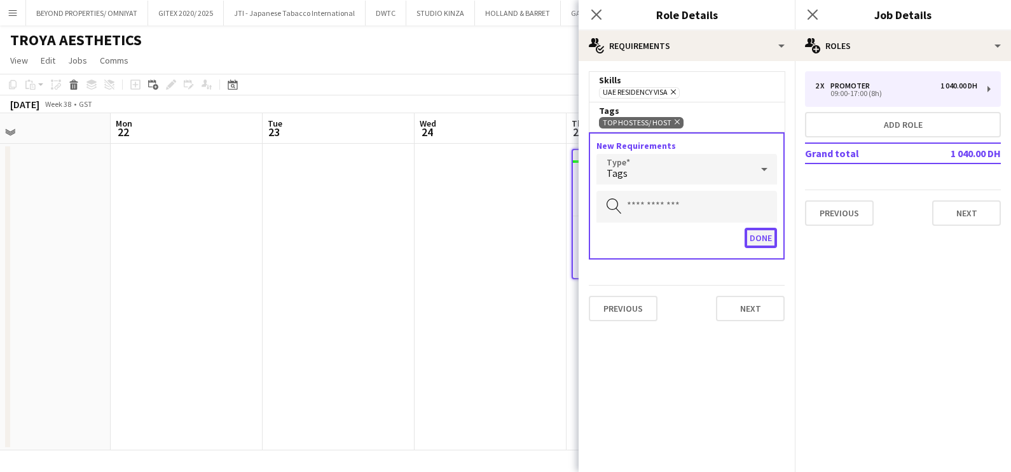
click at [756, 234] on button "Done" at bounding box center [761, 238] width 32 height 20
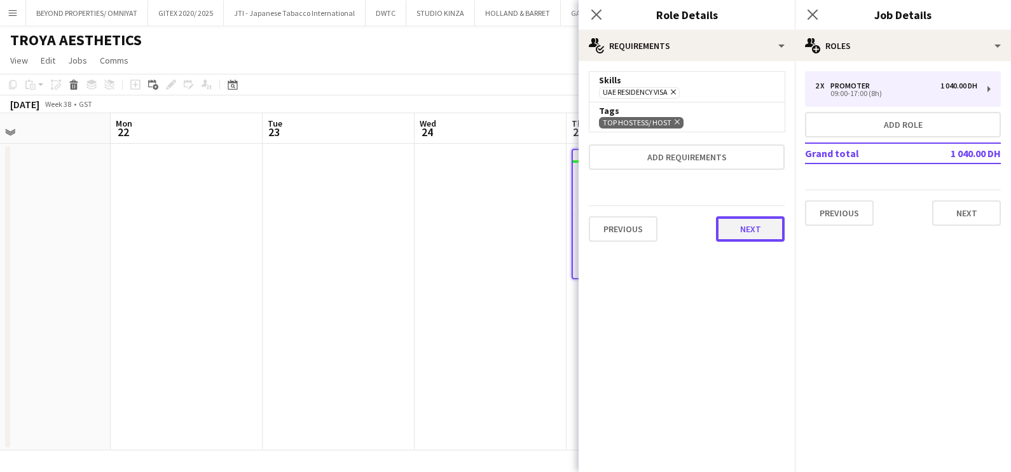
click at [732, 224] on button "Next" at bounding box center [750, 228] width 69 height 25
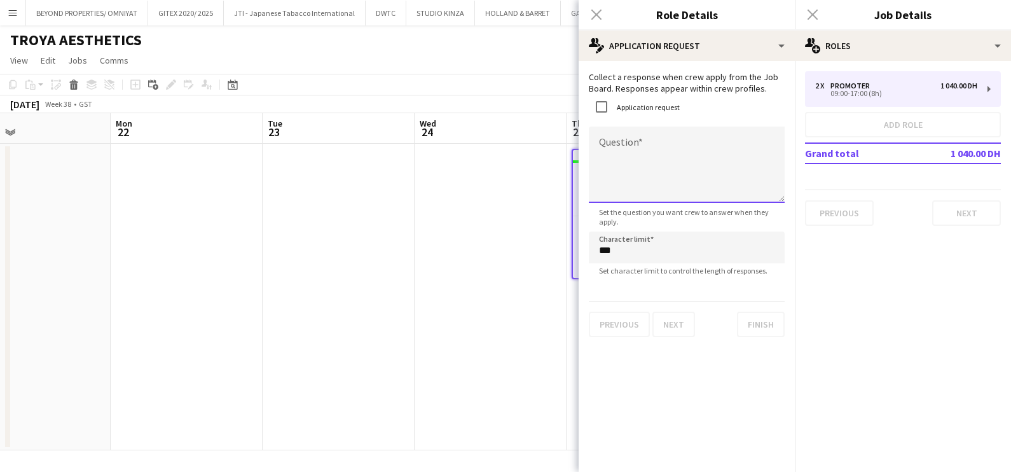
click at [660, 181] on textarea "Question" at bounding box center [687, 165] width 196 height 76
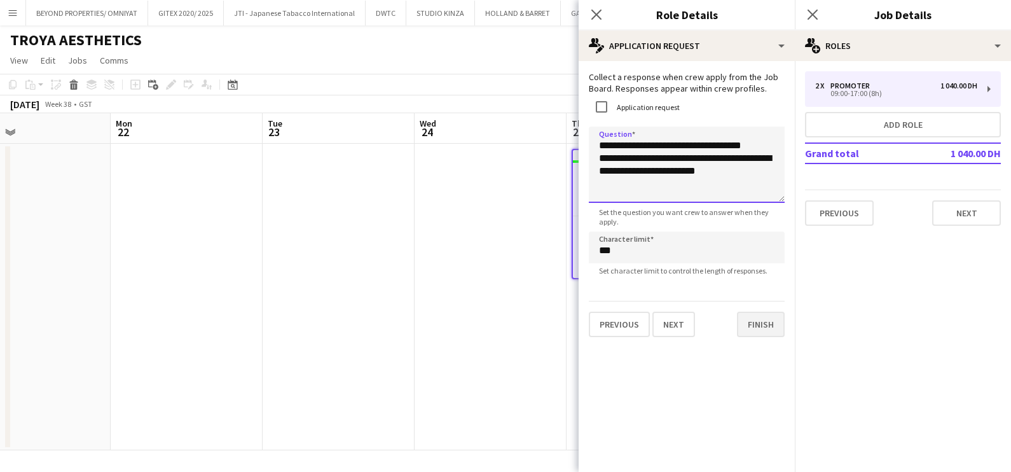
type textarea "**********"
click at [777, 329] on button "Finish" at bounding box center [761, 324] width 48 height 25
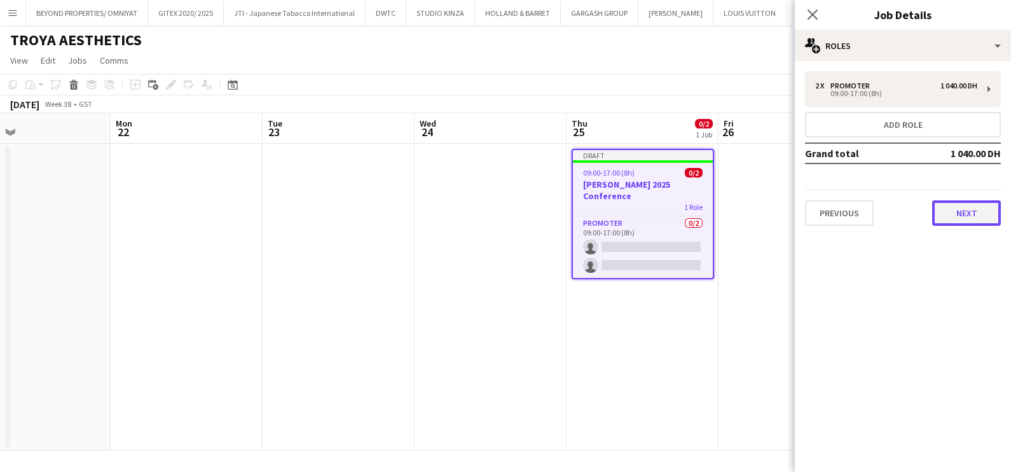
click at [962, 209] on button "Next" at bounding box center [967, 212] width 69 height 25
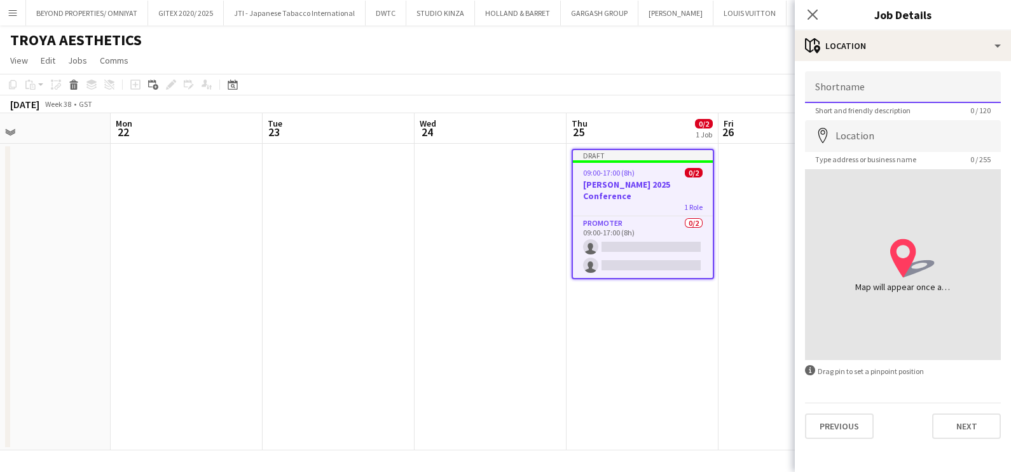
click at [894, 99] on input "Shortname" at bounding box center [903, 87] width 196 height 32
type input "****"
click at [865, 137] on input "Location" at bounding box center [903, 136] width 196 height 32
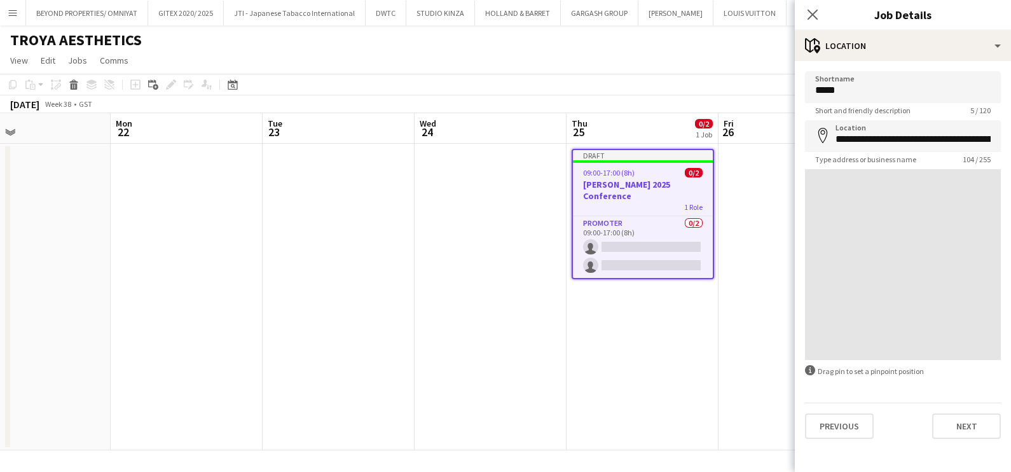
type input "**********"
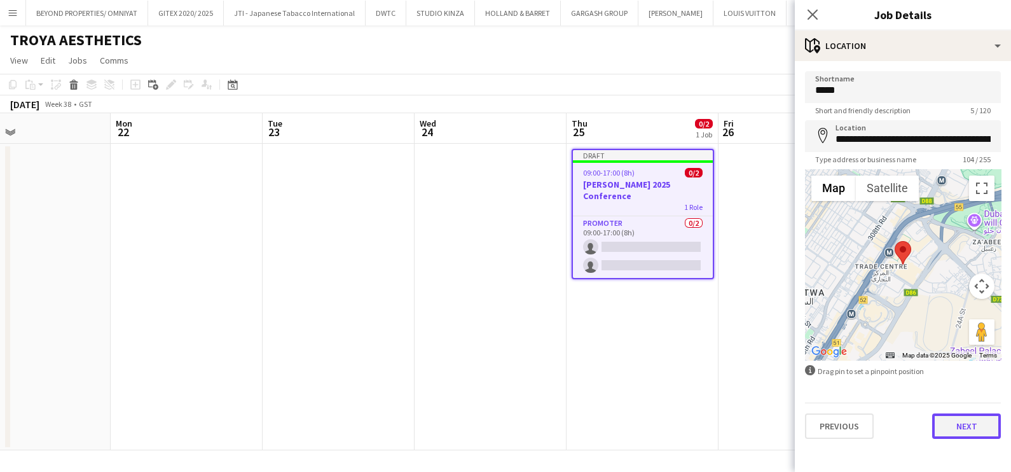
click at [957, 426] on button "Next" at bounding box center [967, 425] width 69 height 25
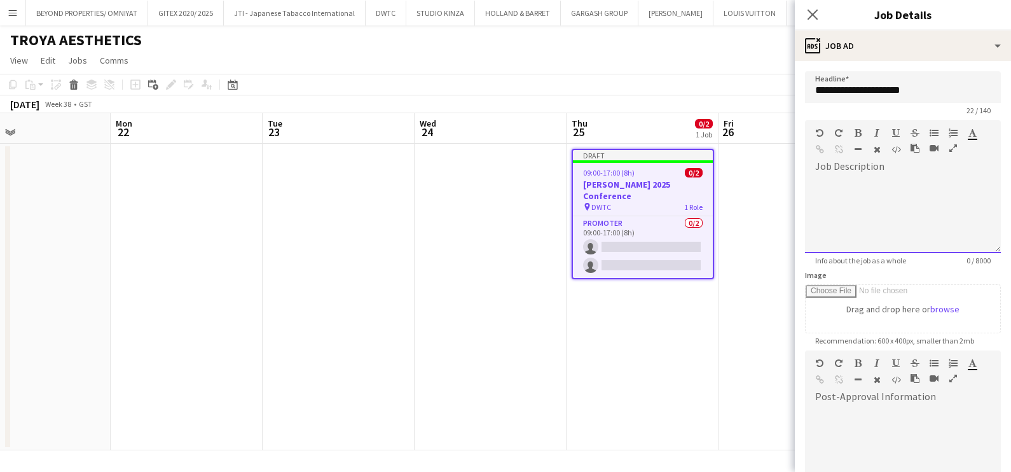
click at [848, 209] on div at bounding box center [903, 215] width 196 height 76
paste div
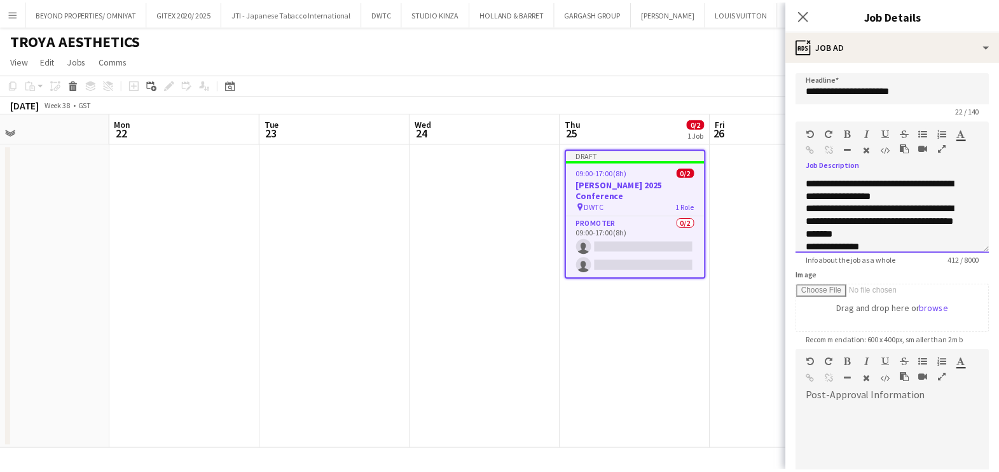
scroll to position [102, 0]
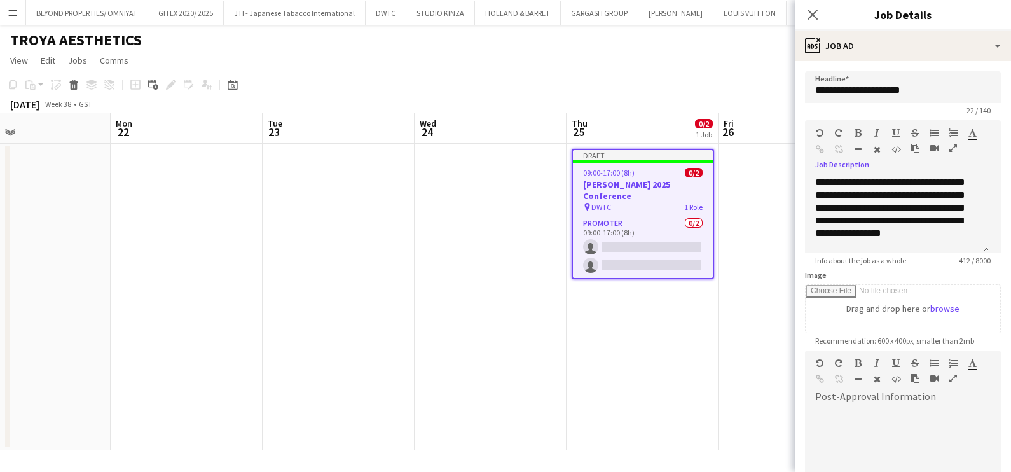
click at [955, 147] on icon "button" at bounding box center [954, 148] width 8 height 9
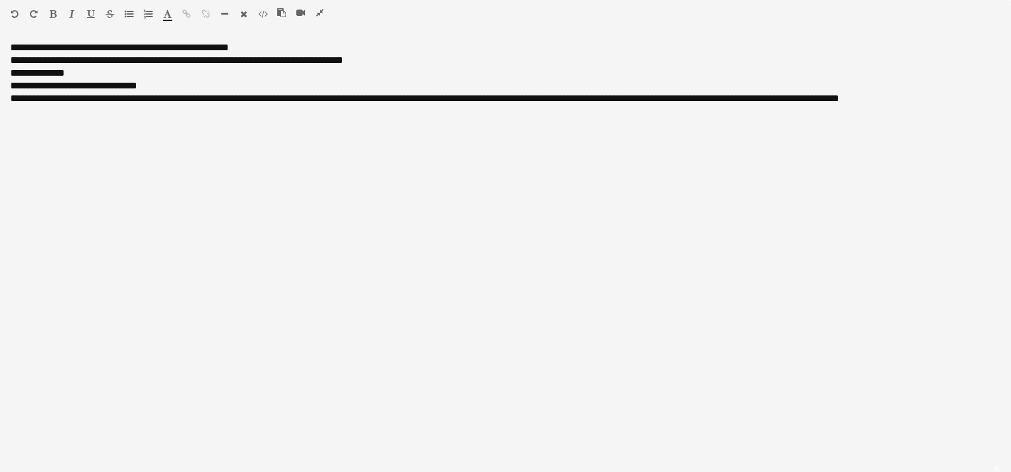
scroll to position [0, 0]
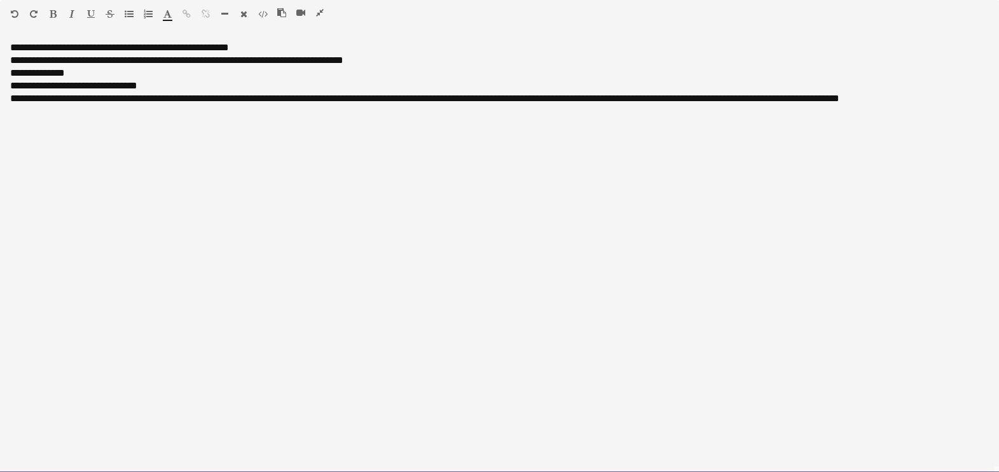
click at [103, 48] on div "**********" at bounding box center [499, 47] width 979 height 13
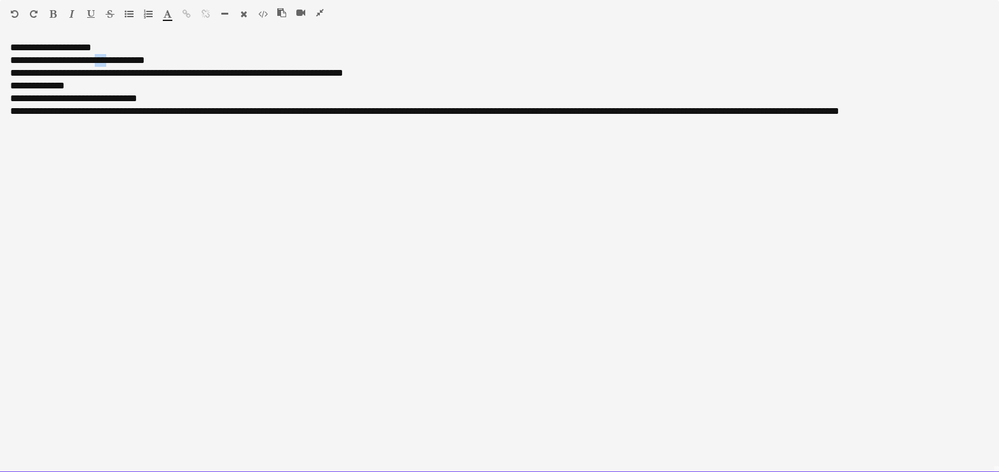
drag, startPoint x: 116, startPoint y: 59, endPoint x: 108, endPoint y: 61, distance: 9.1
click at [108, 61] on div "**********" at bounding box center [499, 60] width 979 height 13
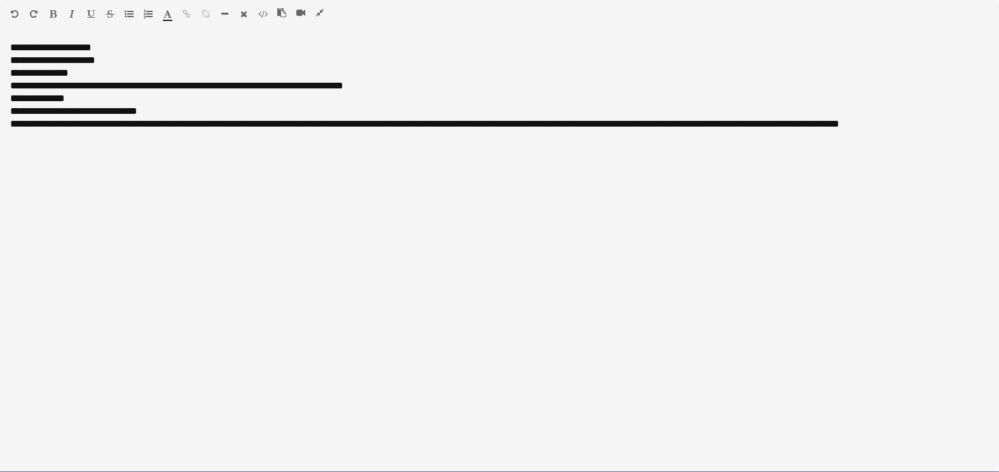
click at [100, 72] on div "**********" at bounding box center [499, 73] width 979 height 13
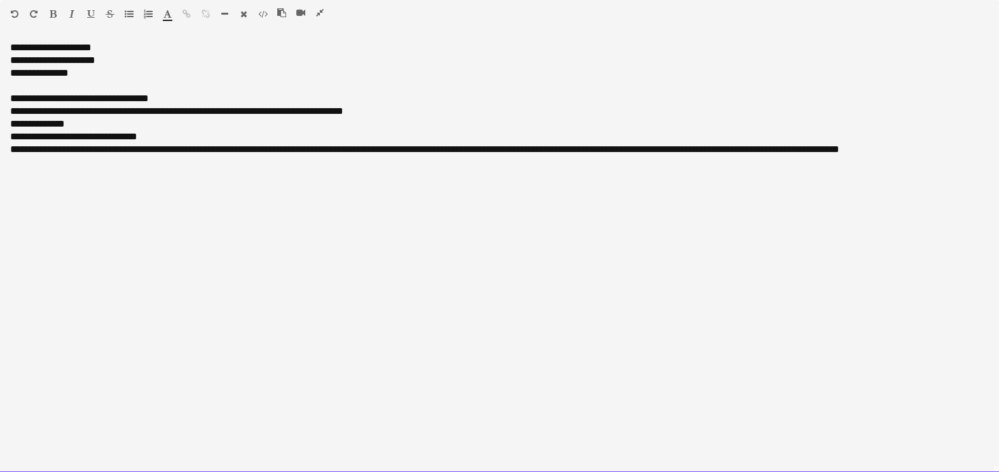
click at [87, 102] on div "**********" at bounding box center [499, 98] width 979 height 13
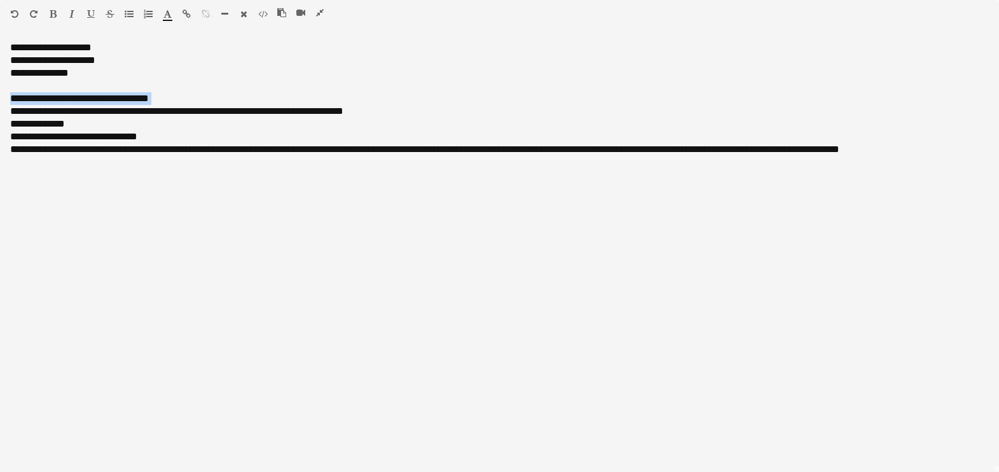
click at [89, 12] on icon "button" at bounding box center [91, 14] width 8 height 9
click at [74, 15] on button "button" at bounding box center [71, 14] width 9 height 10
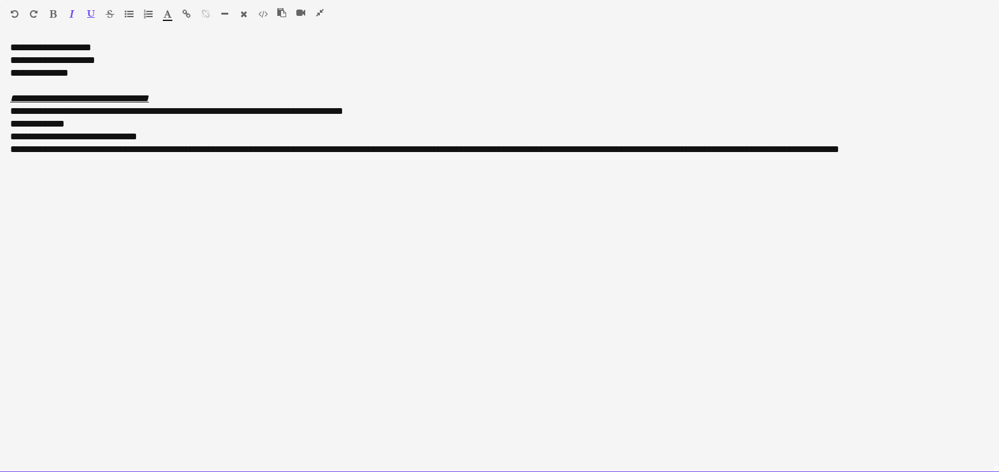
click at [60, 41] on div "**********" at bounding box center [499, 47] width 979 height 13
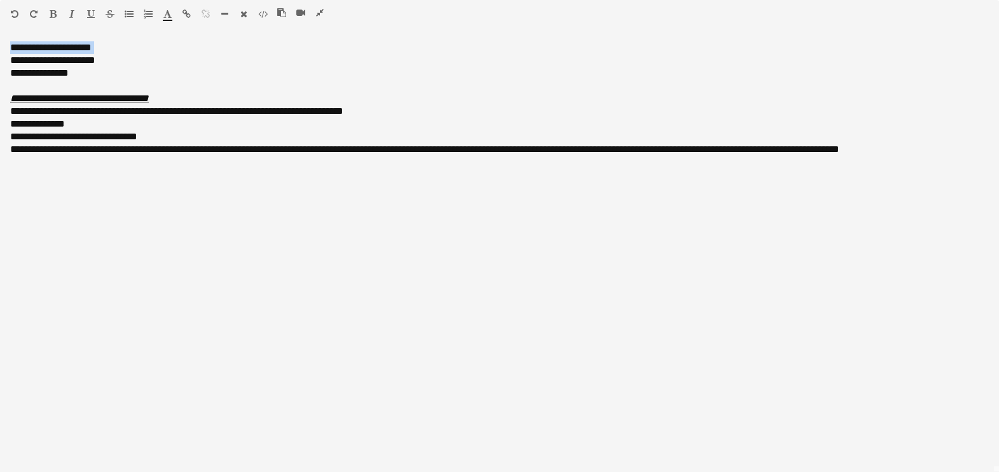
click at [53, 11] on icon "button" at bounding box center [53, 14] width 7 height 9
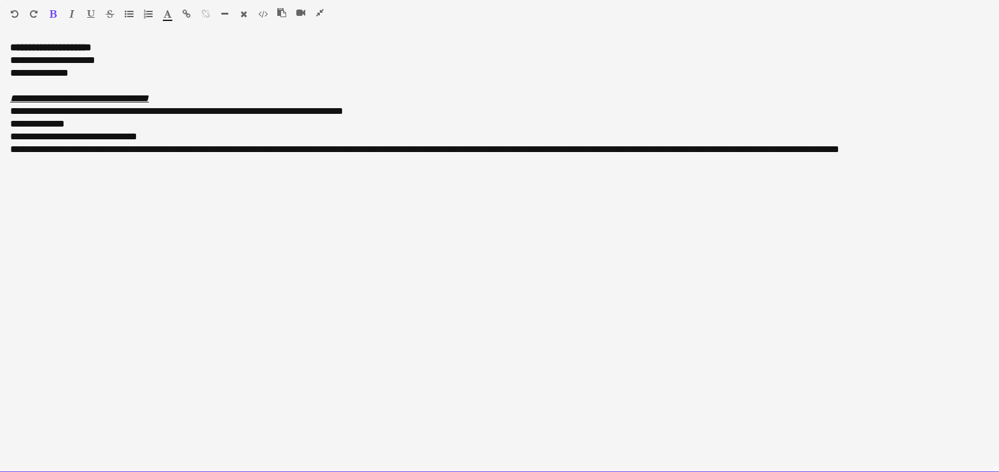
click at [193, 94] on div "**********" at bounding box center [499, 98] width 979 height 13
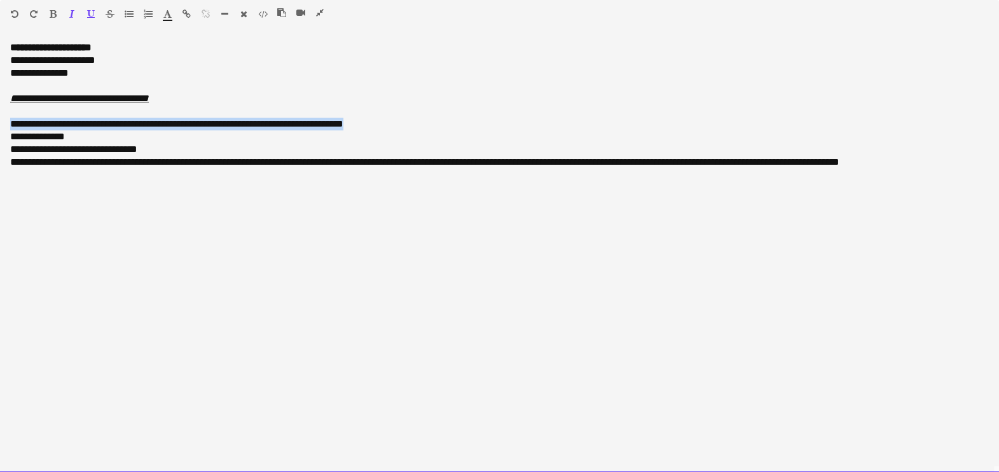
drag, startPoint x: 408, startPoint y: 118, endPoint x: 5, endPoint y: 127, distance: 403.4
click at [5, 127] on div "**********" at bounding box center [499, 256] width 999 height 431
copy div "**********"
click at [115, 71] on div "**********" at bounding box center [499, 73] width 979 height 13
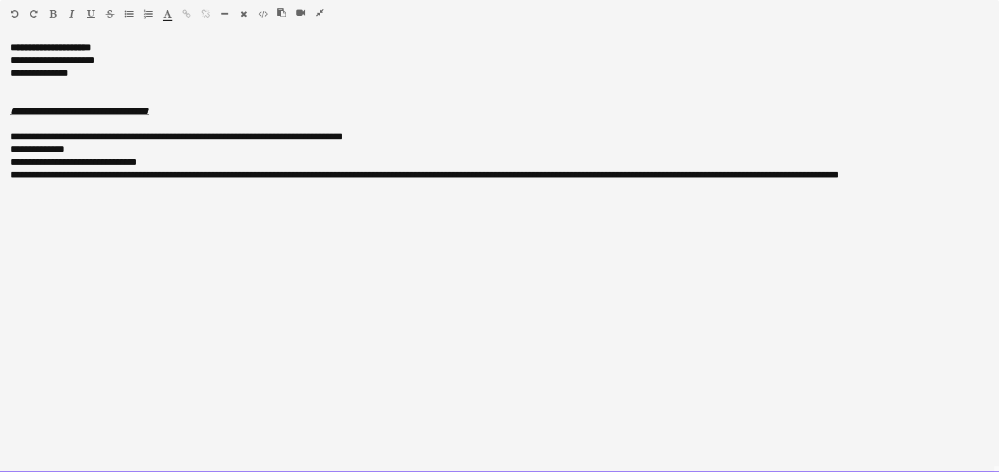
click at [46, 149] on div "**********" at bounding box center [499, 149] width 979 height 13
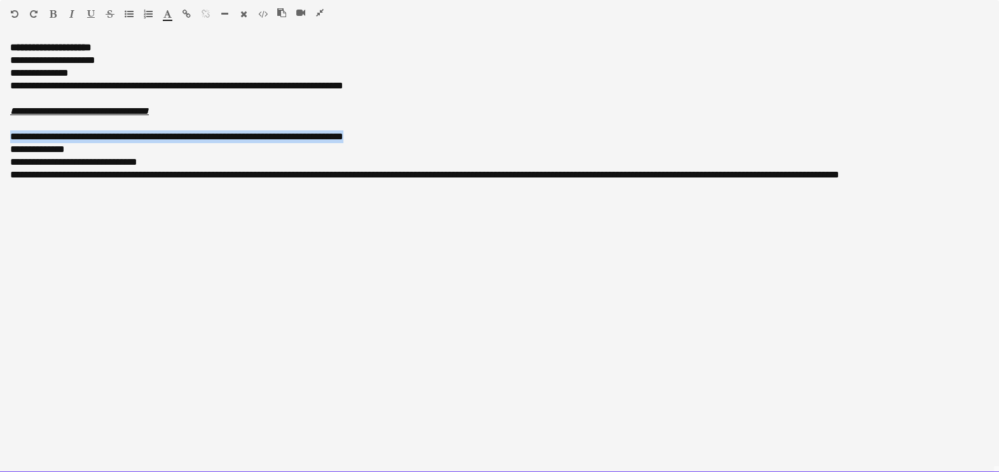
drag, startPoint x: 389, startPoint y: 140, endPoint x: 0, endPoint y: 136, distance: 389.4
click at [0, 136] on div "**********" at bounding box center [499, 256] width 999 height 431
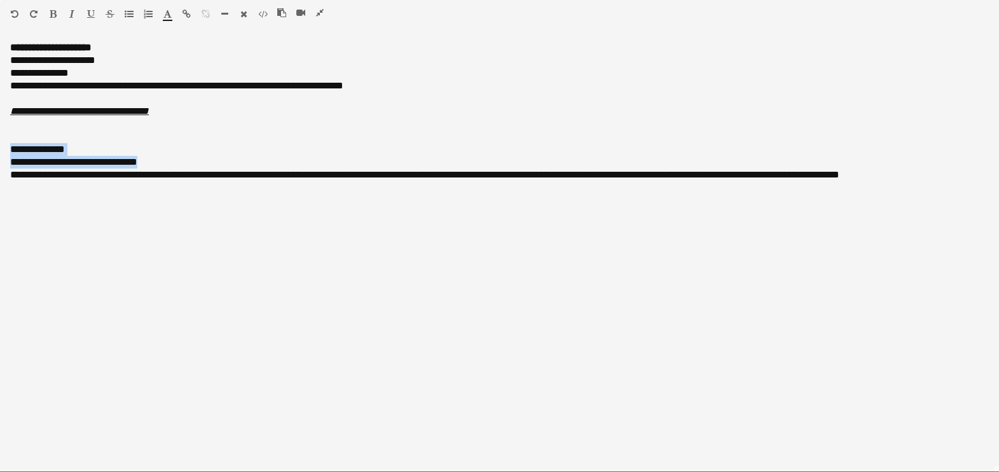
drag, startPoint x: 171, startPoint y: 161, endPoint x: 3, endPoint y: 145, distance: 169.3
click at [3, 145] on div "**********" at bounding box center [499, 256] width 999 height 431
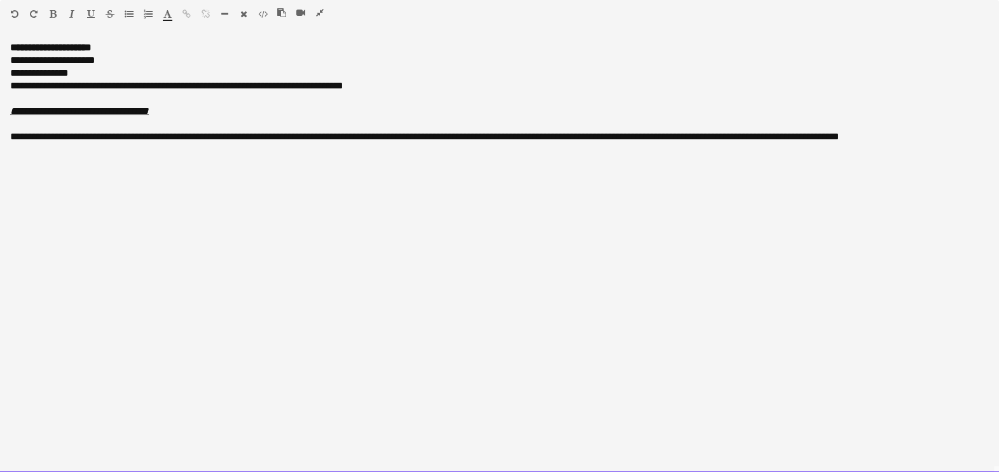
click at [82, 140] on div "**********" at bounding box center [499, 136] width 979 height 13
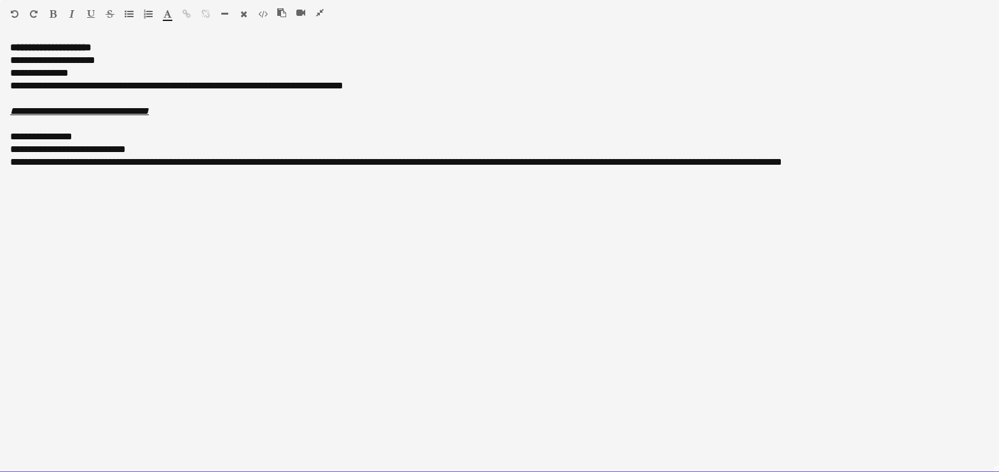
click at [36, 137] on div "**********" at bounding box center [499, 136] width 979 height 13
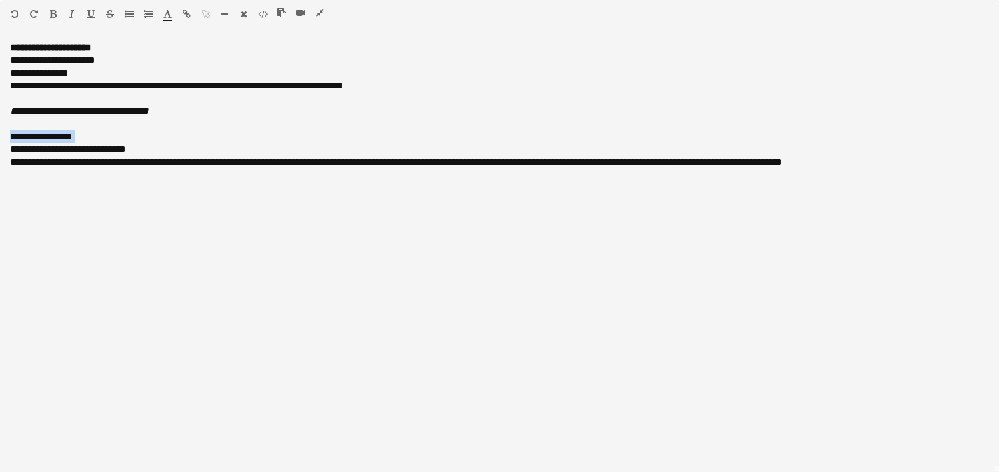
click at [54, 13] on icon "button" at bounding box center [53, 14] width 7 height 9
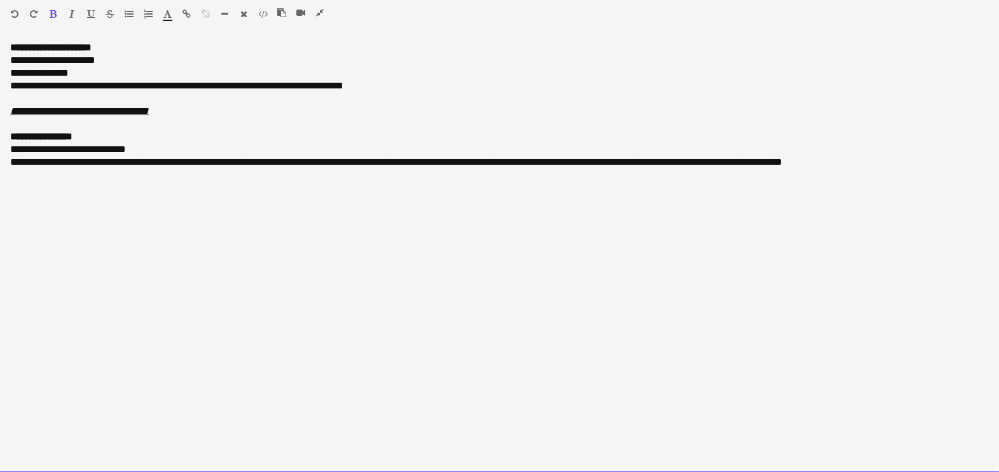
click at [448, 163] on div "**********" at bounding box center [499, 162] width 979 height 13
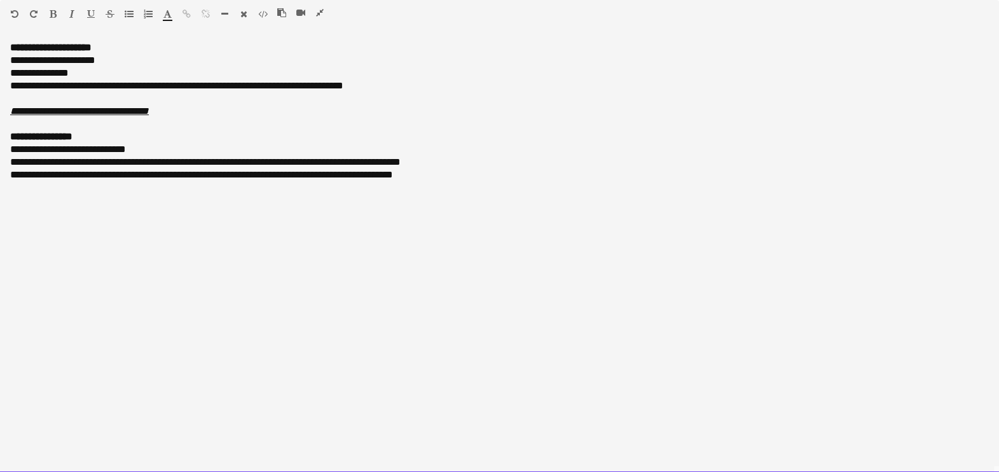
click at [441, 172] on div "**********" at bounding box center [499, 175] width 979 height 13
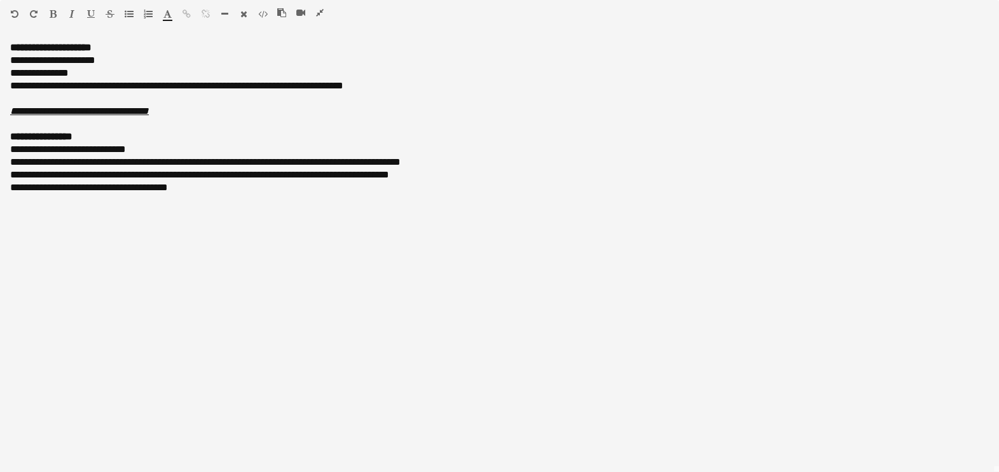
click at [318, 13] on icon "button" at bounding box center [320, 12] width 8 height 9
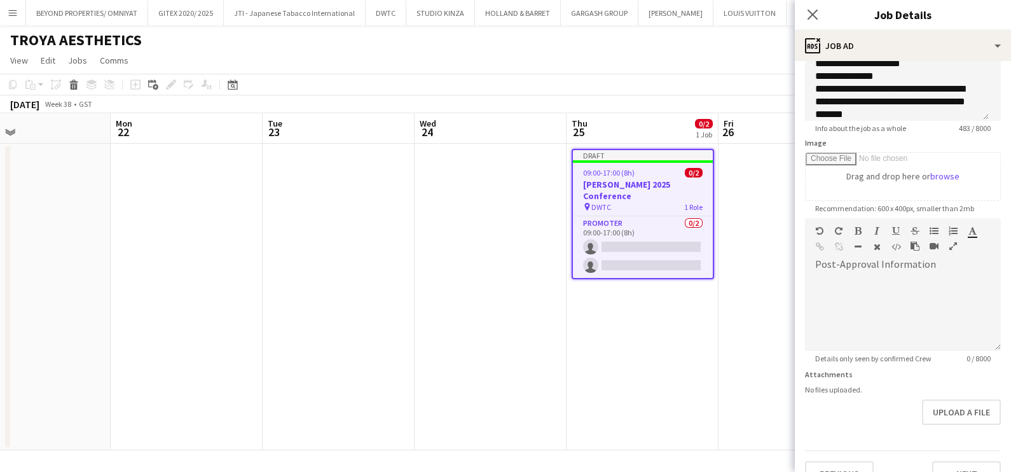
scroll to position [155, 0]
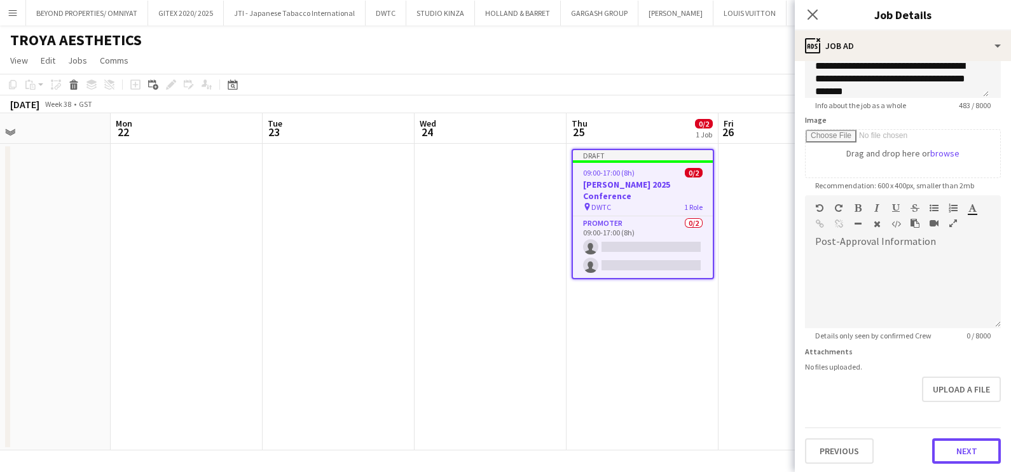
drag, startPoint x: 949, startPoint y: 447, endPoint x: 833, endPoint y: 226, distance: 249.0
click at [949, 447] on button "Next" at bounding box center [967, 450] width 69 height 25
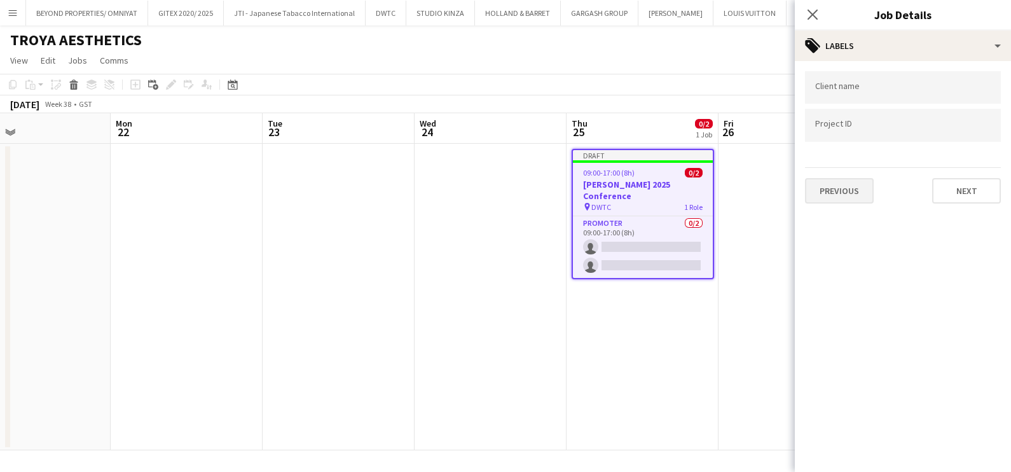
scroll to position [0, 0]
click at [857, 86] on input "Type to search client labels..." at bounding box center [904, 91] width 176 height 11
type input "**********"
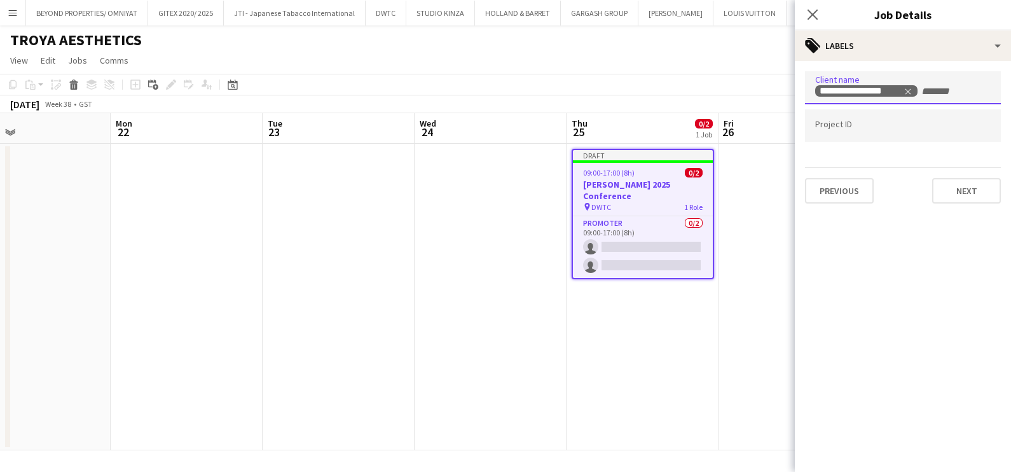
click at [767, 257] on app-date-cell at bounding box center [795, 297] width 152 height 307
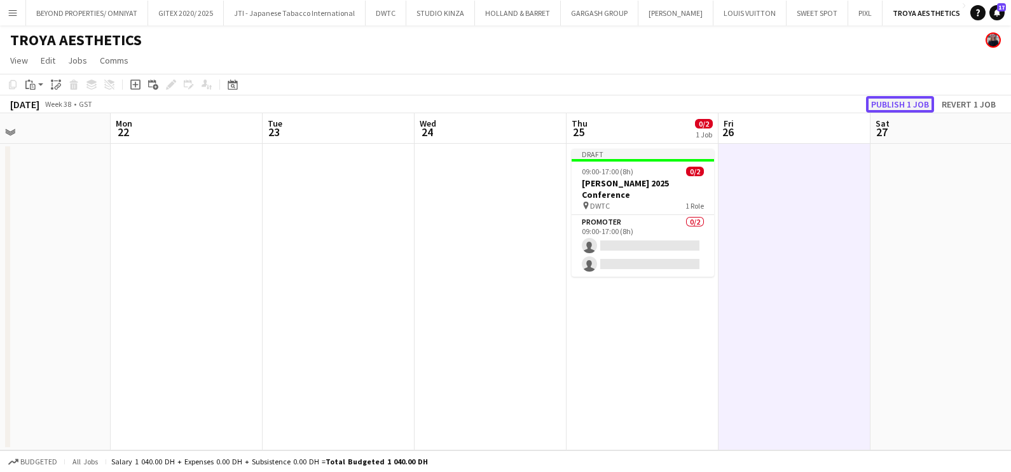
click at [886, 109] on button "Publish 1 job" at bounding box center [900, 104] width 68 height 17
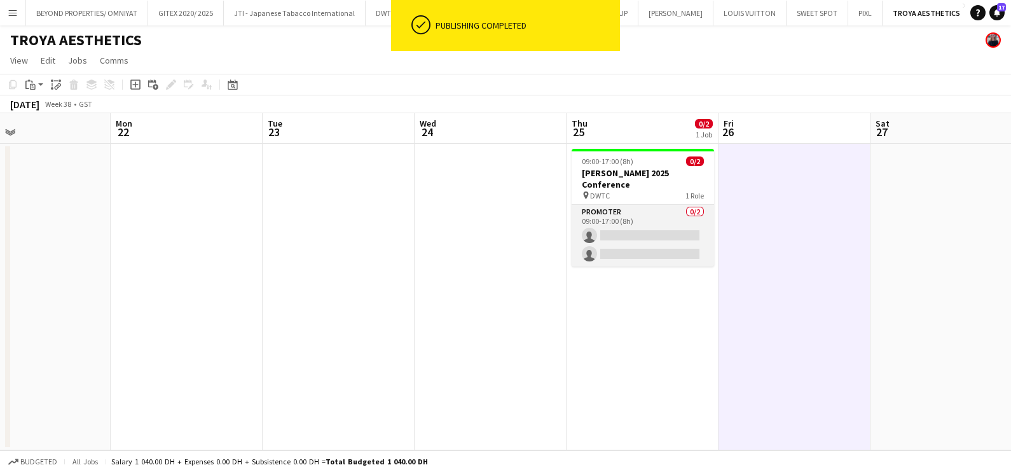
click at [632, 216] on app-card-role "Promoter 0/2 09:00-17:00 (8h) single-neutral-actions single-neutral-actions" at bounding box center [643, 236] width 142 height 62
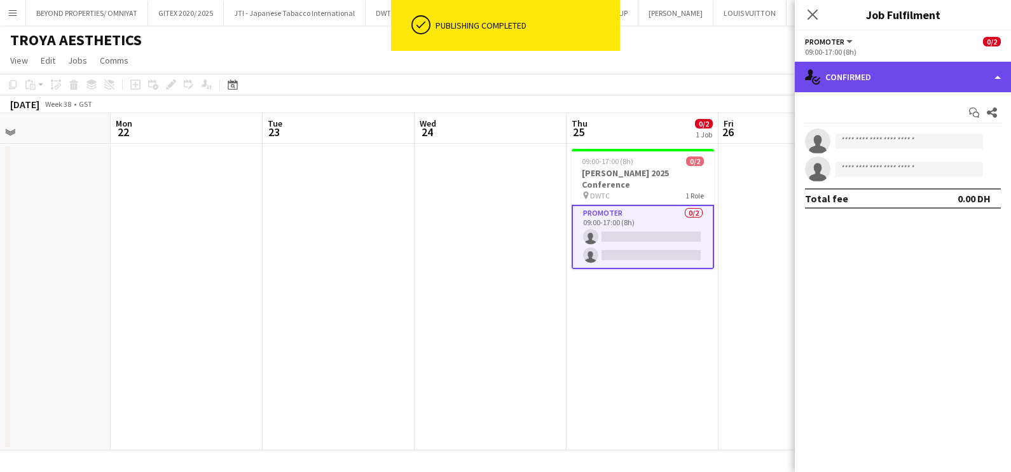
click at [840, 74] on div "single-neutral-actions-check-2 Confirmed" at bounding box center [903, 77] width 216 height 31
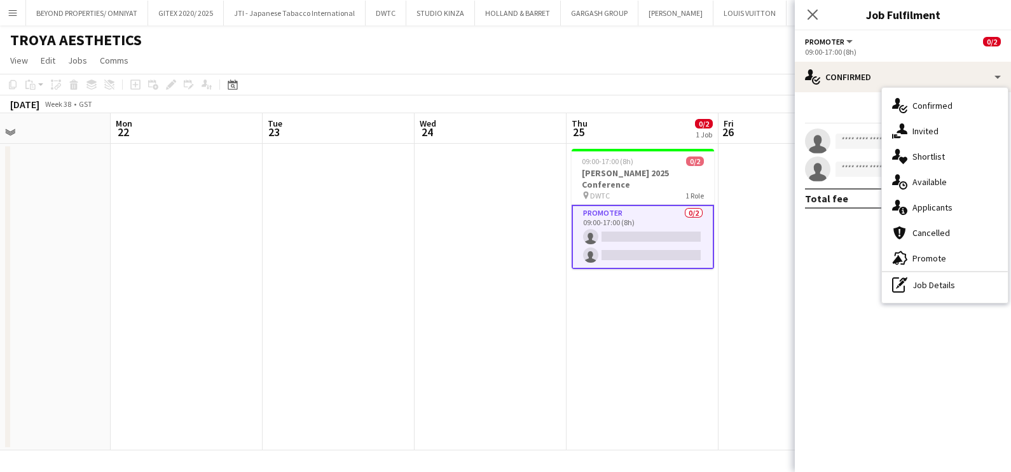
click at [919, 260] on div "advertising-megaphone Promote" at bounding box center [945, 258] width 126 height 25
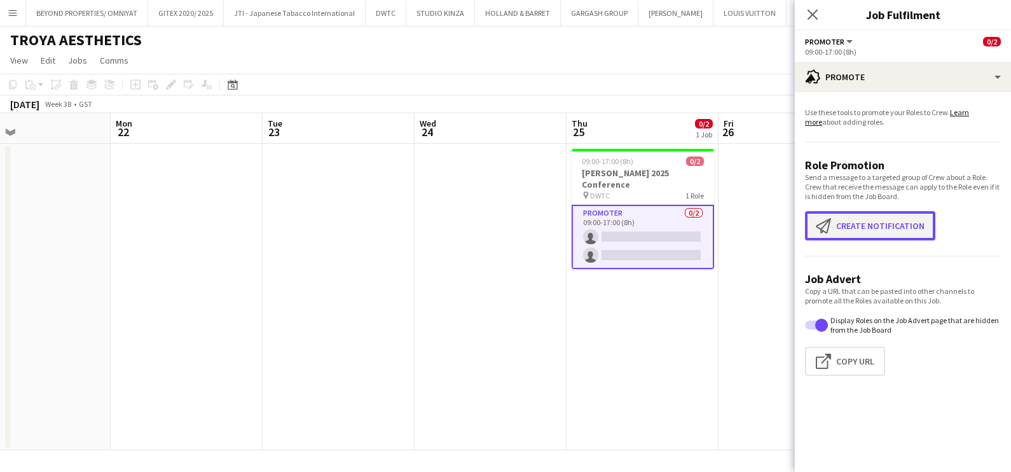
click at [875, 222] on button "Create notification Create notification" at bounding box center [870, 225] width 130 height 29
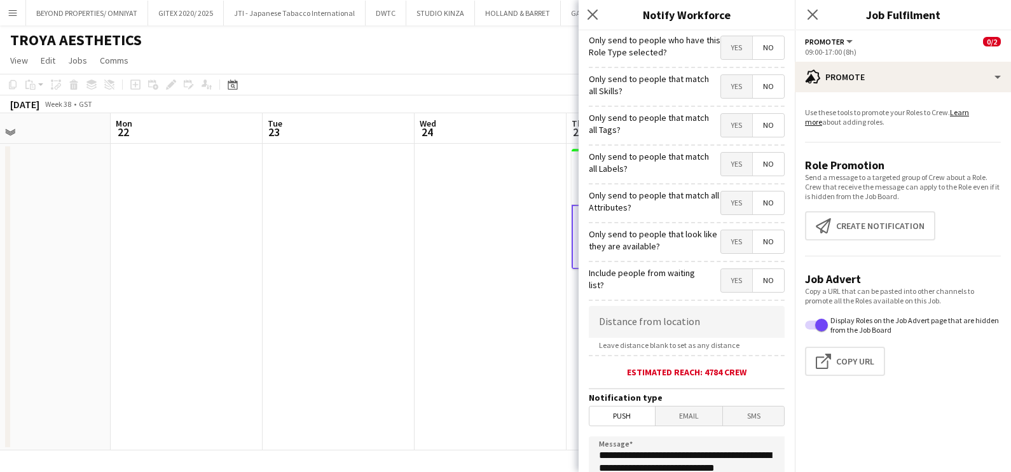
click at [732, 86] on span "Yes" at bounding box center [736, 86] width 31 height 23
click at [732, 132] on span "Yes" at bounding box center [736, 125] width 31 height 23
click at [723, 167] on span "Yes" at bounding box center [736, 164] width 31 height 23
drag, startPoint x: 722, startPoint y: 192, endPoint x: 723, endPoint y: 201, distance: 8.9
click at [722, 195] on span "Yes" at bounding box center [736, 202] width 31 height 23
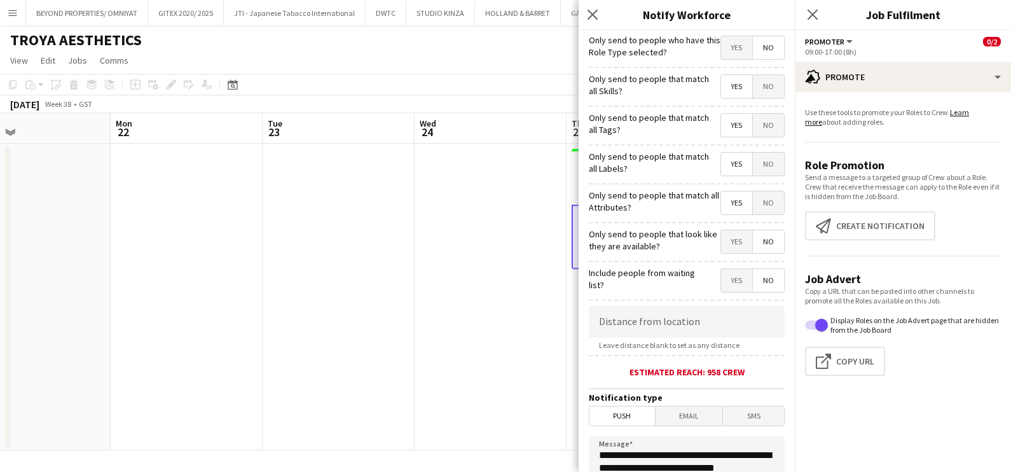
click at [726, 242] on span "Yes" at bounding box center [736, 241] width 31 height 23
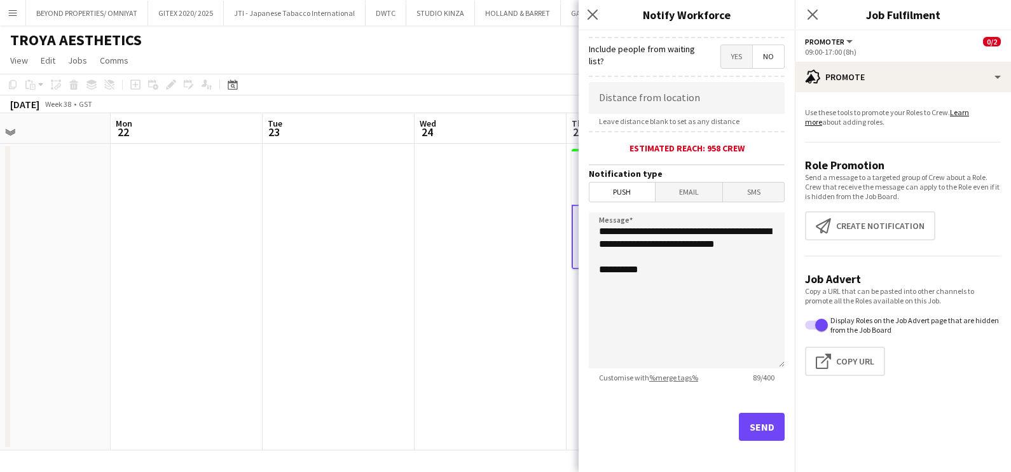
scroll to position [225, 0]
click at [748, 426] on button "Send" at bounding box center [762, 426] width 46 height 28
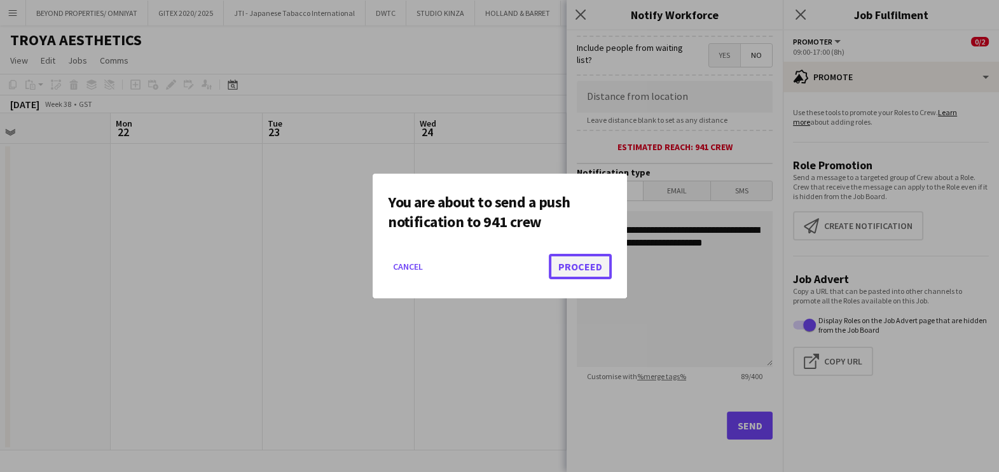
click at [592, 263] on button "Proceed" at bounding box center [580, 266] width 63 height 25
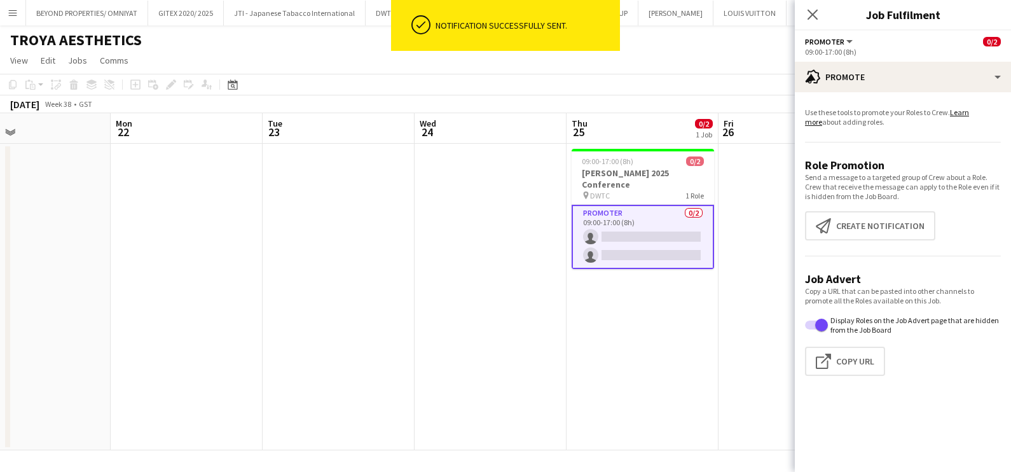
click at [375, 360] on app-date-cell at bounding box center [339, 297] width 152 height 307
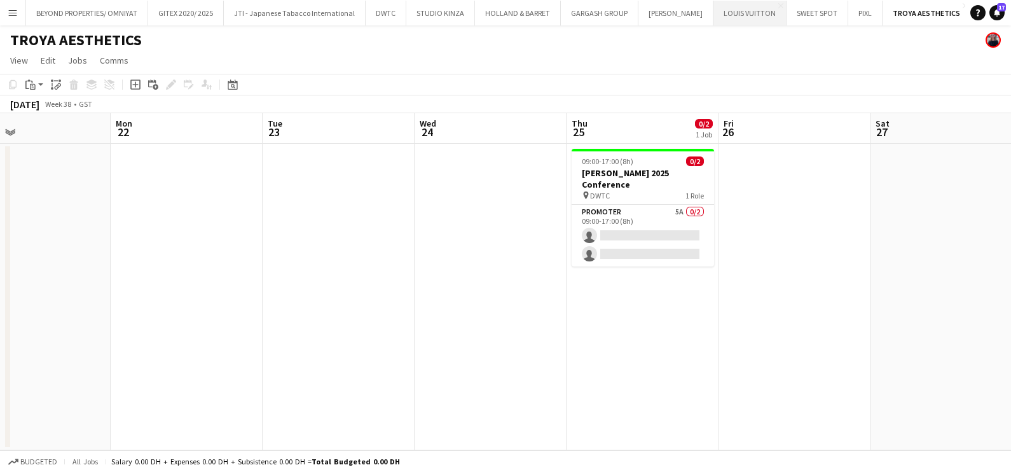
click at [747, 16] on button "LOUIS VUITTON Close" at bounding box center [750, 13] width 73 height 25
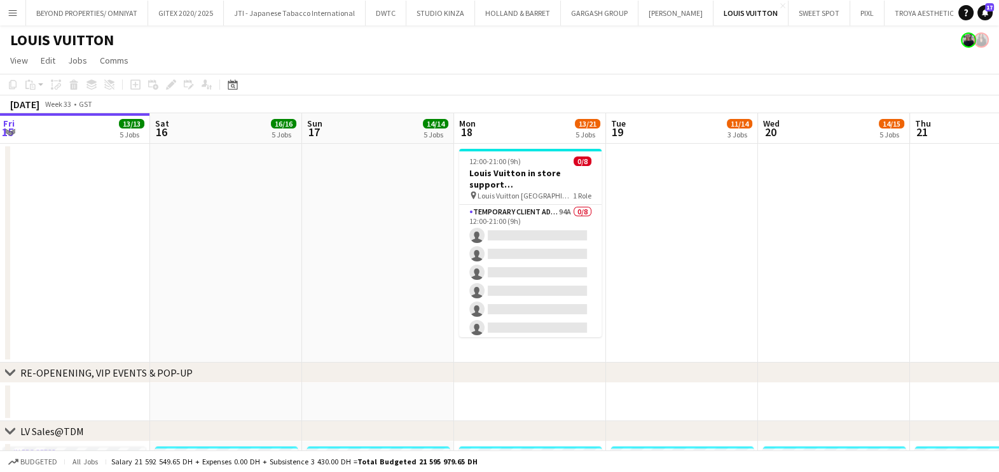
drag, startPoint x: 737, startPoint y: 296, endPoint x: 302, endPoint y: 316, distance: 436.2
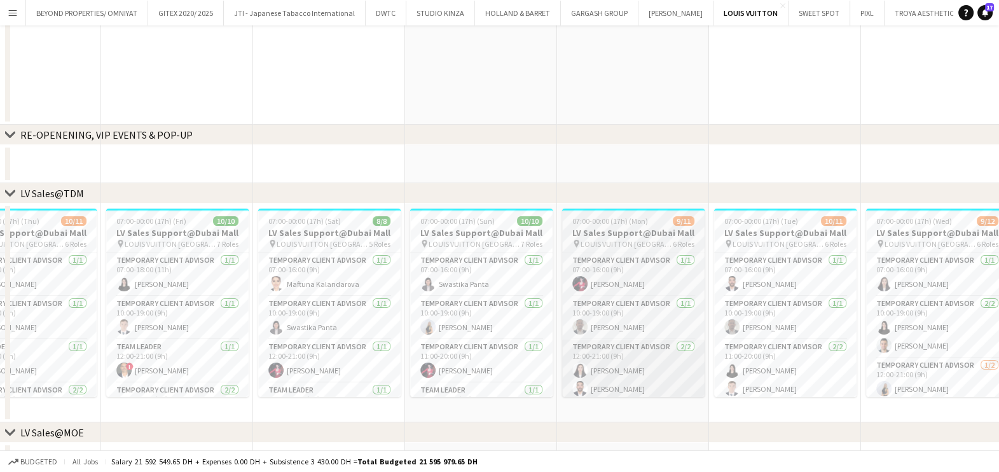
scroll to position [317, 0]
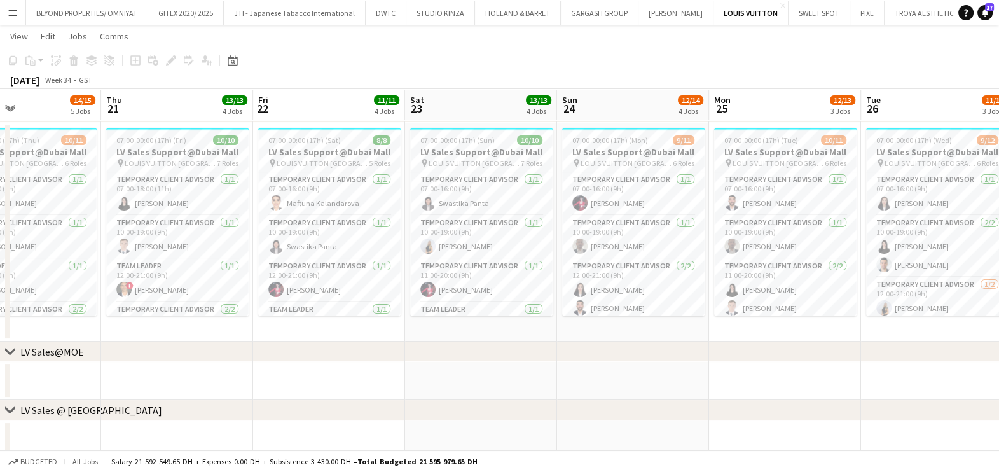
drag, startPoint x: 785, startPoint y: 346, endPoint x: 404, endPoint y: 347, distance: 381.1
click at [277, 346] on div "chevron-right LV Sales@MOE" at bounding box center [499, 352] width 999 height 20
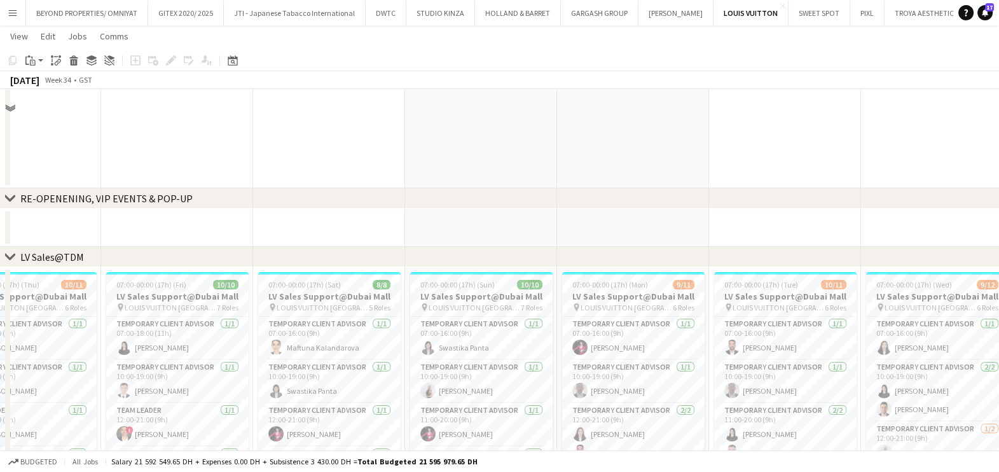
scroll to position [79, 0]
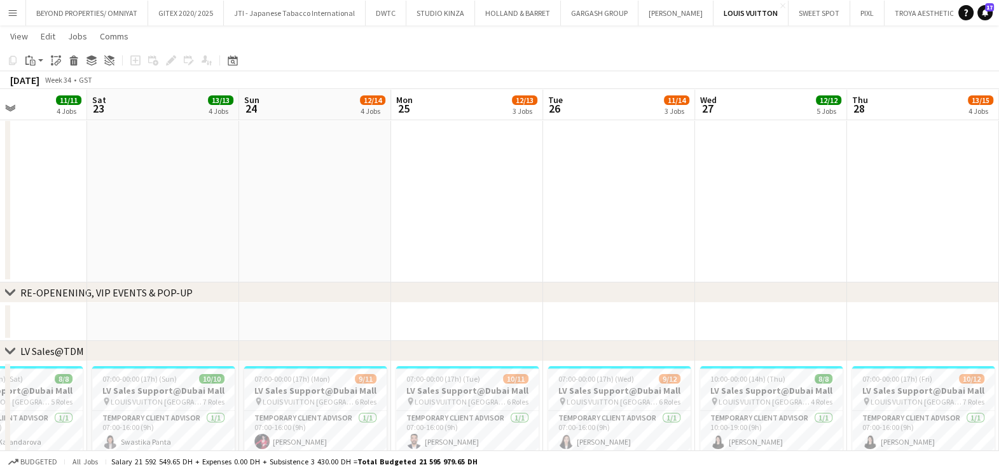
drag, startPoint x: 375, startPoint y: 199, endPoint x: 630, endPoint y: 220, distance: 255.3
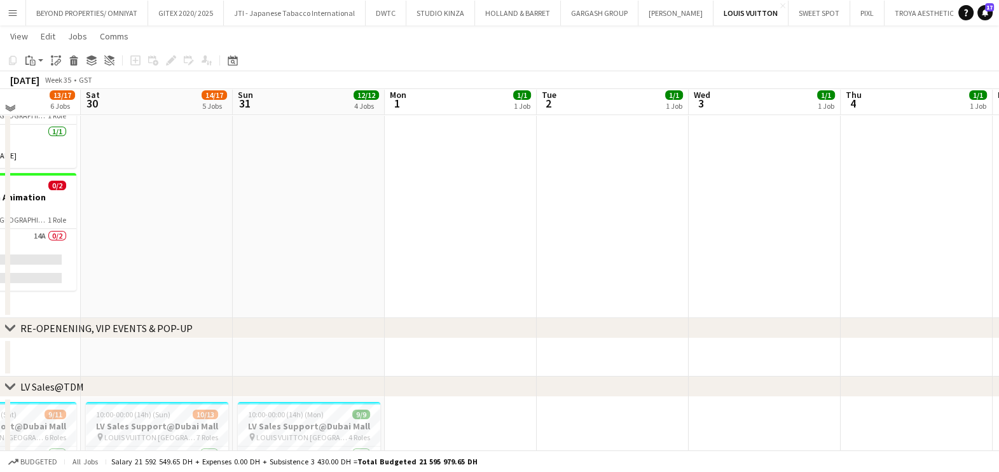
scroll to position [0, 0]
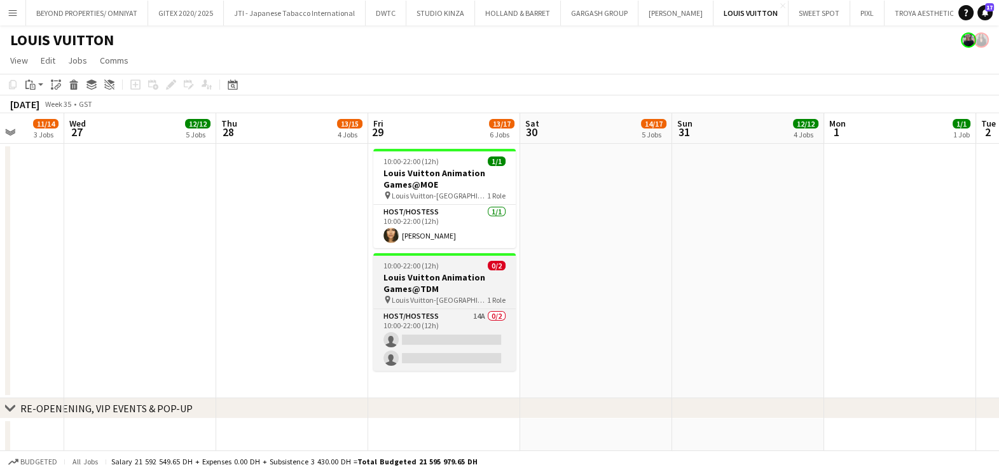
drag, startPoint x: 290, startPoint y: 291, endPoint x: 512, endPoint y: 289, distance: 222.0
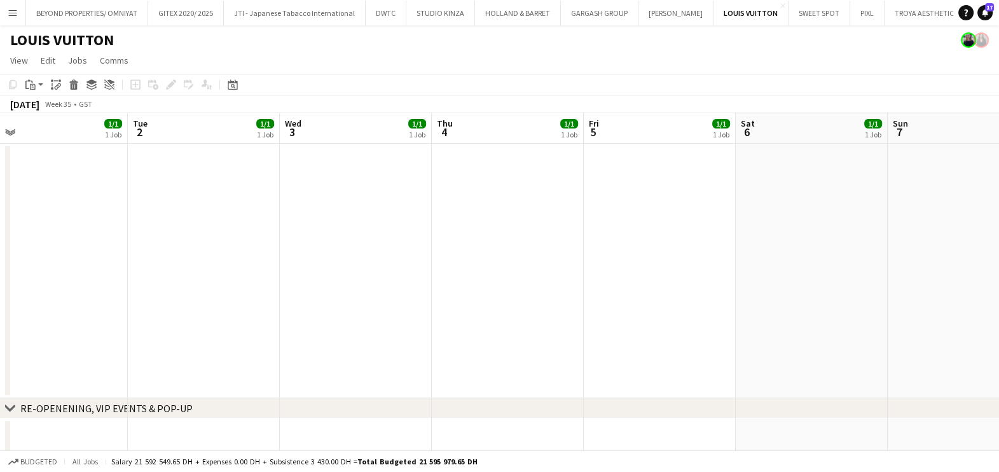
drag, startPoint x: 321, startPoint y: 288, endPoint x: 823, endPoint y: 293, distance: 502.6
drag, startPoint x: 575, startPoint y: 294, endPoint x: 242, endPoint y: 305, distance: 332.9
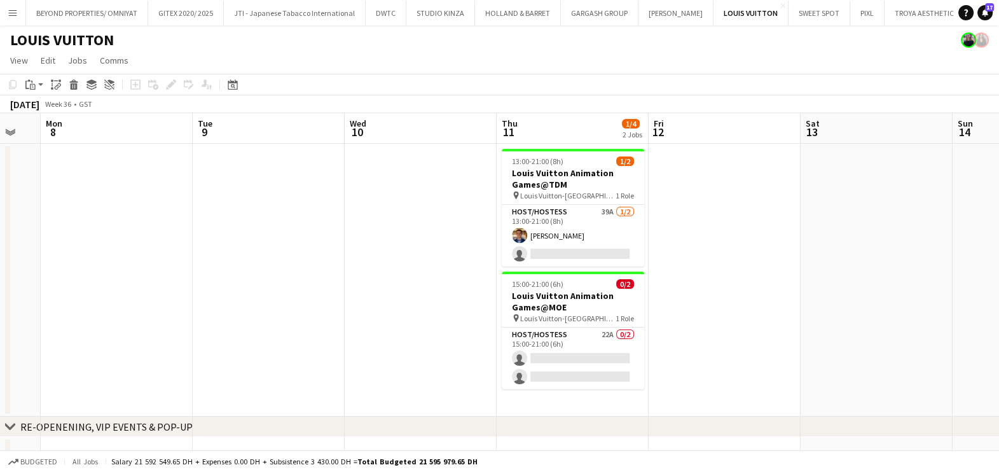
scroll to position [0, 447]
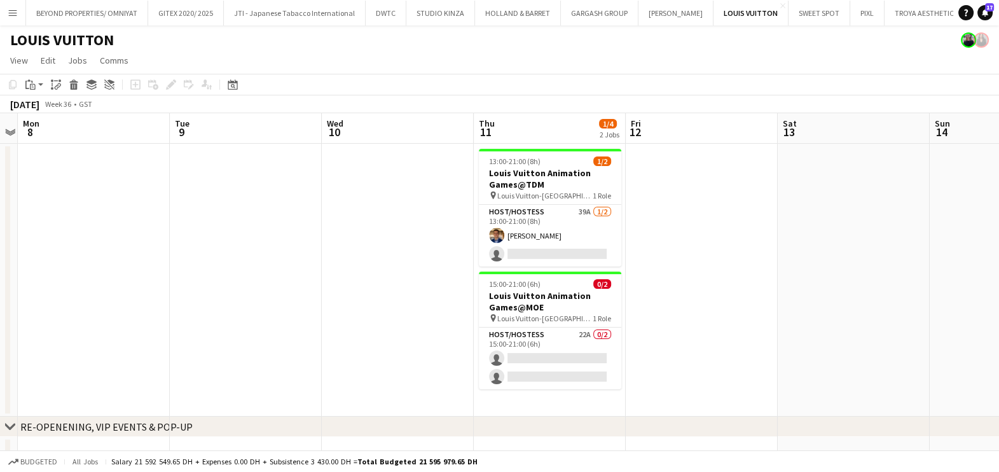
drag, startPoint x: 719, startPoint y: 304, endPoint x: 403, endPoint y: 313, distance: 316.9
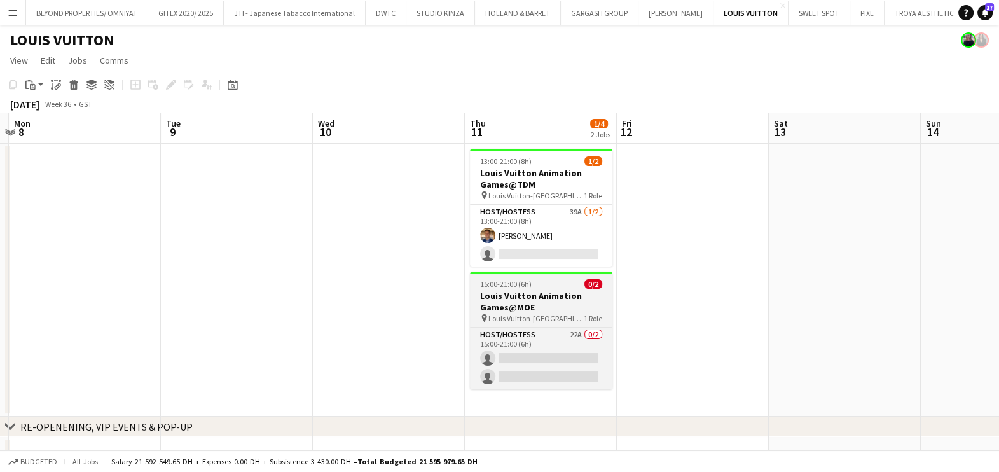
click at [566, 297] on h3 "Louis Vuitton Animation Games@MOE" at bounding box center [541, 301] width 142 height 23
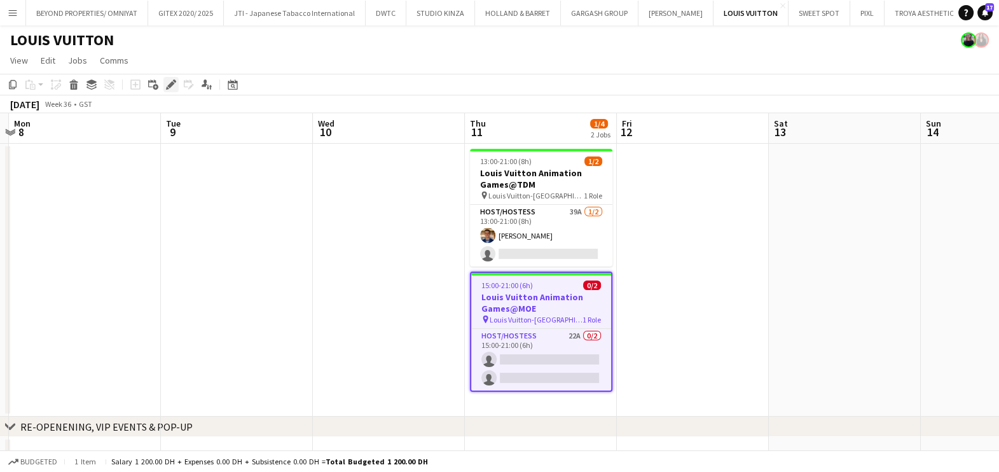
click at [169, 88] on icon "Edit" at bounding box center [171, 85] width 10 height 10
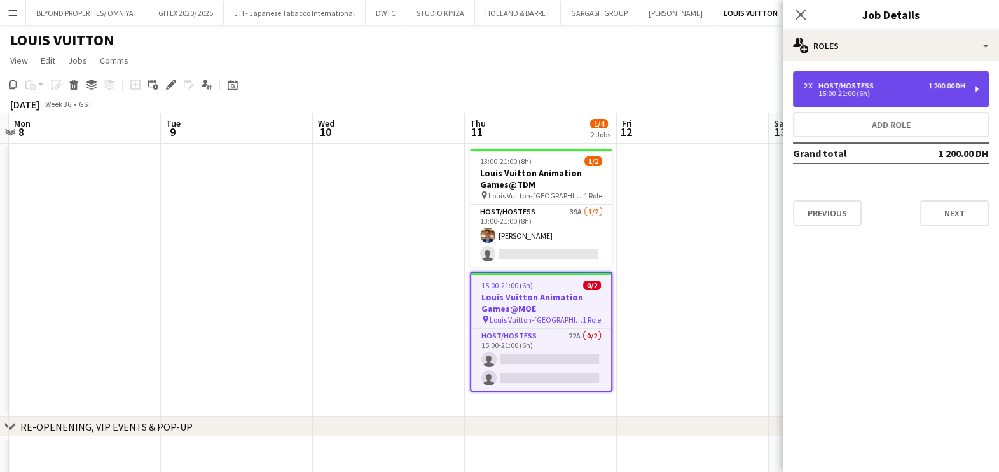
click at [888, 92] on div "15:00-21:00 (6h)" at bounding box center [884, 93] width 162 height 6
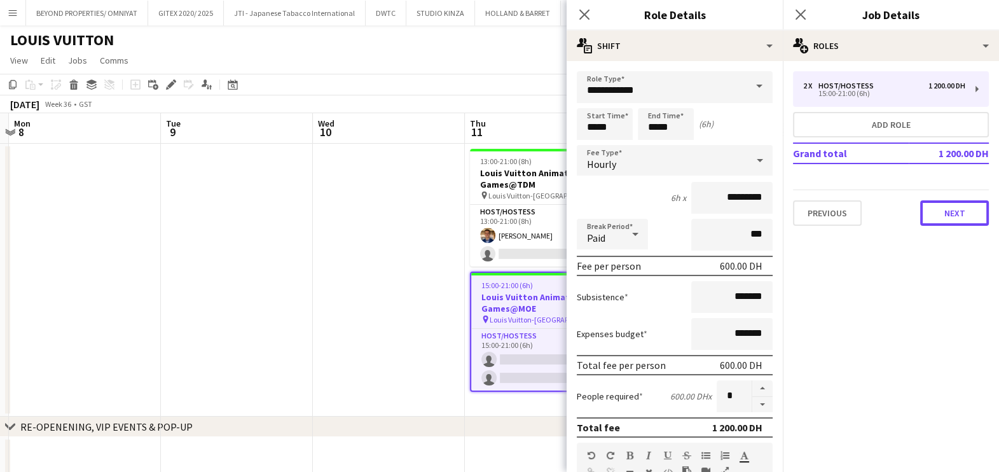
click at [952, 220] on button "Next" at bounding box center [955, 212] width 69 height 25
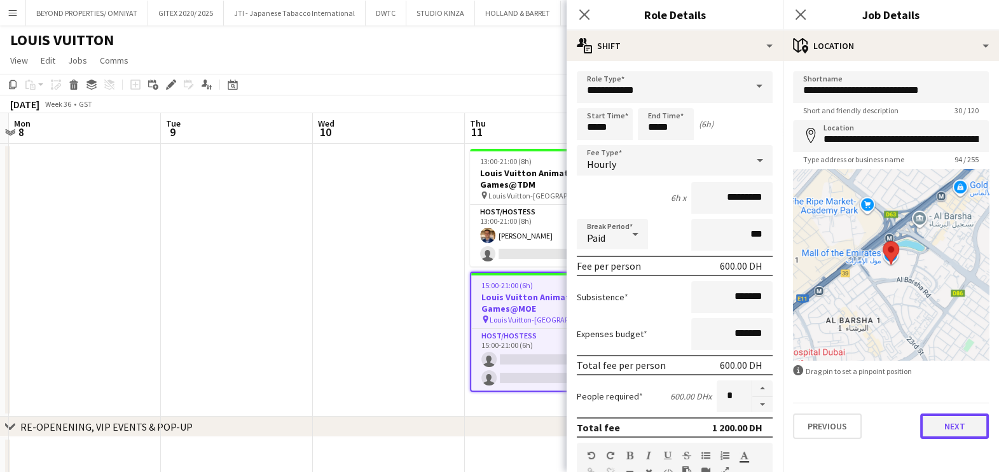
click at [954, 426] on button "Next" at bounding box center [955, 425] width 69 height 25
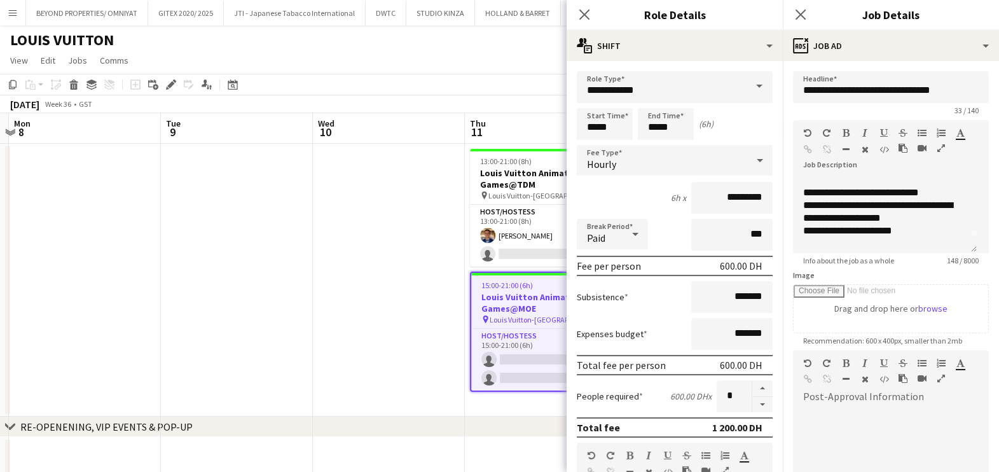
scroll to position [0, 0]
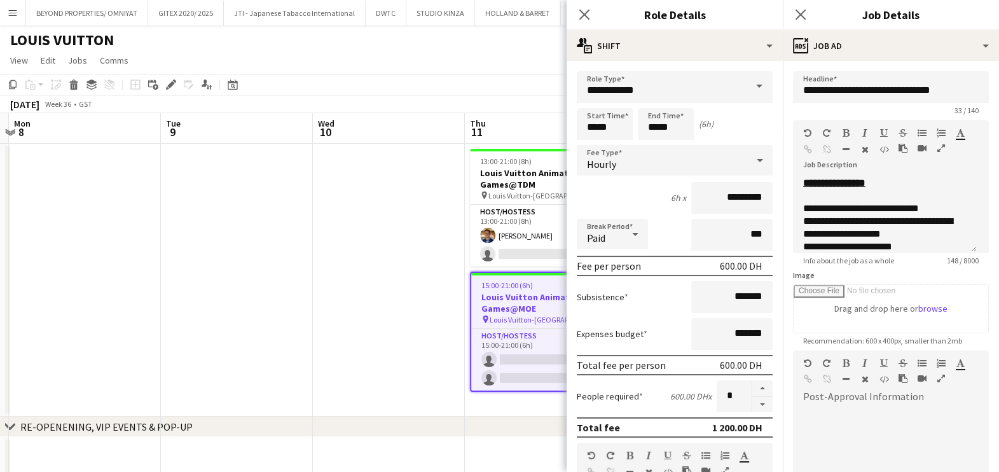
click at [229, 306] on app-date-cell at bounding box center [237, 280] width 152 height 273
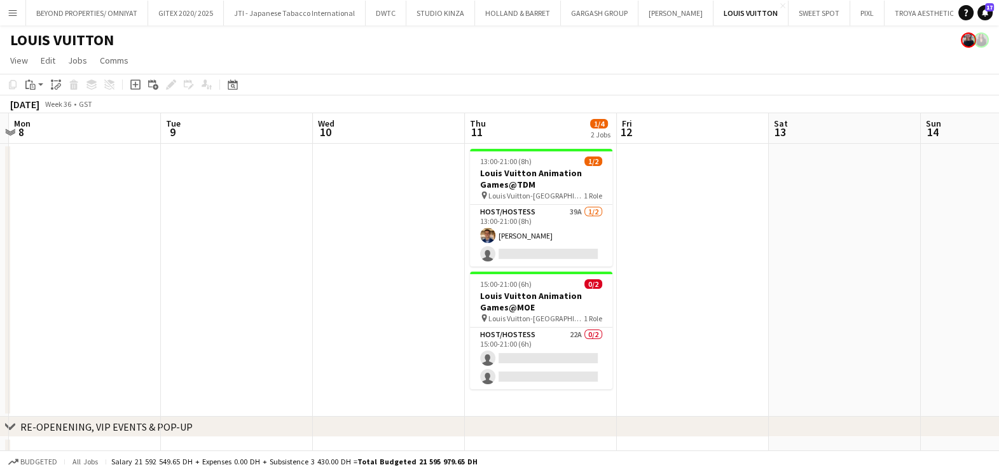
drag, startPoint x: 433, startPoint y: 270, endPoint x: 113, endPoint y: 197, distance: 327.6
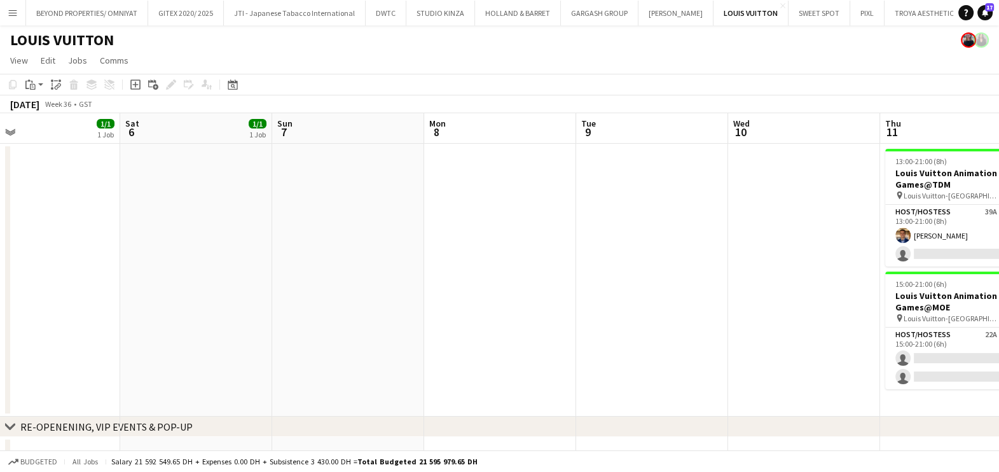
drag, startPoint x: 221, startPoint y: 239, endPoint x: 463, endPoint y: 304, distance: 250.5
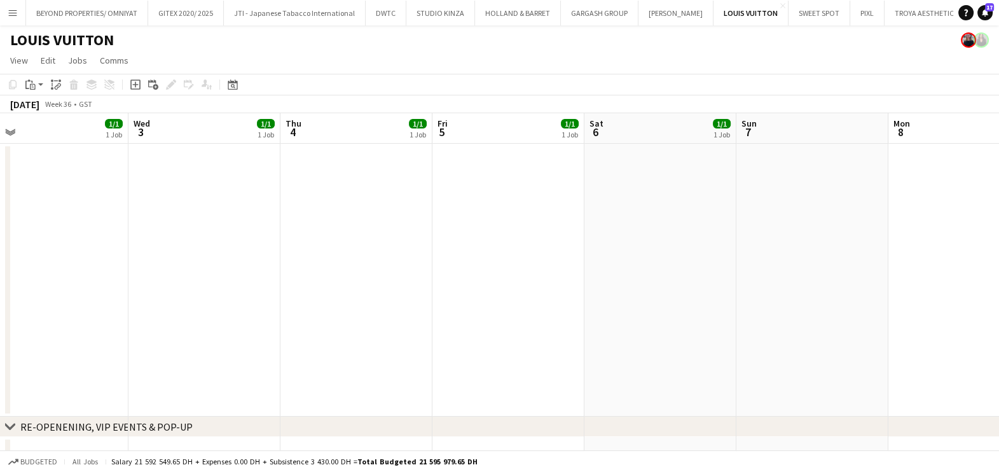
drag, startPoint x: 417, startPoint y: 334, endPoint x: 219, endPoint y: 297, distance: 201.3
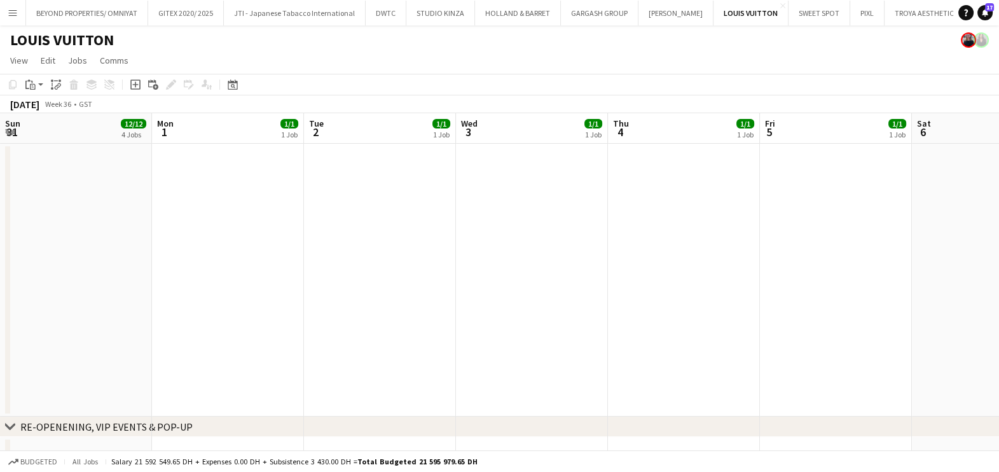
drag, startPoint x: 174, startPoint y: 286, endPoint x: 559, endPoint y: 386, distance: 398.1
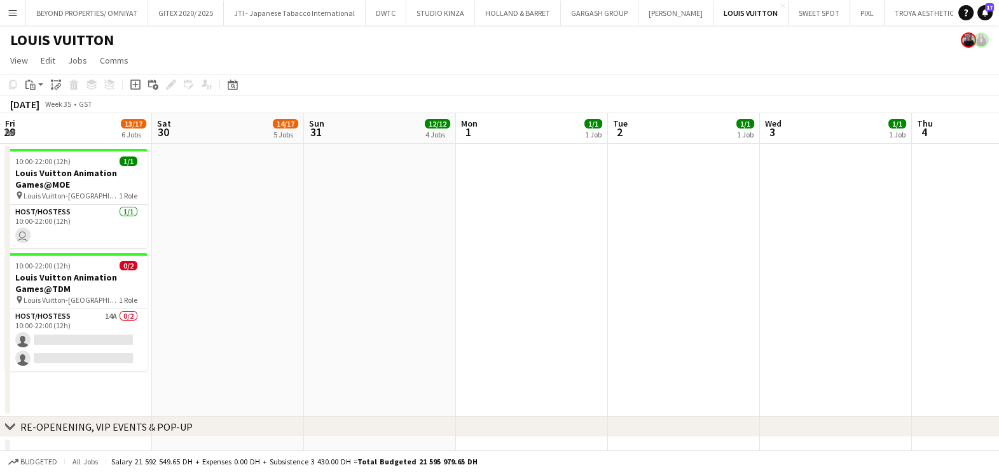
scroll to position [0, 0]
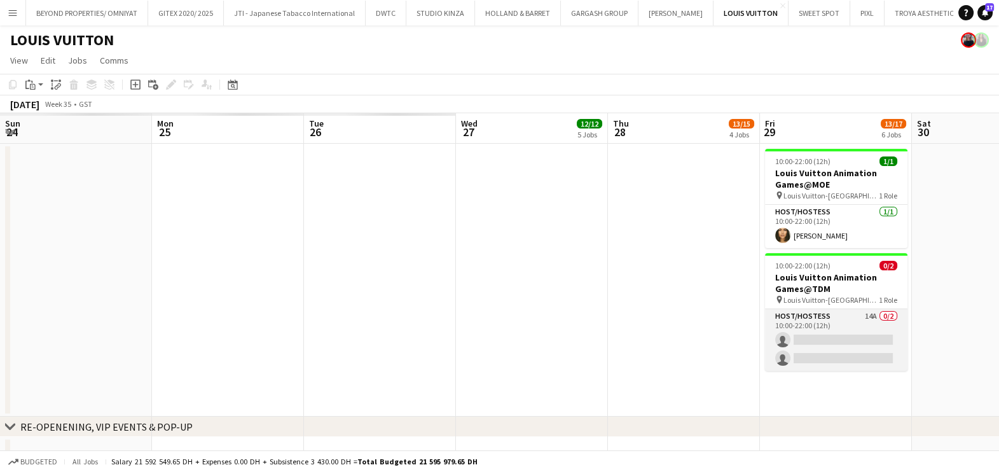
scroll to position [0, 383]
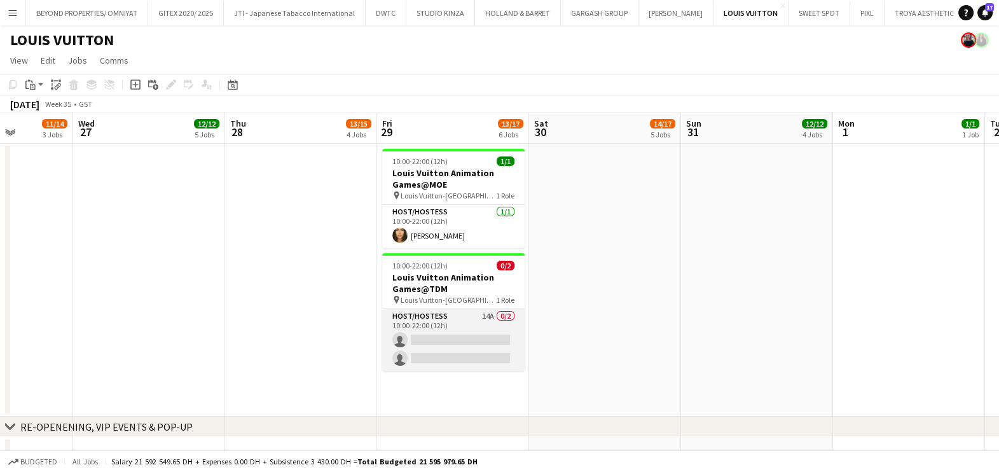
click at [417, 331] on app-card-role "Host/Hostess 14A 0/2 10:00-22:00 (12h) single-neutral-actions single-neutral-ac…" at bounding box center [453, 340] width 142 height 62
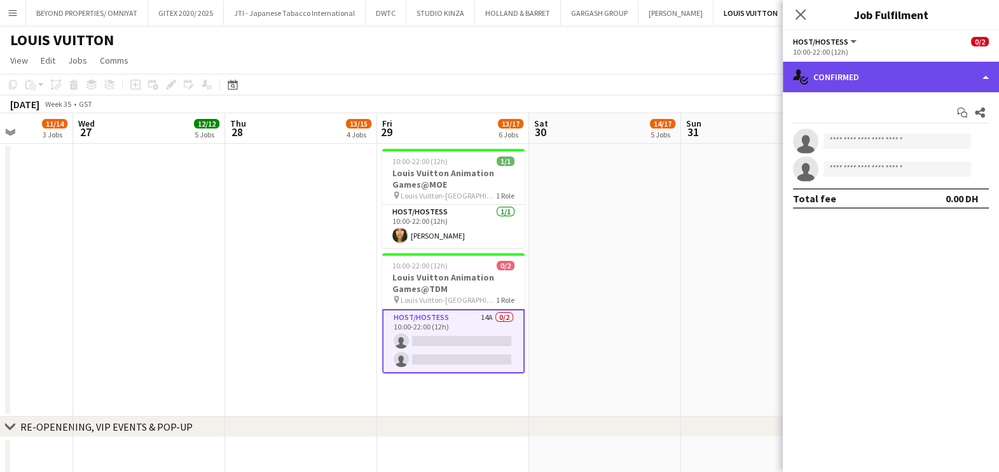
drag, startPoint x: 852, startPoint y: 78, endPoint x: 856, endPoint y: 85, distance: 7.7
click at [852, 78] on div "single-neutral-actions-check-2 Confirmed" at bounding box center [891, 77] width 216 height 31
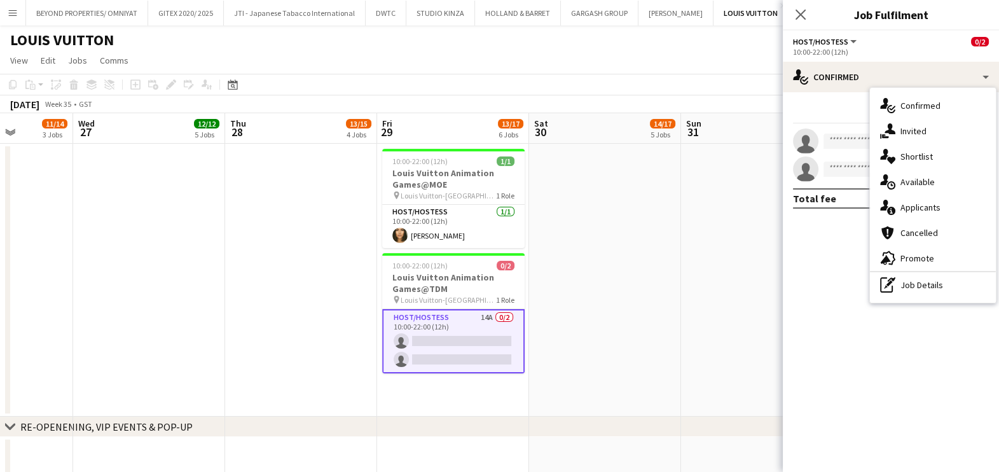
click at [910, 144] on div "single-neutral-actions-heart Shortlist" at bounding box center [933, 156] width 126 height 25
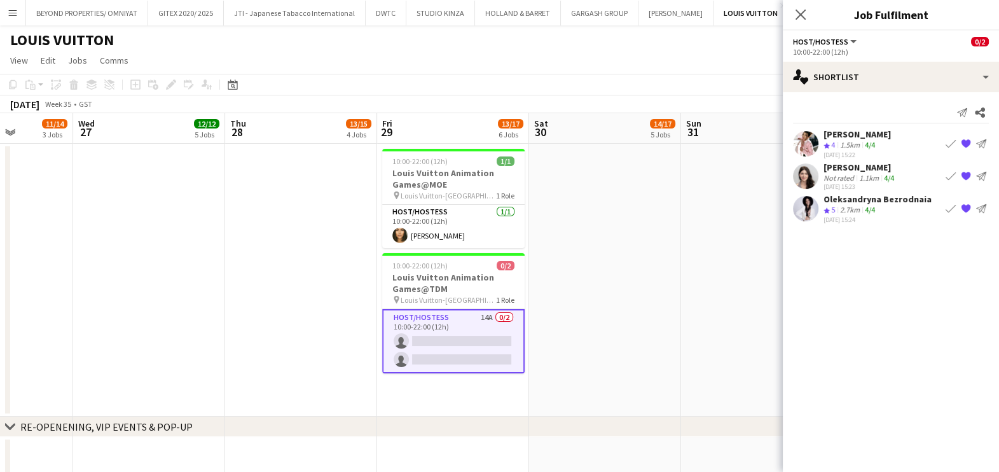
click at [827, 174] on div "Not rated" at bounding box center [840, 178] width 33 height 10
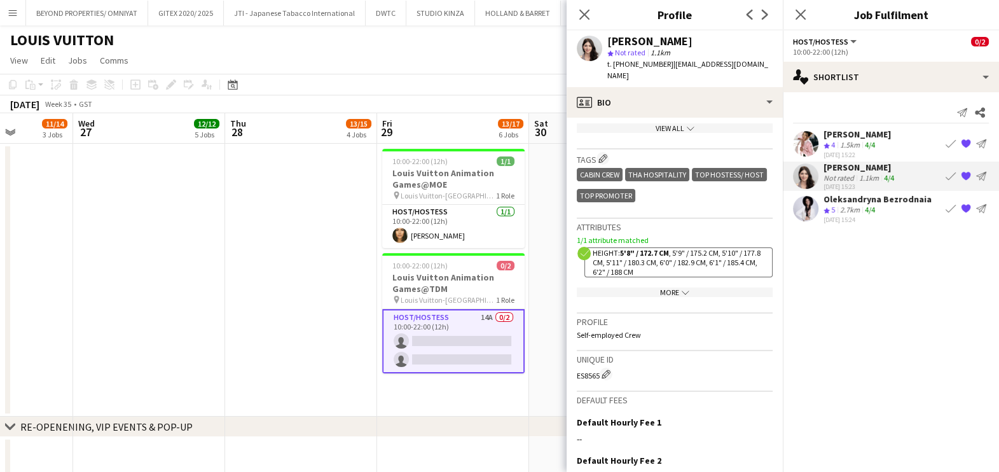
scroll to position [636, 0]
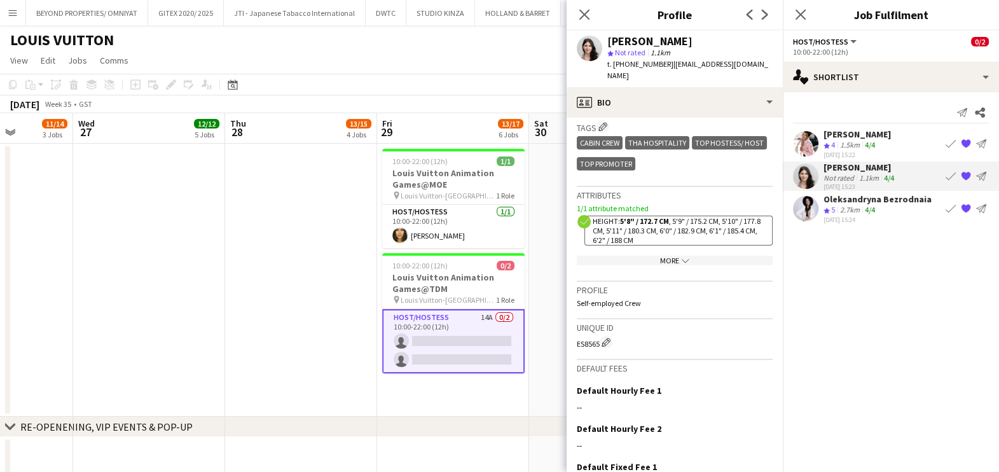
click at [679, 256] on app-icon "chevron-down" at bounding box center [684, 261] width 10 height 10
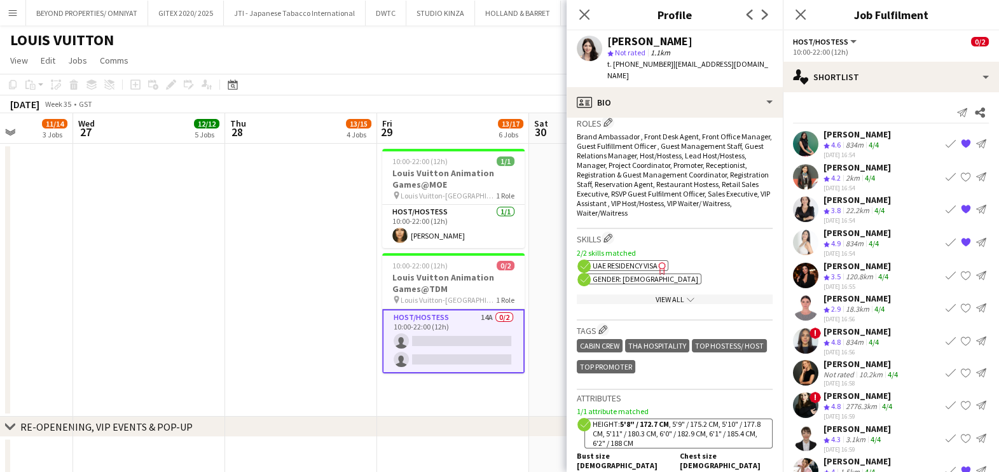
scroll to position [317, 0]
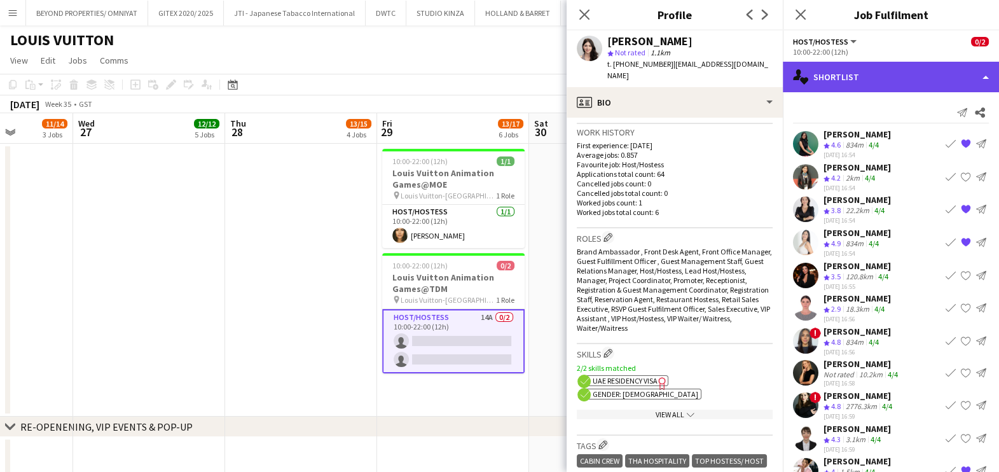
click at [830, 74] on div "single-neutral-actions-heart Shortlist" at bounding box center [891, 77] width 216 height 31
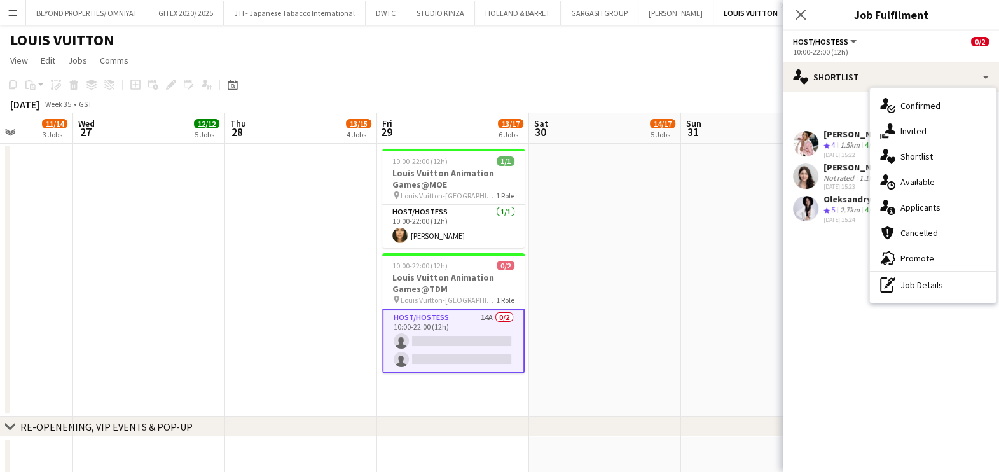
click at [821, 201] on div "Oleksandryna Bezrodnaia Crew rating 5 2.7km 4/4 12-08-2025 15:24 Book crew {{ s…" at bounding box center [891, 208] width 216 height 31
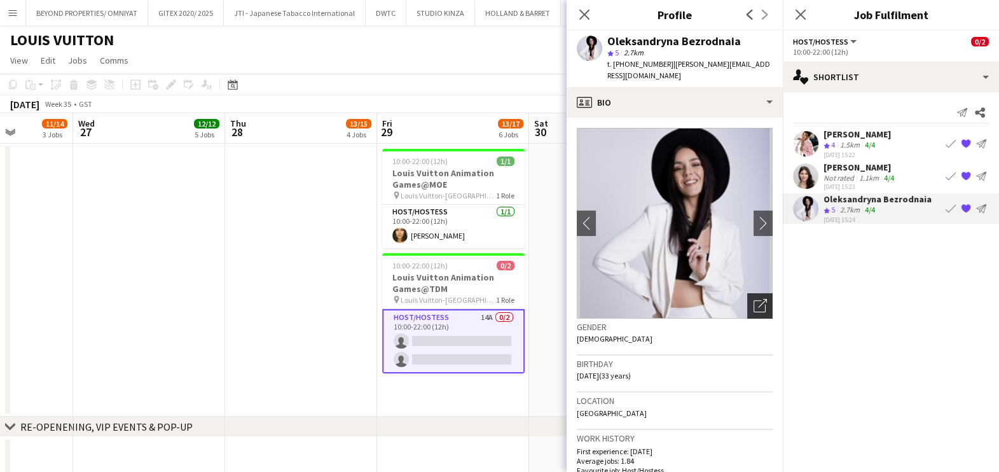
click at [747, 314] on div "Open photos pop-in" at bounding box center [759, 305] width 25 height 25
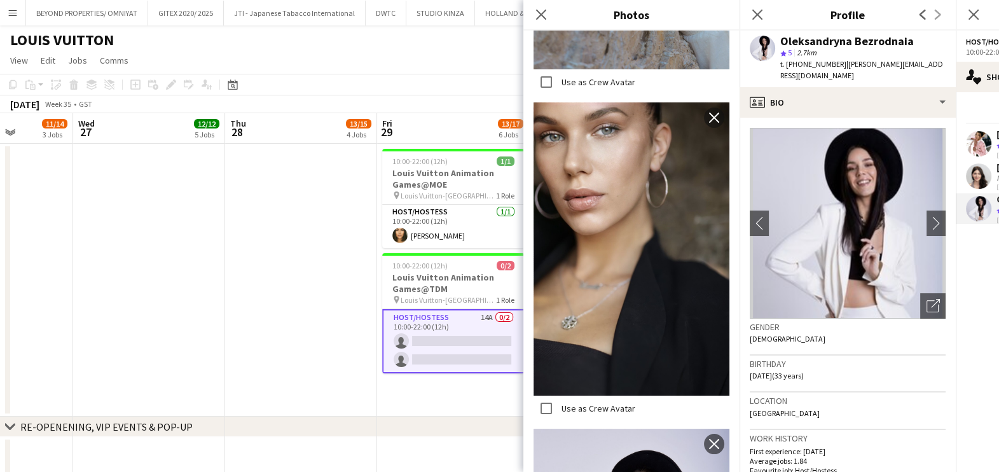
scroll to position [3139, 0]
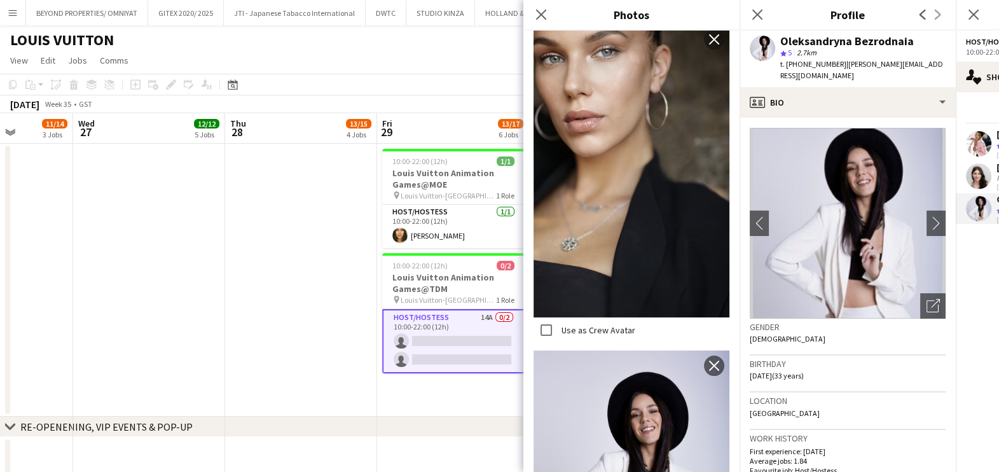
click at [293, 274] on app-date-cell at bounding box center [301, 280] width 152 height 273
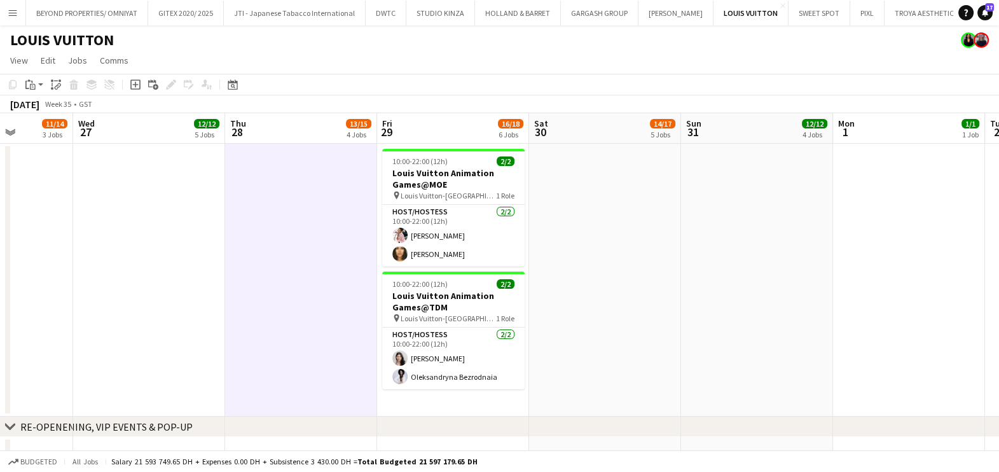
drag, startPoint x: 852, startPoint y: 254, endPoint x: 541, endPoint y: 258, distance: 311.7
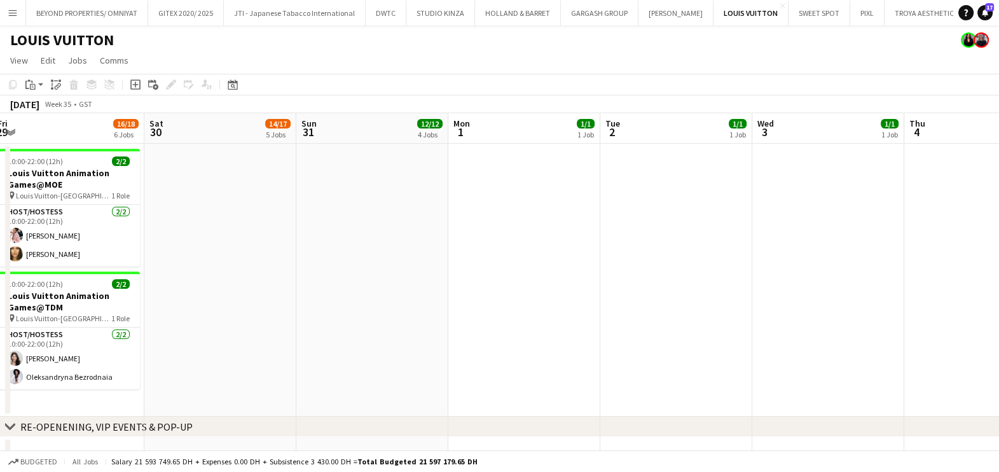
drag, startPoint x: 744, startPoint y: 258, endPoint x: 303, endPoint y: 277, distance: 441.9
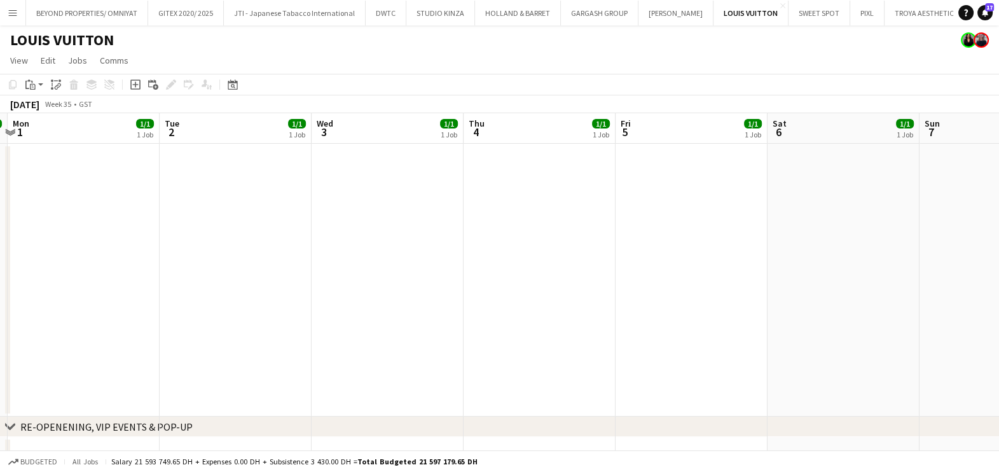
drag, startPoint x: 779, startPoint y: 280, endPoint x: 366, endPoint y: 282, distance: 412.9
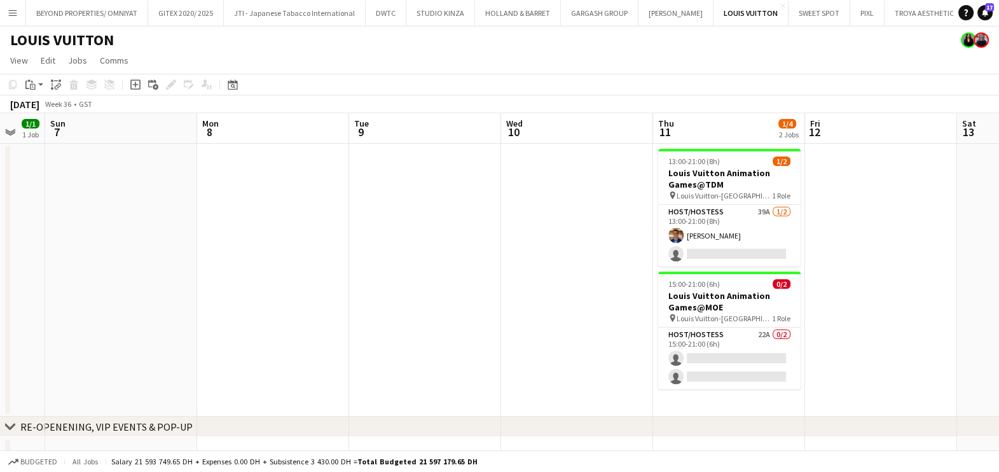
drag, startPoint x: 552, startPoint y: 282, endPoint x: 451, endPoint y: 283, distance: 100.5
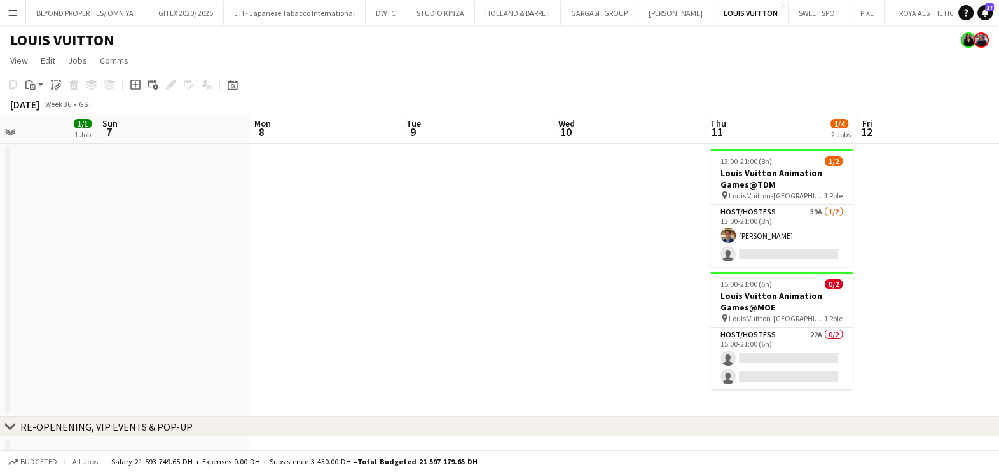
drag, startPoint x: 580, startPoint y: 288, endPoint x: 476, endPoint y: 288, distance: 103.7
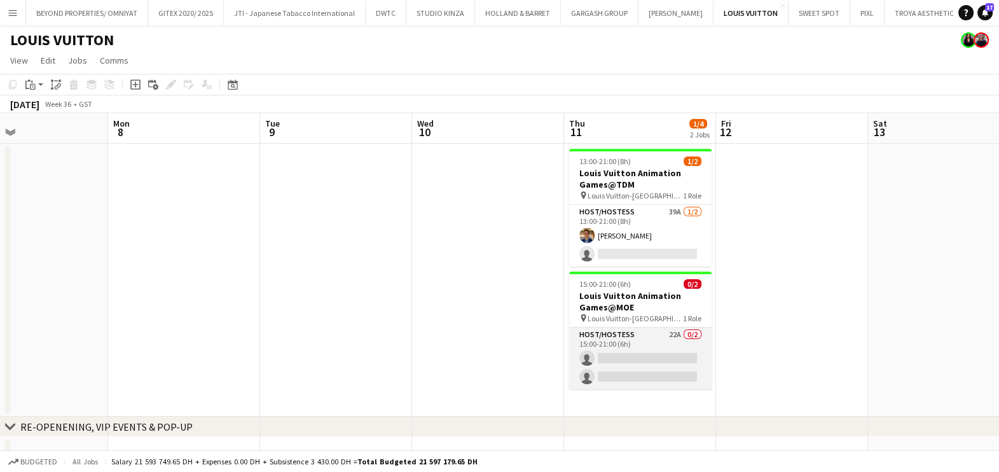
click at [643, 344] on app-card-role "Host/Hostess 22A 0/2 15:00-21:00 (6h) single-neutral-actions single-neutral-act…" at bounding box center [640, 359] width 142 height 62
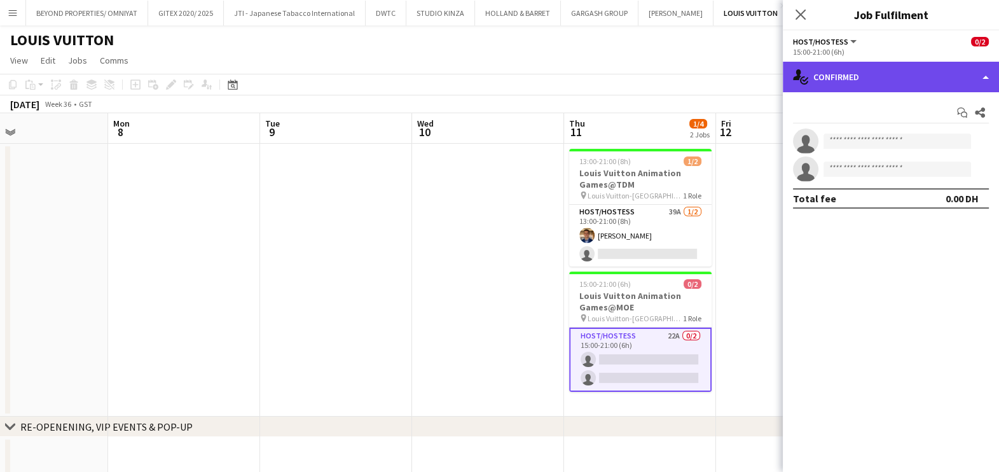
click at [867, 79] on div "single-neutral-actions-check-2 Confirmed" at bounding box center [891, 77] width 216 height 31
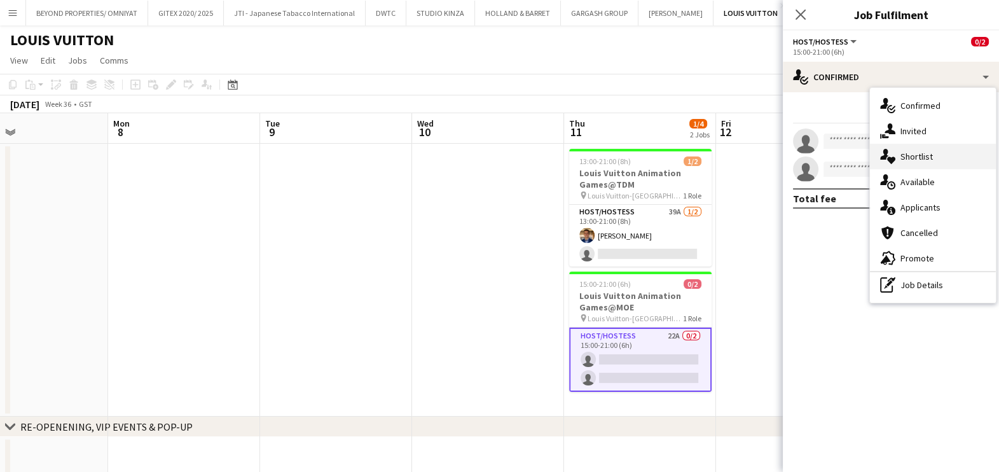
click at [905, 155] on div "single-neutral-actions-heart Shortlist" at bounding box center [933, 156] width 126 height 25
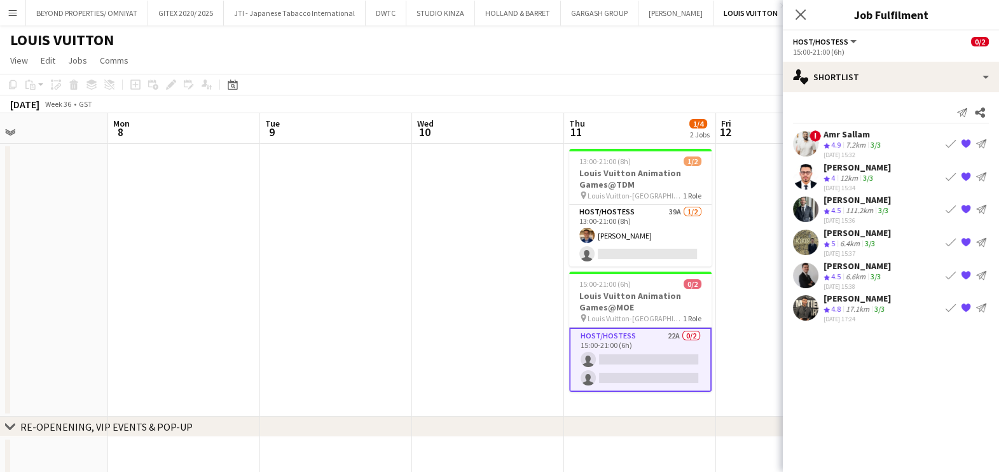
click at [854, 205] on div "111.2km" at bounding box center [860, 210] width 32 height 11
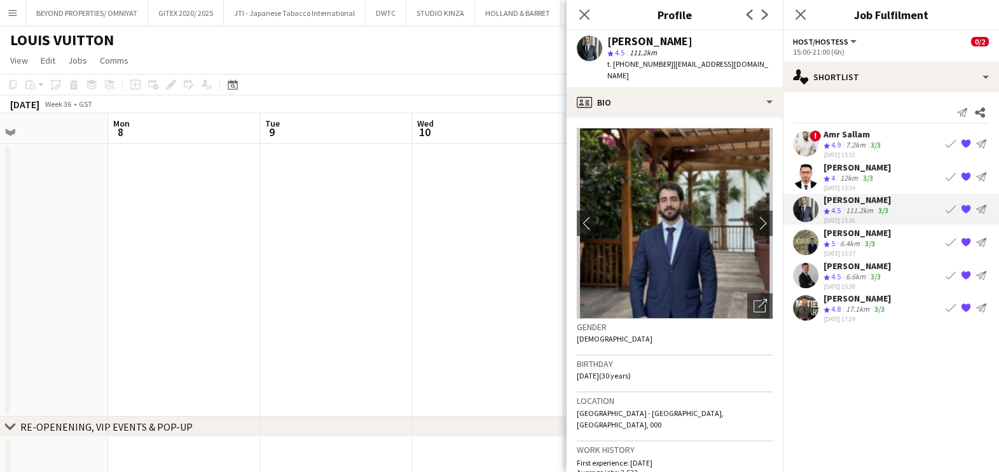
click at [476, 282] on app-date-cell at bounding box center [488, 280] width 152 height 273
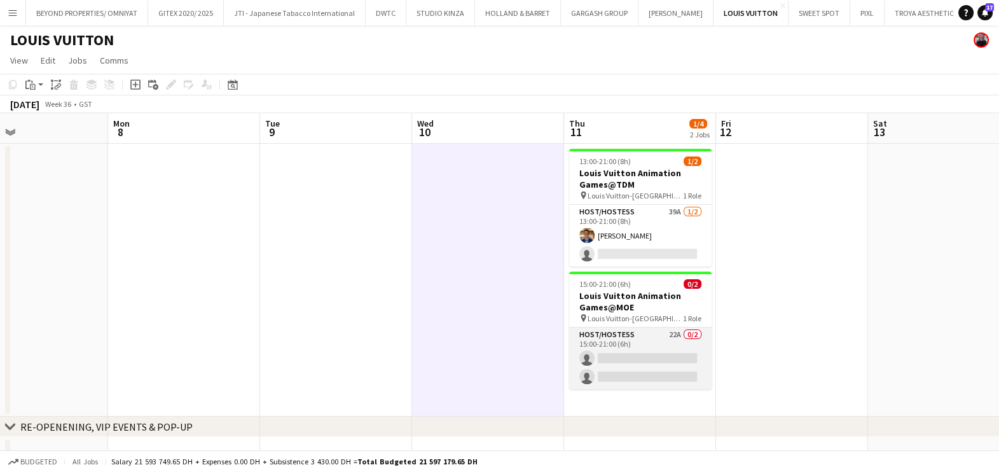
click at [644, 353] on app-card-role "Host/Hostess 22A 0/2 15:00-21:00 (6h) single-neutral-actions single-neutral-act…" at bounding box center [640, 359] width 142 height 62
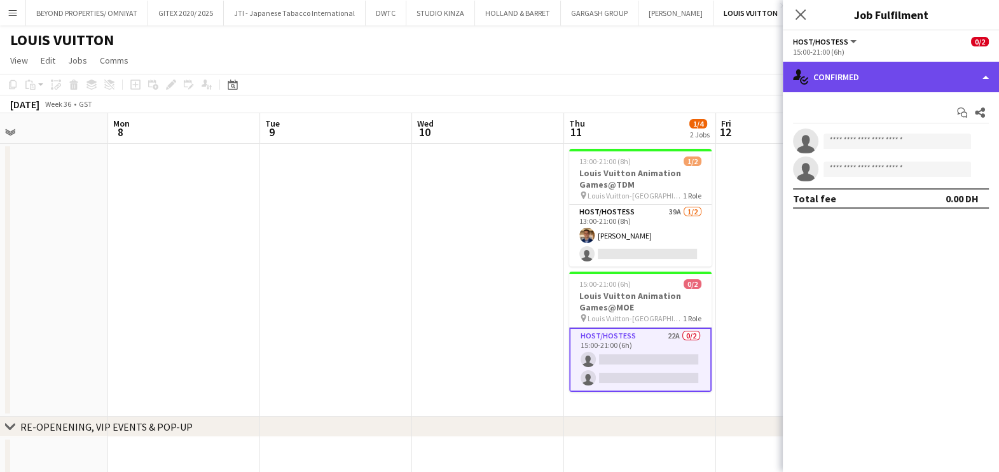
click at [852, 83] on div "single-neutral-actions-check-2 Confirmed" at bounding box center [891, 77] width 216 height 31
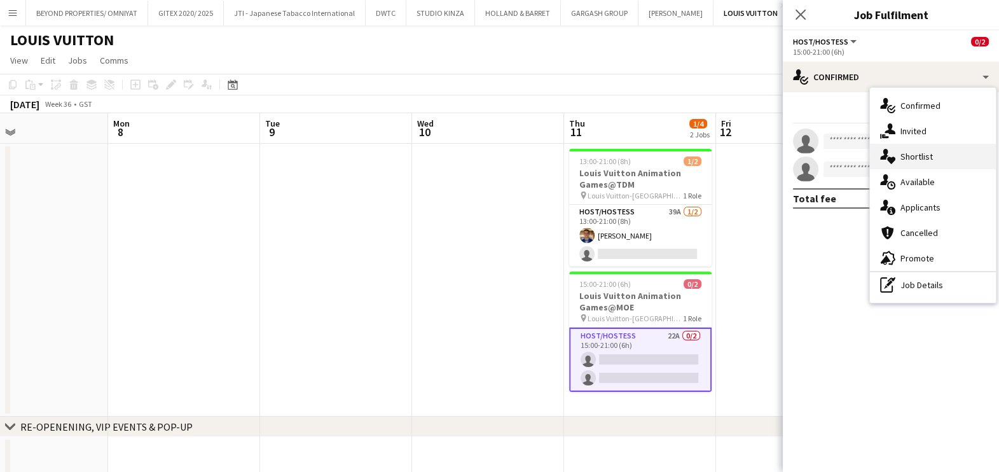
click at [900, 165] on div "single-neutral-actions-heart Shortlist" at bounding box center [933, 156] width 126 height 25
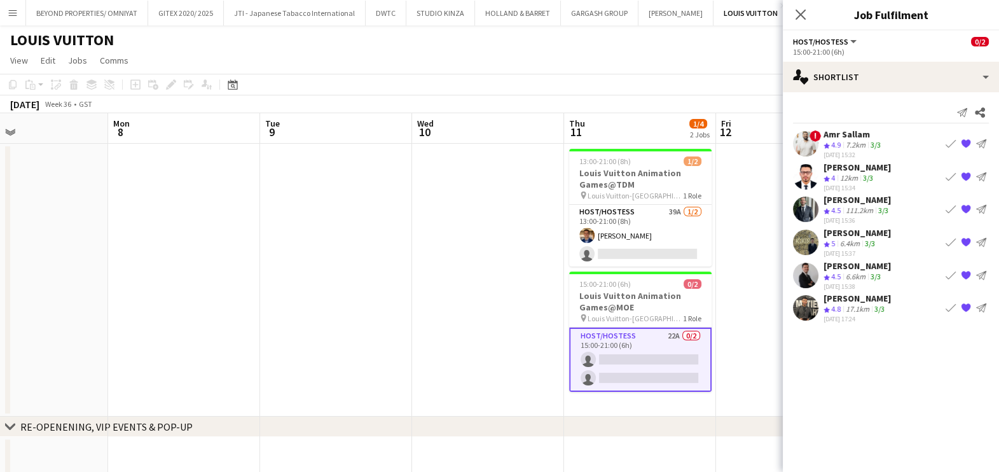
click at [841, 268] on div "Guilherme Weber" at bounding box center [857, 265] width 67 height 11
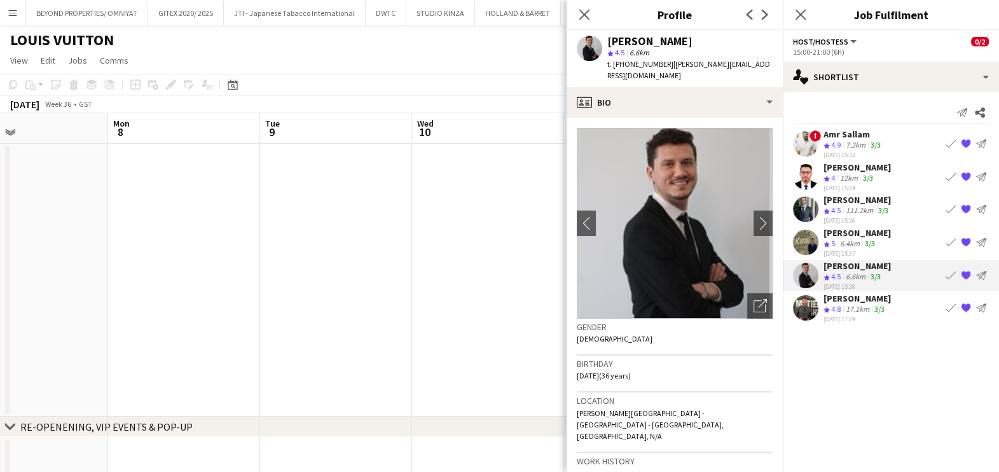
click at [475, 268] on app-date-cell at bounding box center [488, 280] width 152 height 273
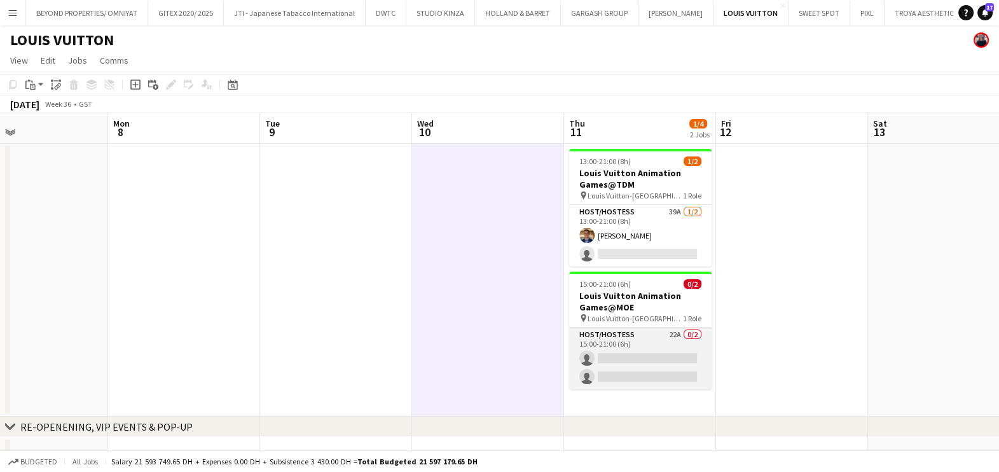
click at [631, 340] on app-card-role "Host/Hostess 22A 0/2 15:00-21:00 (6h) single-neutral-actions single-neutral-act…" at bounding box center [640, 359] width 142 height 62
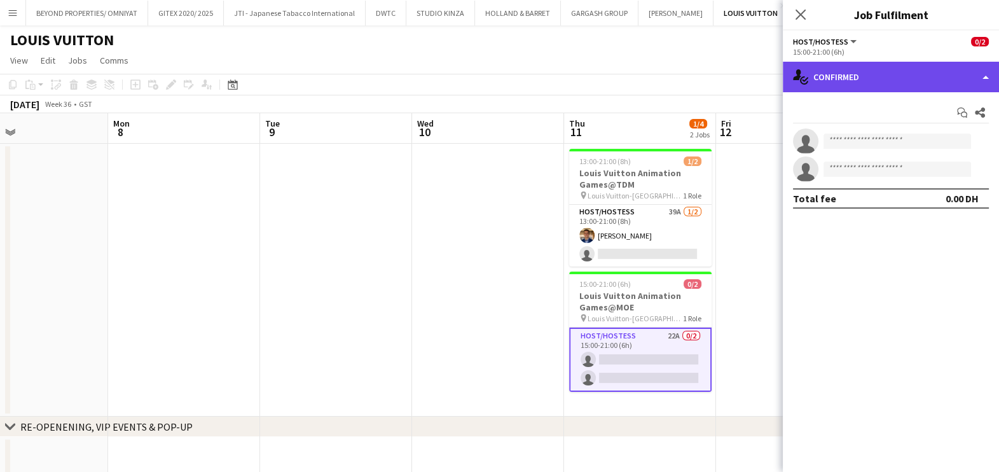
click at [830, 70] on div "single-neutral-actions-check-2 Confirmed" at bounding box center [891, 77] width 216 height 31
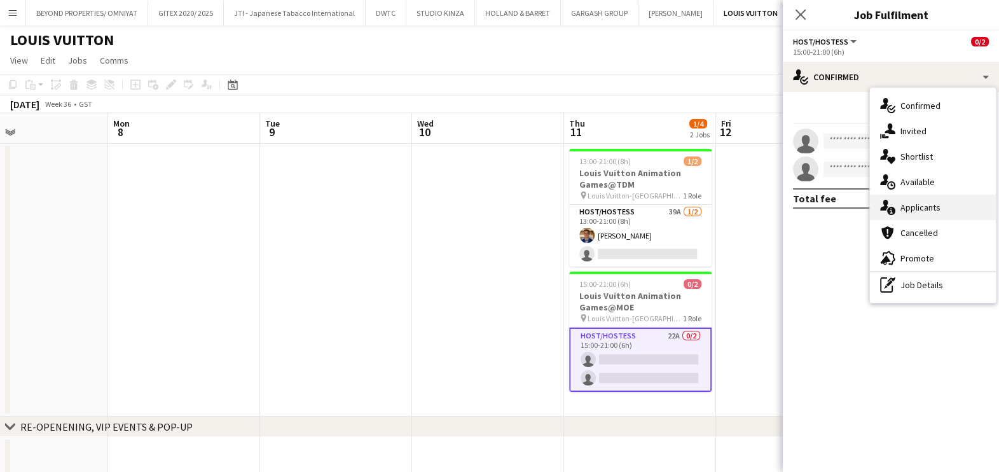
click at [922, 204] on div "single-neutral-actions-information Applicants" at bounding box center [933, 207] width 126 height 25
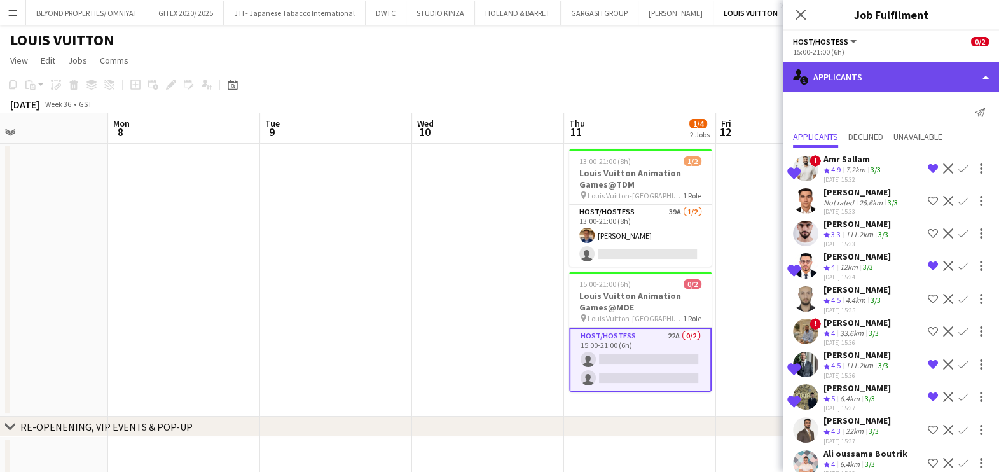
click at [858, 84] on div "single-neutral-actions-information Applicants" at bounding box center [891, 77] width 216 height 31
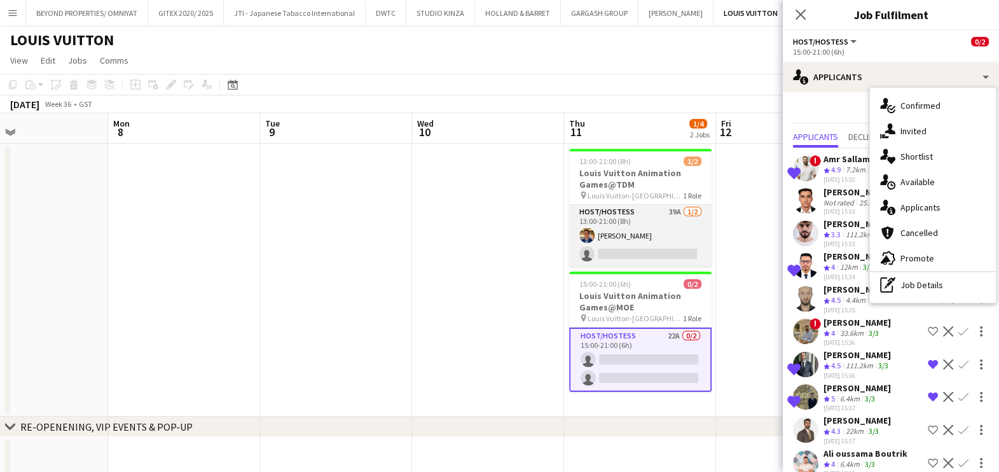
click at [627, 237] on app-card-role "Host/Hostess 39A 1/2 13:00-21:00 (8h) Ahmed Mostafa single-neutral-actions" at bounding box center [640, 236] width 142 height 62
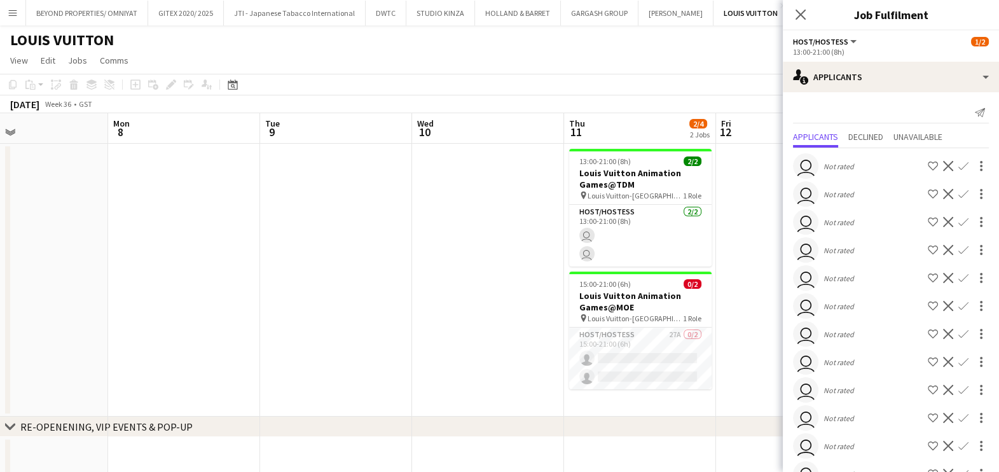
click at [391, 281] on app-date-cell at bounding box center [336, 280] width 152 height 273
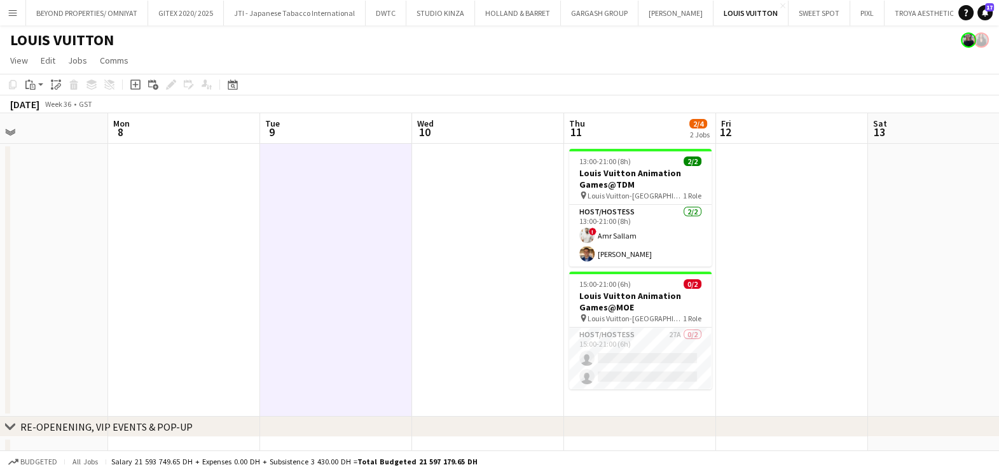
click at [784, 218] on app-date-cell at bounding box center [792, 280] width 152 height 273
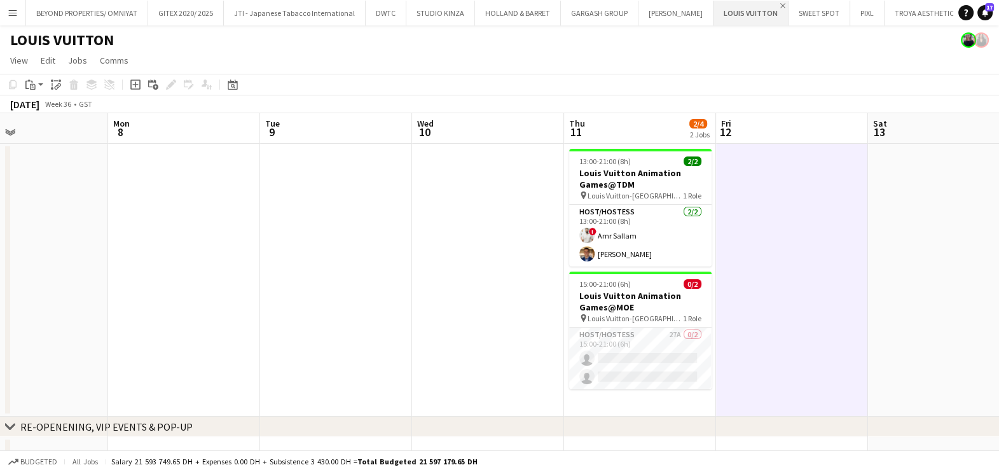
click at [781, 3] on app-icon "Close" at bounding box center [783, 5] width 5 height 5
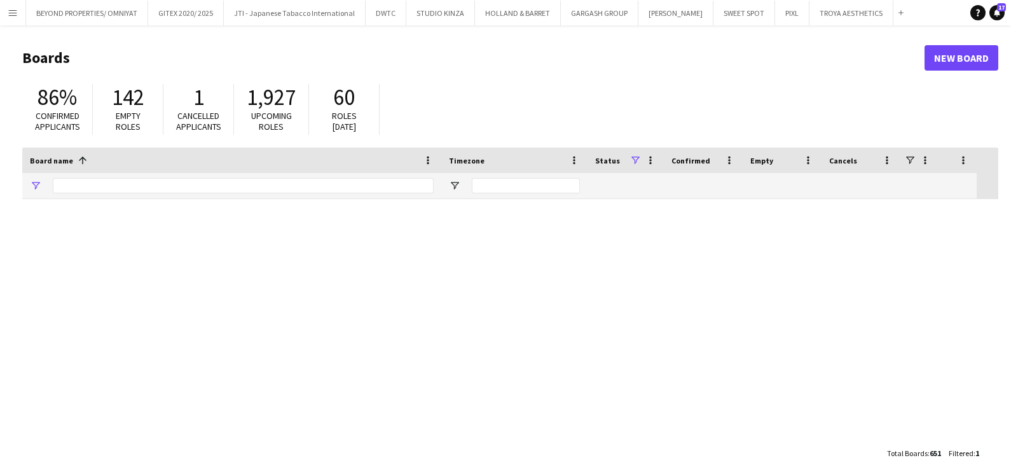
type input "**********"
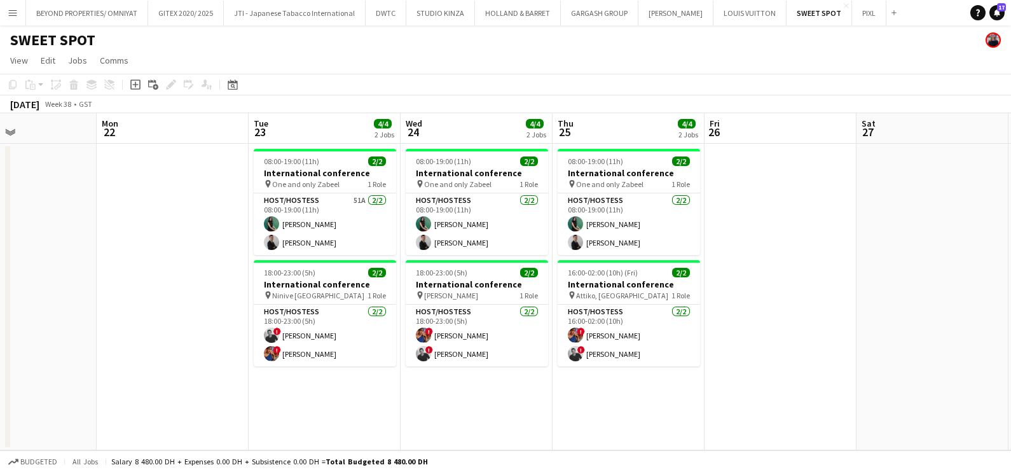
scroll to position [0, 515]
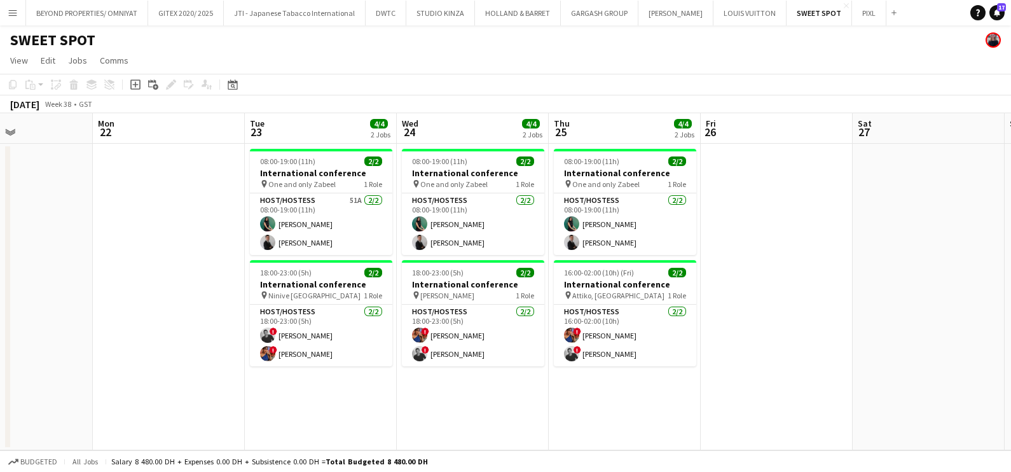
drag, startPoint x: 838, startPoint y: 321, endPoint x: 736, endPoint y: 324, distance: 102.5
click at [736, 324] on app-calendar-viewport "Thu 18 Fri 19 Sat 20 Sun 21 Mon 22 Tue 23 4/4 2 Jobs Wed 24 4/4 2 Jobs Thu 25 4…" at bounding box center [505, 281] width 1011 height 337
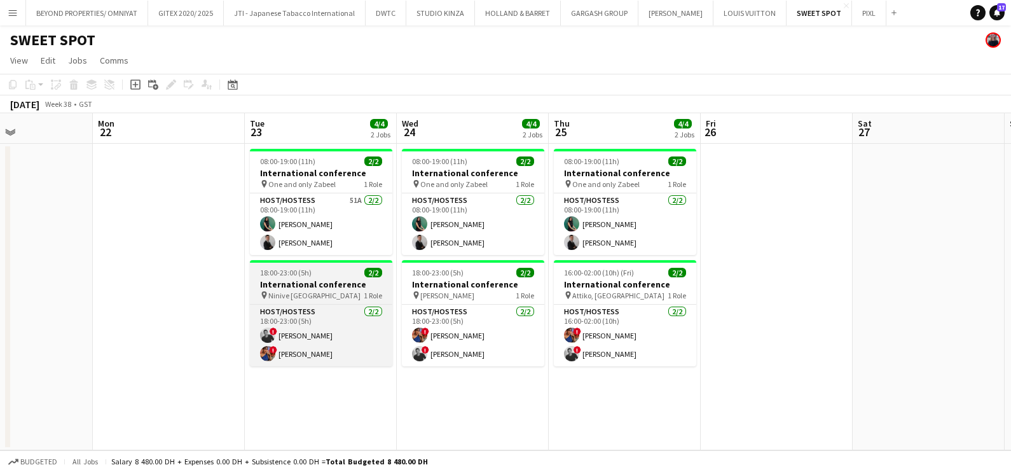
click at [298, 281] on h3 "International conference" at bounding box center [321, 284] width 142 height 11
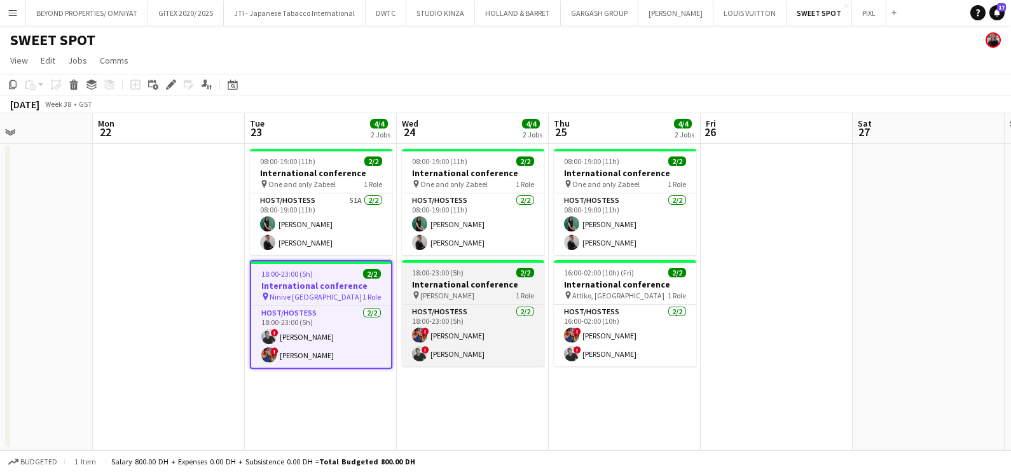
click at [444, 294] on span "Amelia Lounge" at bounding box center [447, 296] width 54 height 10
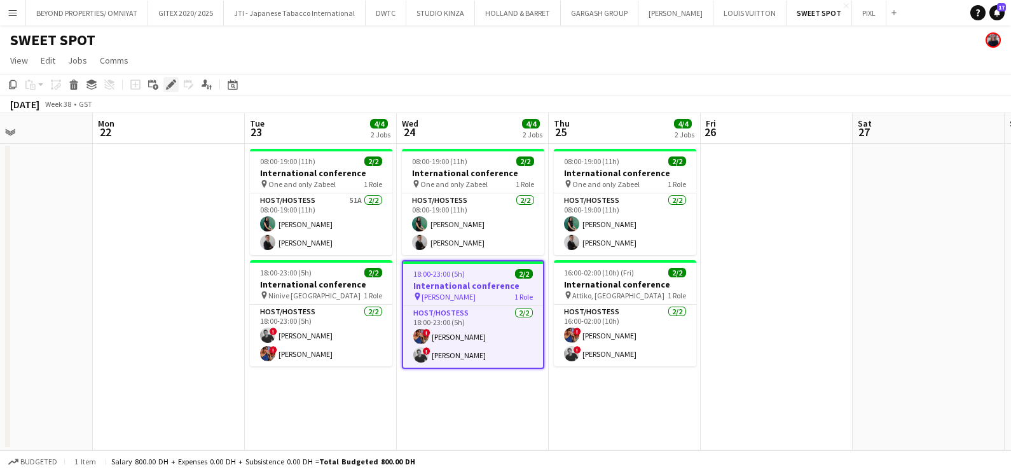
click at [168, 89] on icon "Edit" at bounding box center [171, 85] width 10 height 10
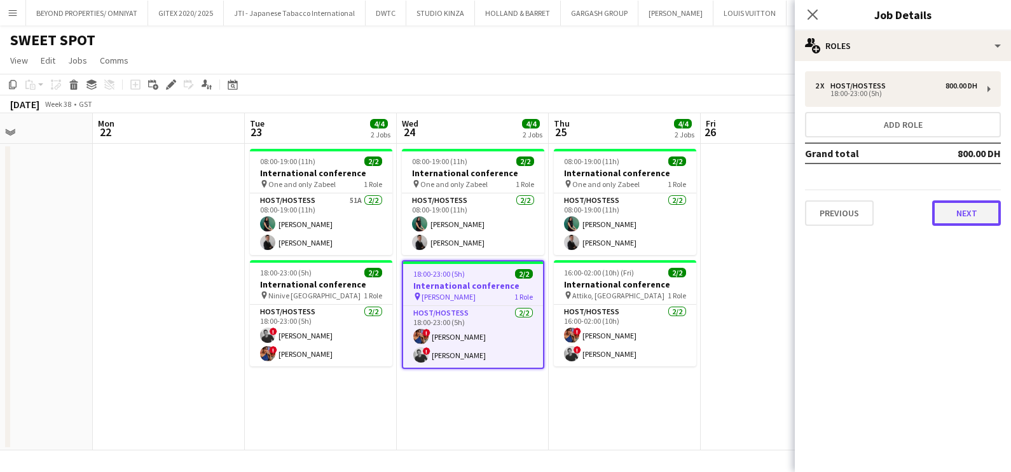
click at [964, 212] on button "Next" at bounding box center [967, 212] width 69 height 25
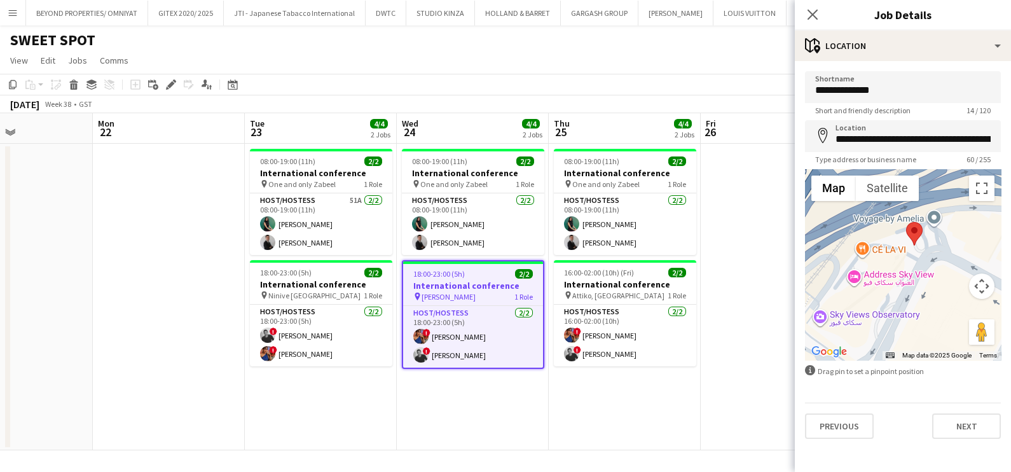
drag, startPoint x: 961, startPoint y: 221, endPoint x: 950, endPoint y: 289, distance: 69.6
click at [950, 289] on div at bounding box center [903, 264] width 196 height 191
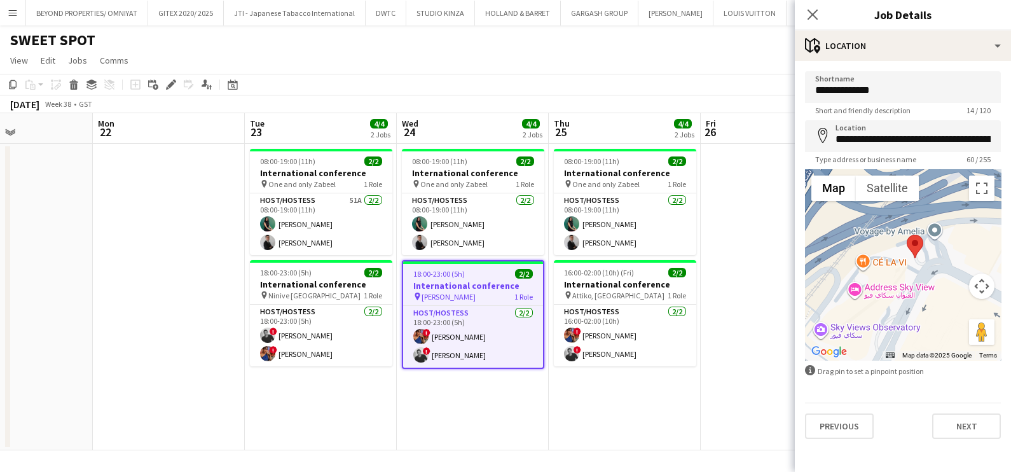
click at [743, 334] on app-date-cell at bounding box center [777, 297] width 152 height 307
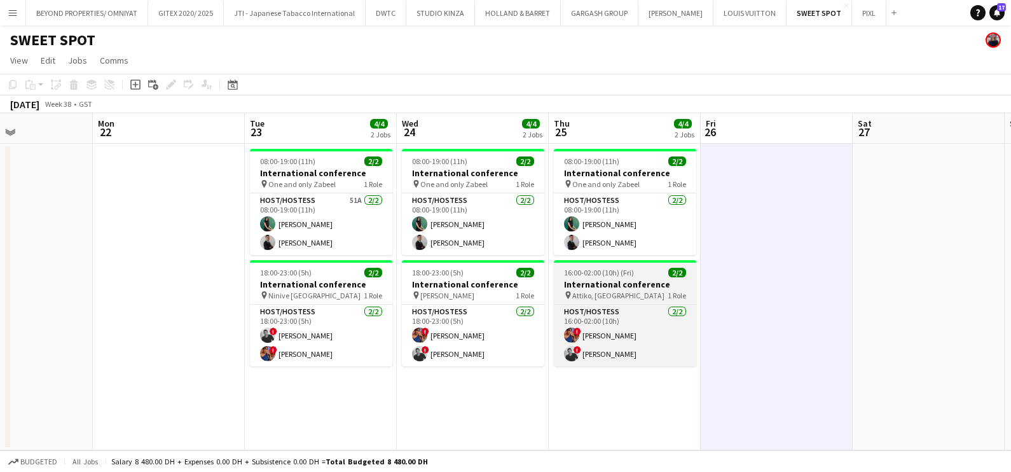
click at [608, 283] on h3 "International conference" at bounding box center [625, 284] width 142 height 11
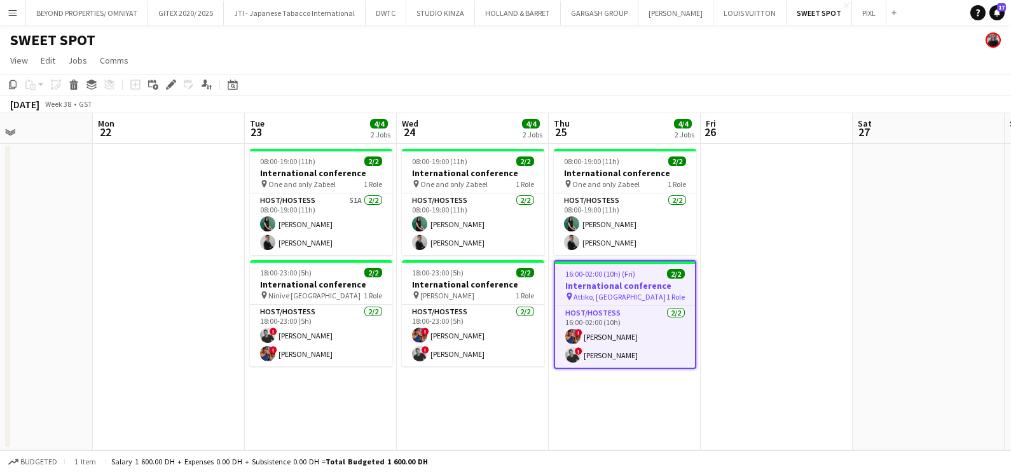
click at [777, 283] on app-date-cell at bounding box center [777, 297] width 152 height 307
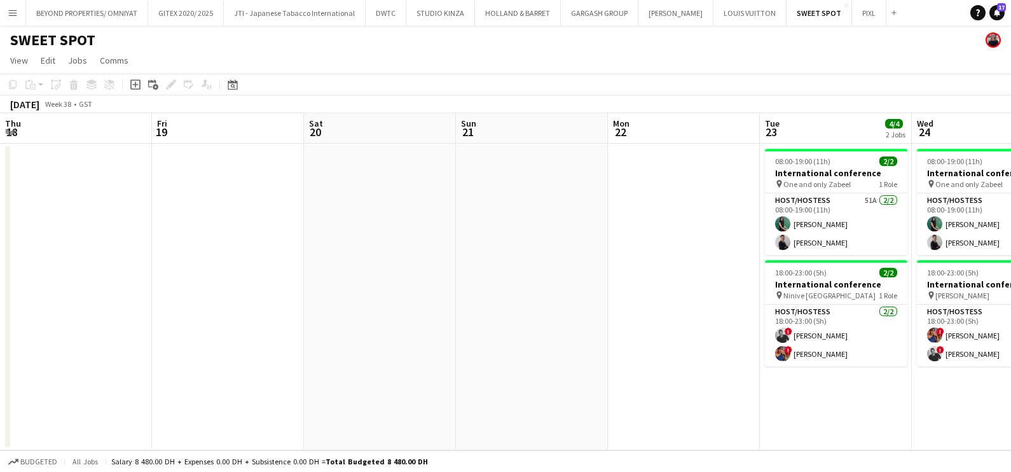
scroll to position [0, 515]
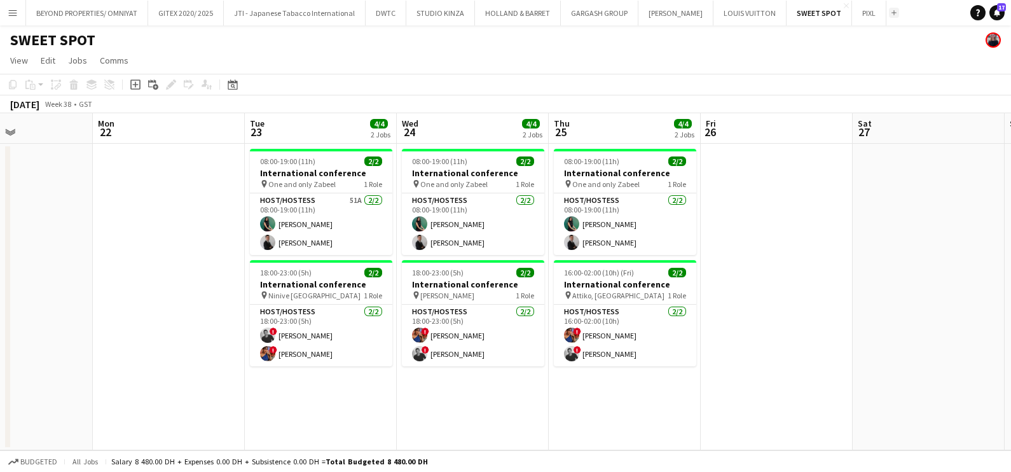
click at [892, 15] on app-icon "Add" at bounding box center [894, 12] width 5 height 5
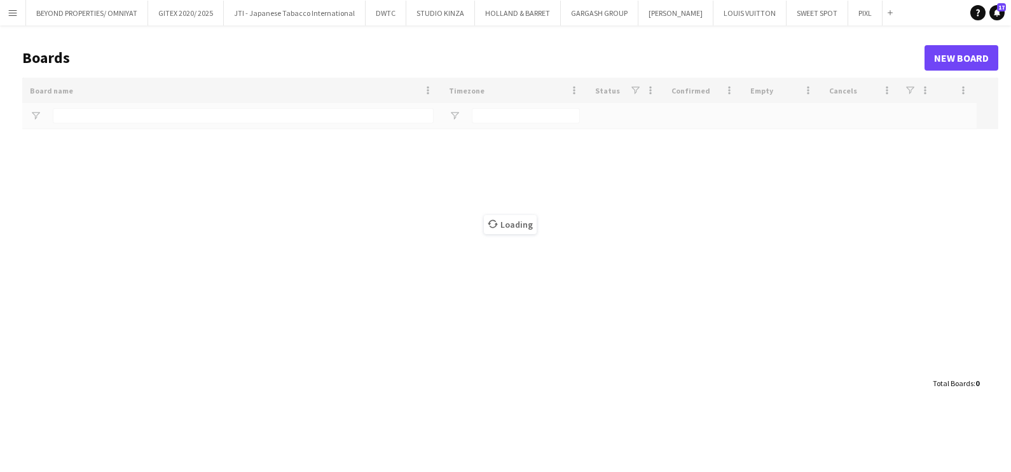
click at [184, 123] on div "Loading" at bounding box center [510, 224] width 976 height 293
type input "**********"
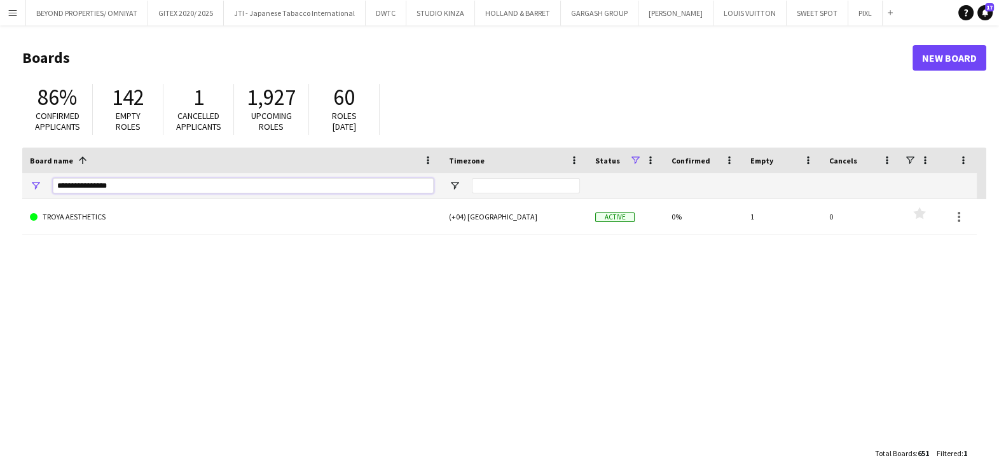
click at [174, 181] on input "**********" at bounding box center [243, 185] width 381 height 15
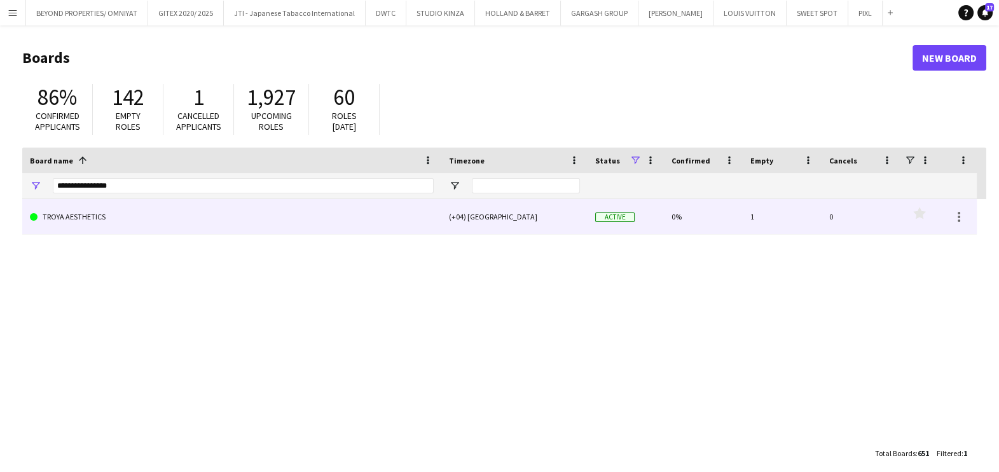
click at [157, 219] on link "TROYA AESTHETICS" at bounding box center [232, 217] width 404 height 36
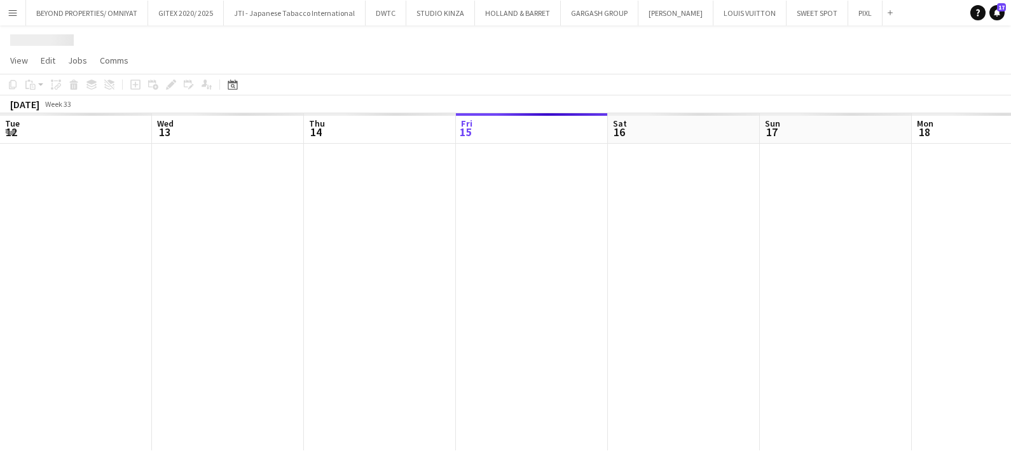
scroll to position [0, 304]
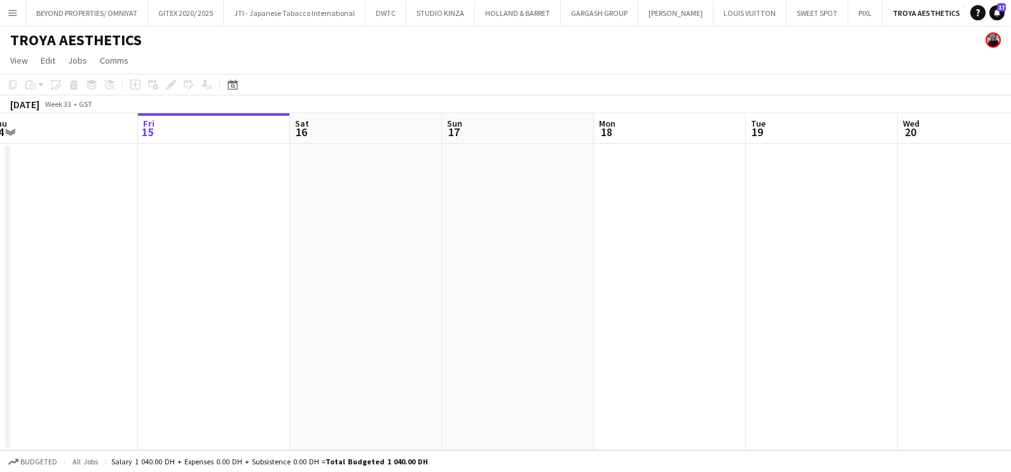
drag, startPoint x: 833, startPoint y: 277, endPoint x: 450, endPoint y: 281, distance: 382.3
click at [460, 281] on app-calendar-viewport "Tue 12 Wed 13 Thu 14 Fri 15 Sat 16 Sun 17 Mon 18 Tue 19 Wed 20 Thu 21 Fri 22 Sa…" at bounding box center [505, 281] width 1011 height 337
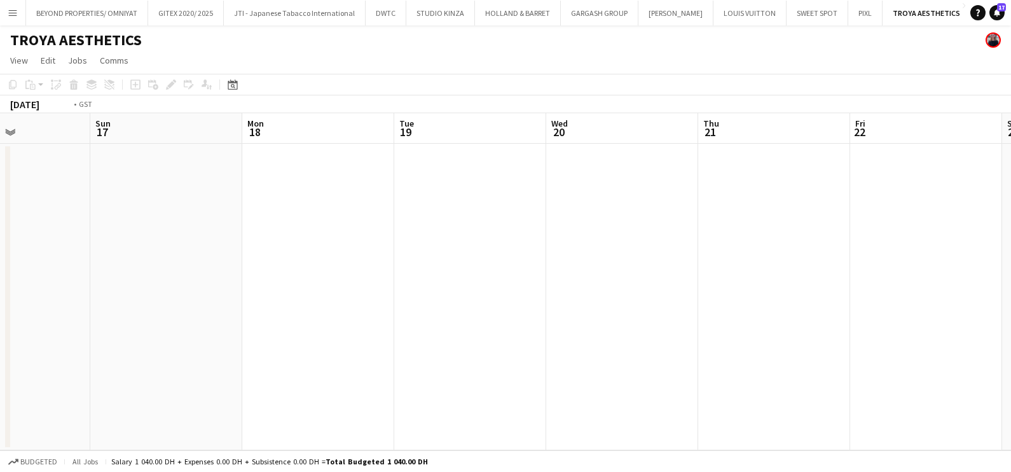
drag, startPoint x: 423, startPoint y: 294, endPoint x: 280, endPoint y: 295, distance: 143.1
click at [280, 295] on app-calendar-viewport "Thu 14 Fri 15 Sat 16 Sun 17 Mon 18 Tue 19 Wed 20 Thu 21 Fri 22 Sat 23 Sun 24 Mo…" at bounding box center [505, 281] width 1011 height 337
drag, startPoint x: 284, startPoint y: 290, endPoint x: 244, endPoint y: 291, distance: 40.7
click at [244, 291] on app-calendar-viewport "Sun 17 Mon 18 Tue 19 Wed 20 Thu 21 Fri 22 Sat 23 Sun 24 Mon 25 Tue 26 Wed 27 Th…" at bounding box center [505, 281] width 1011 height 337
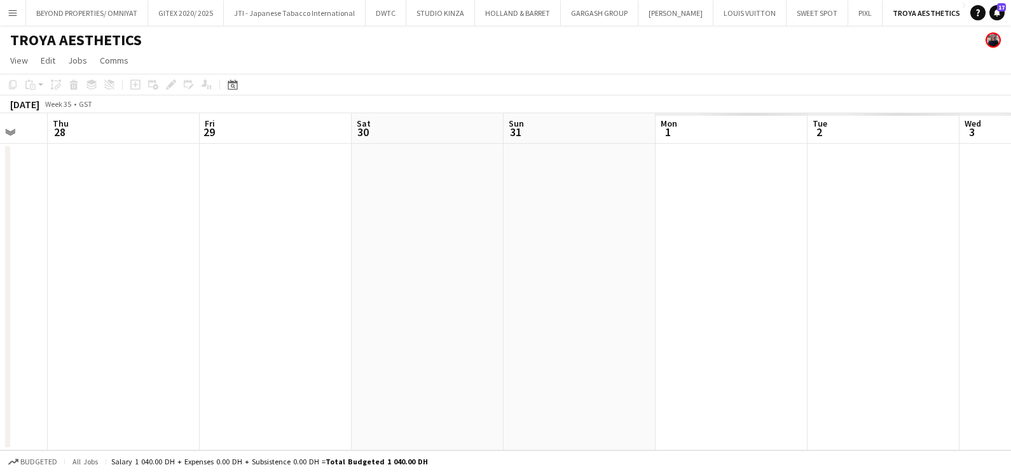
drag, startPoint x: 685, startPoint y: 297, endPoint x: -3, endPoint y: 297, distance: 688.3
click at [0, 297] on html "Menu Boards Boards Boards All jobs Status Workforce Workforce My Workforce Recr…" at bounding box center [505, 236] width 1011 height 472
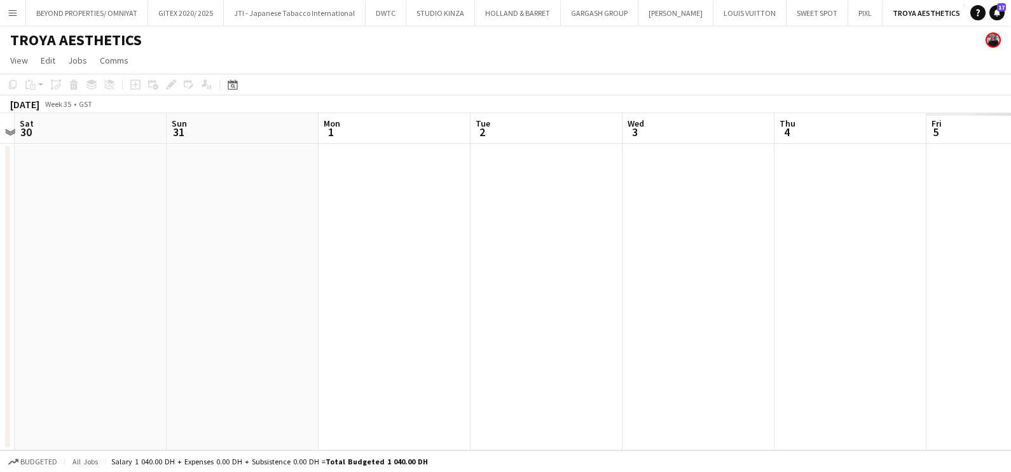
drag, startPoint x: 571, startPoint y: 305, endPoint x: 57, endPoint y: 305, distance: 514.0
click at [57, 305] on app-calendar-viewport "Wed 27 Thu 28 Fri 29 Sat 30 Sun 31 Mon 1 Tue 2 Wed 3 Thu 4 Fri 5 Sat 6 Sun 7" at bounding box center [505, 281] width 1011 height 337
drag, startPoint x: 448, startPoint y: 308, endPoint x: 263, endPoint y: 308, distance: 185.8
click at [138, 308] on app-calendar-viewport "Thu 28 Fri 29 Sat 30 Sun 31 Mon 1 Tue 2 Wed 3 Thu 4 Fri 5 Sat 6 Sun 7 Mon 8" at bounding box center [505, 281] width 1011 height 337
drag, startPoint x: 725, startPoint y: 308, endPoint x: 129, endPoint y: 308, distance: 596.7
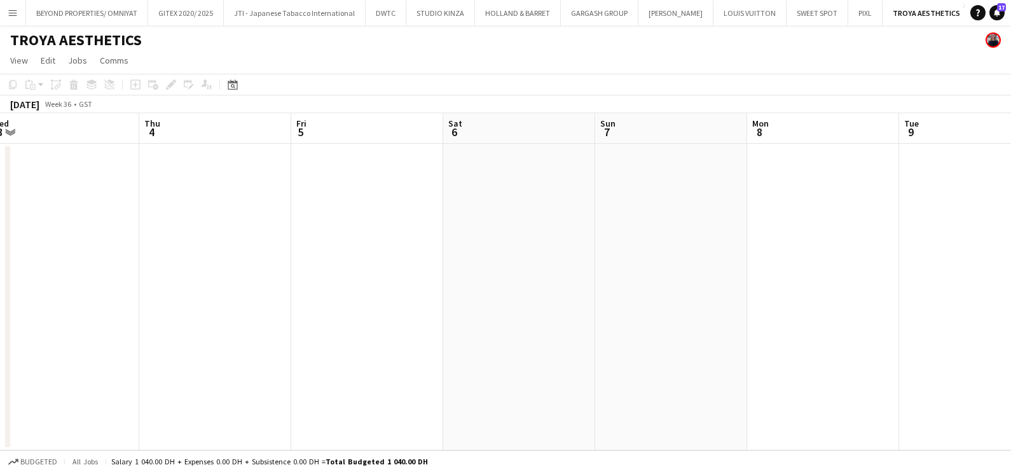
click at [129, 308] on app-calendar-viewport "Mon 1 Tue 2 Wed 3 Thu 4 Fri 5 Sat 6 Sun 7 Mon 8 Tue 9 Wed 10 Thu 11 Fri 12" at bounding box center [505, 281] width 1011 height 337
drag, startPoint x: 662, startPoint y: 314, endPoint x: 135, endPoint y: 314, distance: 527.4
click at [135, 314] on app-calendar-viewport "Mon 8 Tue 9 Wed 10 Thu 11 Fri 12 Sat 13 Sun 14 Mon 15 Tue 16 Wed 17 Thu 18 Fri …" at bounding box center [505, 281] width 1011 height 337
drag, startPoint x: 356, startPoint y: 321, endPoint x: 200, endPoint y: 324, distance: 155.9
click at [120, 321] on app-calendar-viewport "Wed 10 Thu 11 Fri 12 Sat 13 Sun 14 Mon 15 Tue 16 Wed 17 Thu 18 Fri 19 Sat 20 Su…" at bounding box center [505, 281] width 1011 height 337
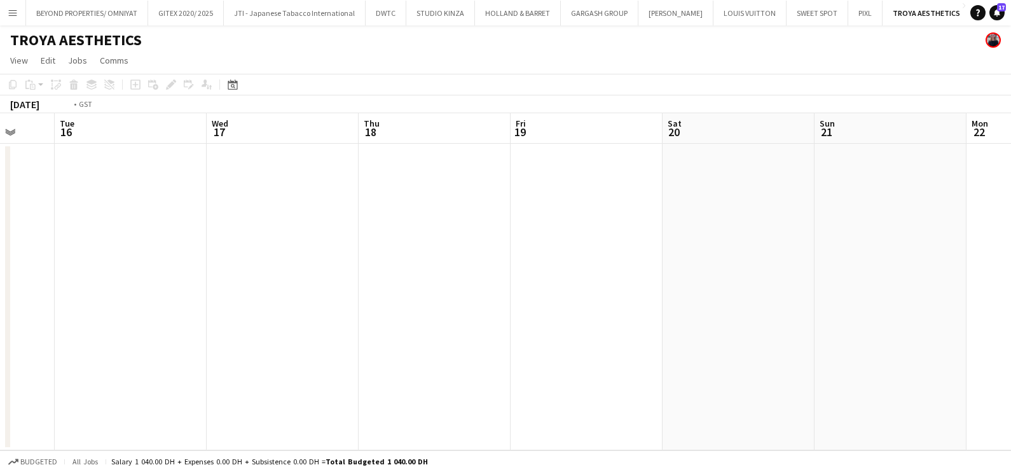
drag, startPoint x: 693, startPoint y: 324, endPoint x: 418, endPoint y: 324, distance: 275.5
click at [420, 323] on app-calendar-viewport "Fri 12 Sat 13 Sun 14 Mon 15 Tue 16 Wed 17 Thu 18 Fri 19 Sat 20 Sun 21 Mon 22 Tu…" at bounding box center [505, 281] width 1011 height 337
drag, startPoint x: 337, startPoint y: 314, endPoint x: 344, endPoint y: 319, distance: 8.7
click at [246, 314] on app-calendar-viewport "Wed 17 Thu 18 Fri 19 Sat 20 Sun 21 Mon 22 Tue 23 Wed 24 Thu 25 Fri 26 Sat 27 Su…" at bounding box center [505, 281] width 1011 height 337
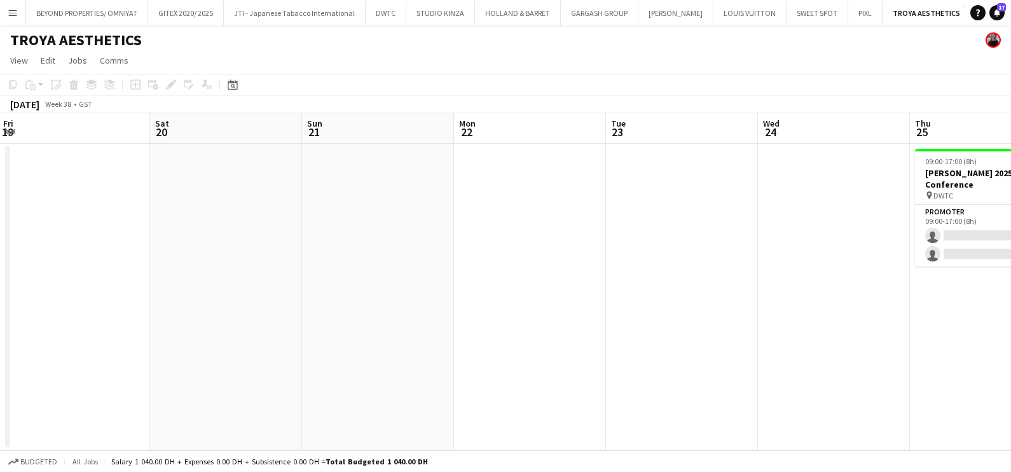
drag, startPoint x: 645, startPoint y: 321, endPoint x: 365, endPoint y: 309, distance: 280.2
click at [355, 309] on app-calendar-viewport "Wed 17 Thu 18 Fri 19 Sat 20 Sun 21 Mon 22 Tue 23 Wed 24 Thu 25 0/2 1 Job Fri 26…" at bounding box center [505, 281] width 1011 height 337
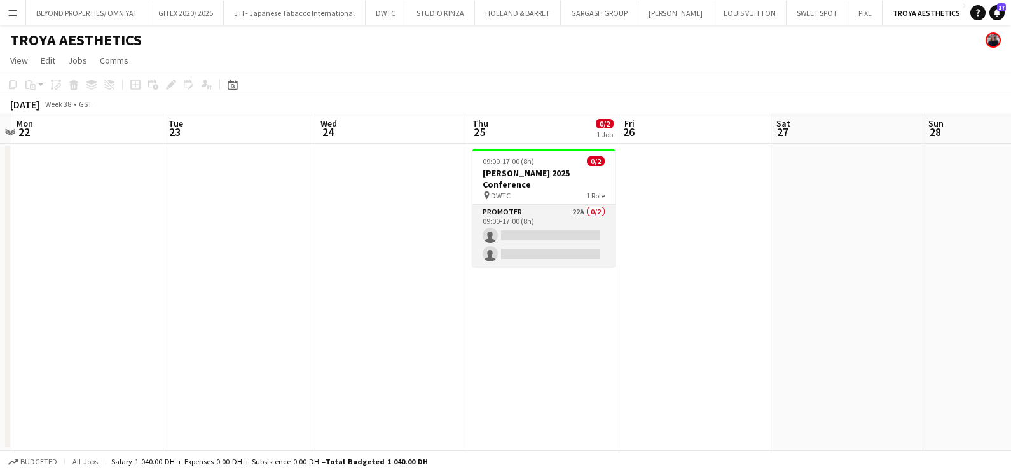
click at [596, 205] on app-card-role "Promoter 22A 0/2 09:00-17:00 (8h) single-neutral-actions single-neutral-actions" at bounding box center [544, 236] width 142 height 62
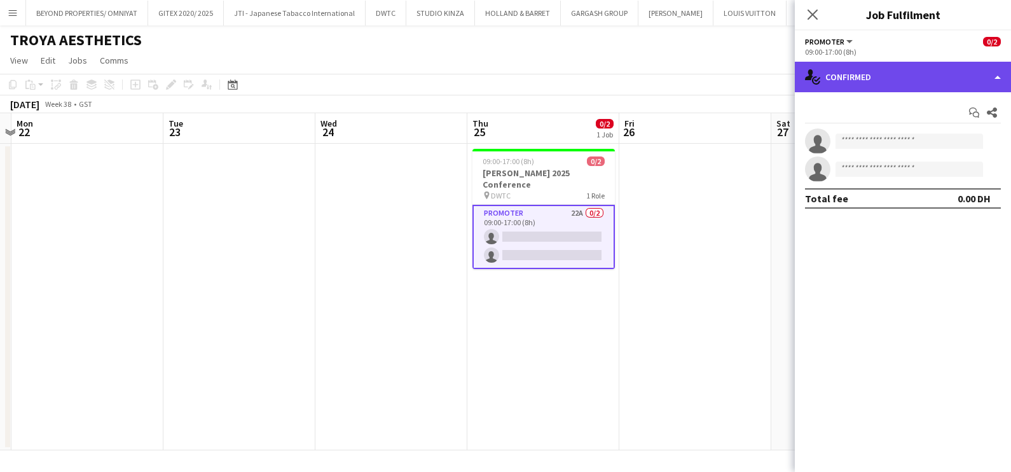
click at [955, 76] on div "single-neutral-actions-check-2 Confirmed" at bounding box center [903, 77] width 216 height 31
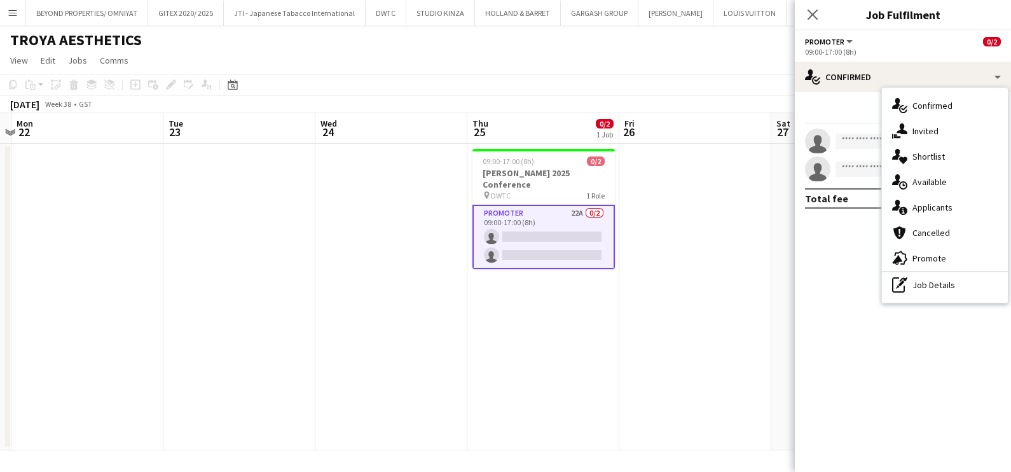
drag, startPoint x: 955, startPoint y: 198, endPoint x: 937, endPoint y: 211, distance: 21.9
click at [954, 198] on div "single-neutral-actions-information Applicants" at bounding box center [945, 207] width 126 height 25
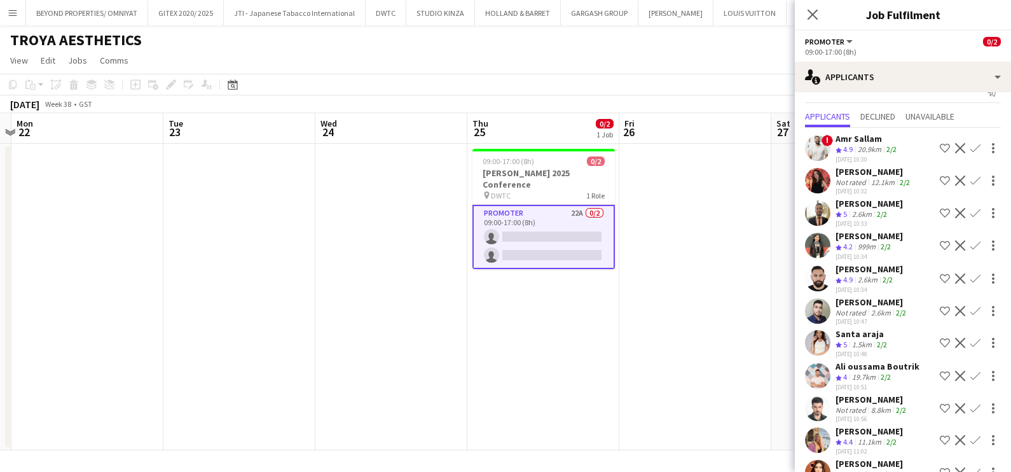
scroll to position [0, 0]
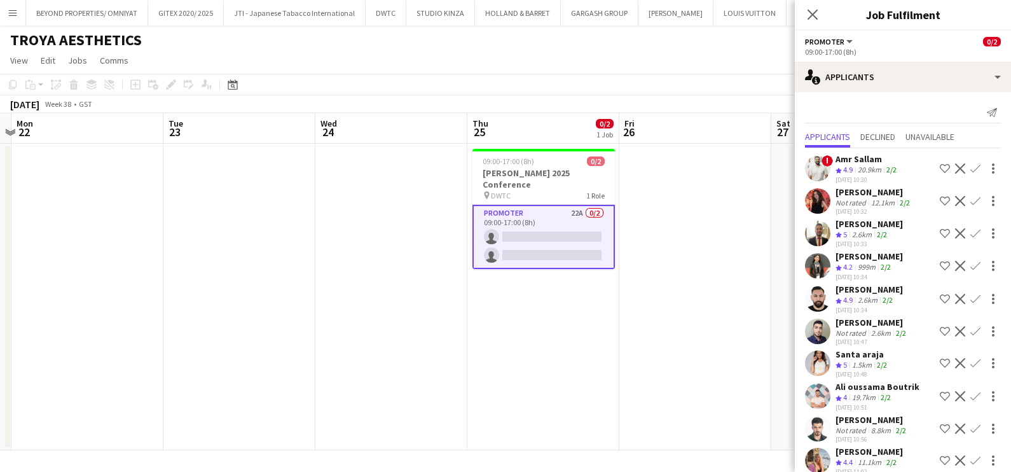
click at [880, 200] on div "12.1km" at bounding box center [883, 203] width 29 height 10
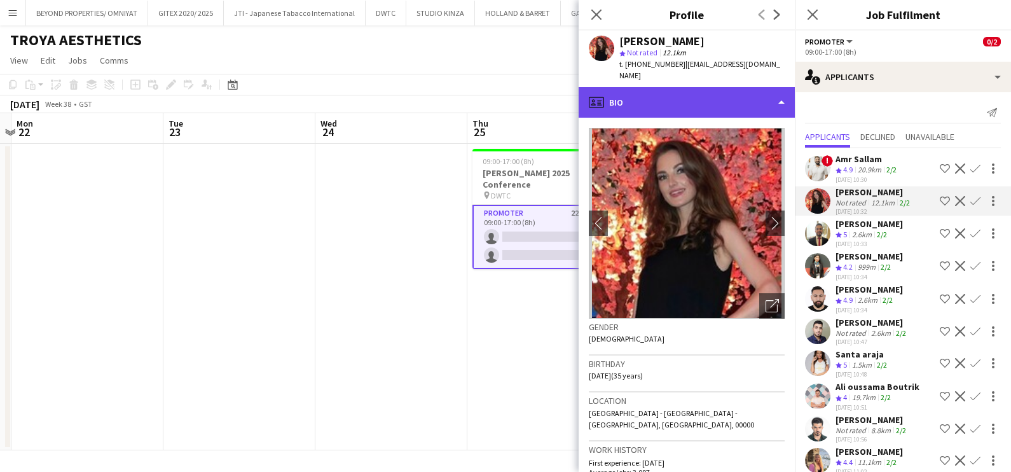
click at [736, 87] on div "profile Bio" at bounding box center [687, 102] width 216 height 31
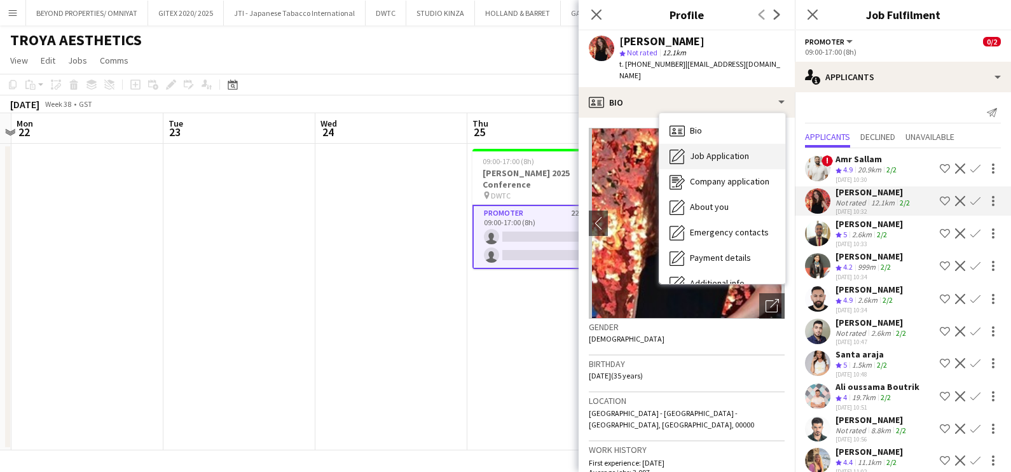
click at [733, 150] on span "Job Application" at bounding box center [719, 155] width 59 height 11
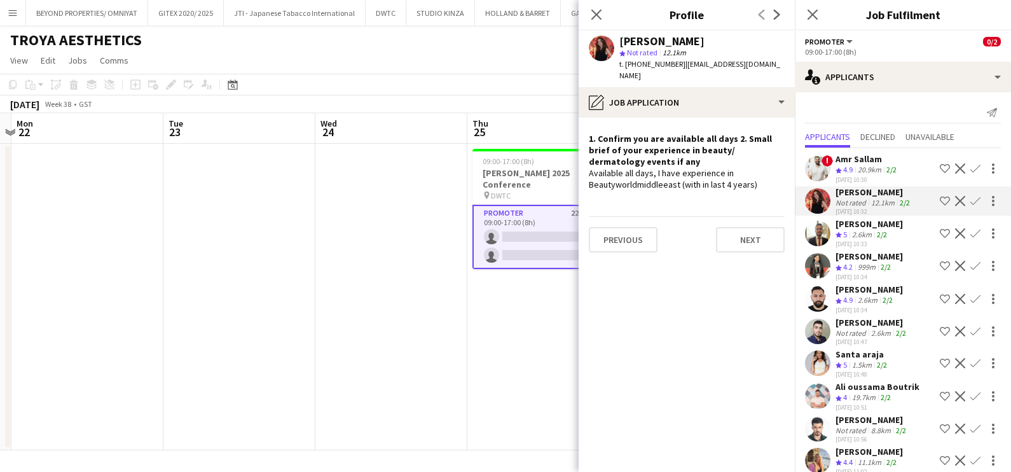
click at [940, 200] on app-icon "Shortlist crew" at bounding box center [945, 201] width 10 height 10
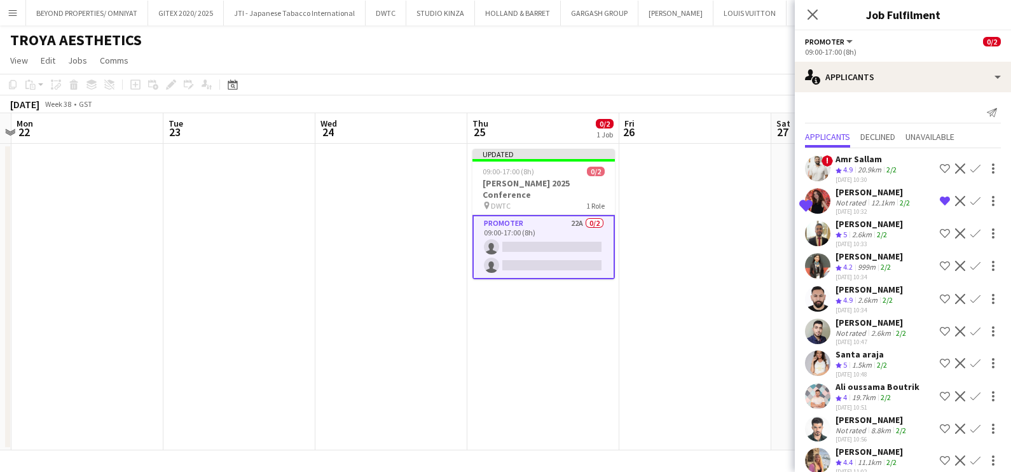
click at [880, 232] on app-skills-label "2/2" at bounding box center [882, 235] width 10 height 10
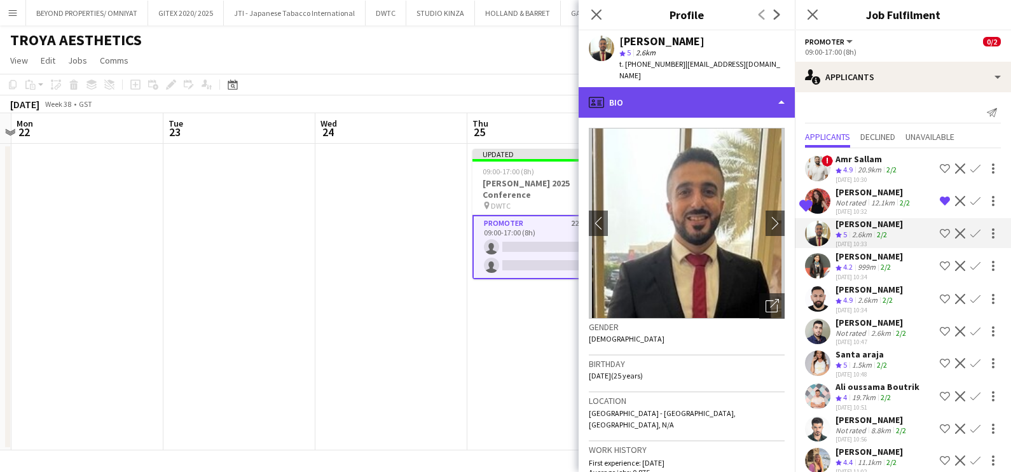
click at [662, 87] on div "profile Bio" at bounding box center [687, 102] width 216 height 31
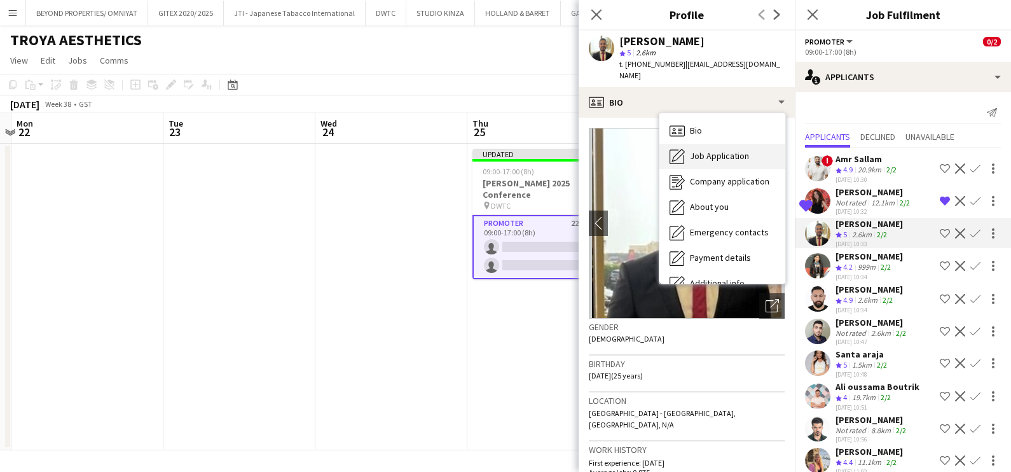
click at [711, 144] on div "Job Application Job Application" at bounding box center [723, 156] width 126 height 25
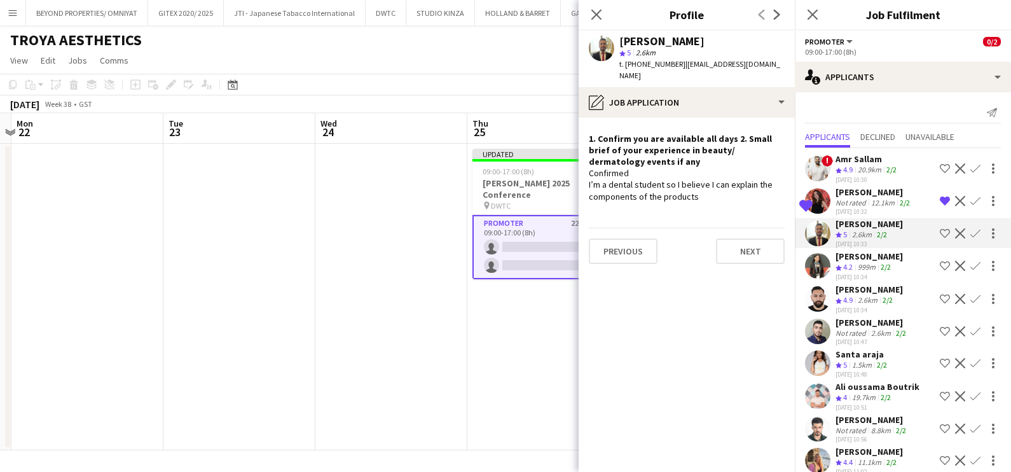
click at [858, 256] on div "[PERSON_NAME]" at bounding box center [869, 256] width 67 height 11
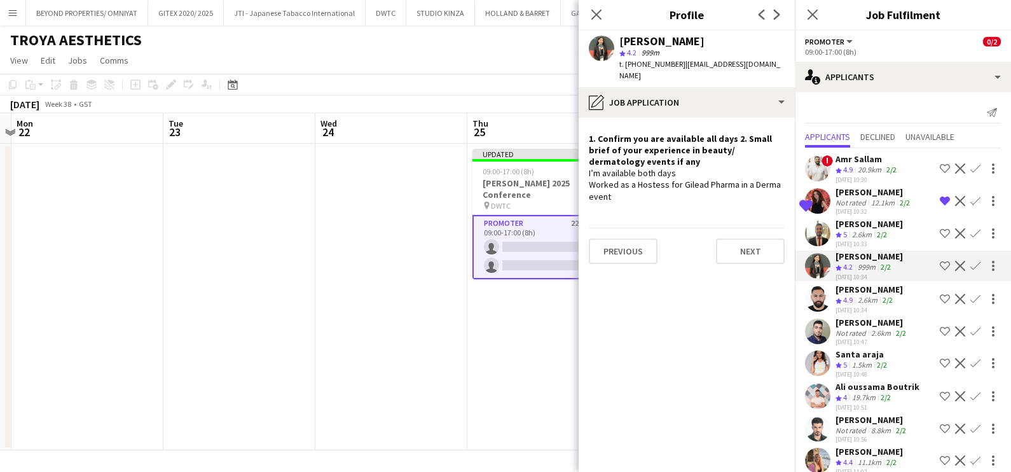
click at [940, 265] on app-icon "Shortlist crew" at bounding box center [945, 266] width 10 height 10
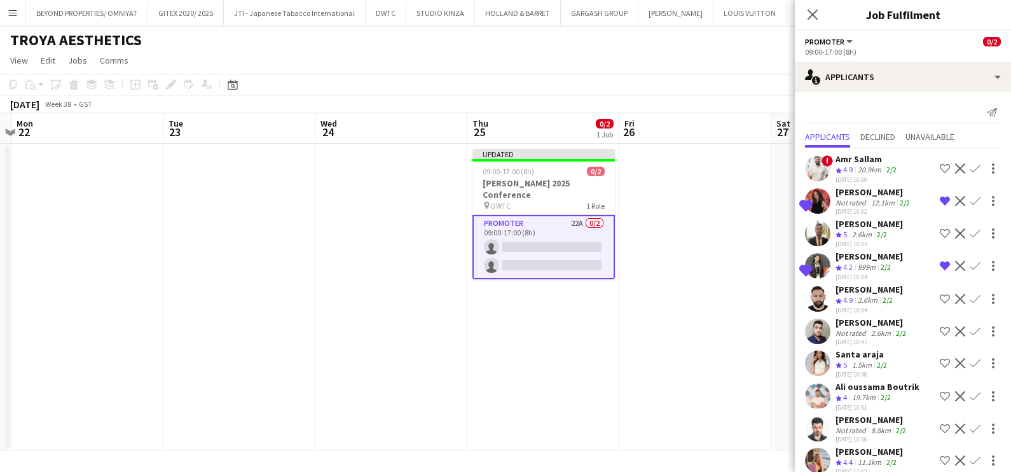
drag, startPoint x: 872, startPoint y: 302, endPoint x: 865, endPoint y: 302, distance: 7.0
click at [872, 302] on div "2.6km" at bounding box center [868, 300] width 25 height 11
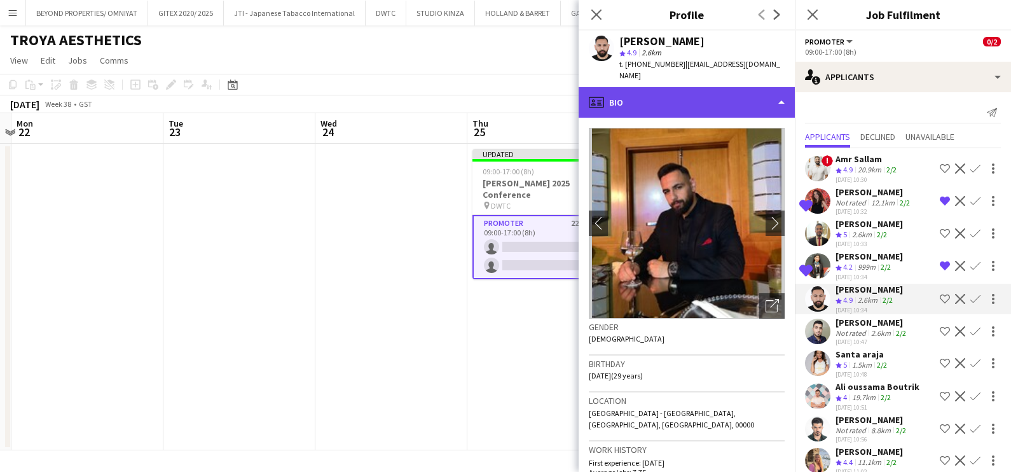
click at [674, 99] on div "profile Bio" at bounding box center [687, 102] width 216 height 31
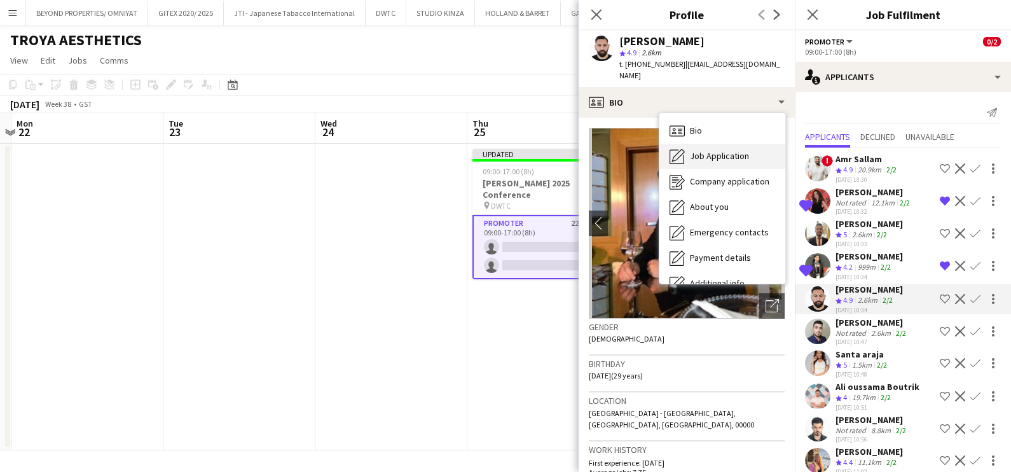
click at [721, 159] on span "Job Application" at bounding box center [719, 155] width 59 height 11
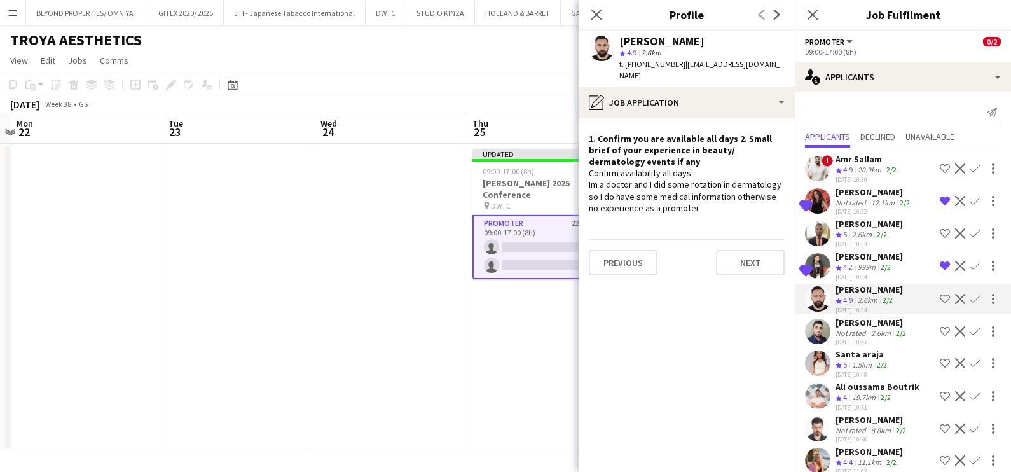
click at [940, 299] on app-icon "Shortlist crew" at bounding box center [945, 299] width 10 height 10
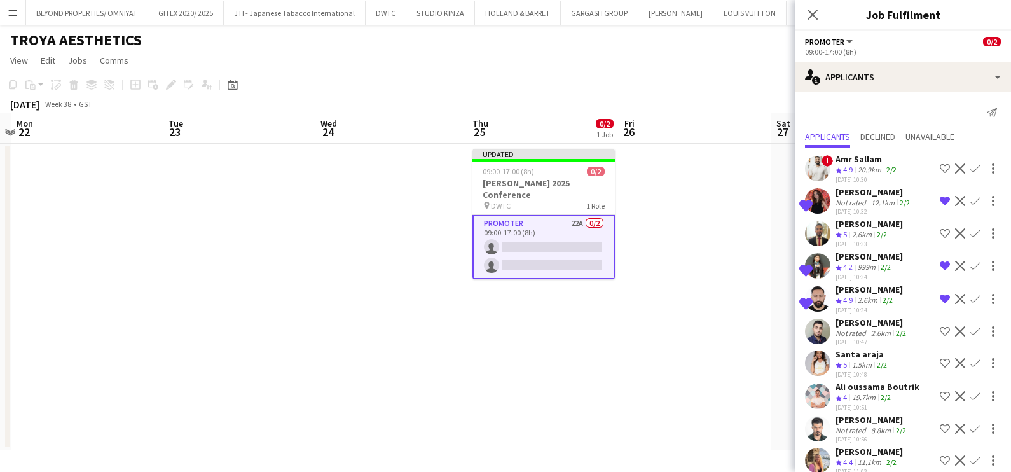
click at [858, 363] on div "1.5km" at bounding box center [862, 365] width 25 height 11
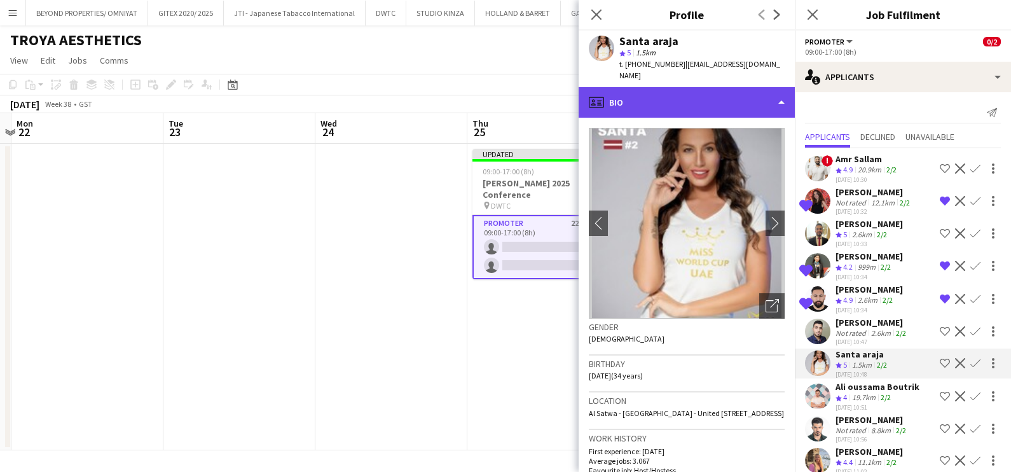
click at [636, 87] on div "profile Bio" at bounding box center [687, 102] width 216 height 31
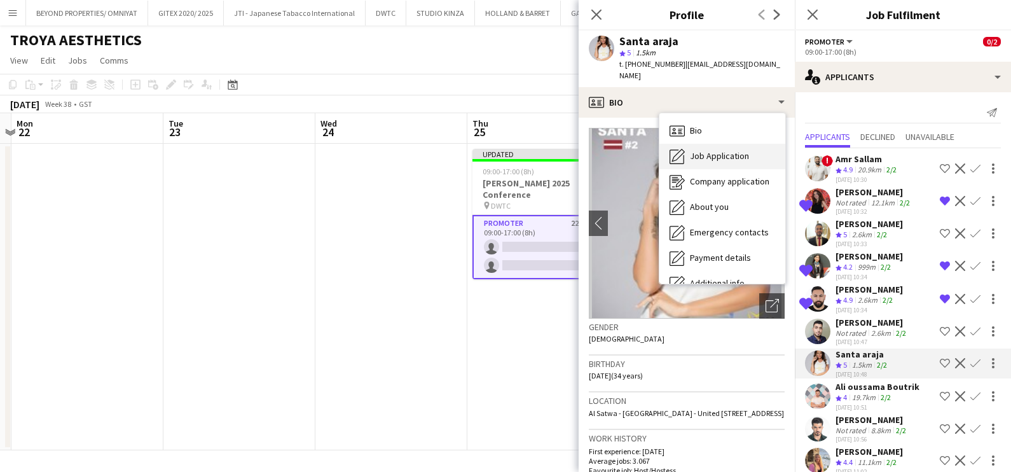
click at [712, 150] on span "Job Application" at bounding box center [719, 155] width 59 height 11
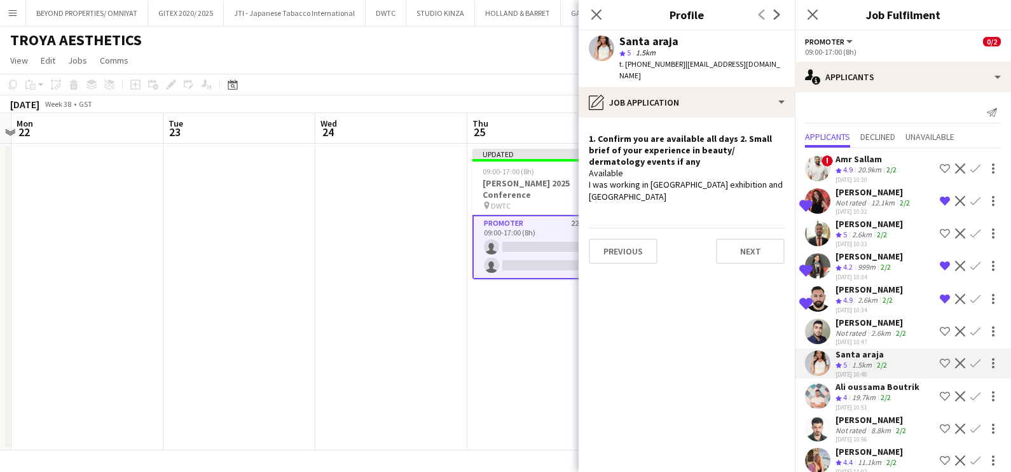
click at [940, 359] on app-icon "Shortlist crew" at bounding box center [945, 363] width 10 height 10
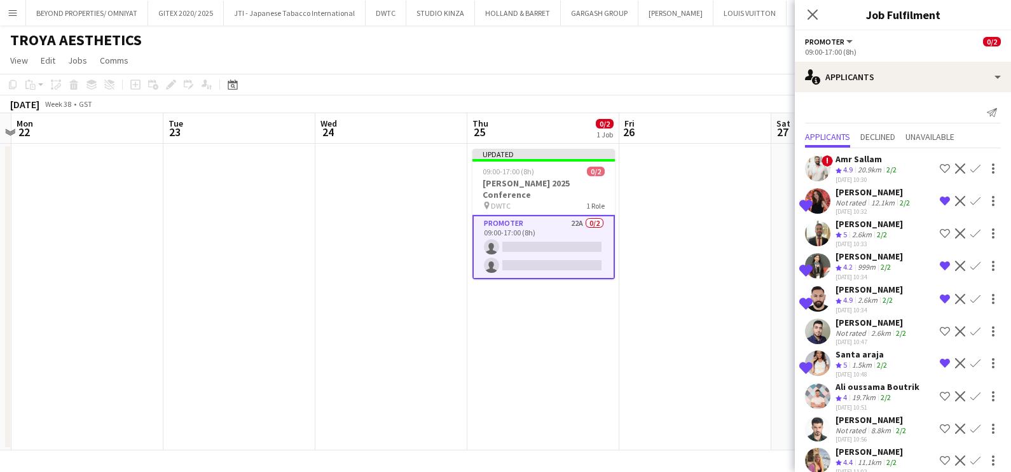
click at [870, 331] on div "2.6km" at bounding box center [881, 333] width 25 height 10
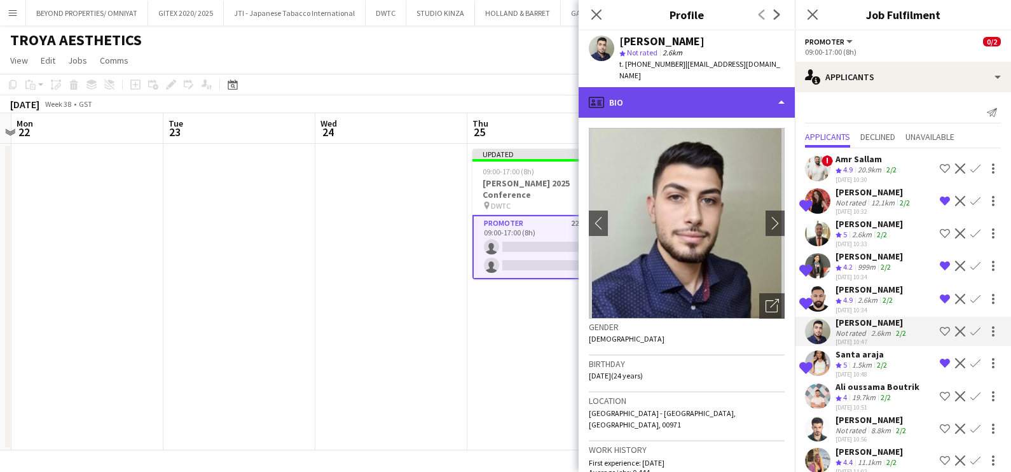
click at [630, 88] on div "profile Bio" at bounding box center [687, 102] width 216 height 31
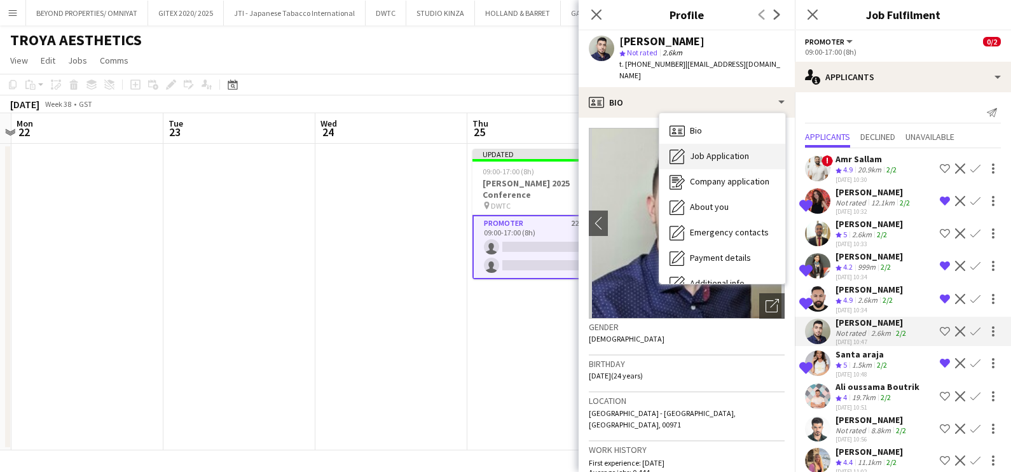
click at [690, 152] on div "Job Application Job Application" at bounding box center [723, 156] width 126 height 25
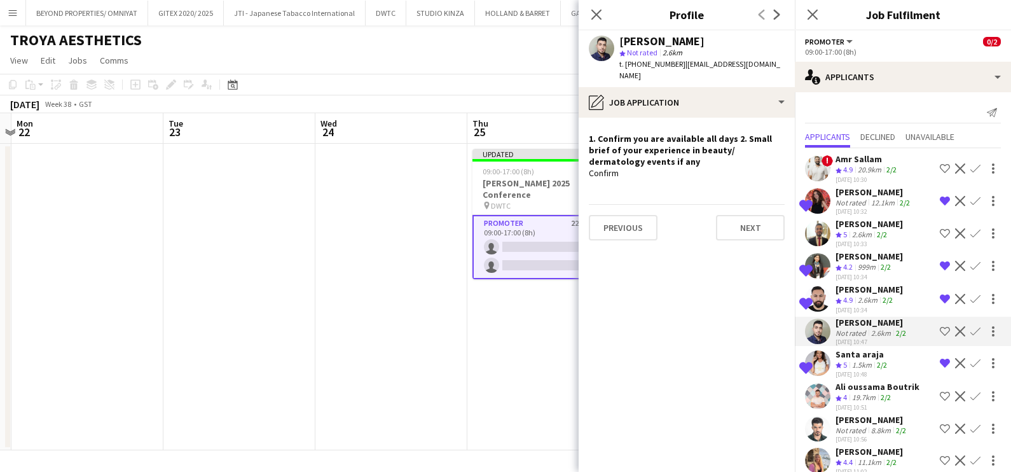
scroll to position [79, 0]
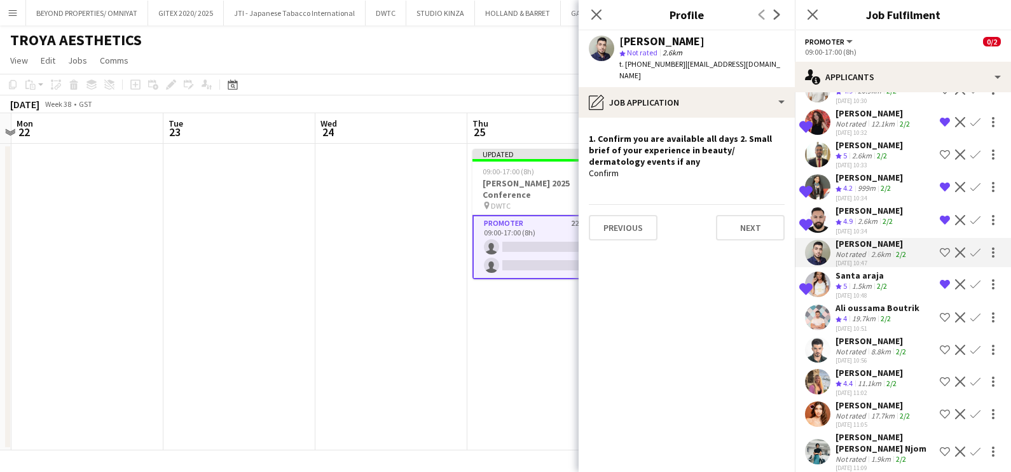
click at [856, 310] on div "Ali oussama Boutrik" at bounding box center [878, 307] width 84 height 11
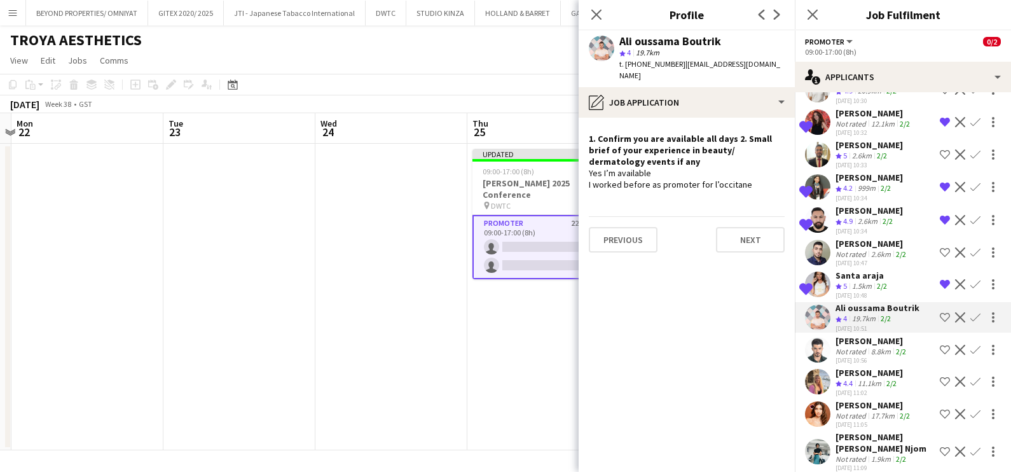
click at [940, 314] on app-icon "Shortlist crew" at bounding box center [945, 317] width 10 height 10
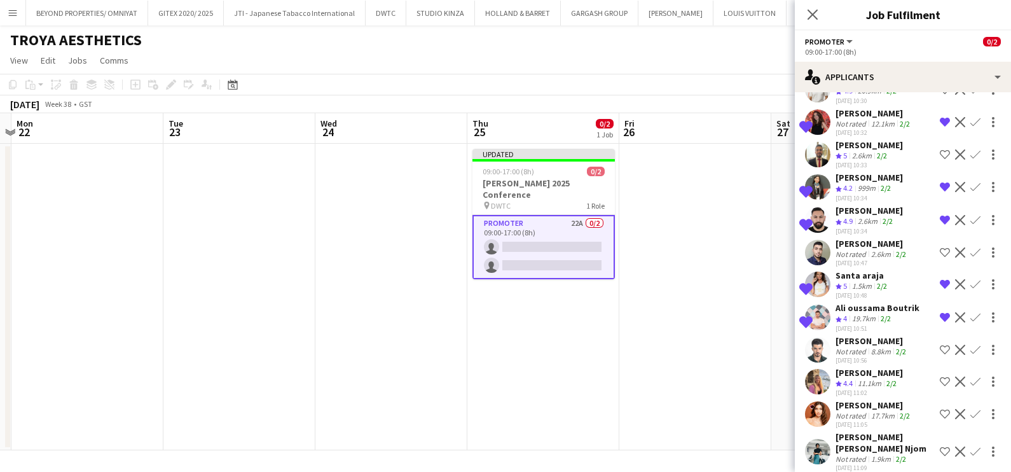
click at [871, 356] on div "[DATE] 10:56" at bounding box center [872, 360] width 73 height 8
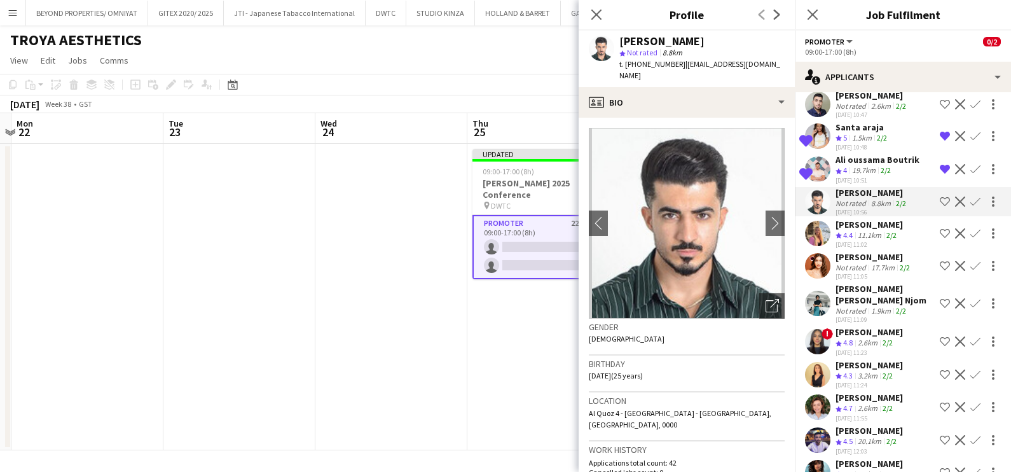
scroll to position [239, 0]
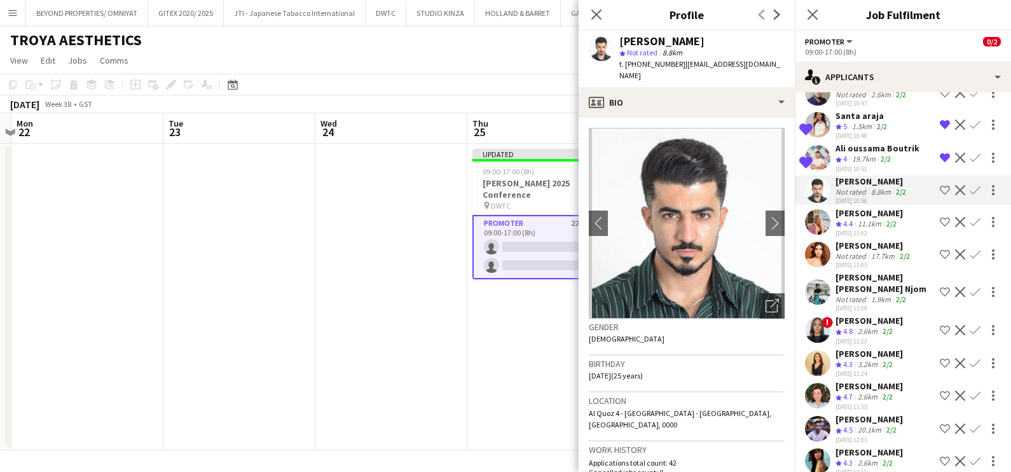
click at [858, 213] on div "[PERSON_NAME]" at bounding box center [869, 212] width 67 height 11
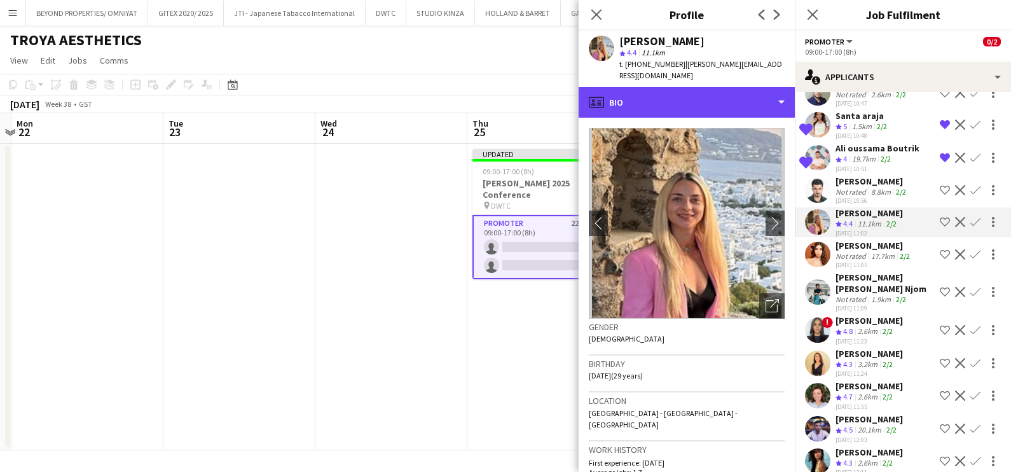
click at [665, 87] on div "profile Bio" at bounding box center [687, 102] width 216 height 31
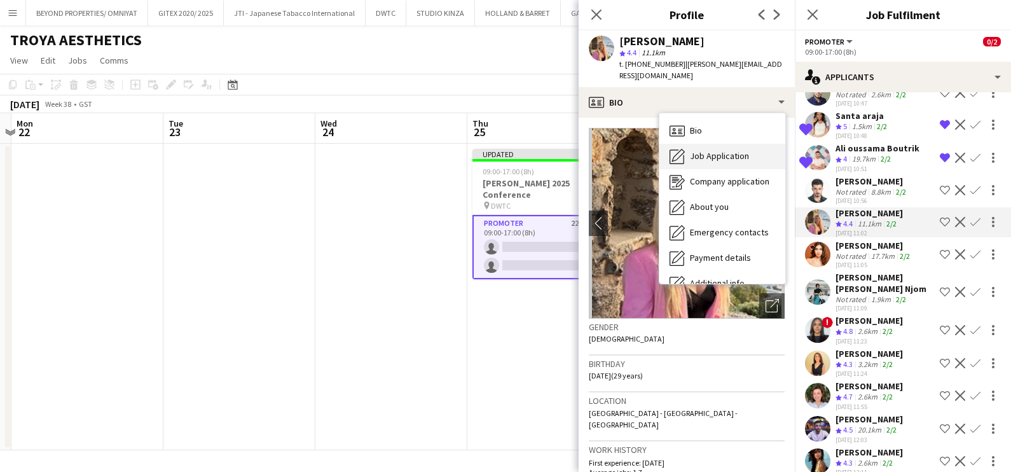
click at [703, 150] on span "Job Application" at bounding box center [719, 155] width 59 height 11
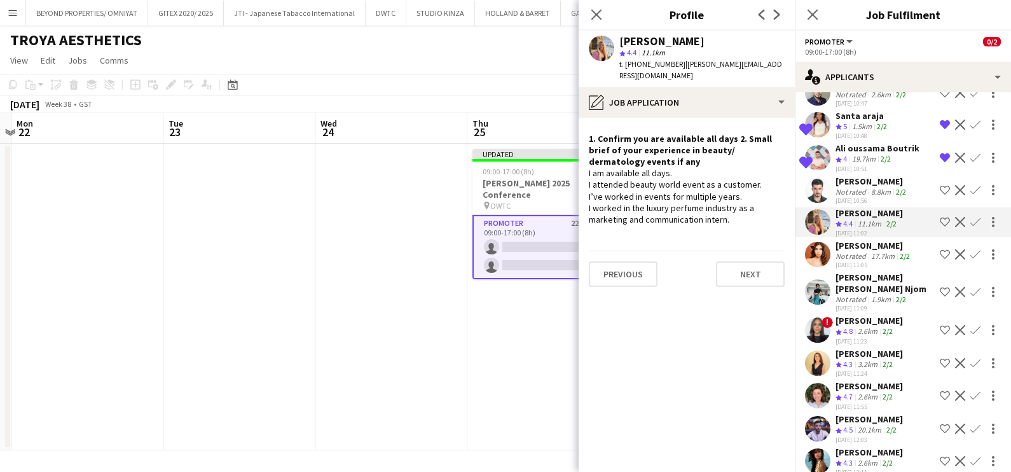
click at [940, 221] on app-icon "Shortlist crew" at bounding box center [945, 222] width 10 height 10
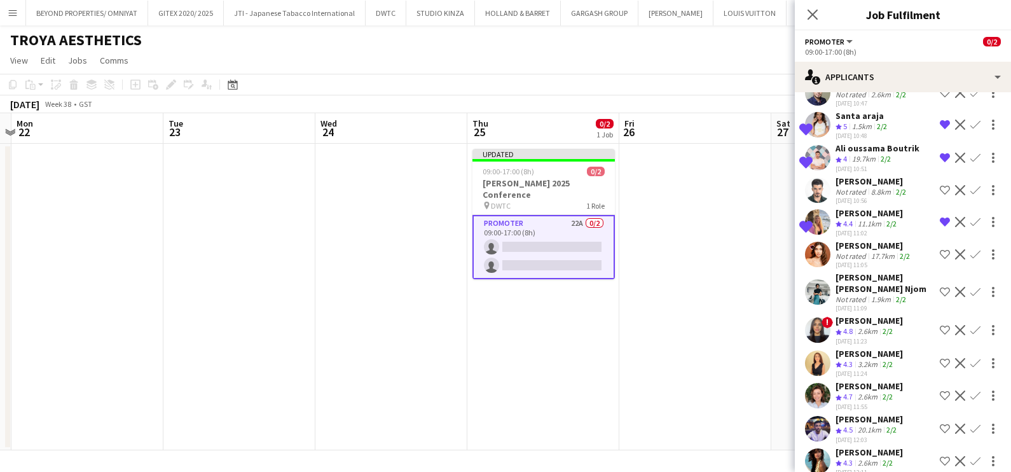
click at [864, 315] on div "[PERSON_NAME]" at bounding box center [869, 320] width 67 height 11
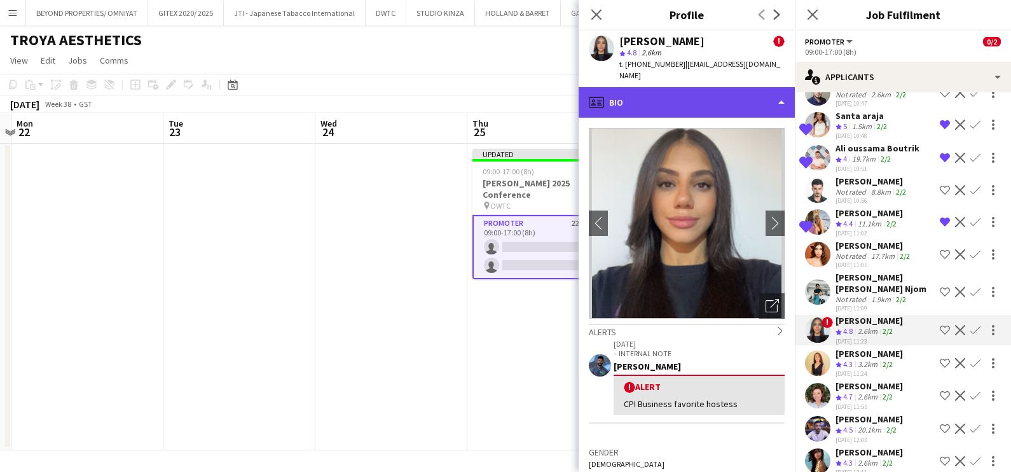
click at [663, 99] on div "profile Bio" at bounding box center [687, 102] width 216 height 31
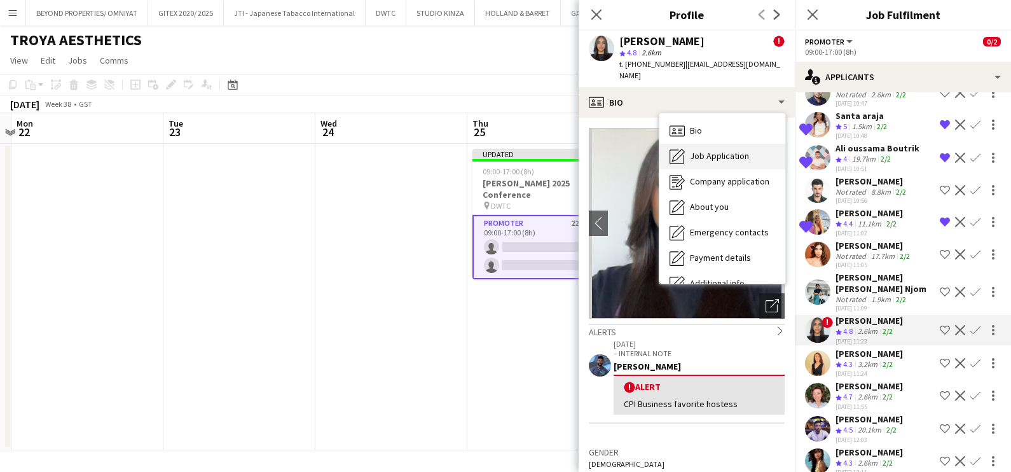
click at [710, 153] on span "Job Application" at bounding box center [719, 155] width 59 height 11
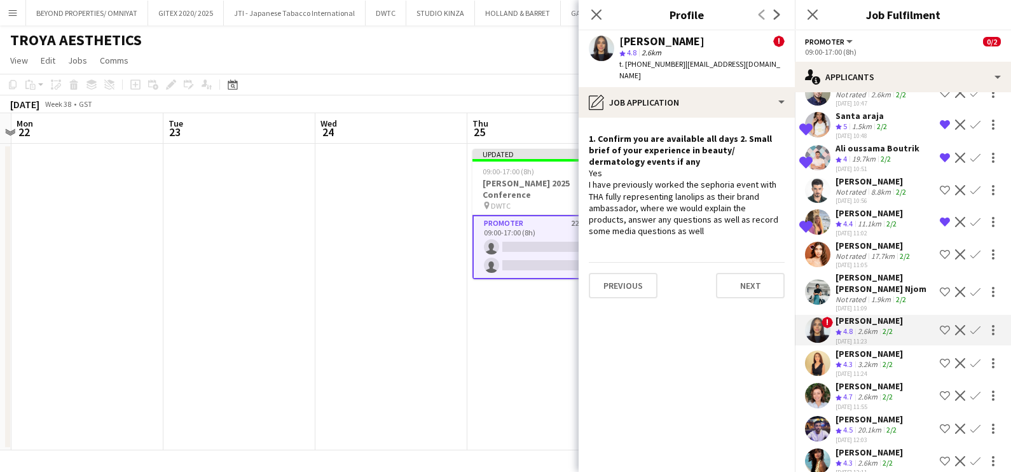
click at [940, 325] on app-icon "Shortlist crew" at bounding box center [945, 330] width 10 height 10
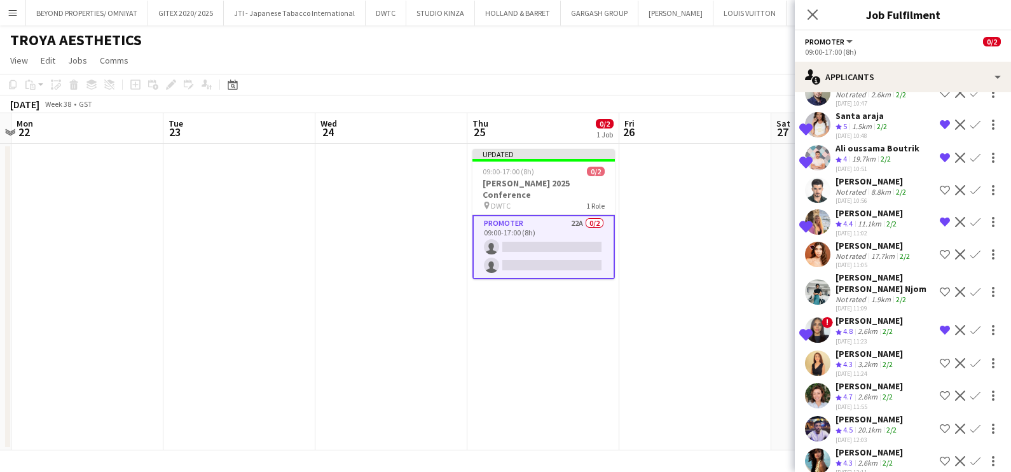
click at [886, 356] on div "[PERSON_NAME]" at bounding box center [869, 353] width 67 height 11
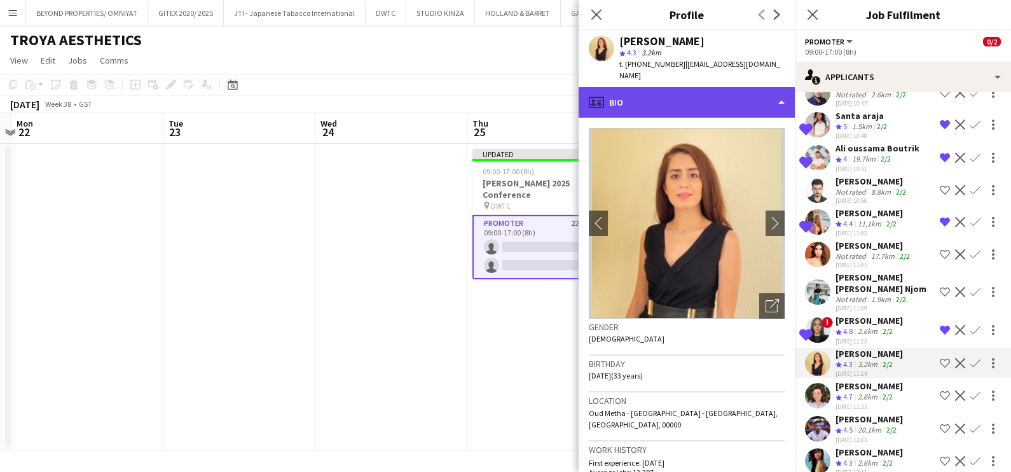
click at [715, 87] on div "profile Bio" at bounding box center [687, 102] width 216 height 31
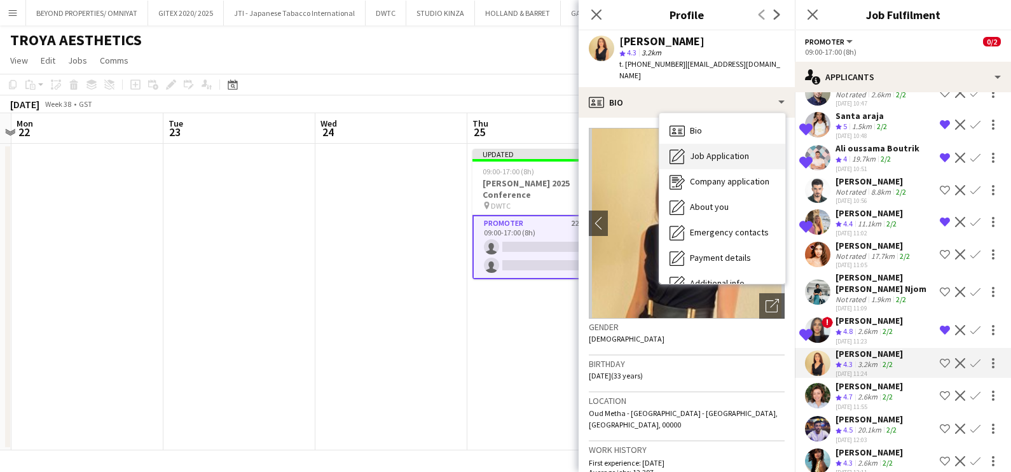
click at [741, 150] on span "Job Application" at bounding box center [719, 155] width 59 height 11
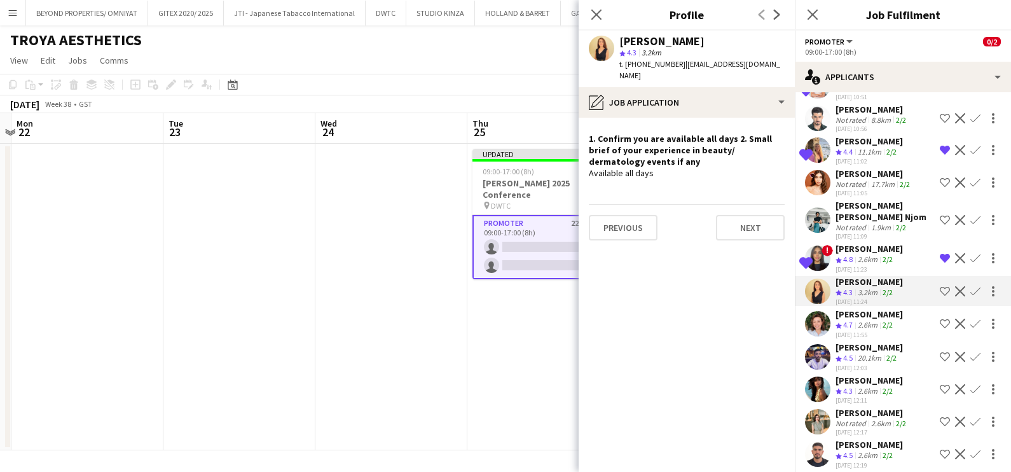
scroll to position [398, 0]
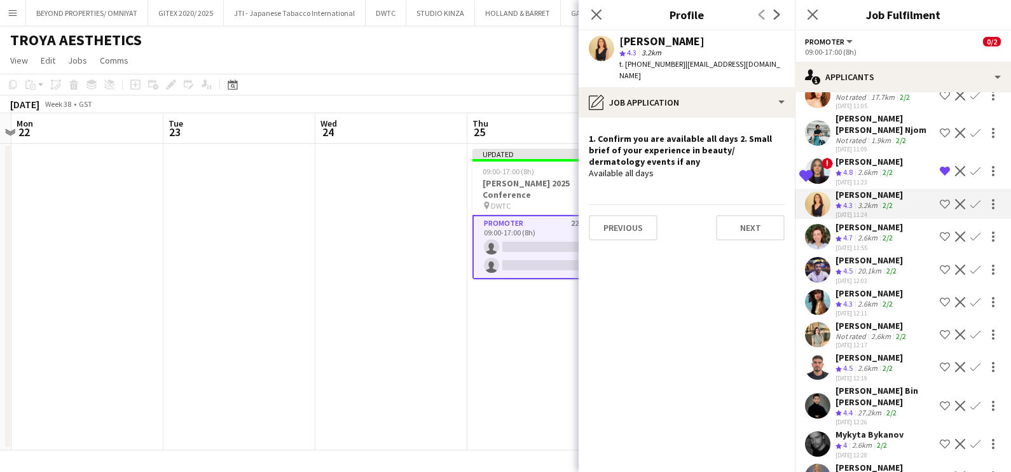
click at [879, 237] on div "2.6km" at bounding box center [868, 238] width 25 height 11
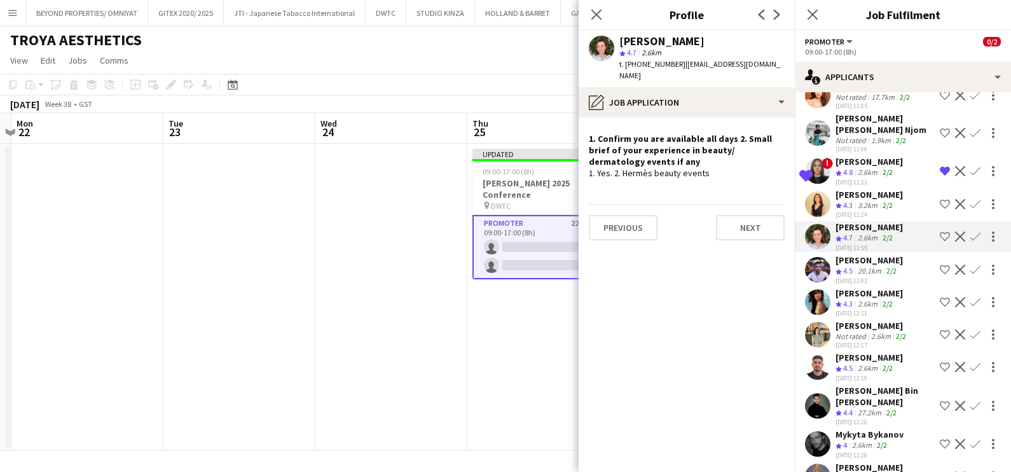
click at [940, 232] on app-icon "Shortlist crew" at bounding box center [945, 237] width 10 height 10
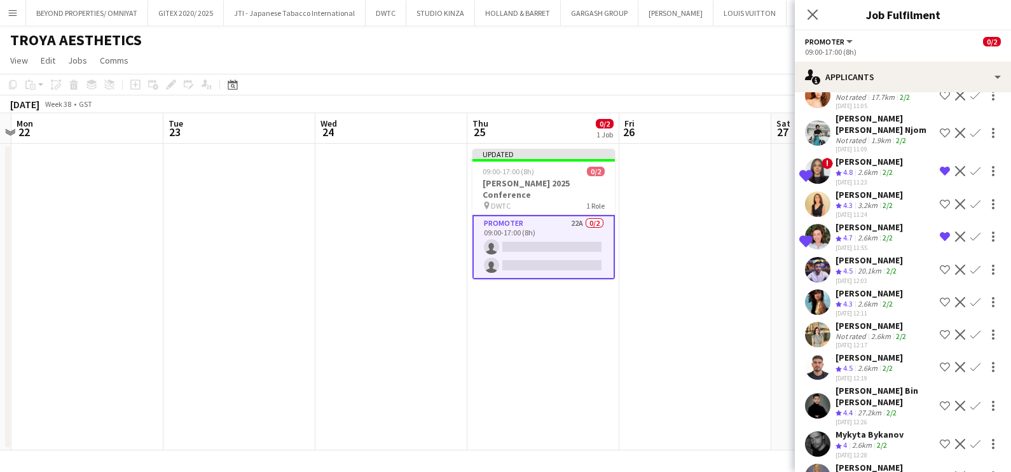
scroll to position [425, 0]
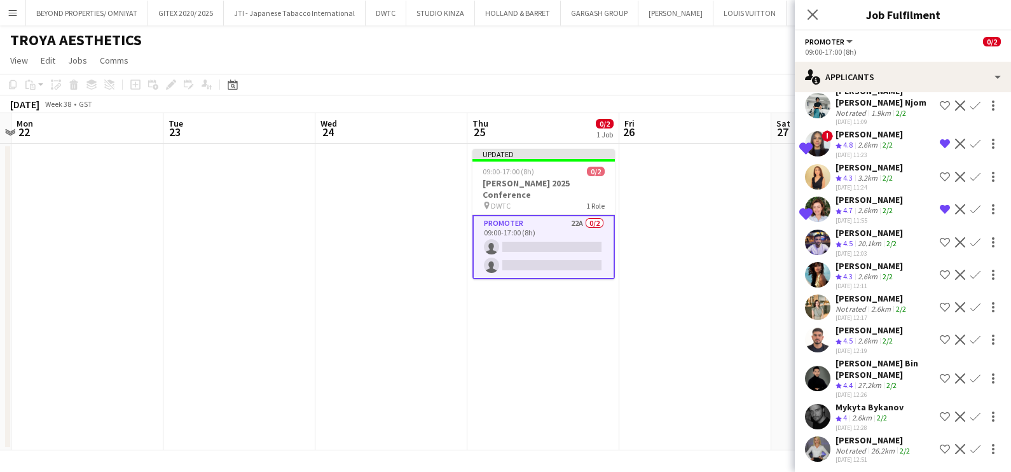
click at [877, 326] on div "[PERSON_NAME]" at bounding box center [869, 329] width 67 height 11
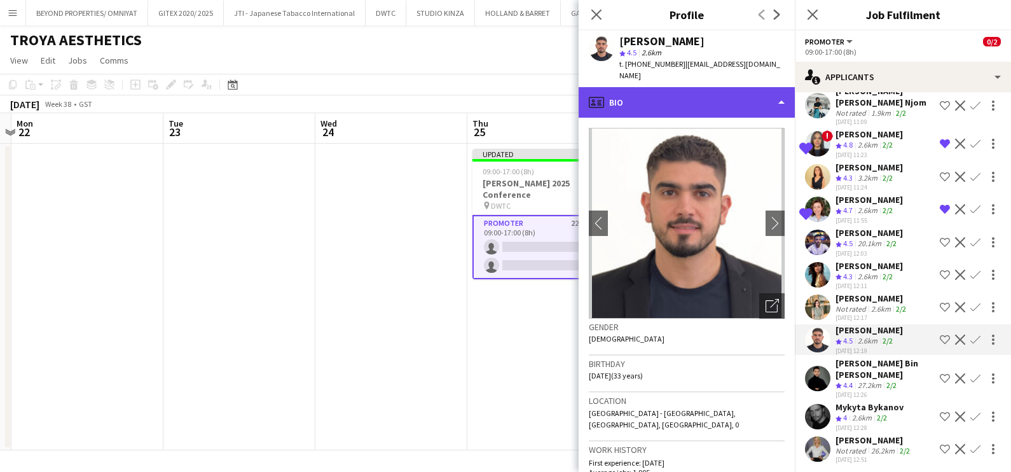
click at [717, 100] on div "profile Bio" at bounding box center [687, 102] width 216 height 31
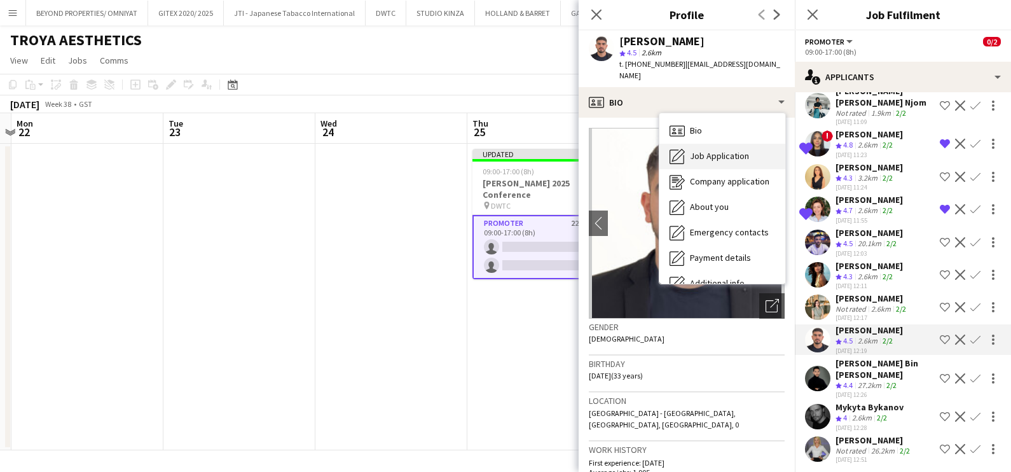
click at [724, 150] on span "Job Application" at bounding box center [719, 155] width 59 height 11
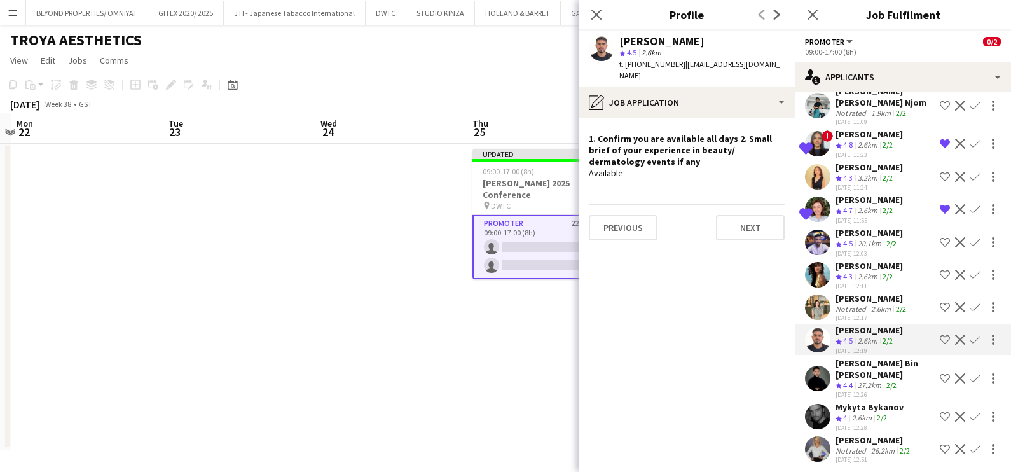
click at [869, 230] on div "[PERSON_NAME]" at bounding box center [869, 232] width 67 height 11
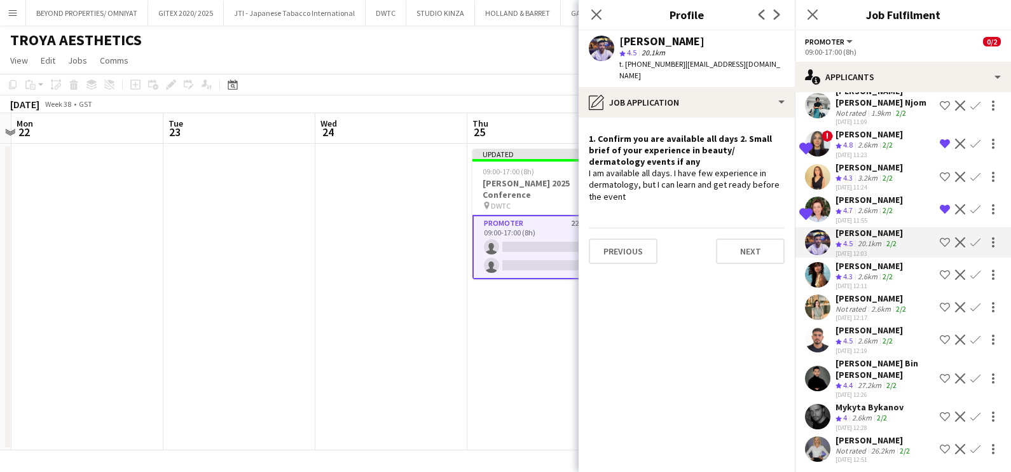
click at [940, 239] on app-icon "Shortlist crew" at bounding box center [945, 242] width 10 height 10
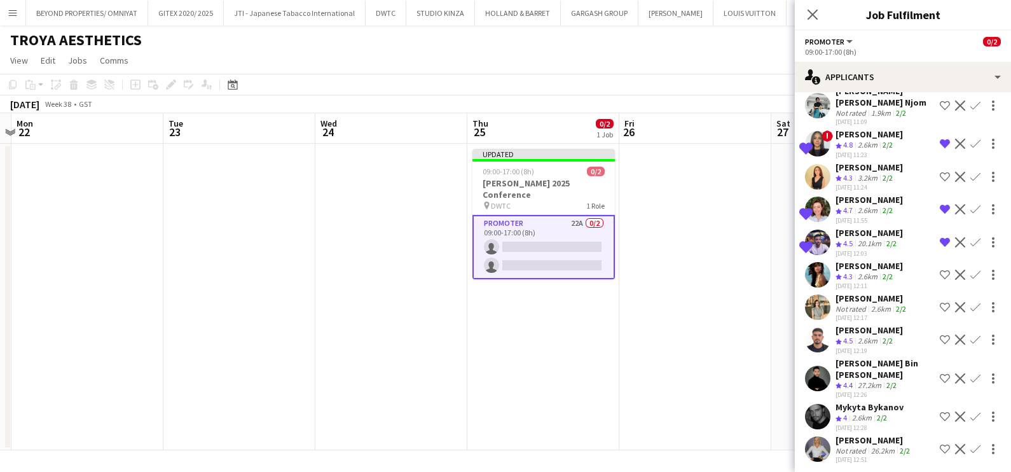
click at [859, 373] on div "[PERSON_NAME] Bin [PERSON_NAME]" at bounding box center [885, 369] width 99 height 23
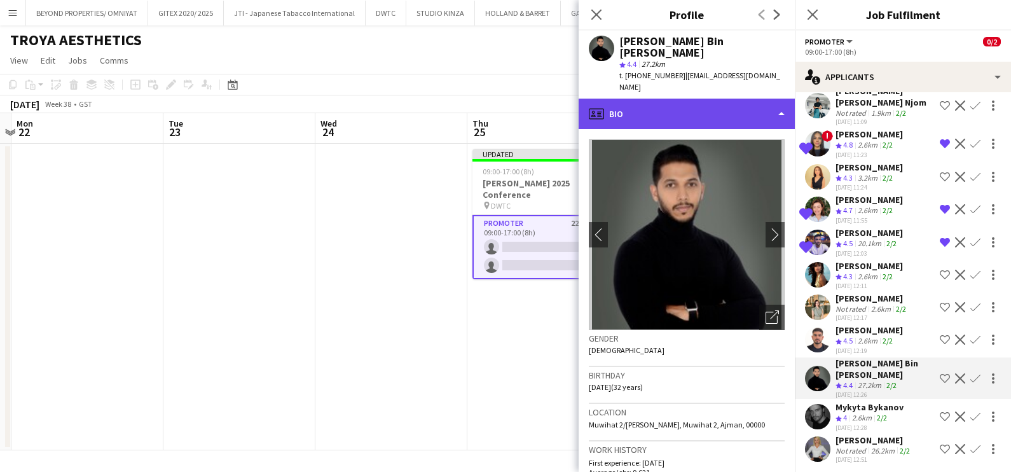
click at [699, 99] on div "profile Bio" at bounding box center [687, 114] width 216 height 31
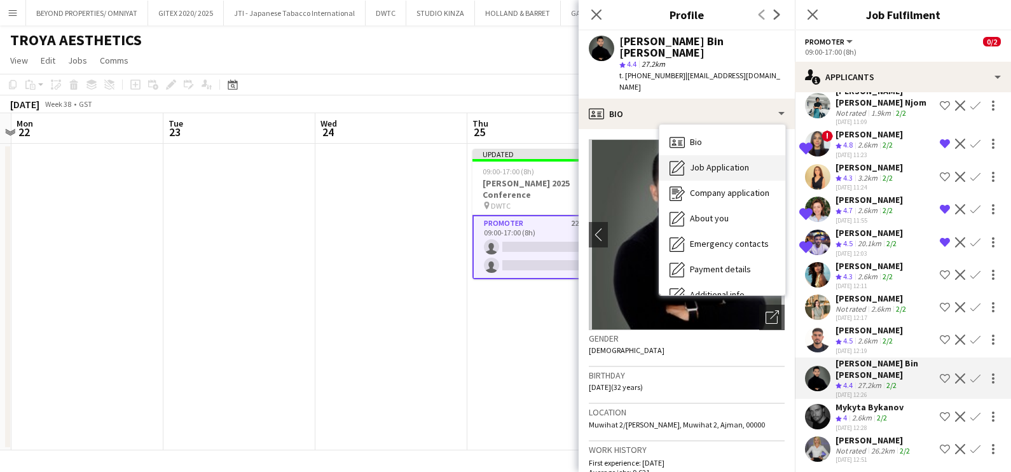
click at [704, 155] on div "Job Application Job Application" at bounding box center [723, 167] width 126 height 25
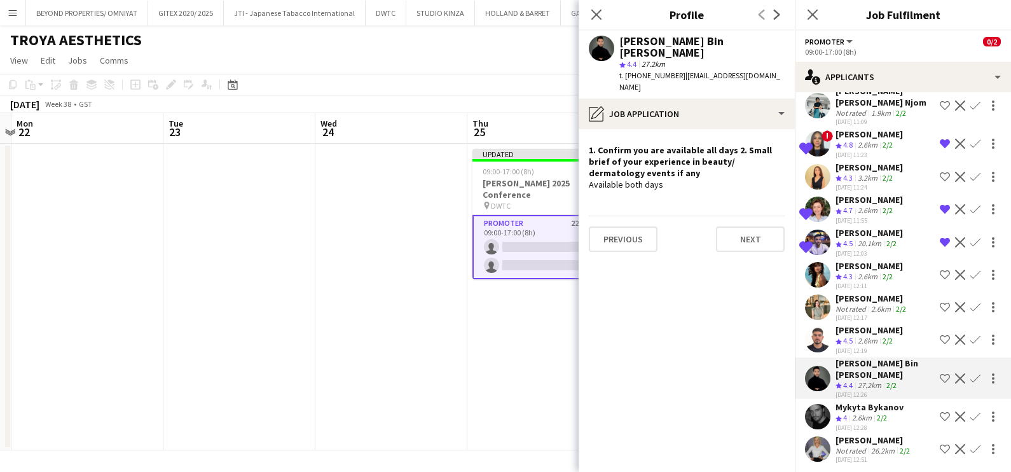
click at [847, 413] on span "4" at bounding box center [846, 418] width 4 height 10
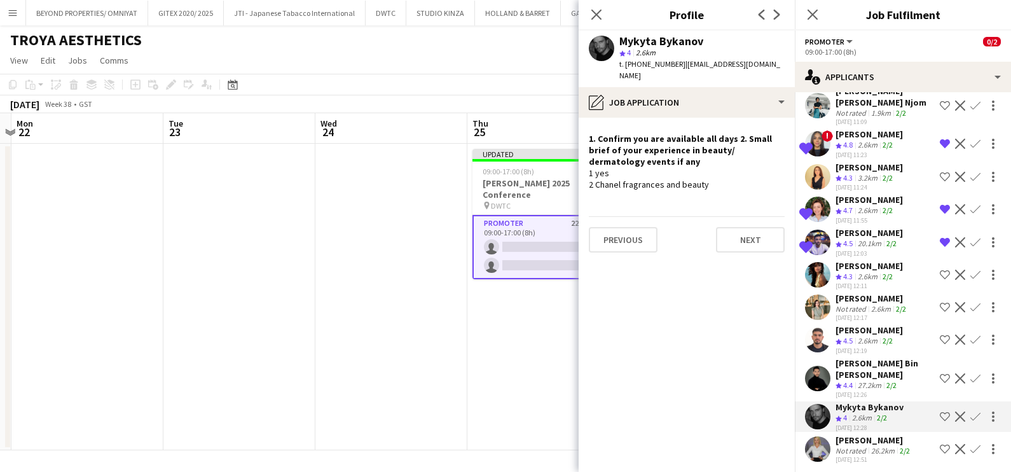
click at [940, 413] on app-icon "Shortlist crew" at bounding box center [945, 417] width 10 height 10
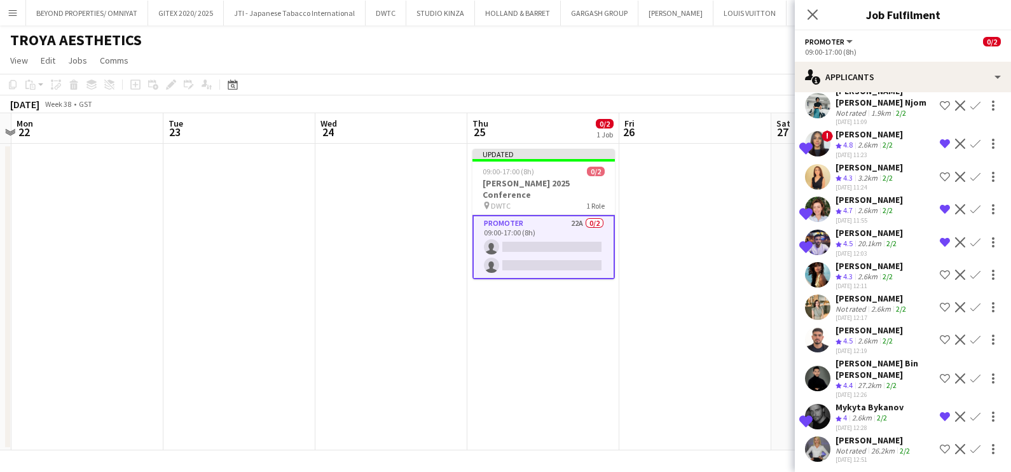
click at [728, 351] on app-date-cell at bounding box center [696, 297] width 152 height 307
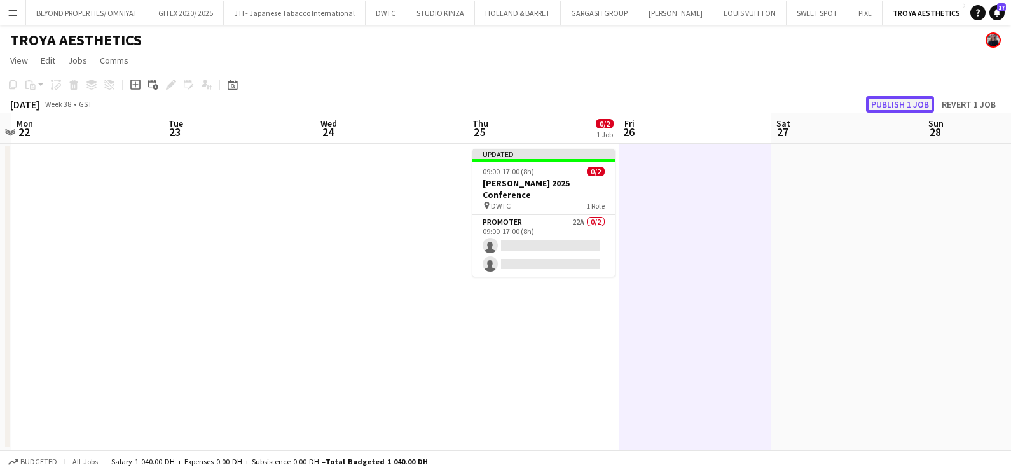
click at [890, 101] on button "Publish 1 job" at bounding box center [900, 104] width 68 height 17
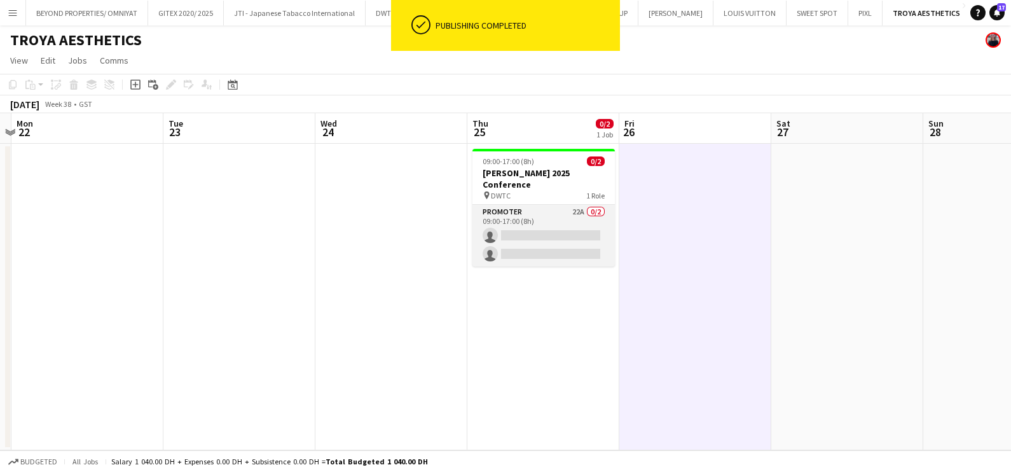
click at [562, 205] on app-card-role "Promoter 22A 0/2 09:00-17:00 (8h) single-neutral-actions single-neutral-actions" at bounding box center [544, 236] width 142 height 62
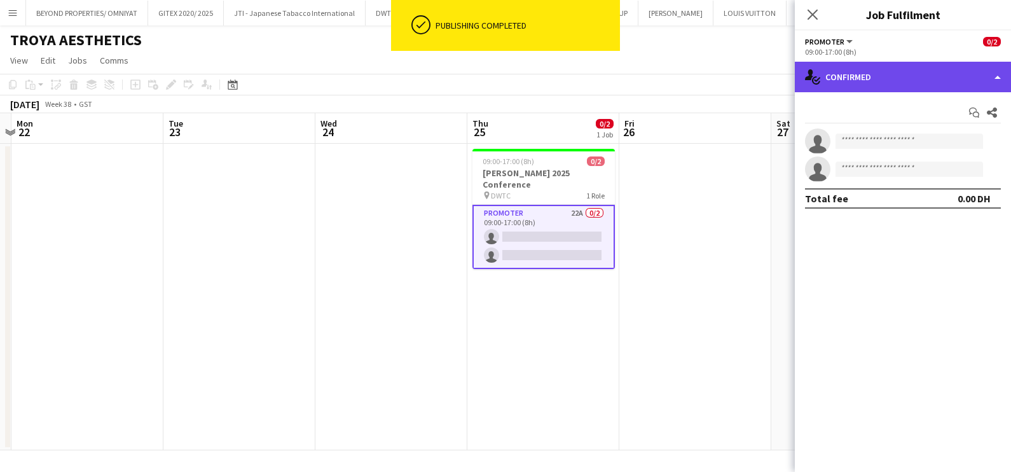
click at [824, 83] on div "single-neutral-actions-check-2 Confirmed" at bounding box center [903, 77] width 216 height 31
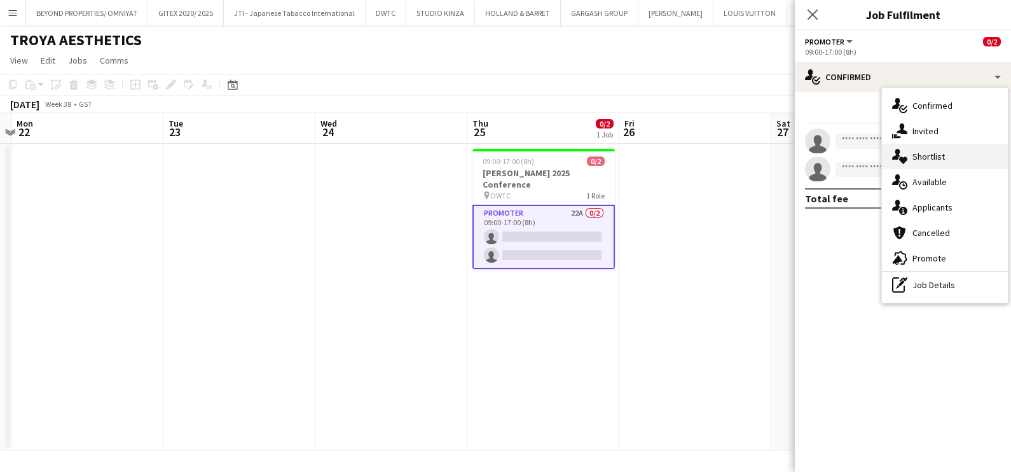
click at [935, 159] on div "single-neutral-actions-heart Shortlist" at bounding box center [945, 156] width 126 height 25
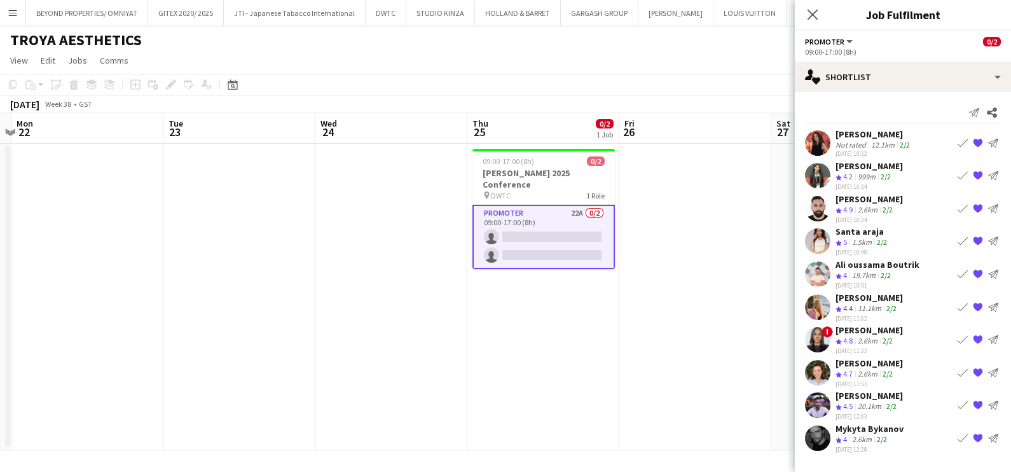
click at [874, 147] on div "12.1km" at bounding box center [883, 145] width 29 height 10
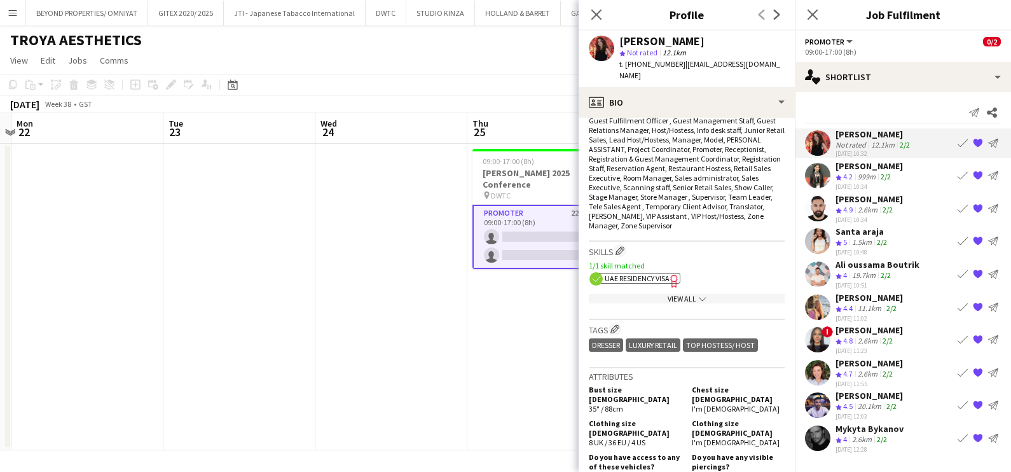
scroll to position [716, 0]
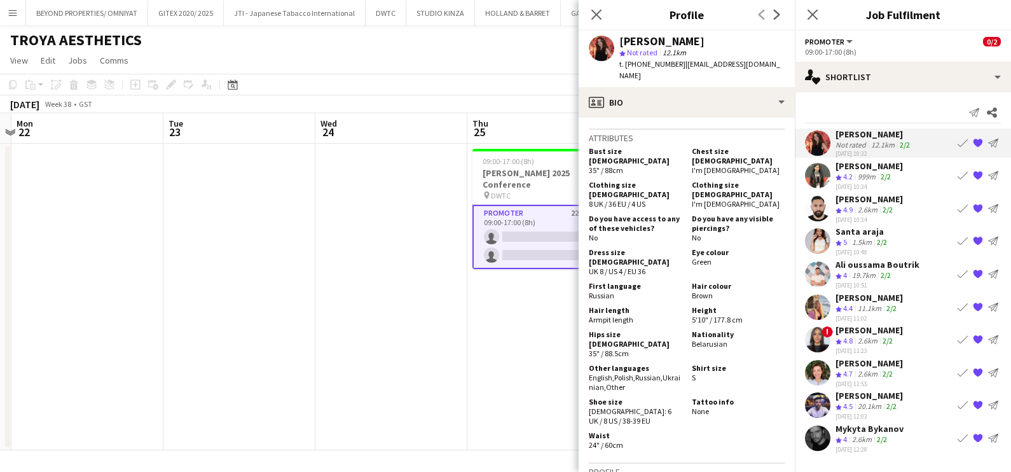
click at [856, 183] on div "15-08-2025 10:34" at bounding box center [869, 187] width 67 height 8
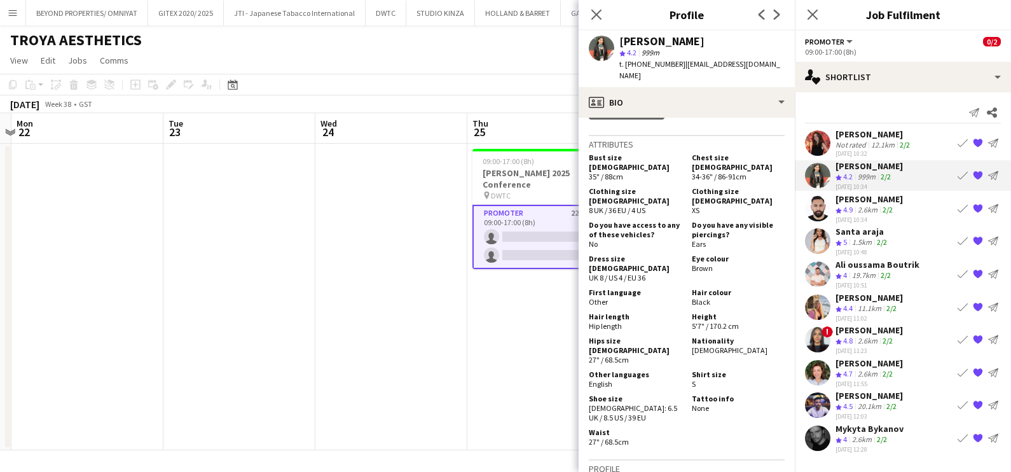
scroll to position [795, 0]
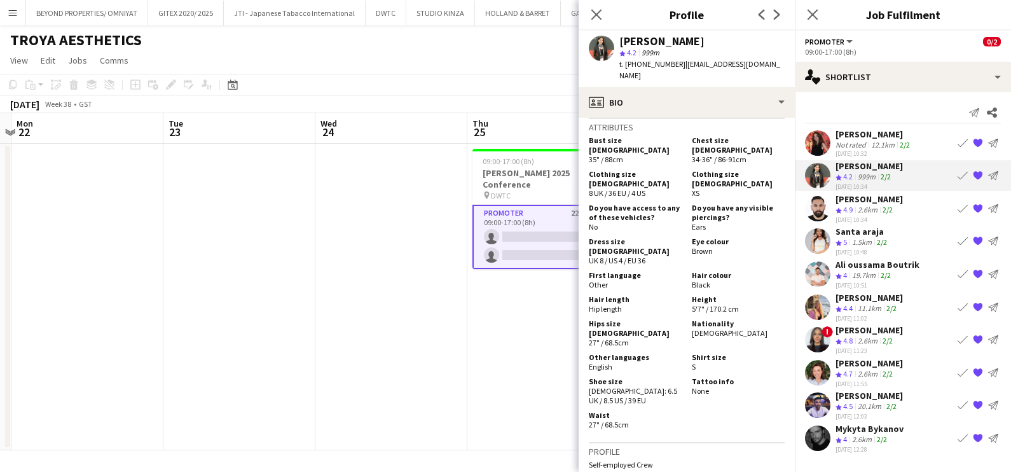
click at [849, 226] on div "Santa araja" at bounding box center [863, 231] width 54 height 11
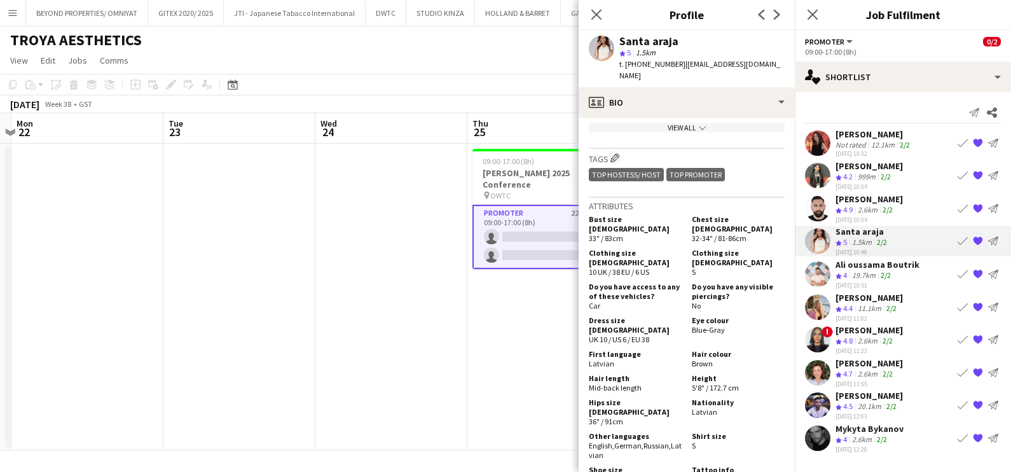
scroll to position [556, 0]
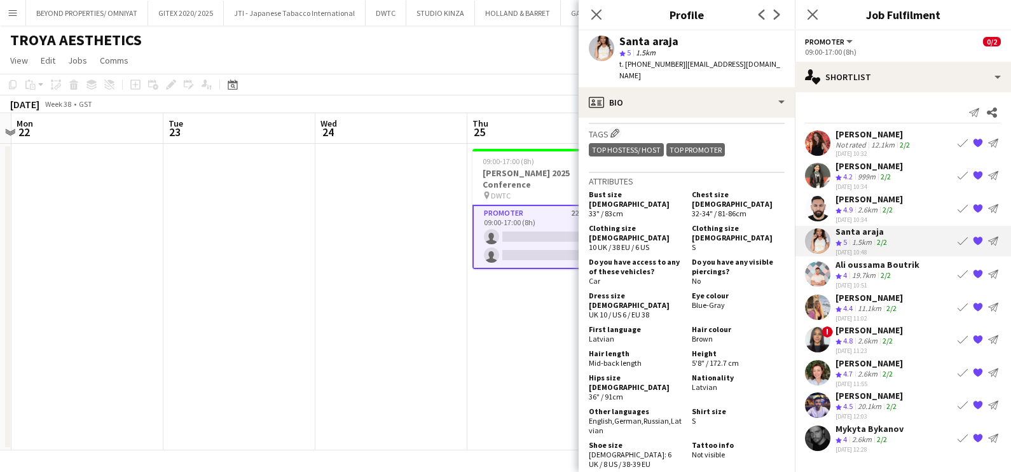
click at [859, 303] on div "11.1km" at bounding box center [870, 308] width 29 height 11
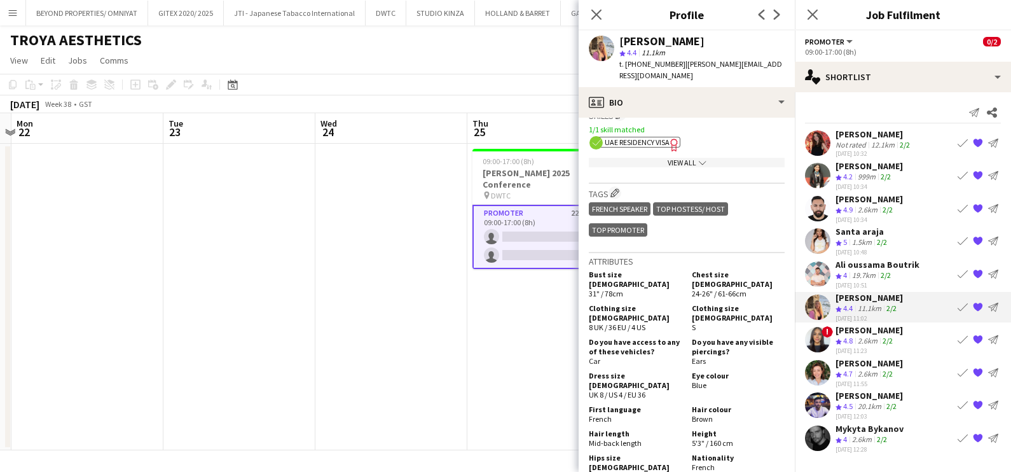
click at [978, 305] on app-icon "{{ spriteTitle }}" at bounding box center [978, 307] width 10 height 10
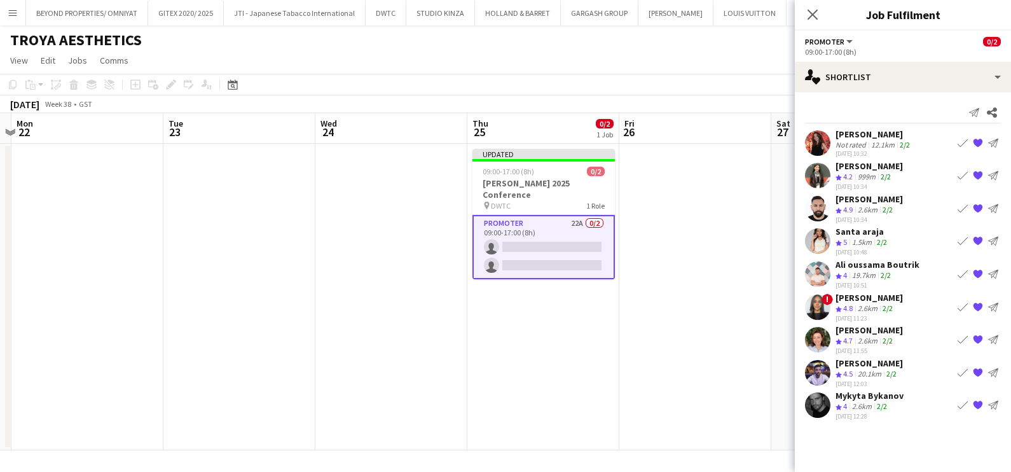
click at [852, 343] on span "4.7" at bounding box center [849, 341] width 10 height 10
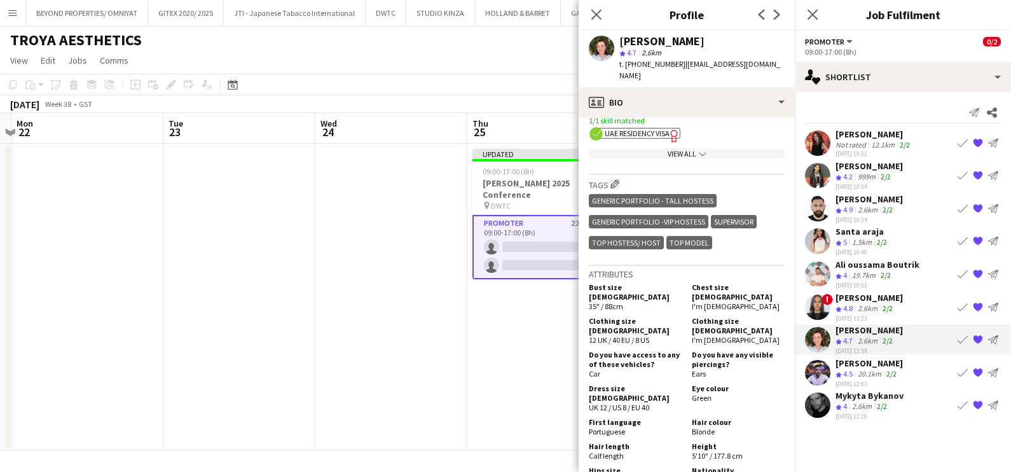
scroll to position [477, 0]
click at [480, 338] on app-date-cell "Updated 09:00-17:00 (8h) 0/2 MEIDAM 2025 Conference pin DWTC 1 Role Promoter 22…" at bounding box center [544, 297] width 152 height 307
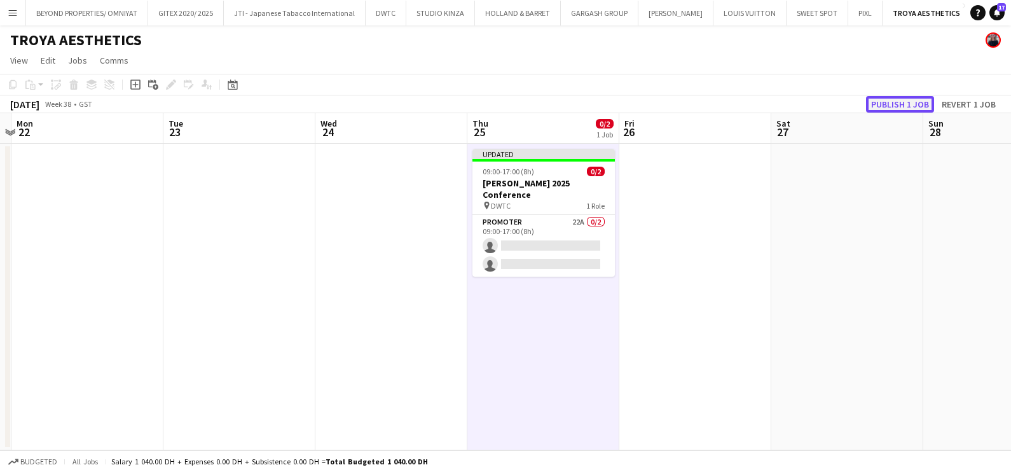
click at [908, 96] on button "Publish 1 job" at bounding box center [900, 104] width 68 height 17
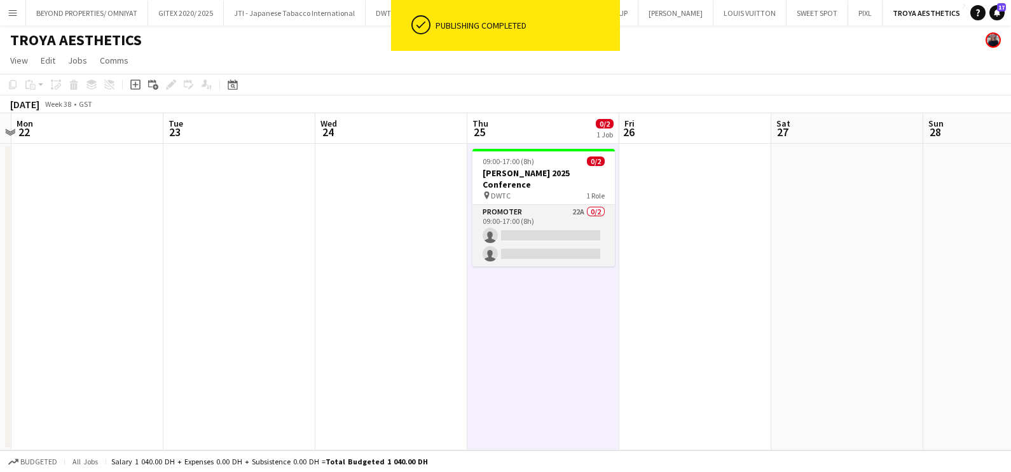
scroll to position [0, 444]
click at [547, 205] on app-card-role "Promoter 22A 0/2 09:00-17:00 (8h) single-neutral-actions single-neutral-actions" at bounding box center [544, 236] width 142 height 62
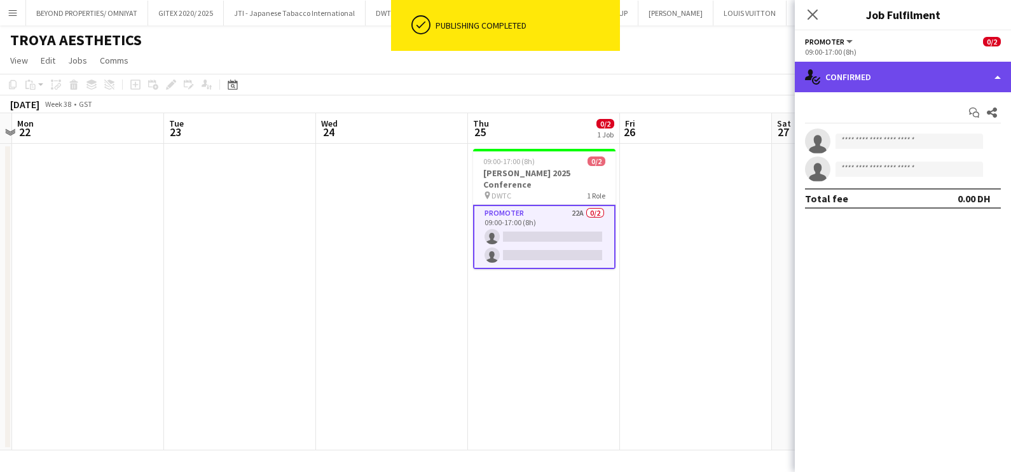
click at [872, 64] on div "single-neutral-actions-check-2 Confirmed" at bounding box center [903, 77] width 216 height 31
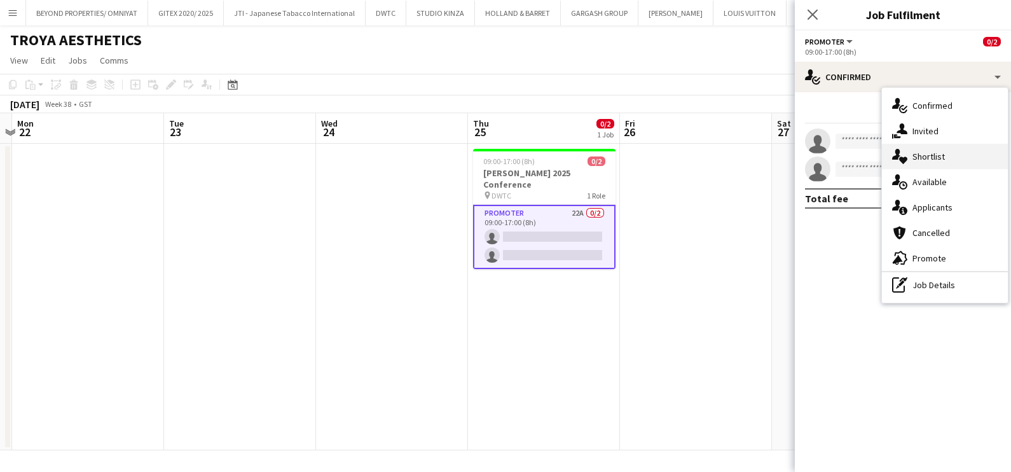
click at [933, 156] on div "single-neutral-actions-heart Shortlist" at bounding box center [945, 156] width 126 height 25
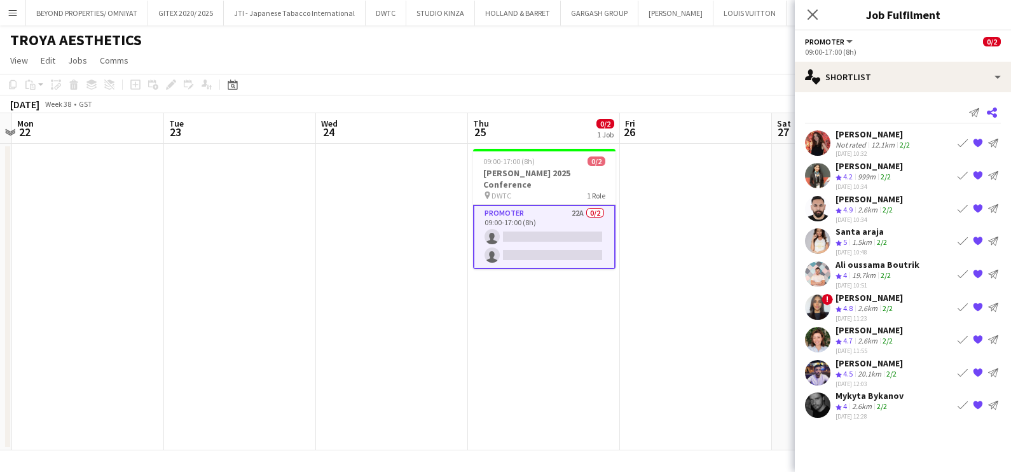
click at [999, 109] on app-icon "Share" at bounding box center [992, 113] width 18 height 18
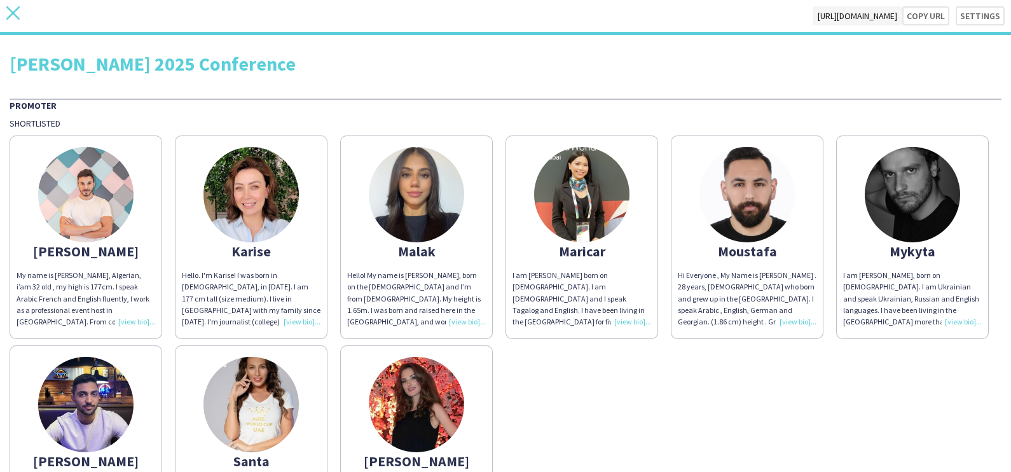
click at [7, 13] on icon "close" at bounding box center [12, 12] width 13 height 13
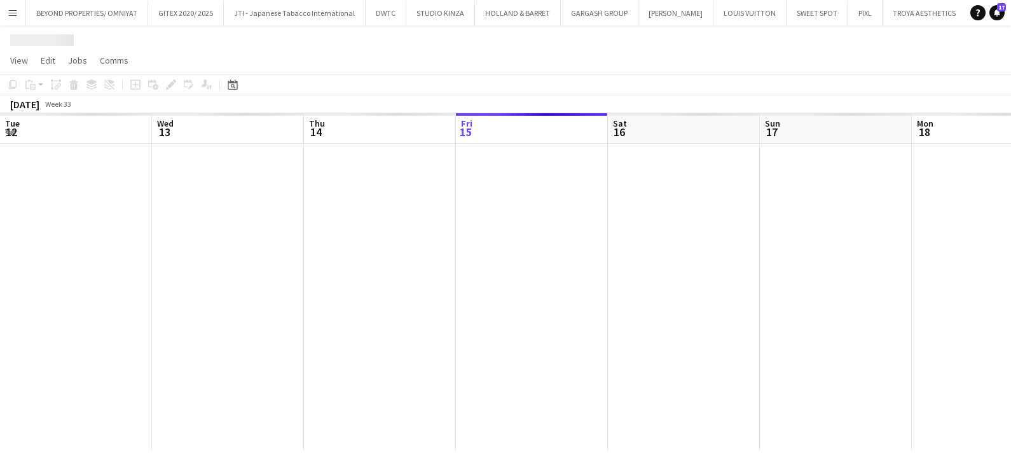
scroll to position [0, 304]
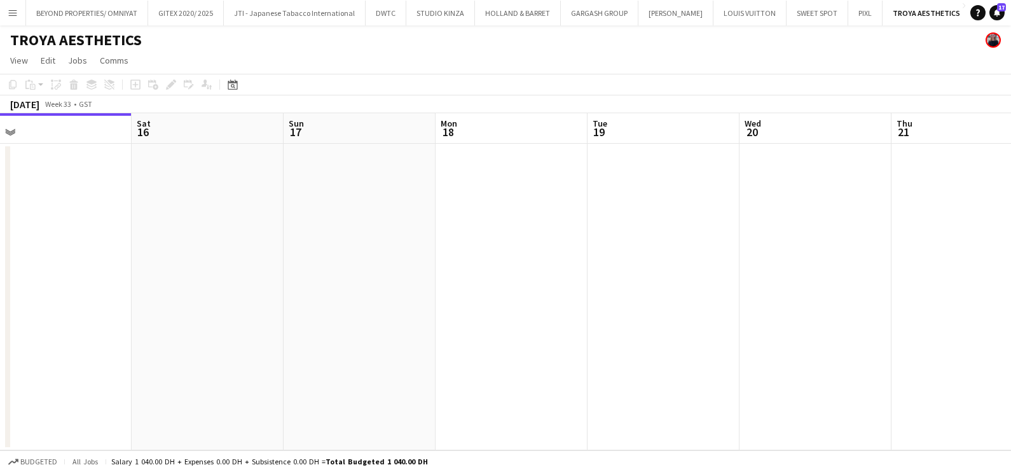
drag, startPoint x: 855, startPoint y: 270, endPoint x: 363, endPoint y: 269, distance: 491.7
click at [407, 266] on app-calendar-viewport "Tue 12 Wed 13 Thu 14 Fri 15 Sat 16 Sun 17 Mon 18 Tue 19 Wed 20 Thu 21 Fri 22 Sa…" at bounding box center [505, 281] width 1011 height 337
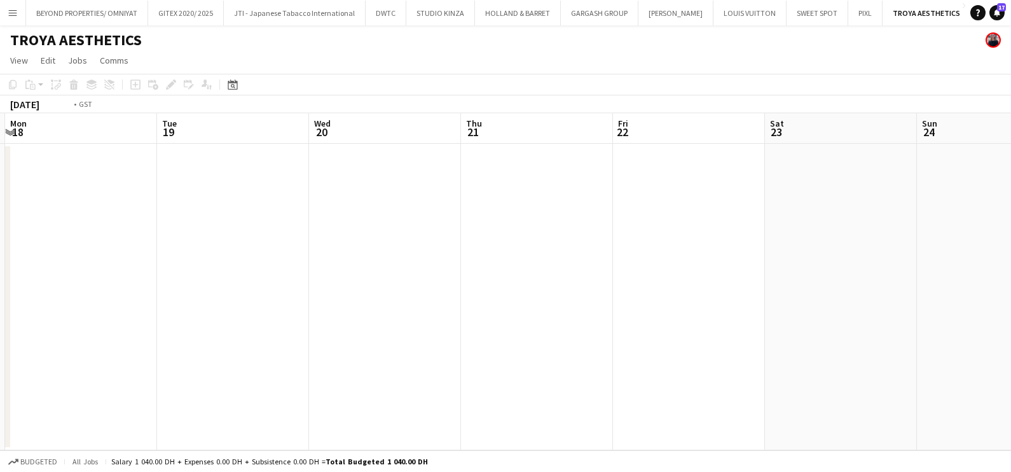
drag, startPoint x: 253, startPoint y: 315, endPoint x: 263, endPoint y: 351, distance: 37.7
click at [0, 346] on html "Menu Boards Boards Boards All jobs Status Workforce Workforce My Workforce Recr…" at bounding box center [505, 236] width 1011 height 472
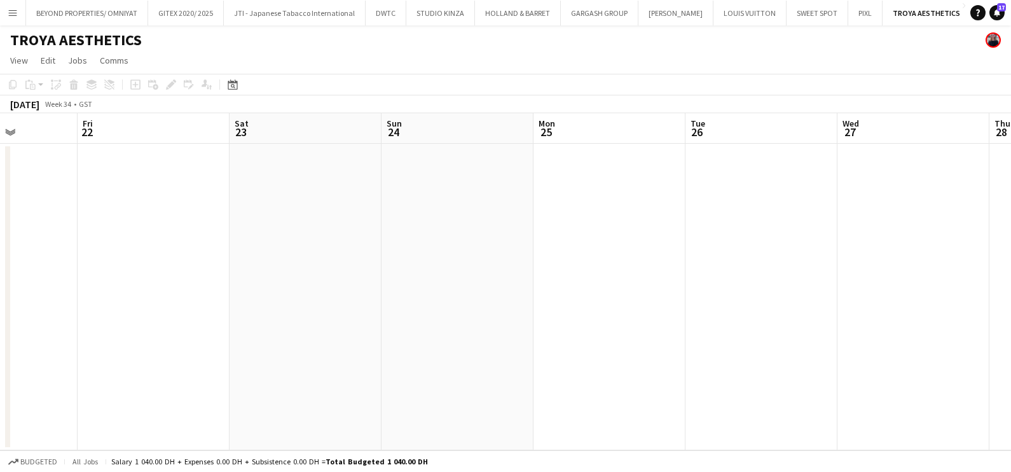
drag, startPoint x: 134, startPoint y: 370, endPoint x: 317, endPoint y: 384, distance: 184.4
click at [25, 384] on app-calendar-viewport "Mon 18 Tue 19 Wed 20 Thu 21 Fri 22 Sat 23 Sun 24 Mon 25 Tue 26 Wed 27 Thu 28 Fr…" at bounding box center [505, 281] width 1011 height 337
drag, startPoint x: 833, startPoint y: 384, endPoint x: 92, endPoint y: 386, distance: 741.8
click at [90, 385] on app-calendar-viewport "Wed 20 Thu 21 Fri 22 Sat 23 Sun 24 Mon 25 Tue 26 Wed 27 Thu 28 Fri 29 Sat 30 Su…" at bounding box center [505, 281] width 1011 height 337
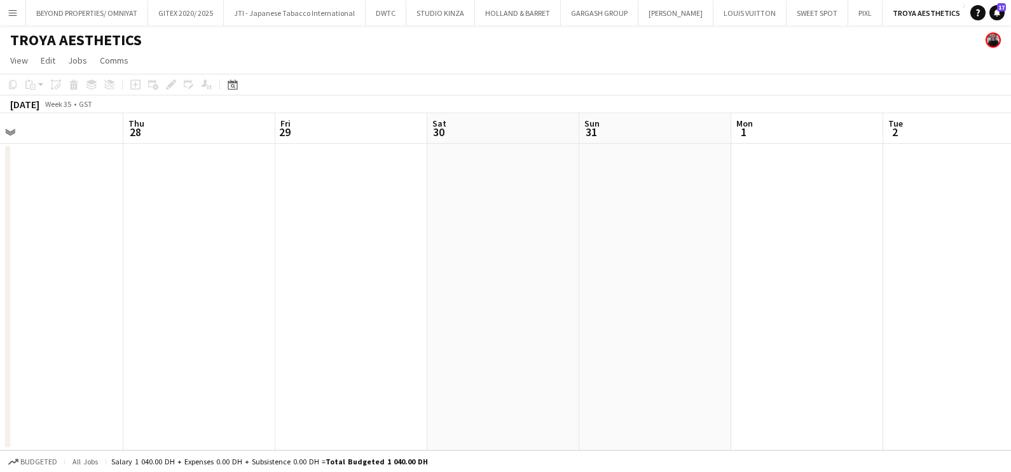
click at [0, 388] on html "Menu Boards Boards Boards All jobs Status Workforce Workforce My Workforce Recr…" at bounding box center [505, 236] width 1011 height 472
drag, startPoint x: 156, startPoint y: 372, endPoint x: 422, endPoint y: 373, distance: 265.3
click at [121, 373] on app-calendar-viewport "Sat 30 Sun 31 Mon 1 Tue 2 Wed 3 Thu 4 Fri 5 Sat 6 Sun 7 Mon 8 Tue 9 Wed 10" at bounding box center [505, 281] width 1011 height 337
drag, startPoint x: 634, startPoint y: 333, endPoint x: 0, endPoint y: 342, distance: 634.3
click at [0, 342] on html "Menu Boards Boards Boards All jobs Status Workforce Workforce My Workforce Recr…" at bounding box center [505, 236] width 1011 height 472
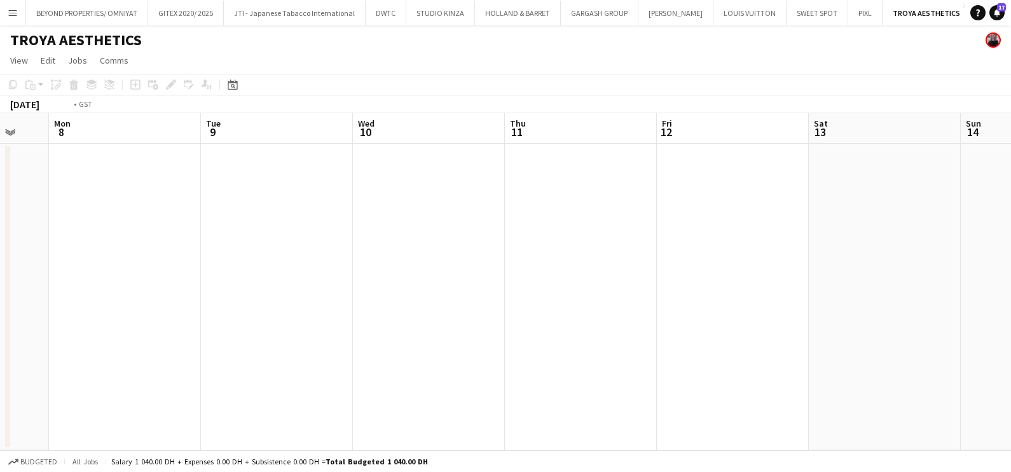
drag, startPoint x: 802, startPoint y: 345, endPoint x: 285, endPoint y: 347, distance: 516.6
click at [81, 355] on app-calendar-viewport "Thu 4 Fri 5 Sat 6 Sun 7 Mon 8 Tue 9 Wed 10 Thu 11 Fri 12 Sat 13 Sun 14 Mon 15" at bounding box center [505, 281] width 1011 height 337
drag, startPoint x: 254, startPoint y: 332, endPoint x: 164, endPoint y: 333, distance: 89.7
click at [10, 340] on div "Tue 16 Wed 17 Thu 18 Fri 19 Sat 20 Sun 21 Mon 22 Tue 23 Wed 24 Thu 25 Fri 26 Sa…" at bounding box center [505, 281] width 1011 height 337
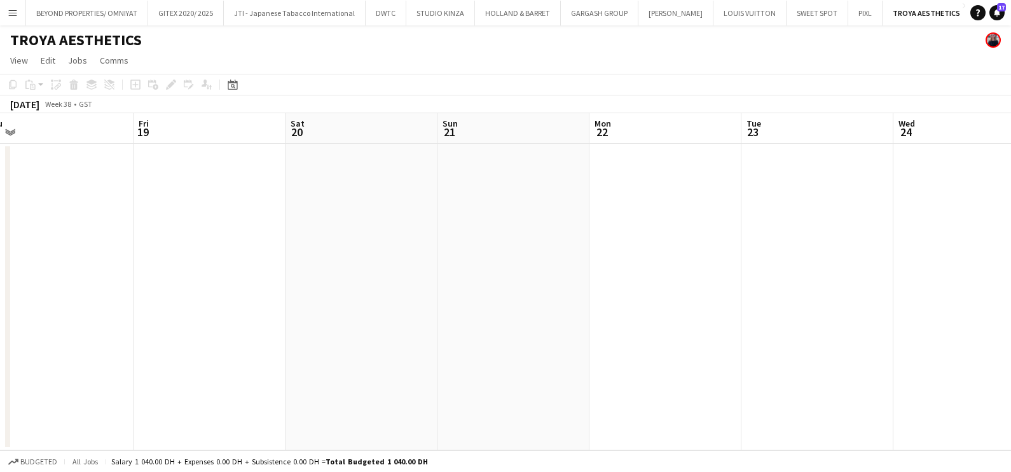
scroll to position [0, 330]
drag, startPoint x: 483, startPoint y: 323, endPoint x: 22, endPoint y: 328, distance: 461.2
click at [0, 328] on html "Menu Boards Boards Boards All jobs Status Workforce Workforce My Workforce Recr…" at bounding box center [505, 236] width 1011 height 472
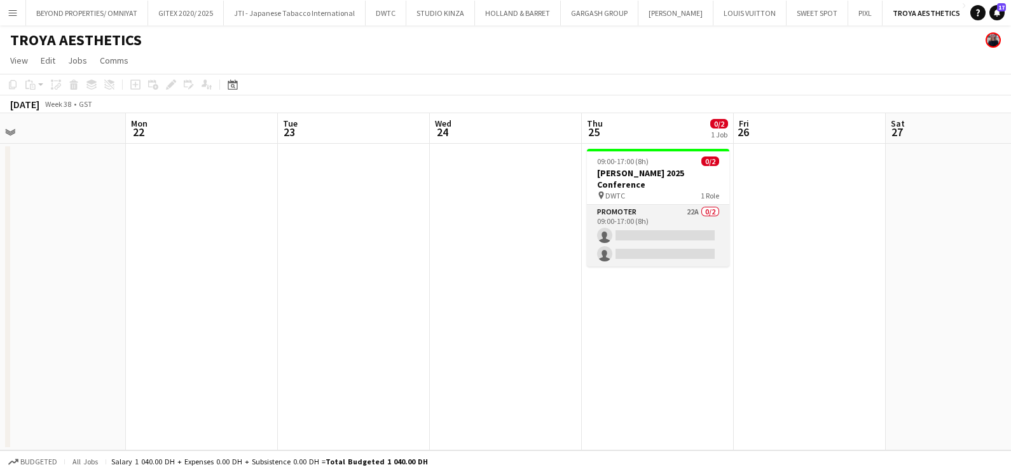
click at [665, 219] on app-card-role "Promoter 22A 0/2 09:00-17:00 (8h) single-neutral-actions single-neutral-actions" at bounding box center [658, 236] width 142 height 62
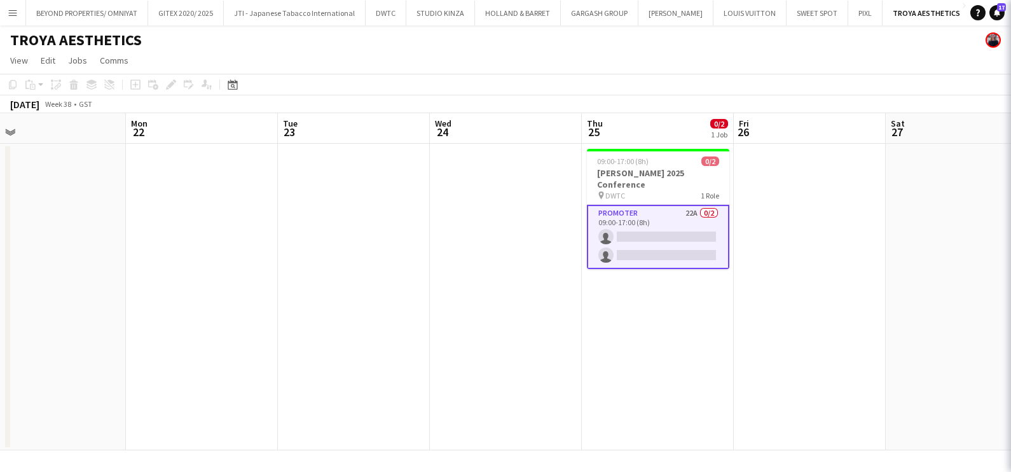
scroll to position [0, 330]
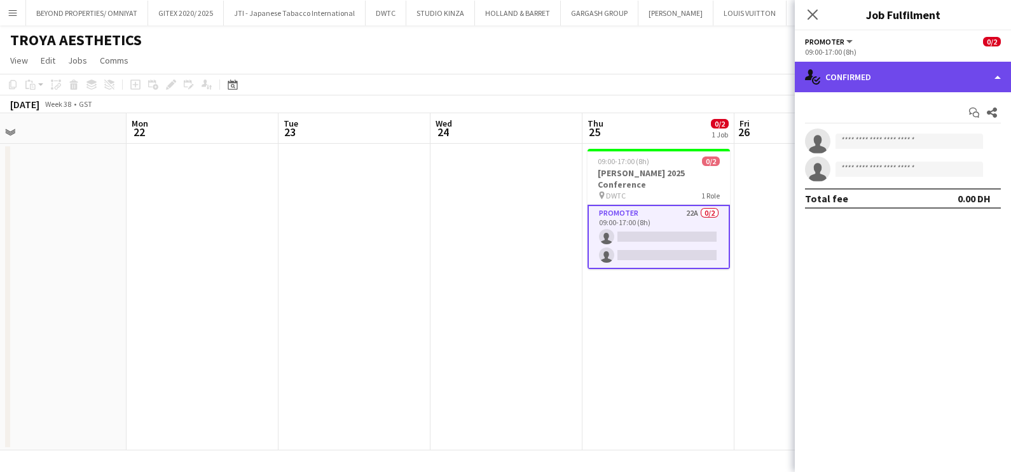
click at [857, 81] on div "single-neutral-actions-check-2 Confirmed" at bounding box center [903, 77] width 216 height 31
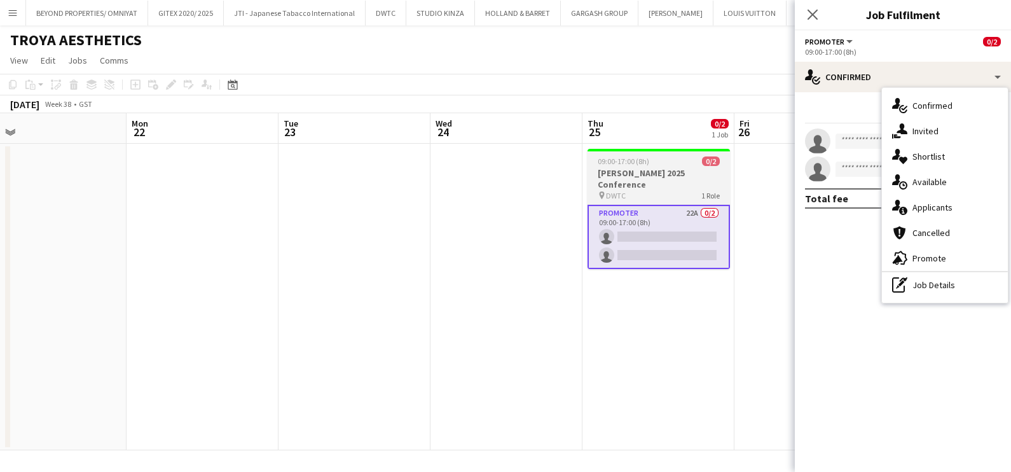
click at [649, 159] on div "09:00-17:00 (8h) 0/2" at bounding box center [659, 161] width 142 height 10
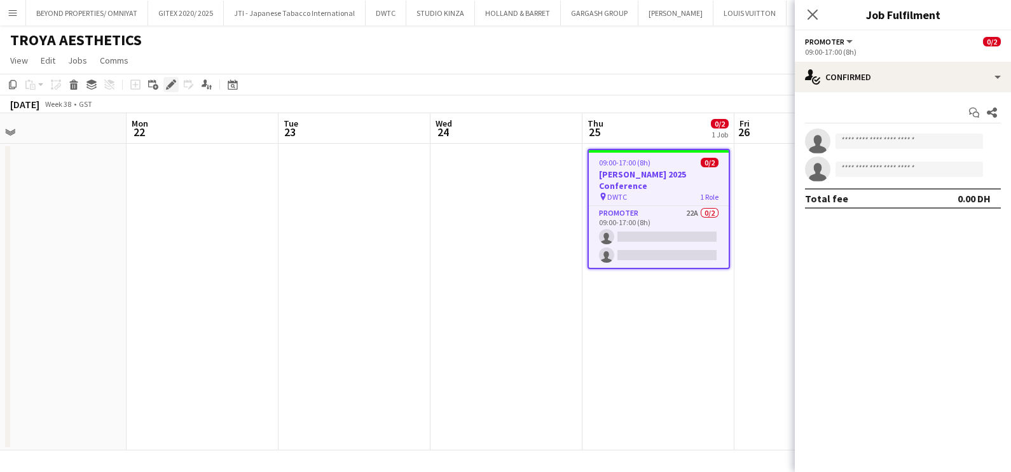
click at [170, 83] on icon at bounding box center [170, 84] width 7 height 7
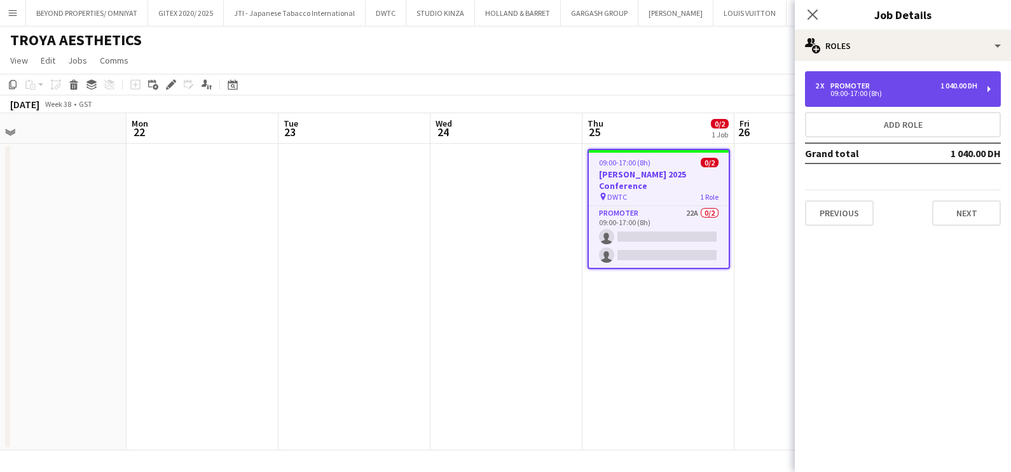
click at [866, 102] on div "2 x Promoter 1 040.00 DH 09:00-17:00 (8h)" at bounding box center [903, 89] width 196 height 36
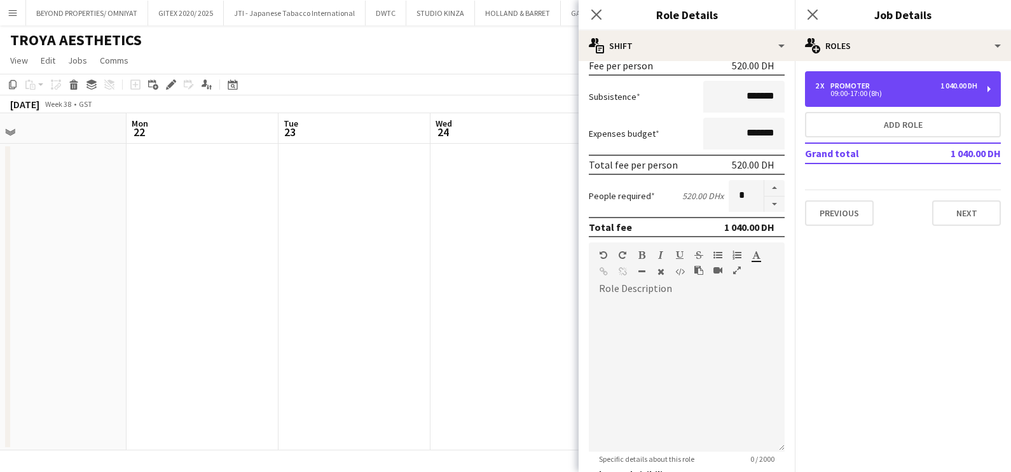
scroll to position [321, 0]
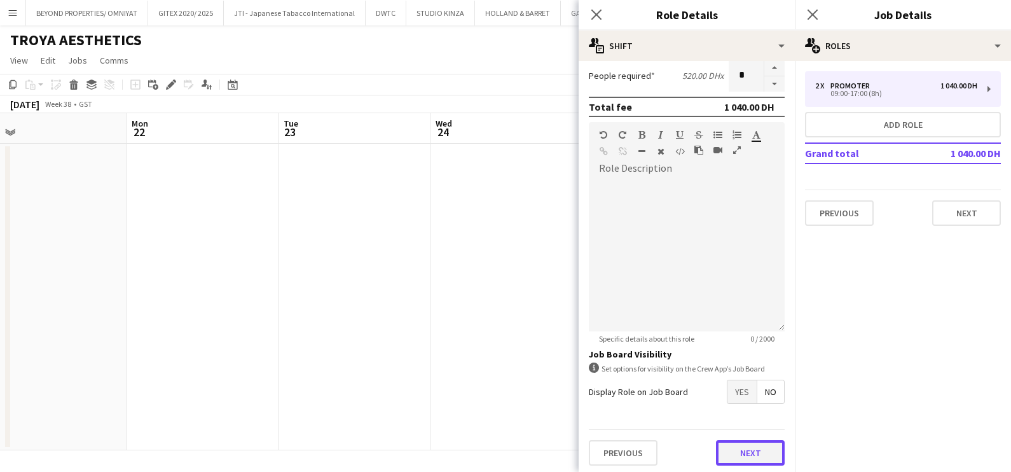
click at [739, 448] on button "Next" at bounding box center [750, 452] width 69 height 25
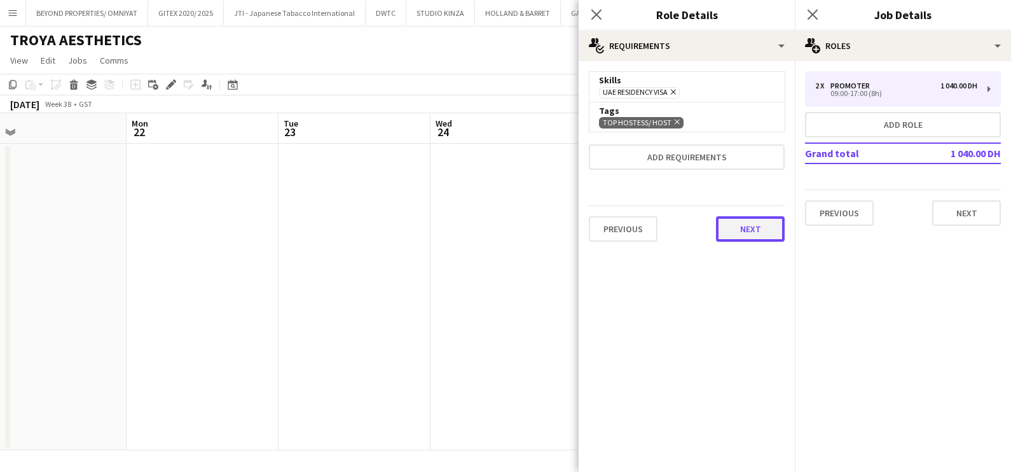
click at [750, 231] on button "Next" at bounding box center [750, 228] width 69 height 25
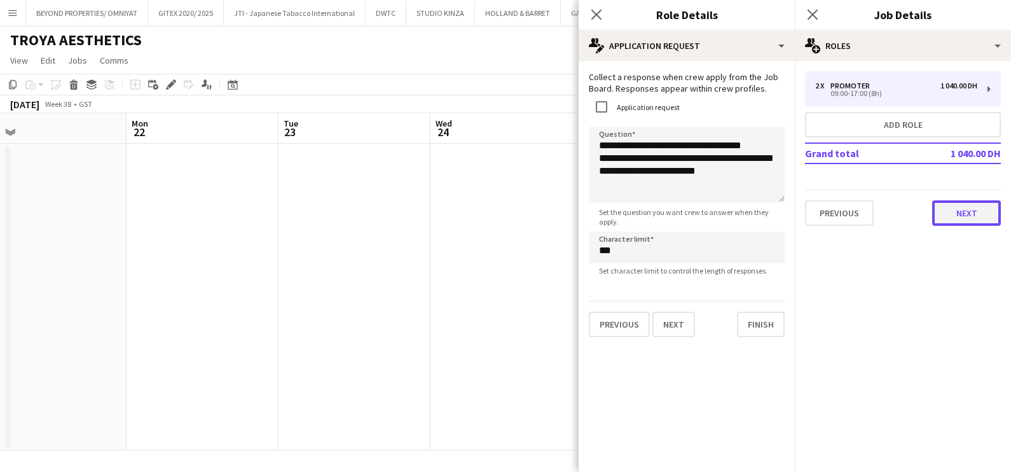
click at [968, 216] on button "Next" at bounding box center [967, 212] width 69 height 25
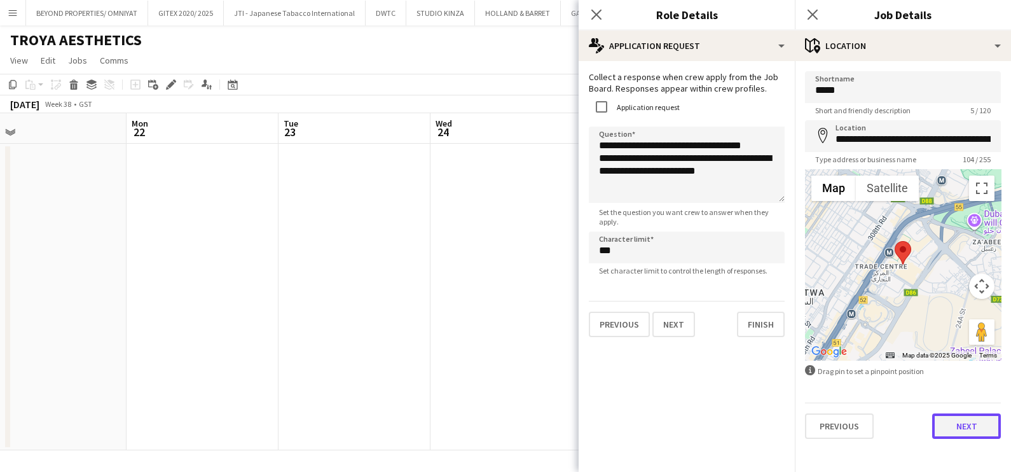
click at [969, 423] on button "Next" at bounding box center [967, 425] width 69 height 25
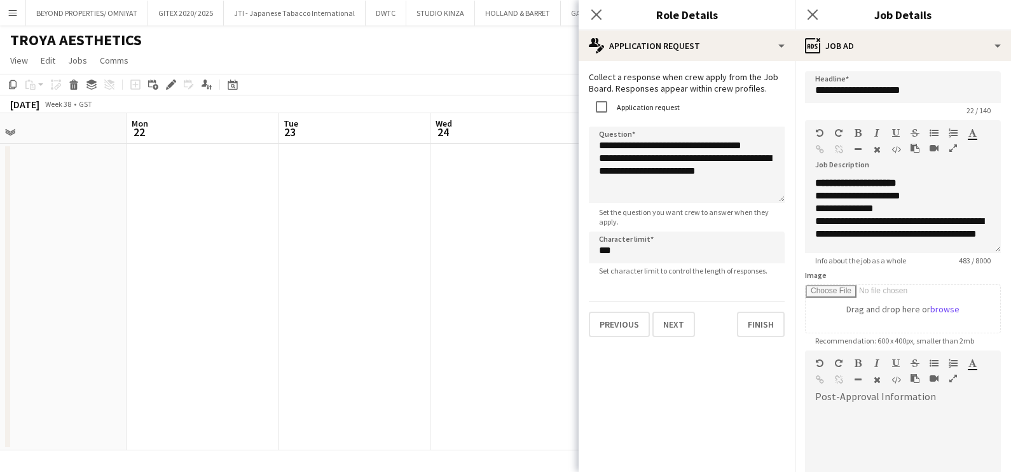
click at [461, 282] on app-date-cell at bounding box center [507, 297] width 152 height 307
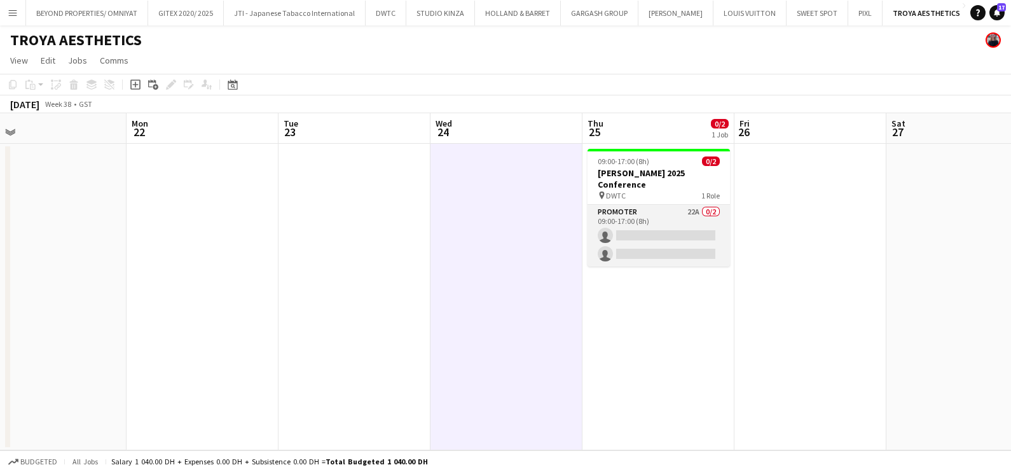
click at [652, 219] on app-card-role "Promoter 22A 0/2 09:00-17:00 (8h) single-neutral-actions single-neutral-actions" at bounding box center [659, 236] width 142 height 62
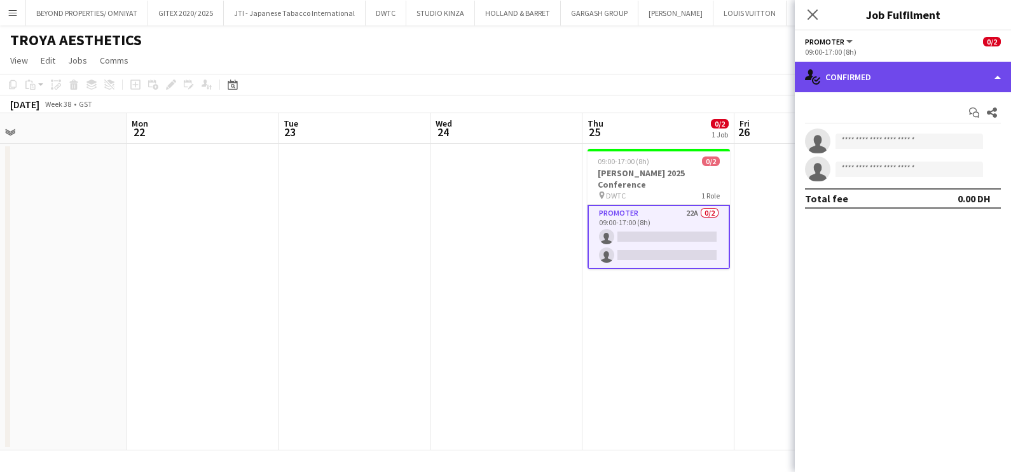
click at [944, 83] on div "single-neutral-actions-check-2 Confirmed" at bounding box center [903, 77] width 216 height 31
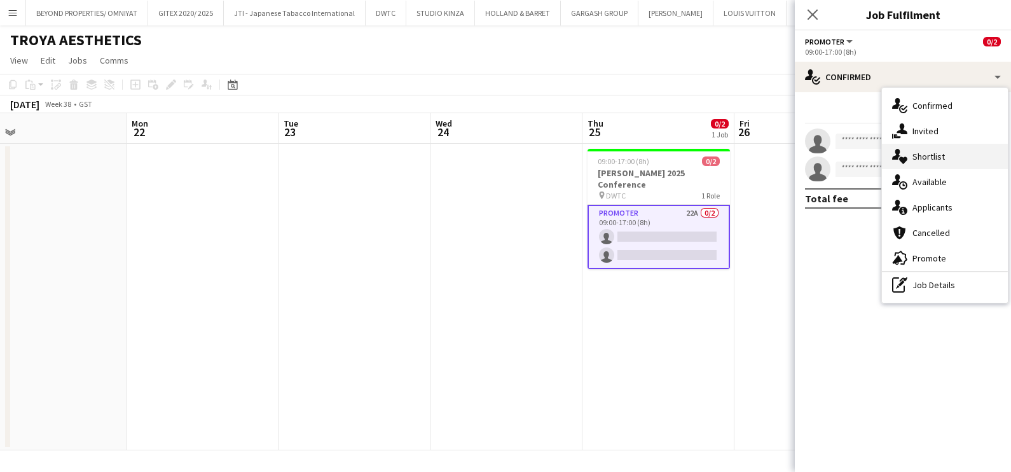
click at [936, 158] on div "single-neutral-actions-heart Shortlist" at bounding box center [945, 156] width 126 height 25
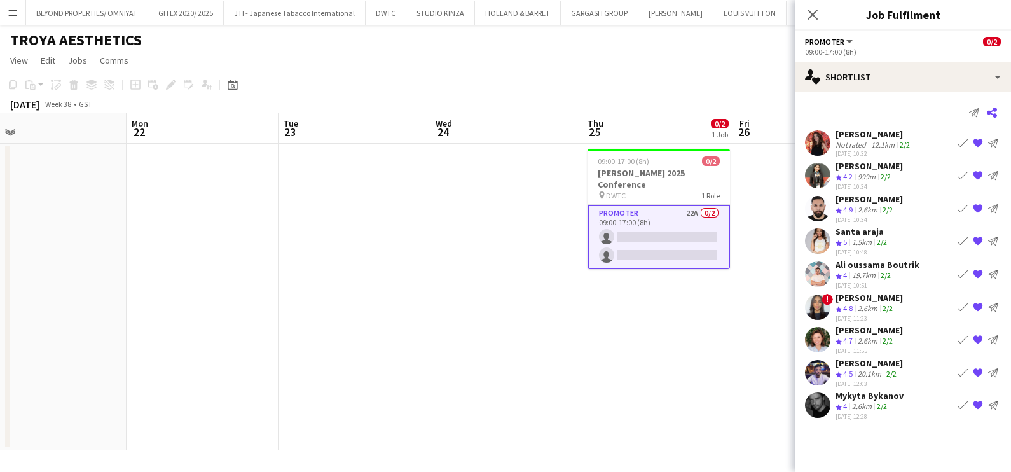
click at [994, 112] on icon "Share" at bounding box center [992, 113] width 10 height 10
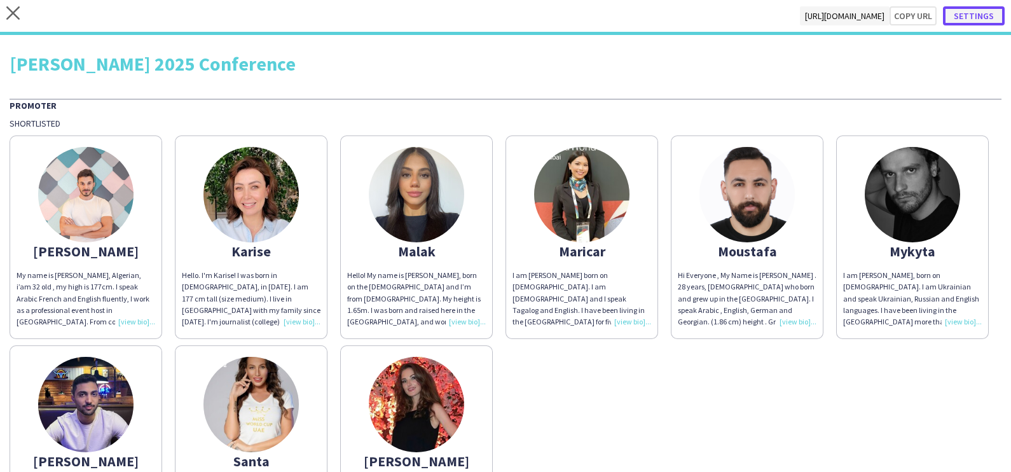
click at [983, 18] on button "Settings" at bounding box center [974, 15] width 62 height 19
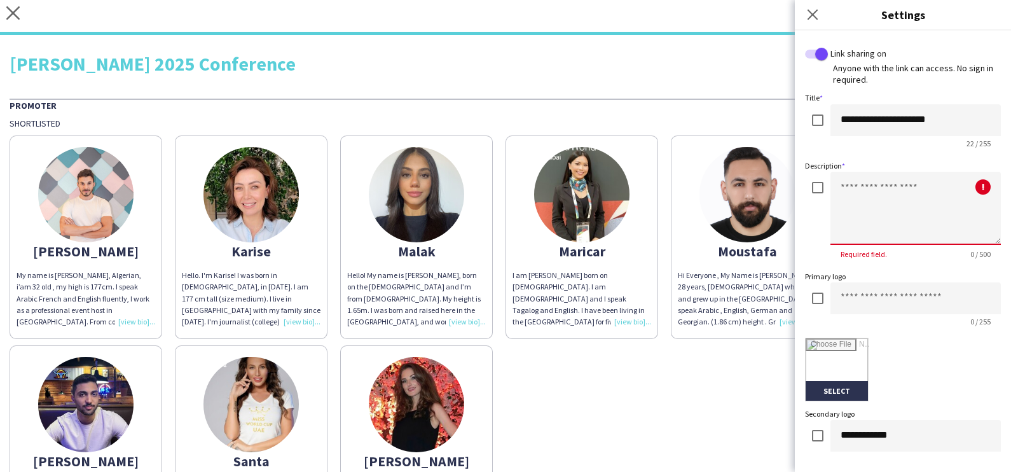
click at [865, 196] on textarea at bounding box center [916, 208] width 170 height 73
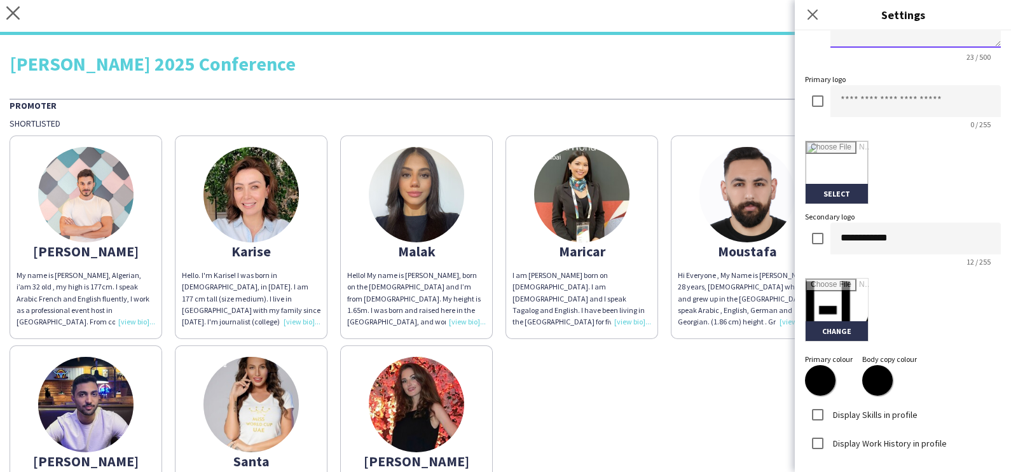
scroll to position [271, 0]
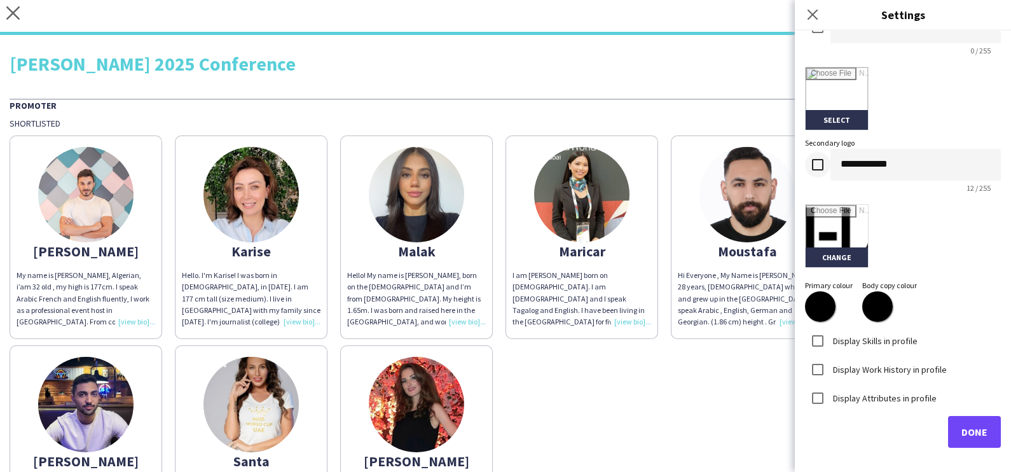
type textarea "**********"
click at [824, 256] on input "file" at bounding box center [837, 236] width 62 height 62
type input "**********"
click at [964, 426] on span "Done" at bounding box center [975, 432] width 26 height 13
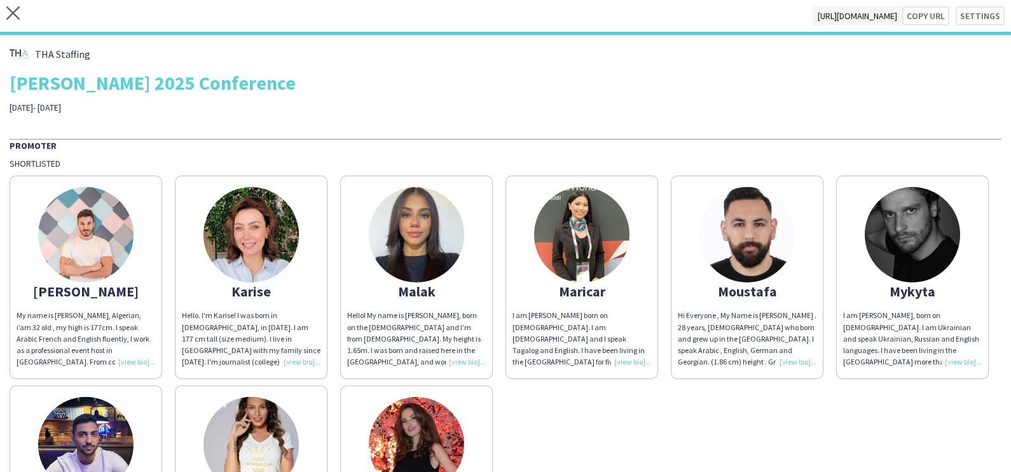
click at [723, 392] on div "Ali oussama My name is Ali Oussama boutrik, Algerian, i’am 32 old , my high is …" at bounding box center [506, 379] width 992 height 420
click at [927, 15] on button "Copy url" at bounding box center [920, 15] width 60 height 19
type textarea "**********"
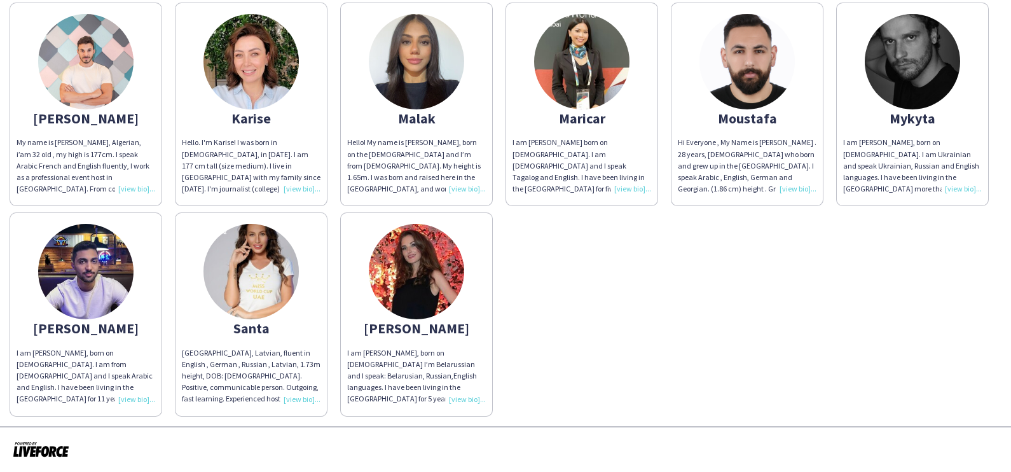
scroll to position [0, 0]
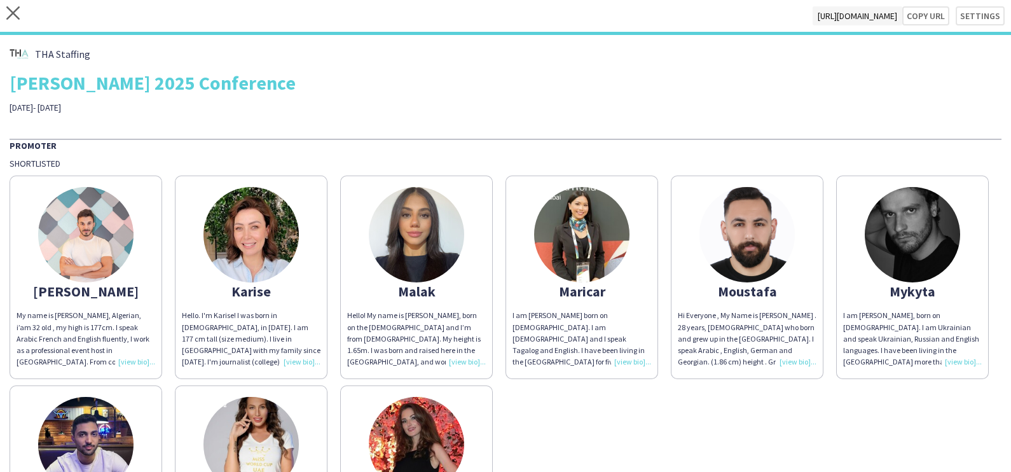
click at [911, 199] on div "Ali oussama My name is Ali Oussama boutrik, Algerian, i’am 32 old , my high is …" at bounding box center [506, 379] width 992 height 420
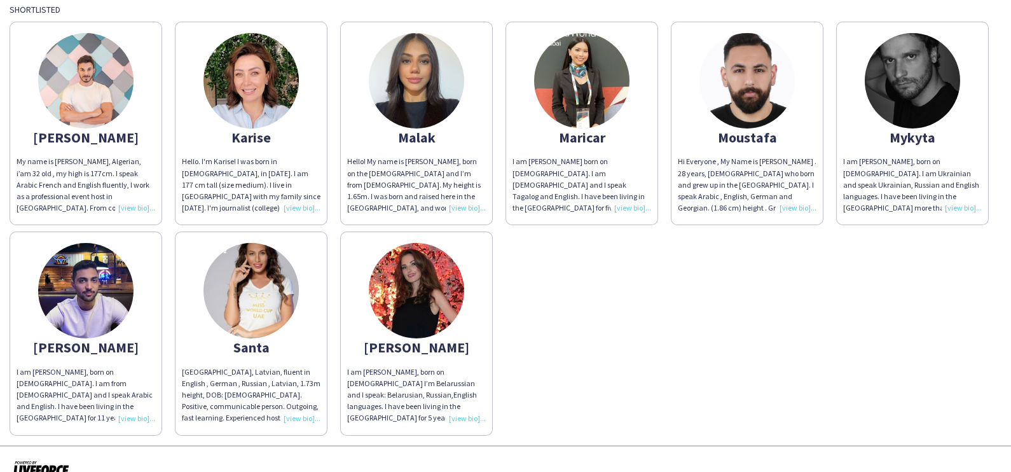
scroll to position [158, 0]
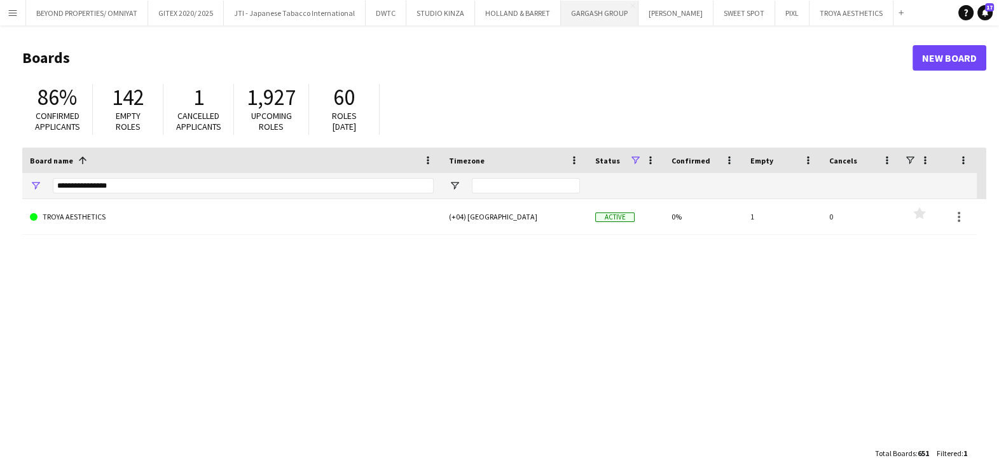
click at [584, 15] on button "GARGASH GROUP Close" at bounding box center [600, 13] width 78 height 25
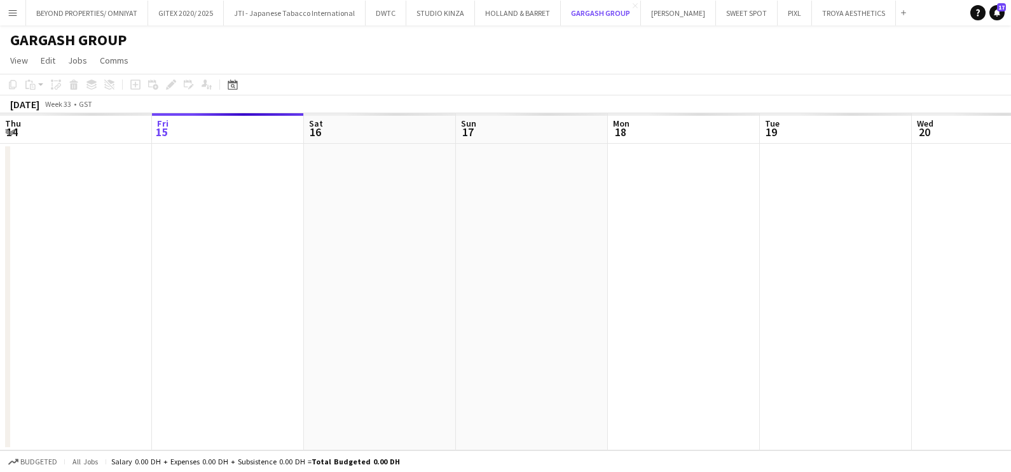
scroll to position [0, 304]
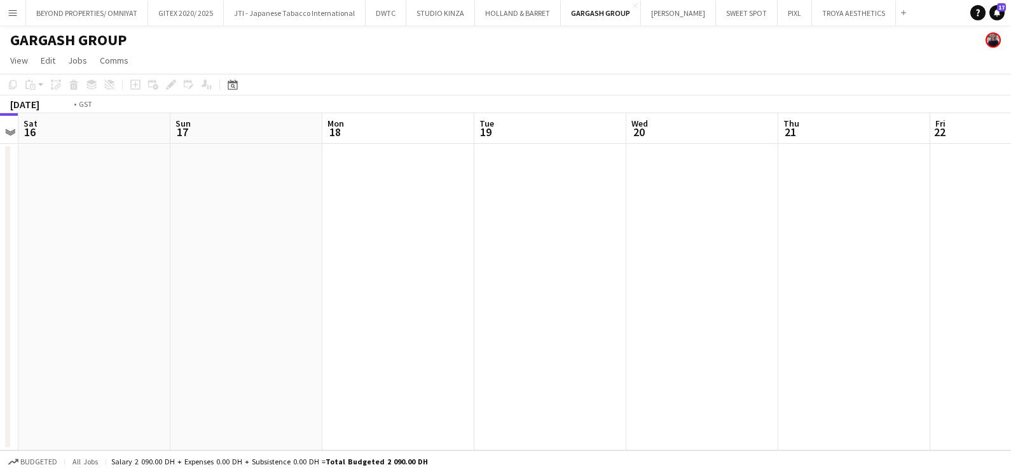
drag, startPoint x: 887, startPoint y: 291, endPoint x: 51, endPoint y: 269, distance: 836.8
click at [127, 269] on app-calendar-viewport "Tue 12 Wed 13 Thu 14 Fri 15 Sat 16 Sun 17 Mon 18 Tue 19 Wed 20 Thu 21 Fri 22 Sa…" at bounding box center [505, 281] width 1011 height 337
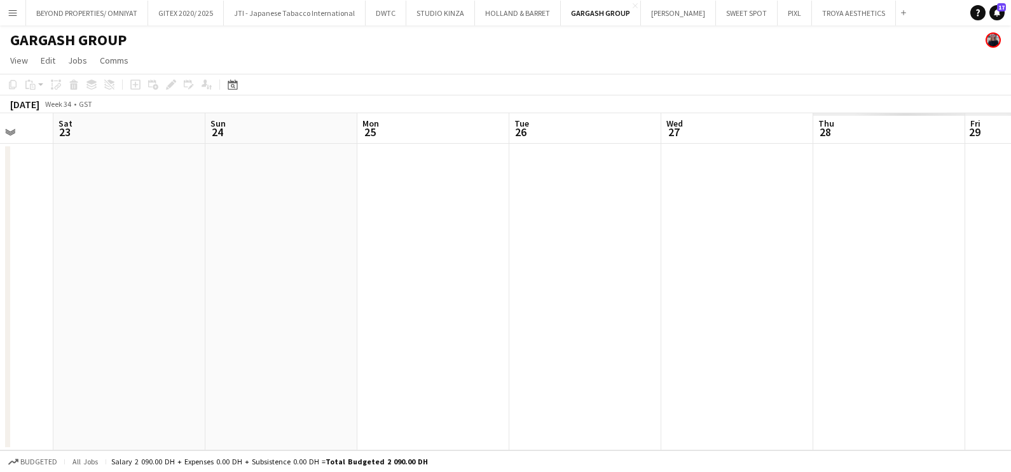
drag, startPoint x: 592, startPoint y: 286, endPoint x: -3, endPoint y: 286, distance: 594.8
click at [0, 286] on html "Menu Boards Boards Boards All jobs Status Workforce Workforce My Workforce Recr…" at bounding box center [505, 236] width 1011 height 472
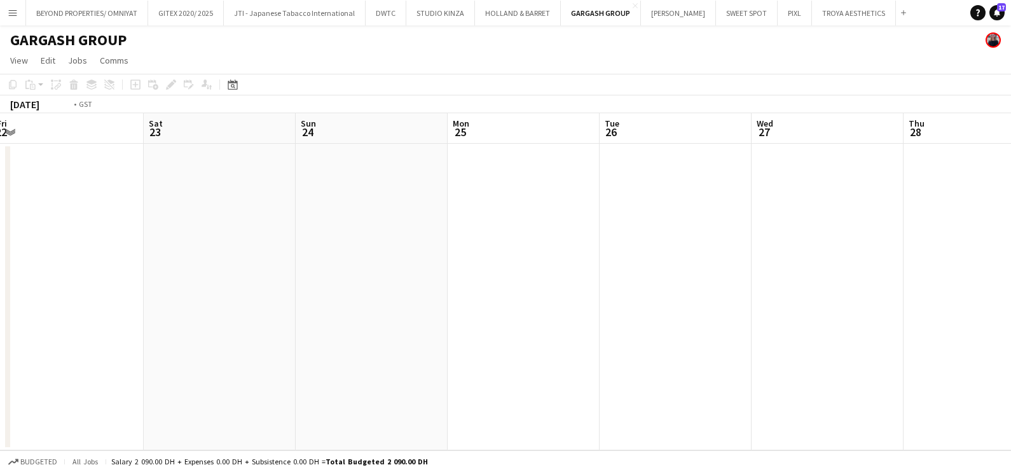
drag, startPoint x: 590, startPoint y: 292, endPoint x: 10, endPoint y: 346, distance: 582.7
click at [41, 340] on app-calendar-viewport "Tue 19 Wed 20 Thu 21 Fri 22 Sat 23 Sun 24 Mon 25 Tue 26 Wed 27 Thu 28 Fri 29 0/…" at bounding box center [505, 281] width 1011 height 337
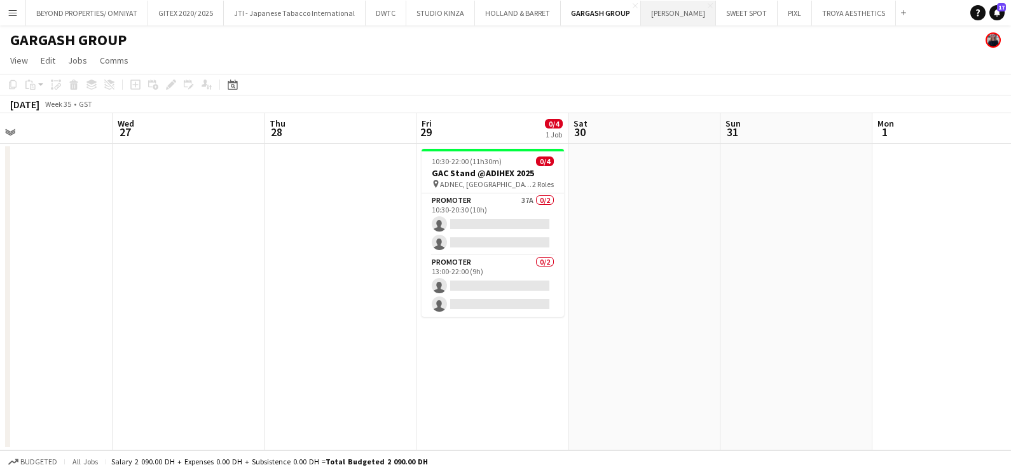
click at [664, 19] on button "[PERSON_NAME] Close" at bounding box center [678, 13] width 75 height 25
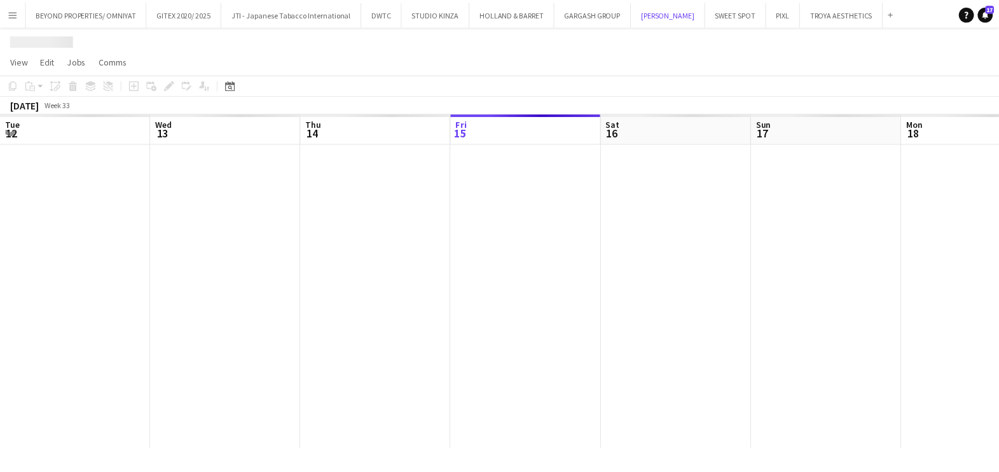
scroll to position [0, 304]
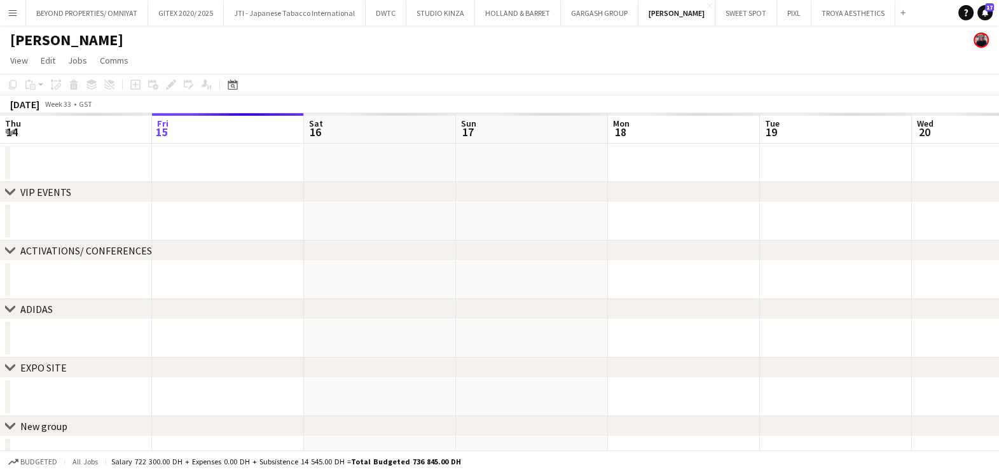
drag, startPoint x: 515, startPoint y: 237, endPoint x: 471, endPoint y: 238, distance: 44.5
click at [471, 238] on app-calendar-viewport "Tue 12 Wed 13 Thu 14 Fri 15 Sat 16 Sun 17 Mon 18 Tue 19 Wed 20 Thu 21 Fri 22 Sa…" at bounding box center [499, 293] width 999 height 361
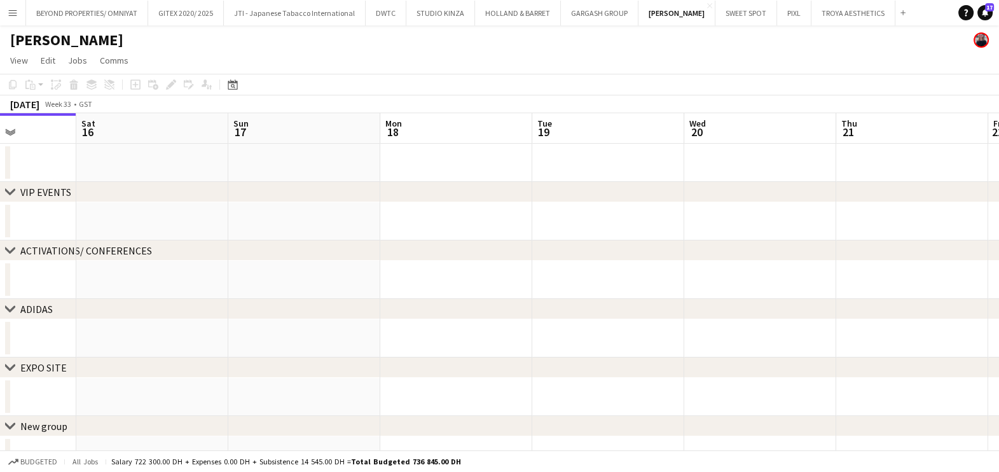
drag, startPoint x: 704, startPoint y: 230, endPoint x: 309, endPoint y: 252, distance: 395.7
click at [317, 251] on div "chevron-right VIP EVENTS chevron-right ACTIVATIONS/ CONFERENCES chevron-right A…" at bounding box center [499, 293] width 999 height 361
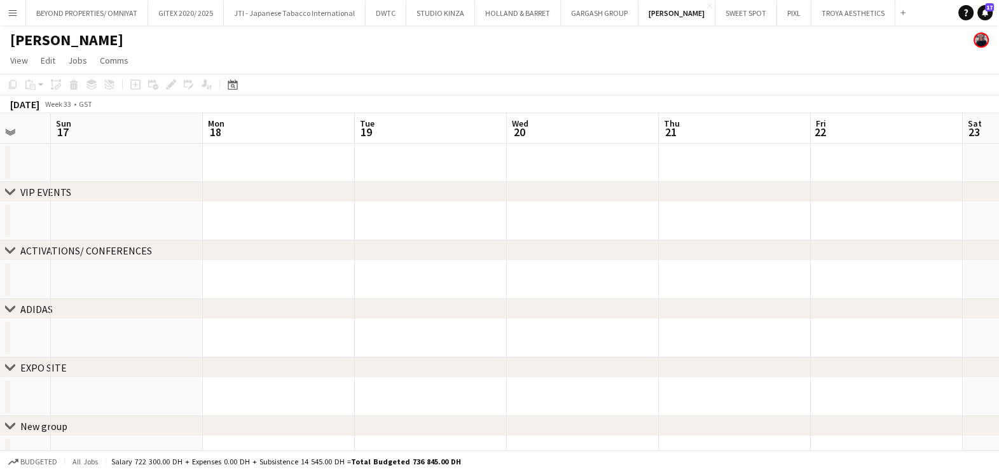
drag, startPoint x: 659, startPoint y: 244, endPoint x: 51, endPoint y: 264, distance: 608.5
click at [51, 264] on div "chevron-right VIP EVENTS chevron-right ACTIVATIONS/ CONFERENCES chevron-right A…" at bounding box center [499, 293] width 999 height 361
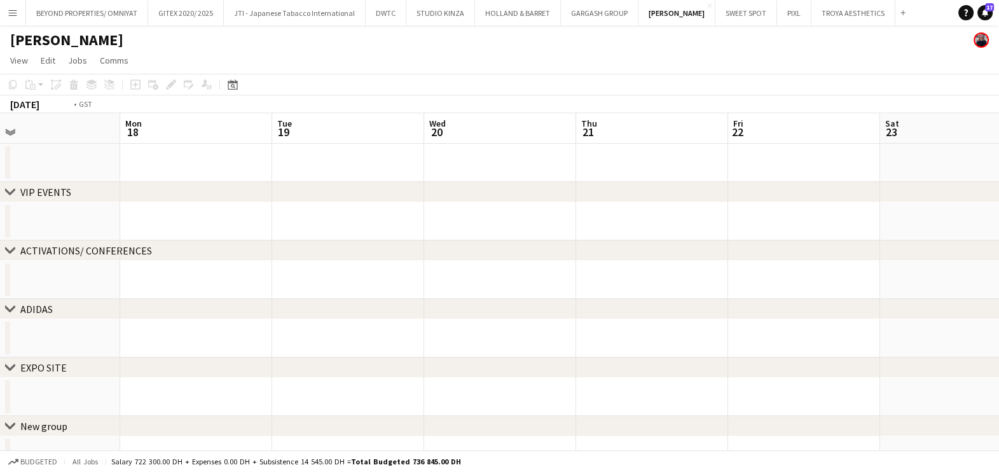
drag, startPoint x: 567, startPoint y: 247, endPoint x: 284, endPoint y: 273, distance: 283.6
click at [274, 276] on app-calendar-viewport "Thu 14 Fri 15 Sat 16 Sun 17 Mon 18 Tue 19 Wed 20 Thu 21 Fri 22 Sat 23 Sun 24 Mo…" at bounding box center [499, 293] width 999 height 361
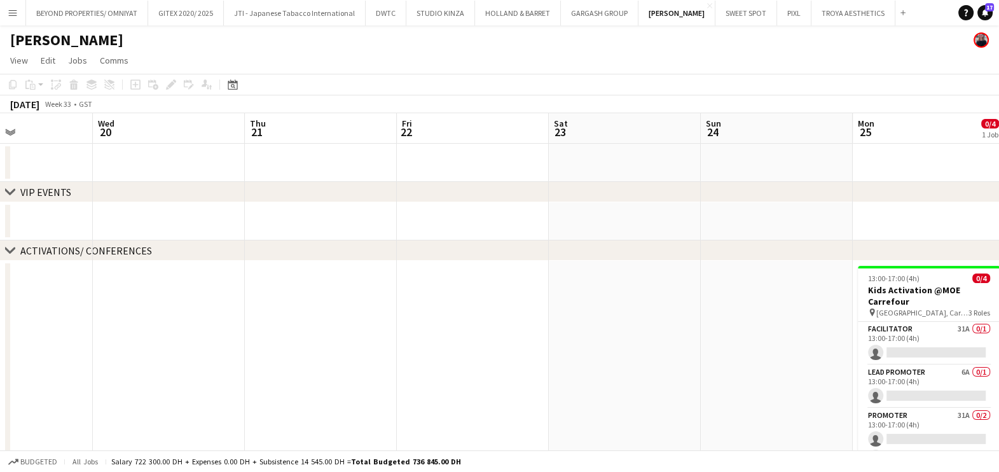
scroll to position [0, 426]
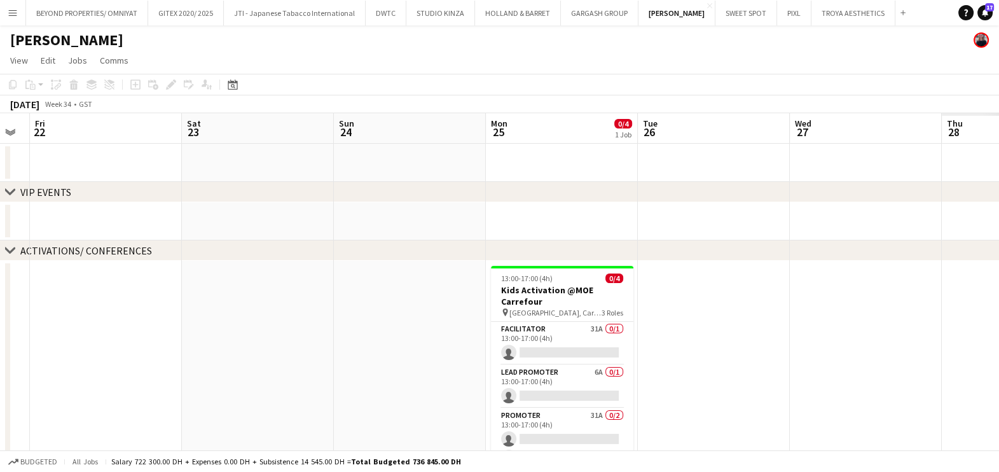
drag, startPoint x: 314, startPoint y: 240, endPoint x: 299, endPoint y: 243, distance: 15.0
click at [284, 243] on div "chevron-right VIP EVENTS chevron-right ACTIVATIONS/ CONFERENCES chevron-right A…" at bounding box center [499, 384] width 999 height 542
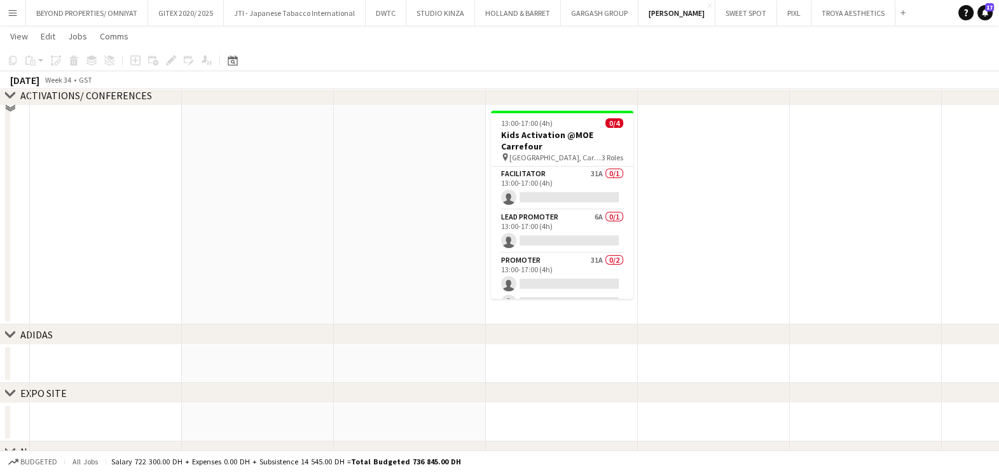
scroll to position [158, 0]
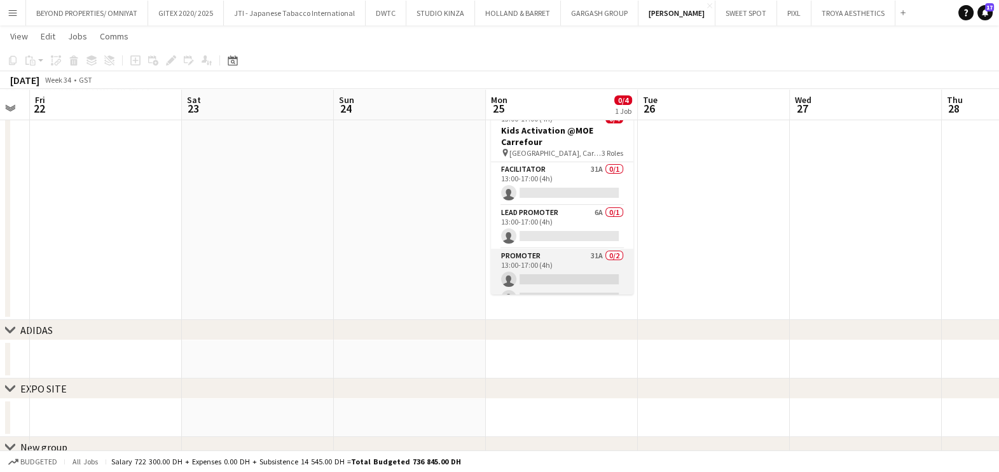
click at [571, 270] on app-card-role "Promoter 31A 0/2 13:00-17:00 (4h) single-neutral-actions single-neutral-actions" at bounding box center [562, 280] width 142 height 62
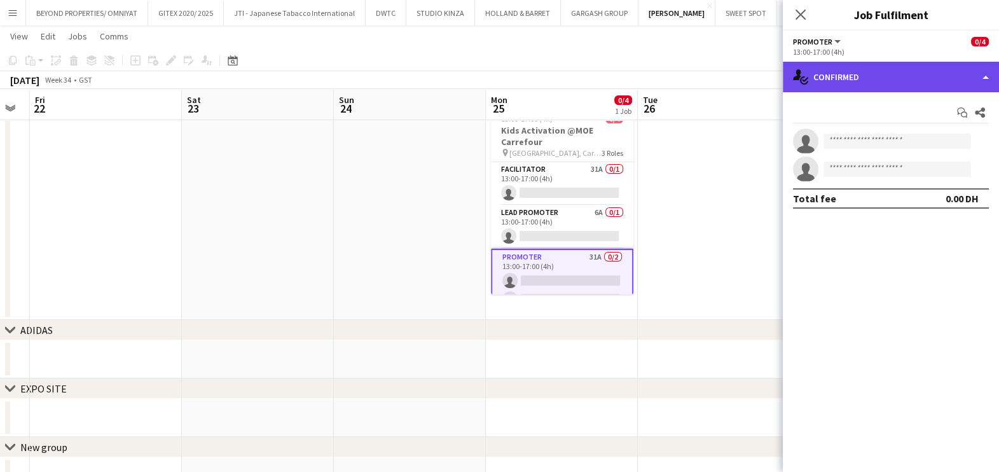
click at [919, 69] on div "single-neutral-actions-check-2 Confirmed" at bounding box center [891, 77] width 216 height 31
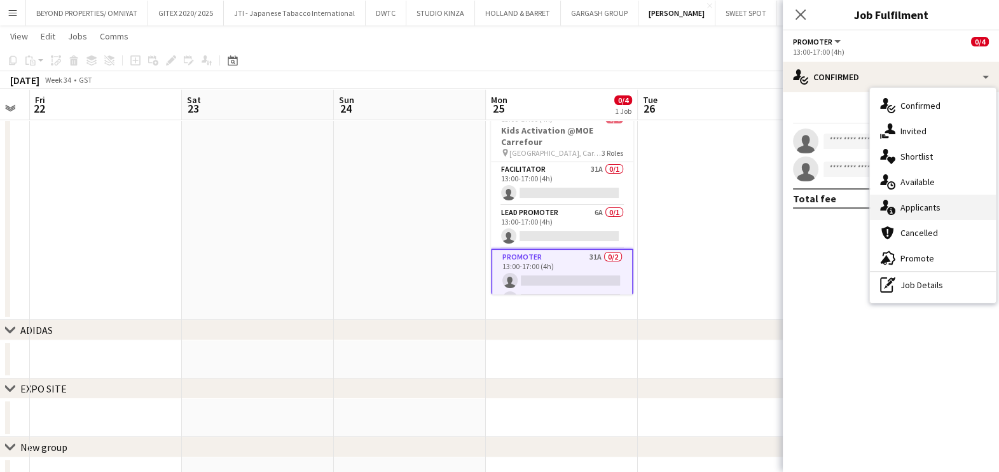
click at [924, 210] on div "single-neutral-actions-information Applicants" at bounding box center [933, 207] width 126 height 25
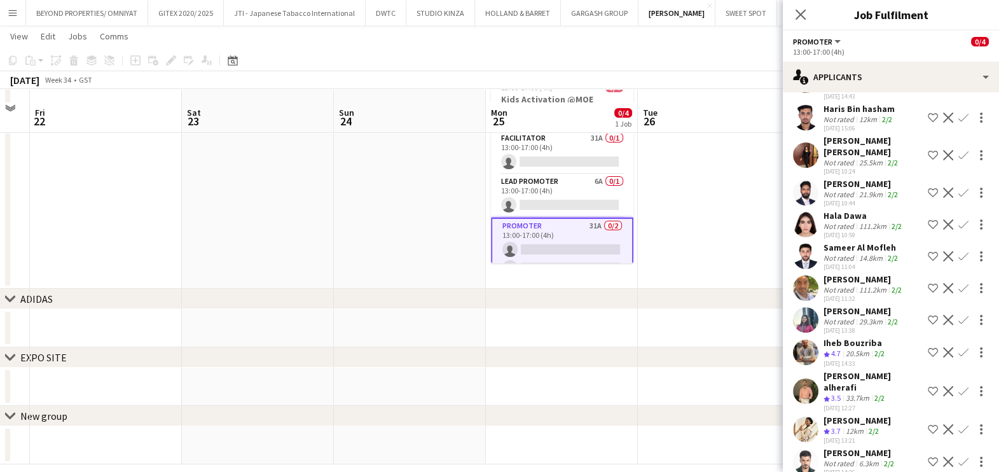
scroll to position [203, 0]
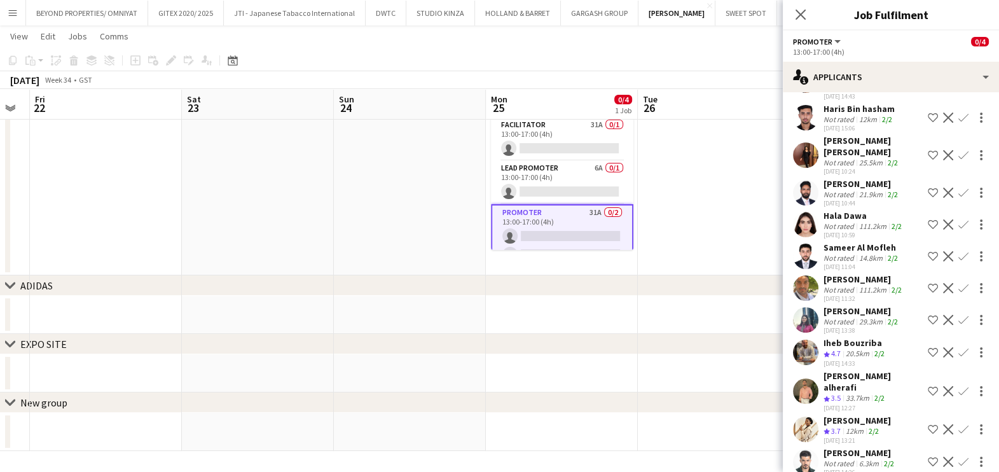
click at [839, 426] on span "3.7" at bounding box center [836, 431] width 10 height 10
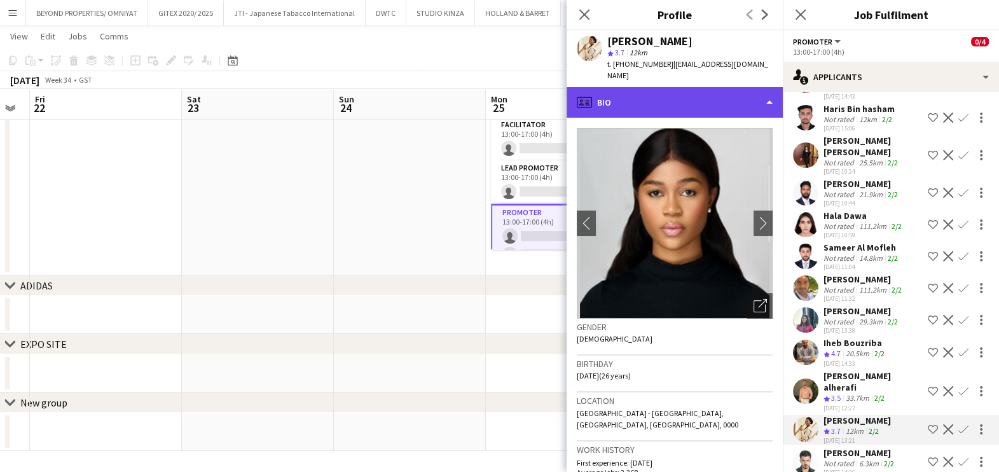
click at [697, 87] on div "profile Bio" at bounding box center [675, 102] width 216 height 31
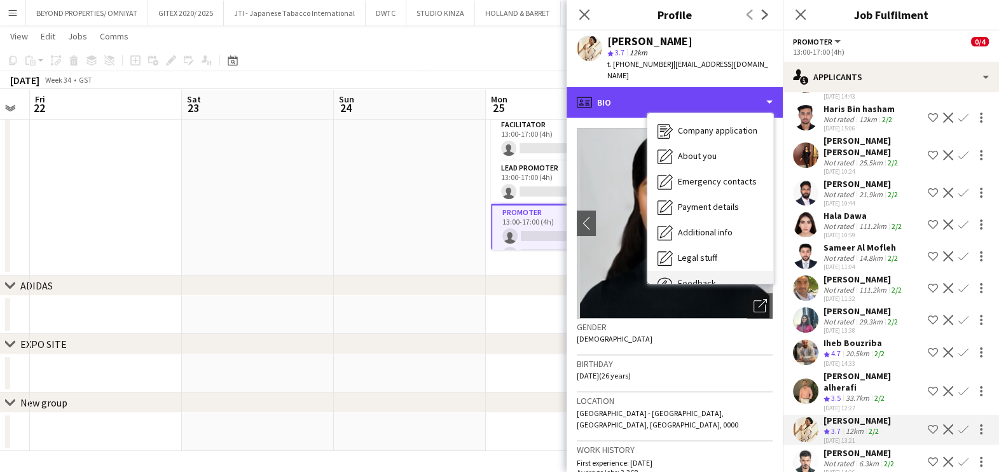
scroll to position [94, 0]
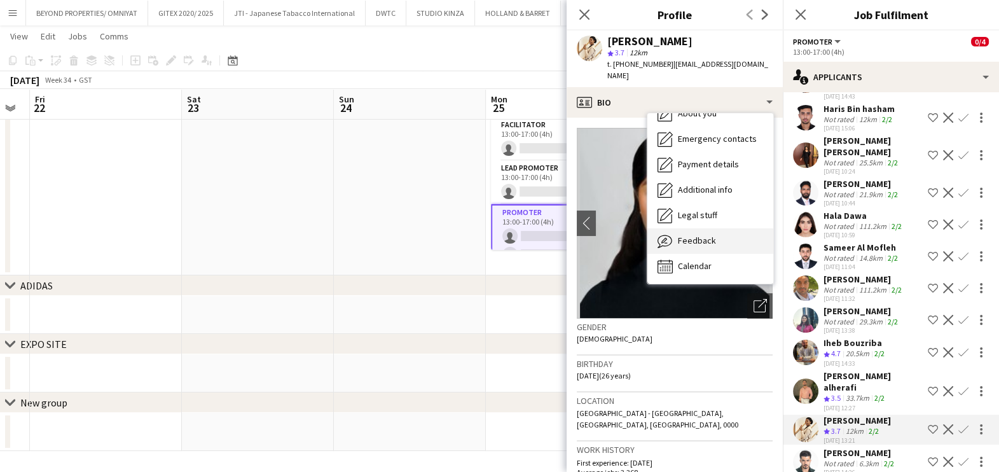
click at [704, 239] on div "Feedback Feedback" at bounding box center [711, 240] width 126 height 25
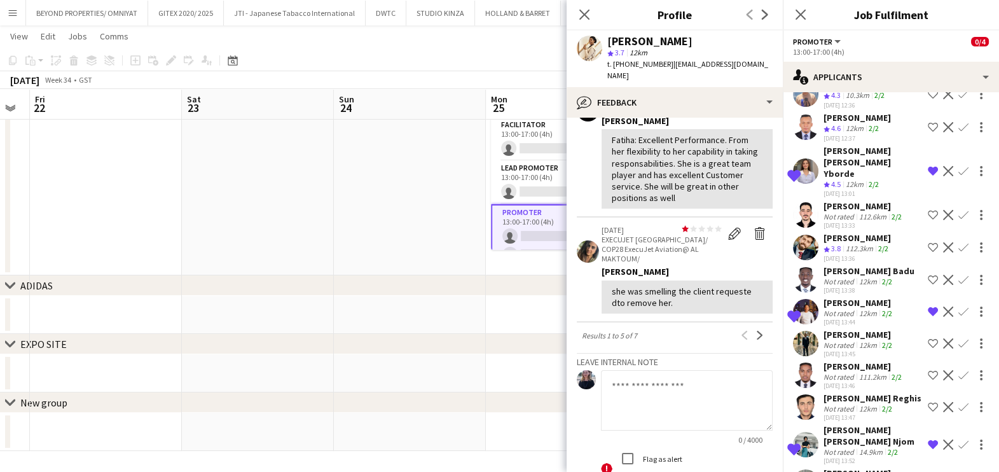
scroll to position [153, 0]
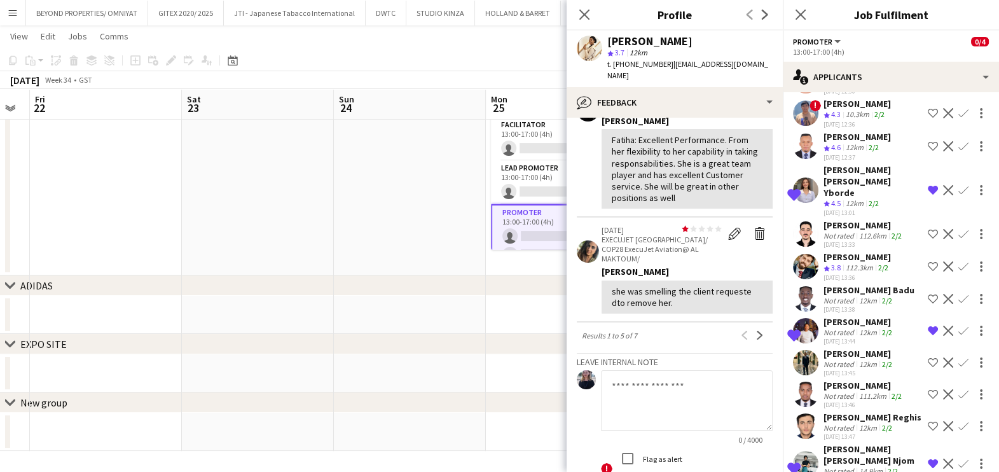
click at [852, 284] on div "[PERSON_NAME] Badu" at bounding box center [869, 289] width 91 height 11
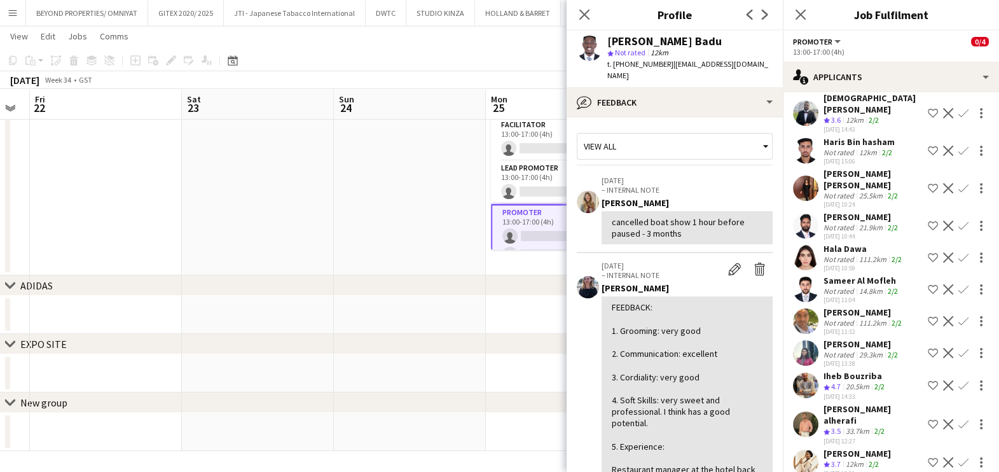
scroll to position [709, 0]
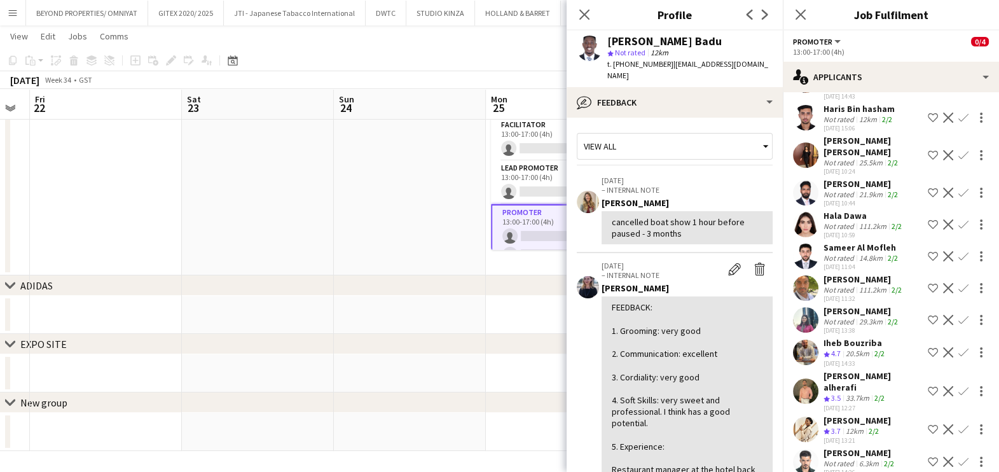
click at [430, 184] on app-date-cell at bounding box center [410, 166] width 152 height 219
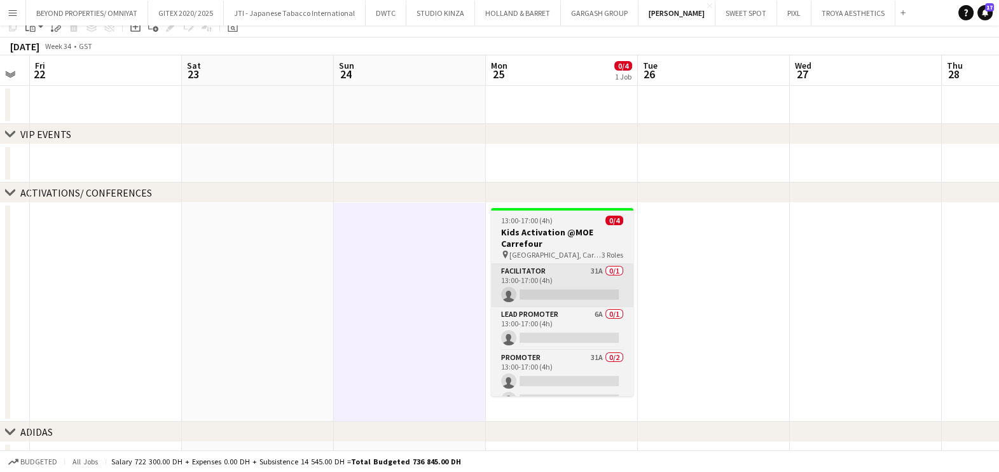
scroll to position [79, 0]
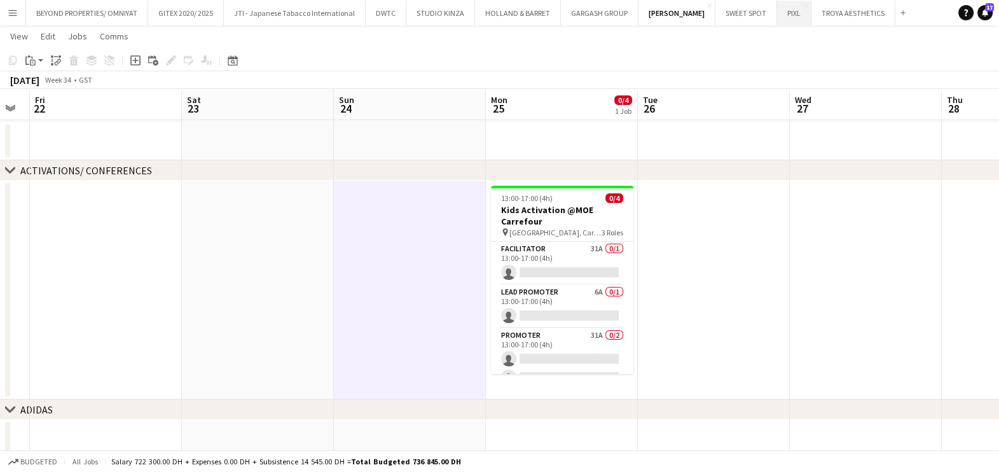
click at [777, 13] on button "PIXL Close" at bounding box center [794, 13] width 34 height 25
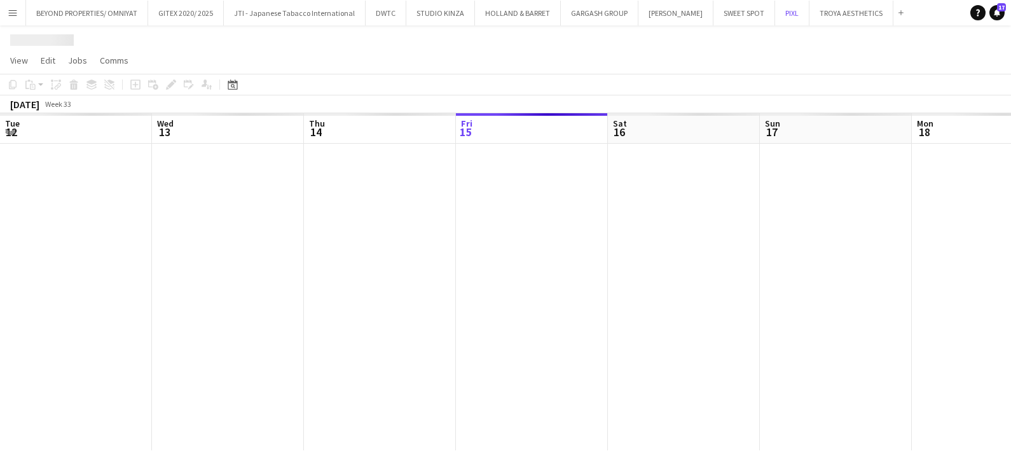
scroll to position [0, 304]
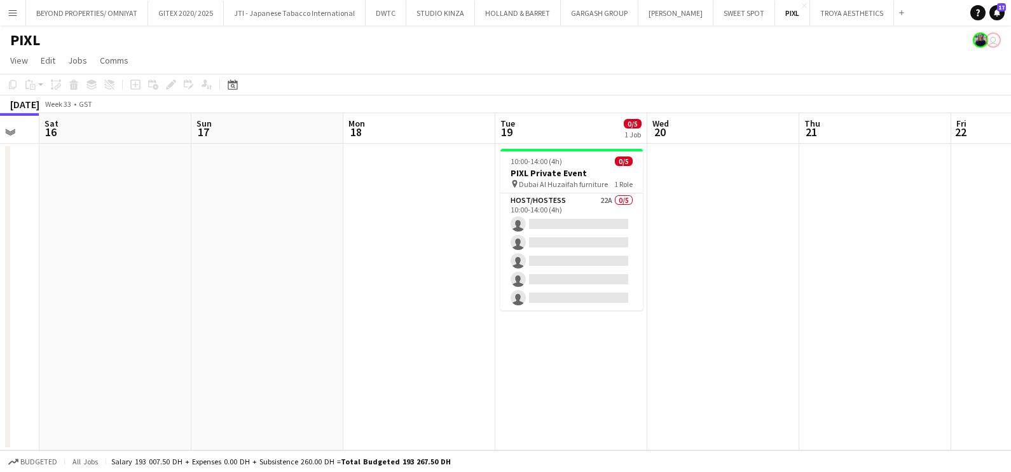
drag, startPoint x: 662, startPoint y: 261, endPoint x: 370, endPoint y: 258, distance: 292.0
click at [382, 258] on app-calendar-viewport "Tue 12 Wed 13 Thu 14 Fri 15 Sat 16 Sun 17 Mon 18 Tue 19 0/5 1 Job Wed 20 Thu 21…" at bounding box center [505, 281] width 1011 height 337
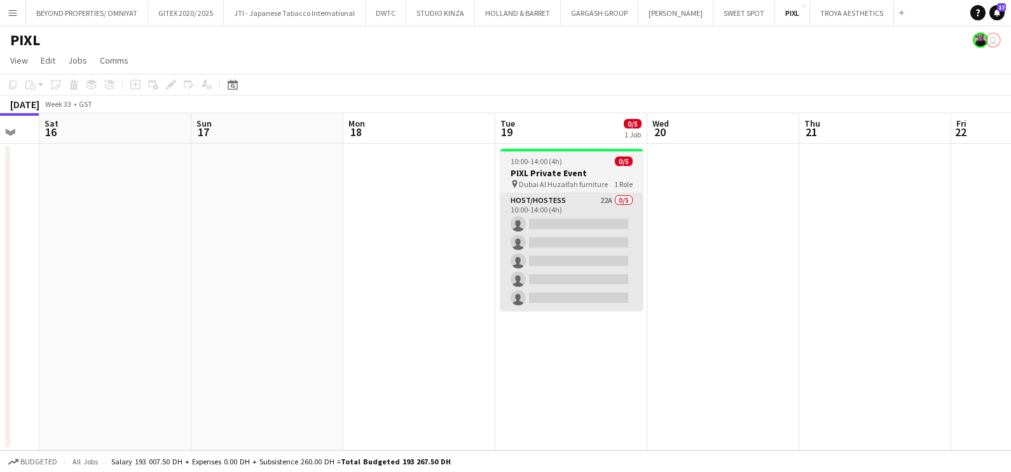
scroll to position [0, 432]
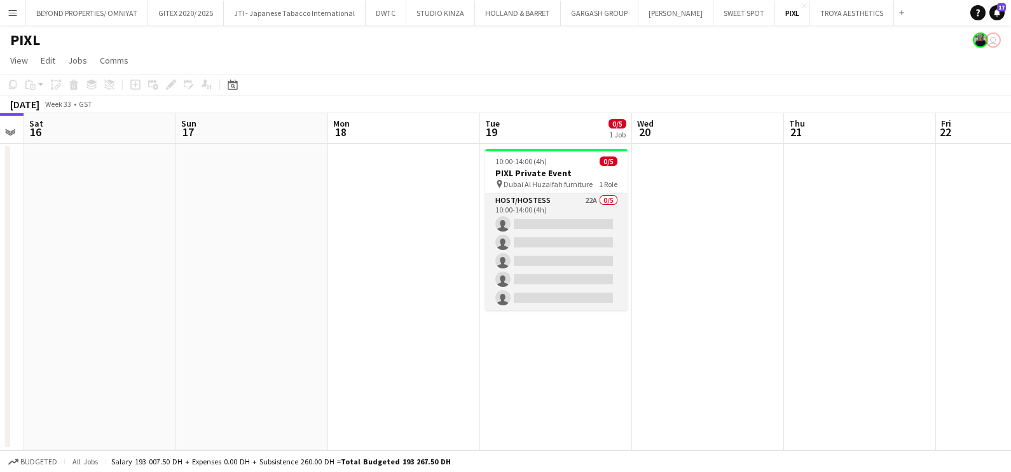
click at [579, 204] on app-card-role "Host/Hostess 22A 0/5 10:00-14:00 (4h) single-neutral-actions single-neutral-act…" at bounding box center [556, 251] width 142 height 117
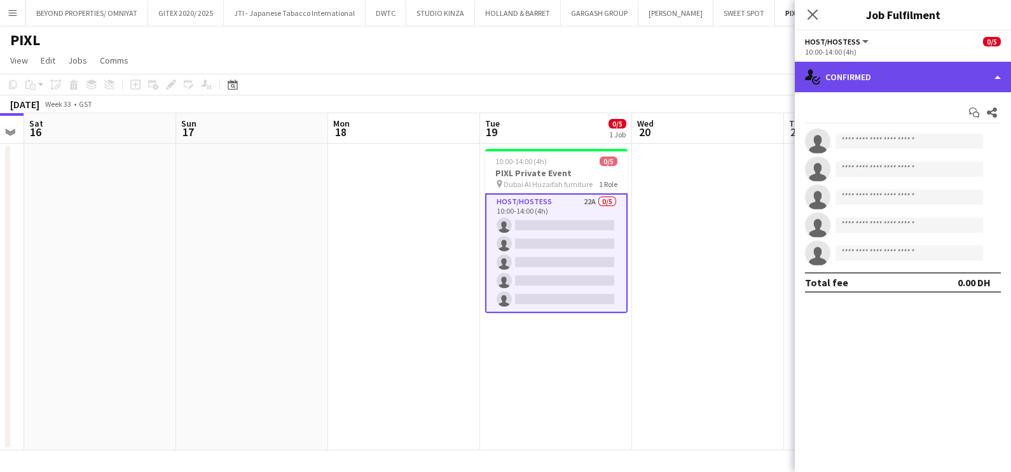
click at [893, 71] on div "single-neutral-actions-check-2 Confirmed" at bounding box center [903, 77] width 216 height 31
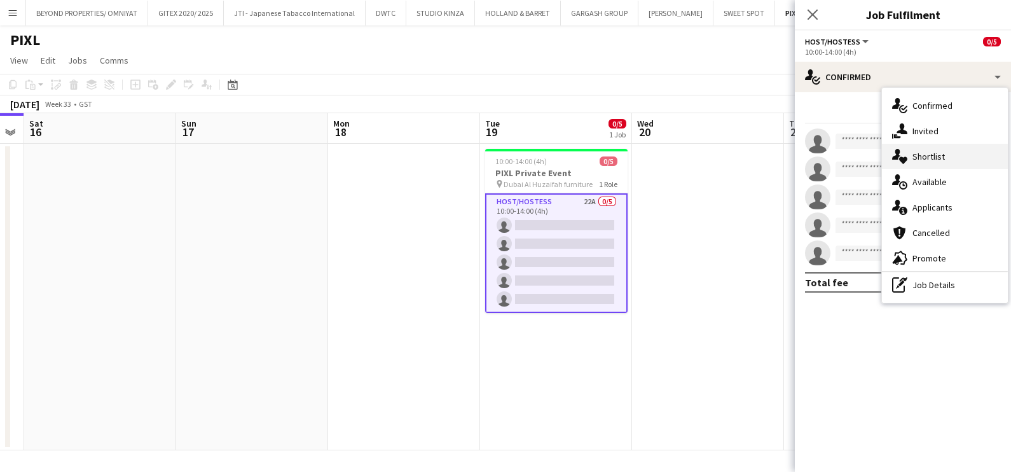
click at [927, 162] on div "single-neutral-actions-heart Shortlist" at bounding box center [945, 156] width 126 height 25
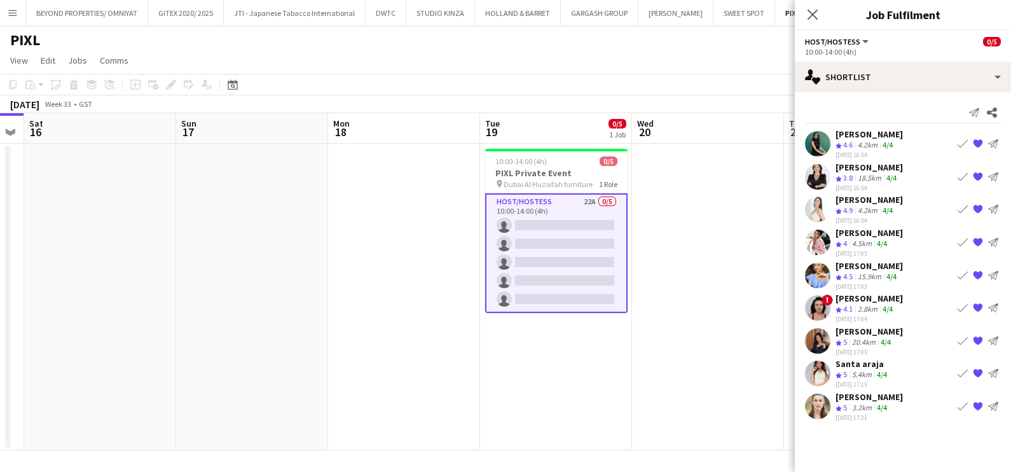
click at [965, 339] on app-icon "Book crew" at bounding box center [963, 340] width 10 height 10
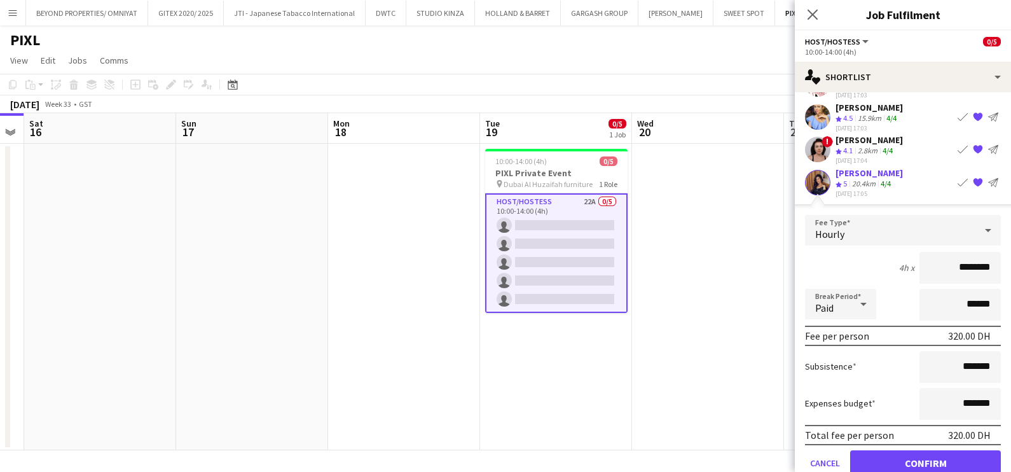
scroll to position [158, 0]
click at [917, 455] on button "Confirm" at bounding box center [926, 462] width 151 height 25
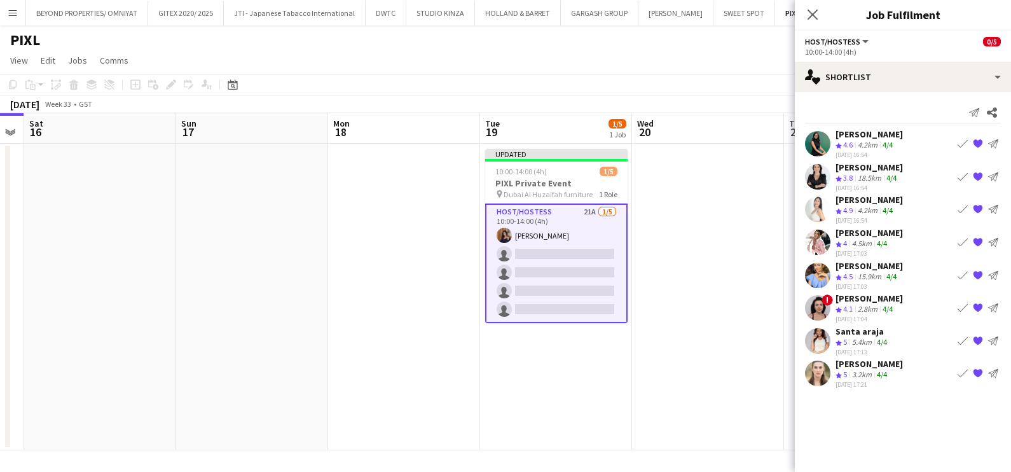
scroll to position [0, 0]
click at [961, 174] on app-icon "Book crew" at bounding box center [963, 176] width 10 height 10
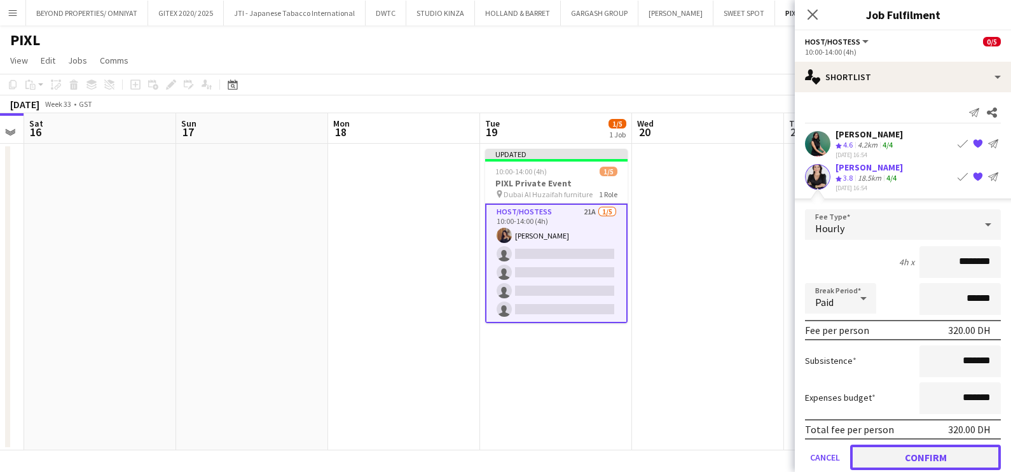
click at [876, 457] on button "Confirm" at bounding box center [926, 456] width 151 height 25
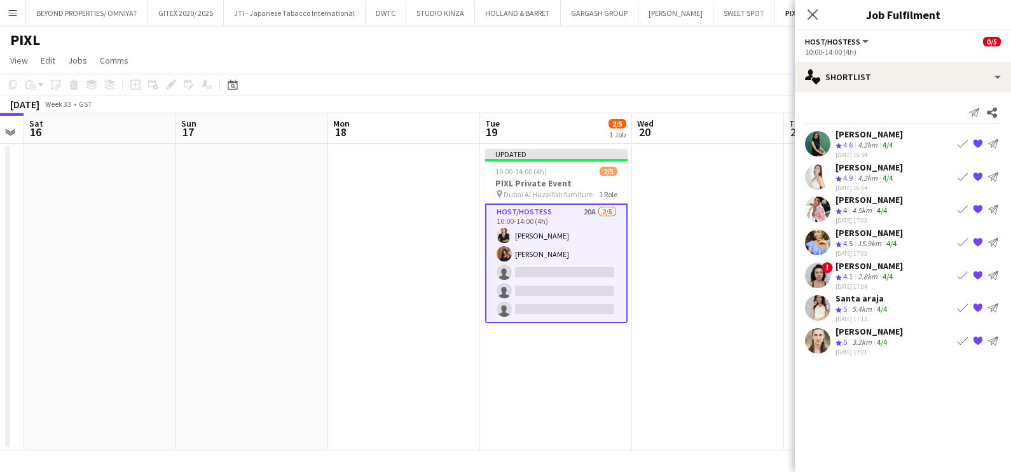
click at [964, 207] on app-icon "Book crew" at bounding box center [963, 209] width 10 height 10
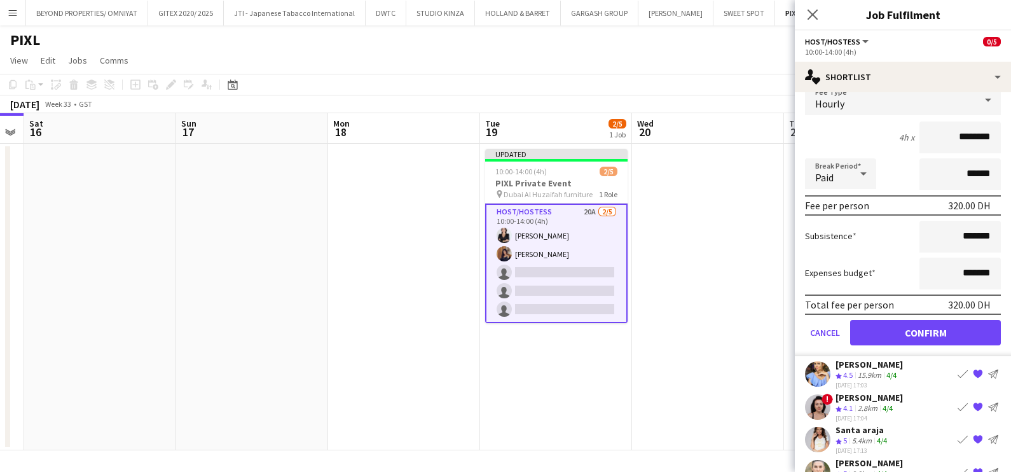
scroll to position [158, 0]
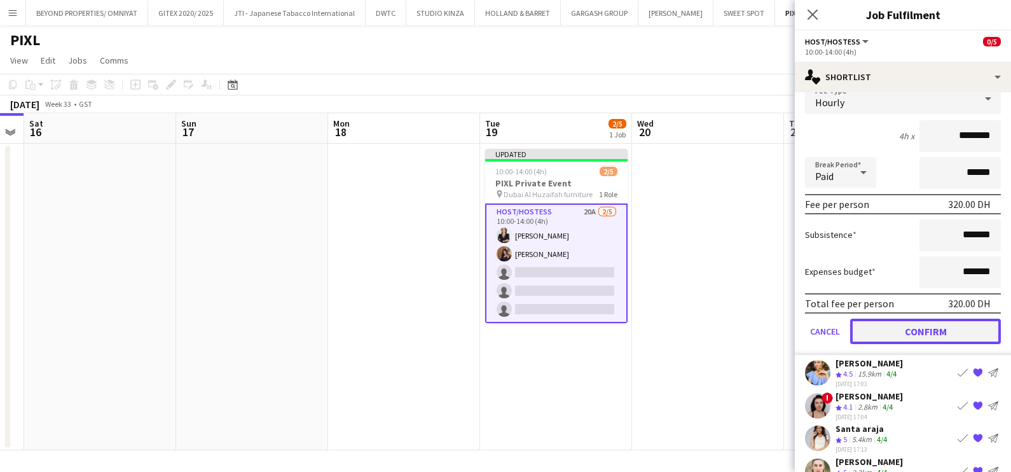
click at [904, 321] on button "Confirm" at bounding box center [926, 331] width 151 height 25
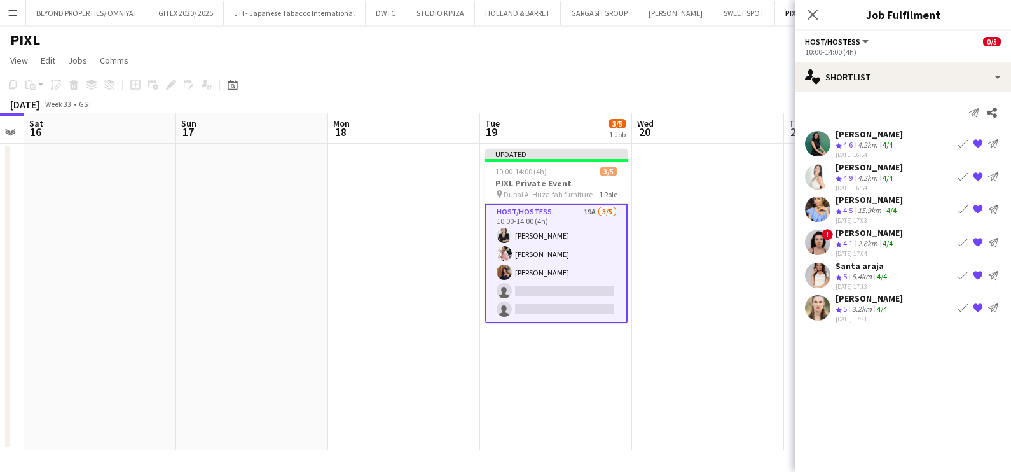
scroll to position [0, 0]
click at [964, 204] on app-icon "Book crew" at bounding box center [963, 209] width 10 height 10
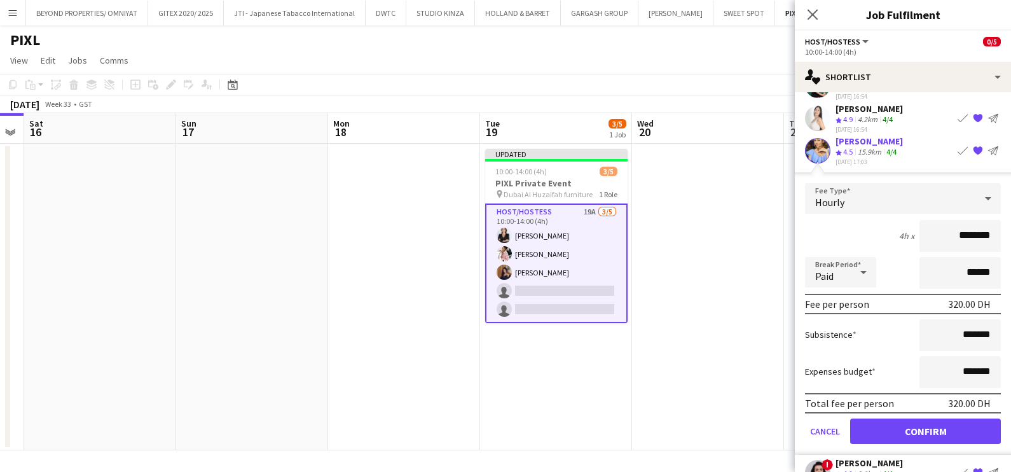
scroll to position [79, 0]
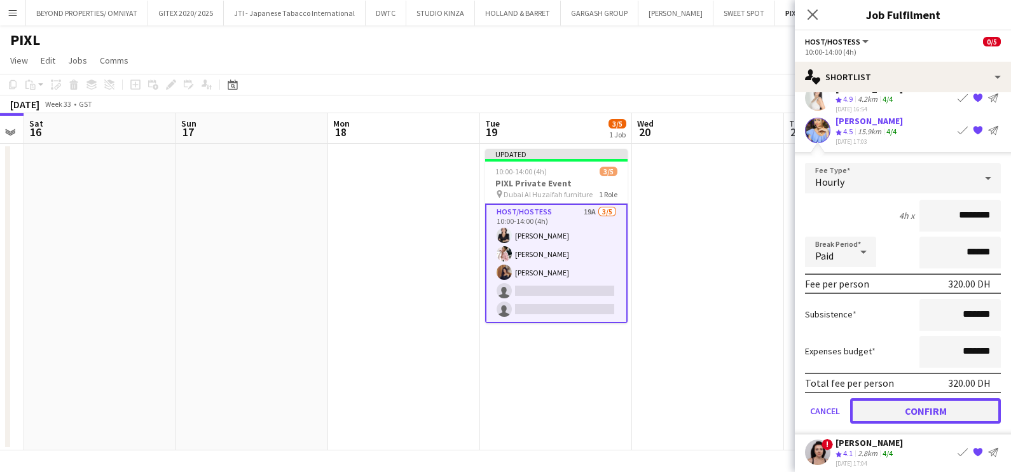
click at [891, 413] on button "Confirm" at bounding box center [926, 410] width 151 height 25
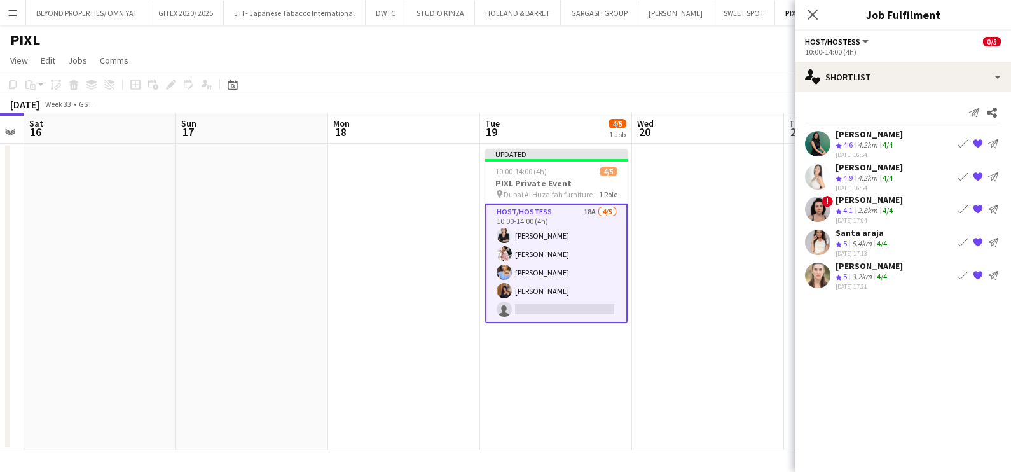
click at [963, 208] on app-icon "Book crew" at bounding box center [963, 209] width 10 height 10
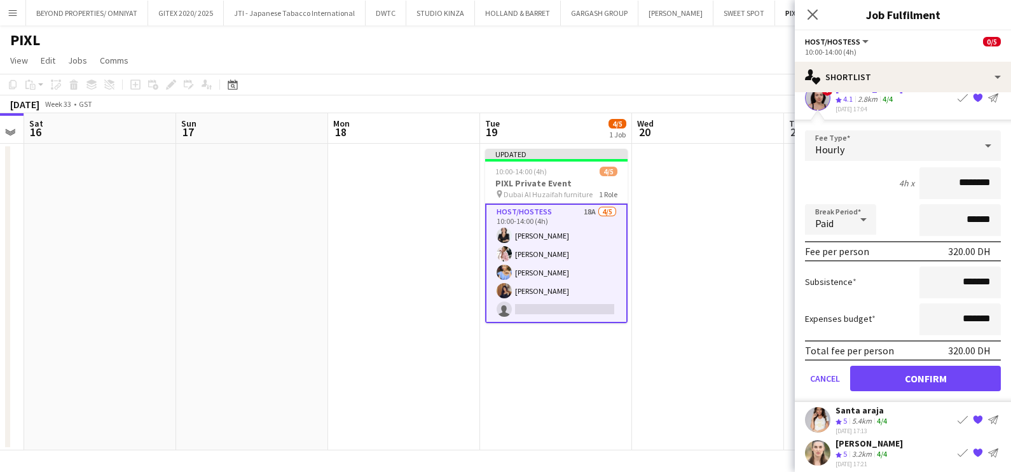
scroll to position [115, 0]
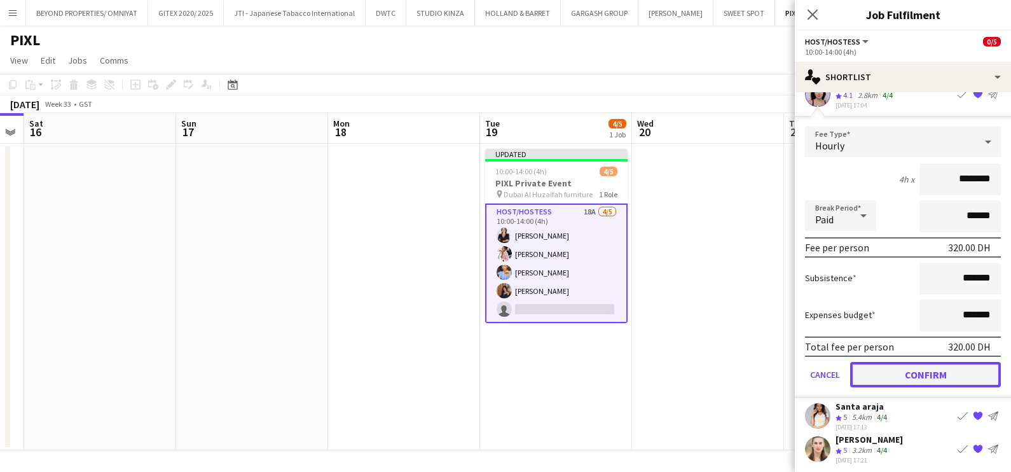
click at [938, 369] on button "Confirm" at bounding box center [926, 374] width 151 height 25
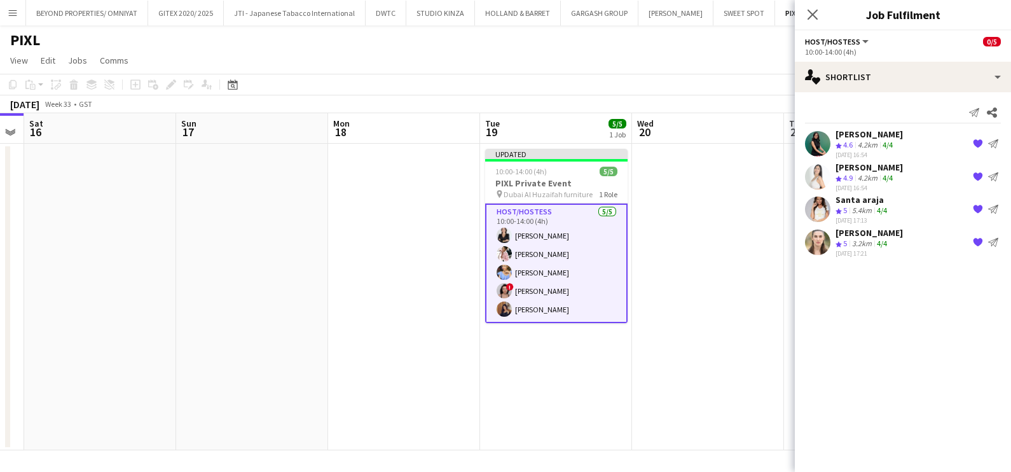
click at [714, 282] on app-date-cell at bounding box center [708, 297] width 152 height 307
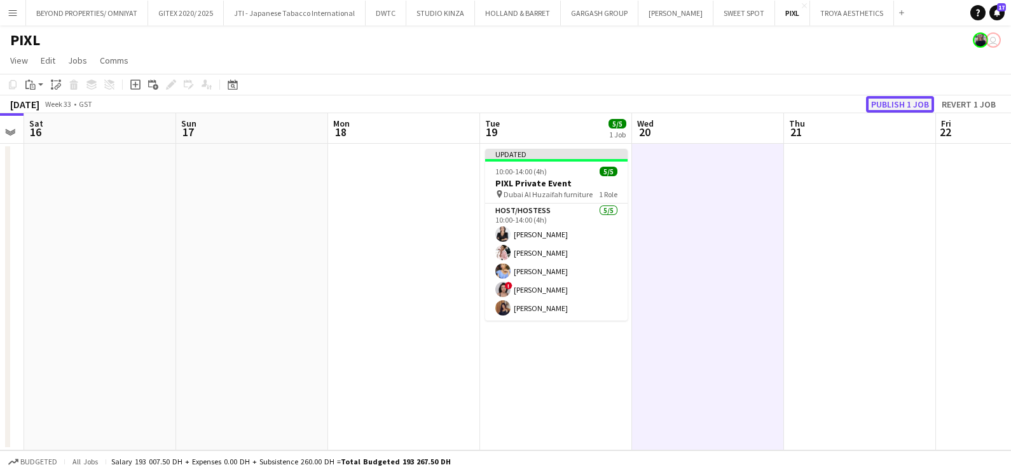
click at [921, 97] on button "Publish 1 job" at bounding box center [900, 104] width 68 height 17
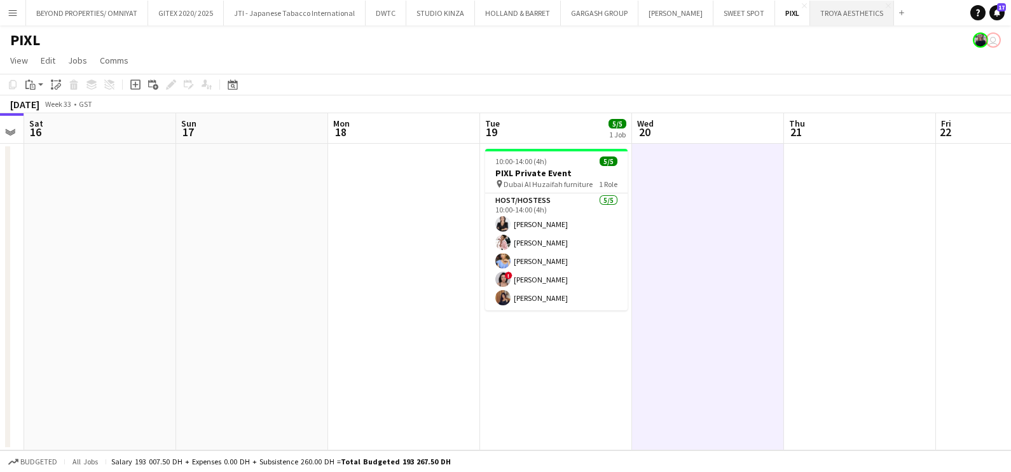
drag, startPoint x: 823, startPoint y: 16, endPoint x: 812, endPoint y: 13, distance: 11.3
click at [823, 15] on button "TROYA AESTHETICS Close" at bounding box center [852, 13] width 84 height 25
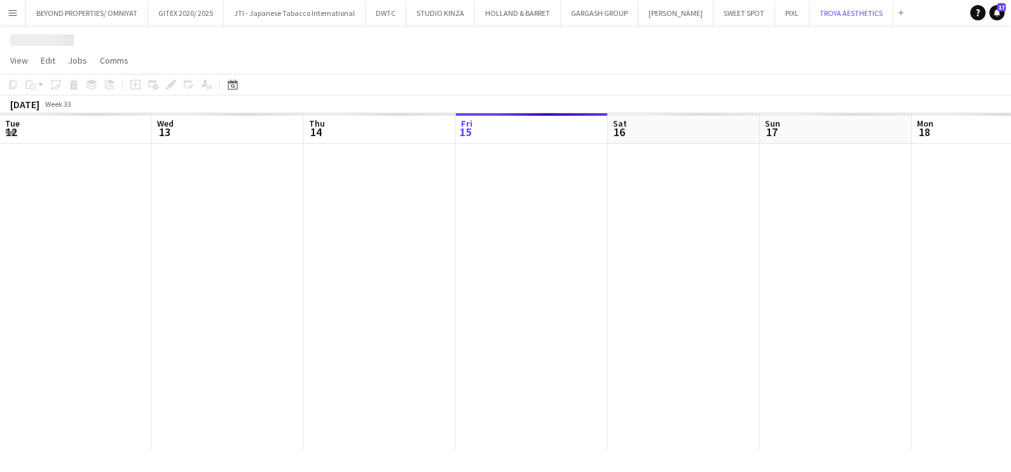
scroll to position [0, 304]
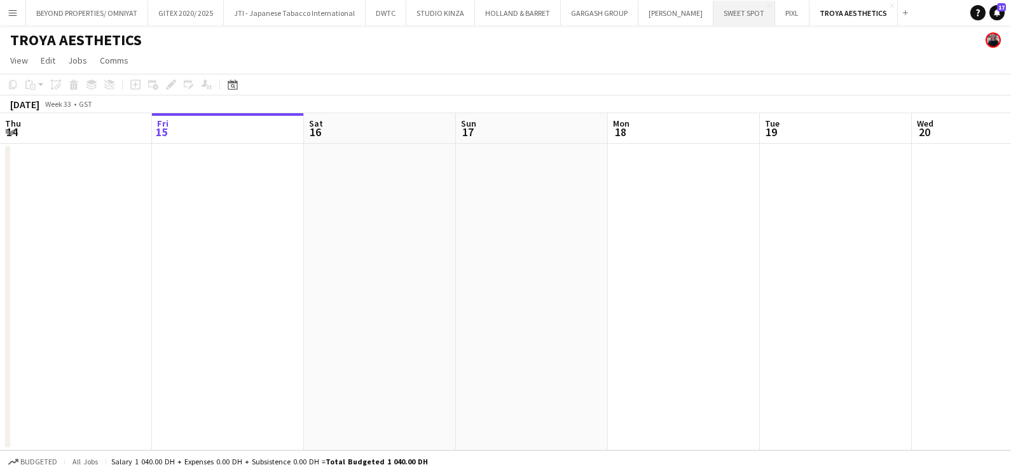
click at [726, 11] on button "SWEET SPOT Close" at bounding box center [745, 13] width 62 height 25
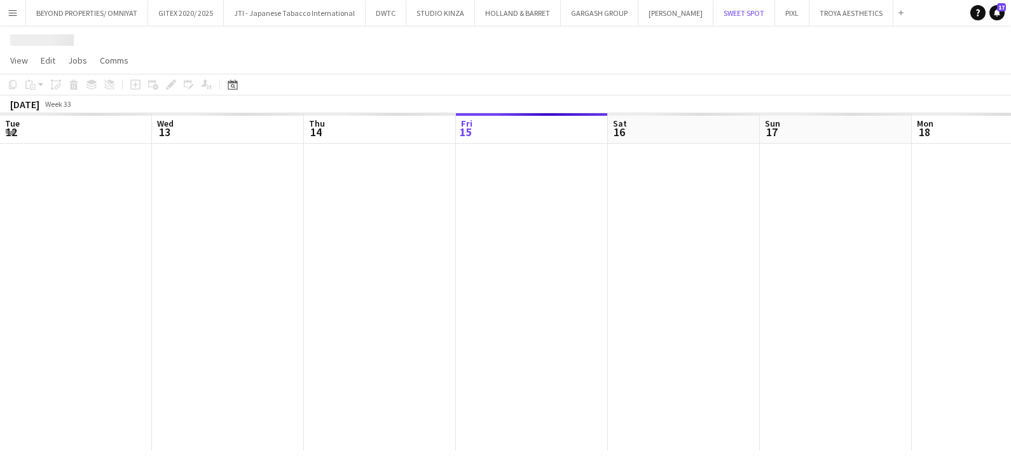
scroll to position [0, 304]
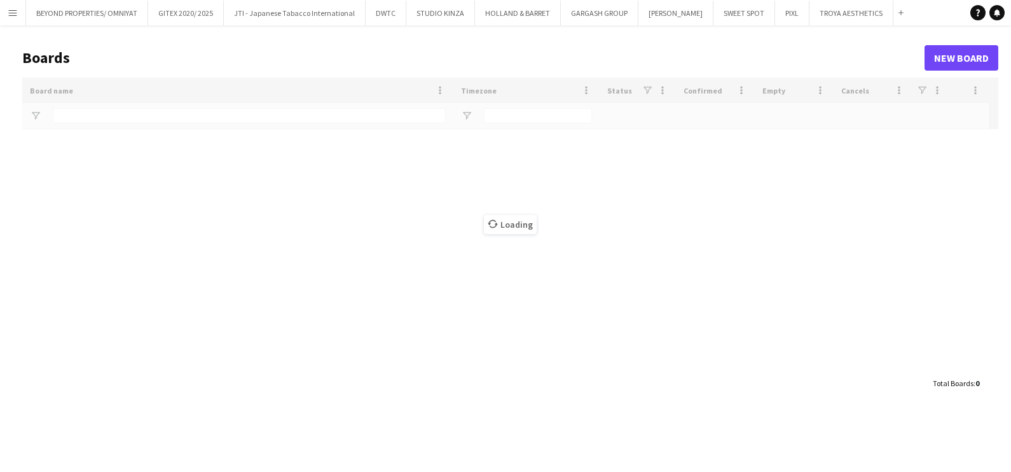
type input "**********"
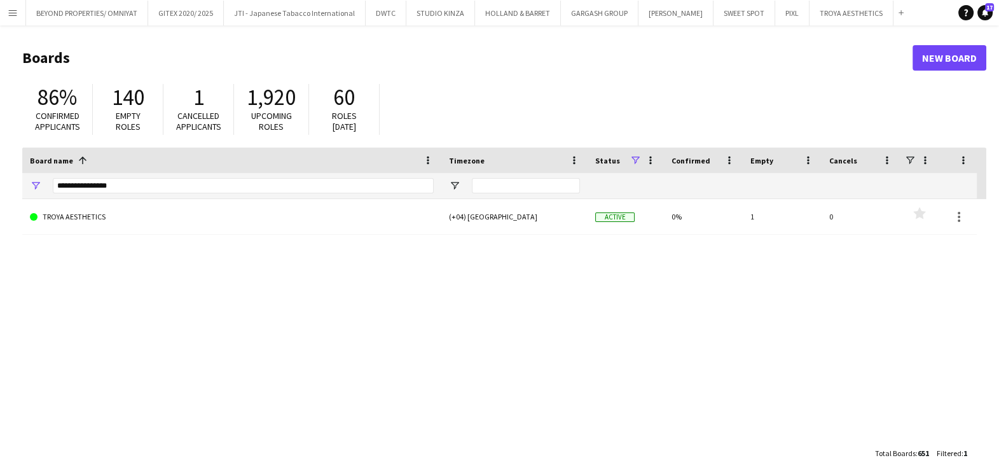
click at [18, 13] on button "Menu" at bounding box center [12, 12] width 25 height 25
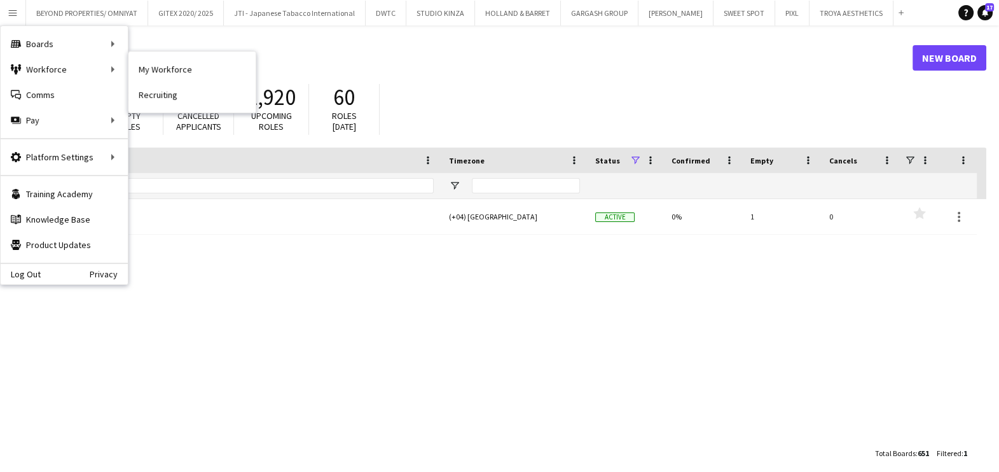
drag, startPoint x: 179, startPoint y: 70, endPoint x: 217, endPoint y: 109, distance: 54.4
click at [179, 70] on link "My Workforce" at bounding box center [192, 69] width 127 height 25
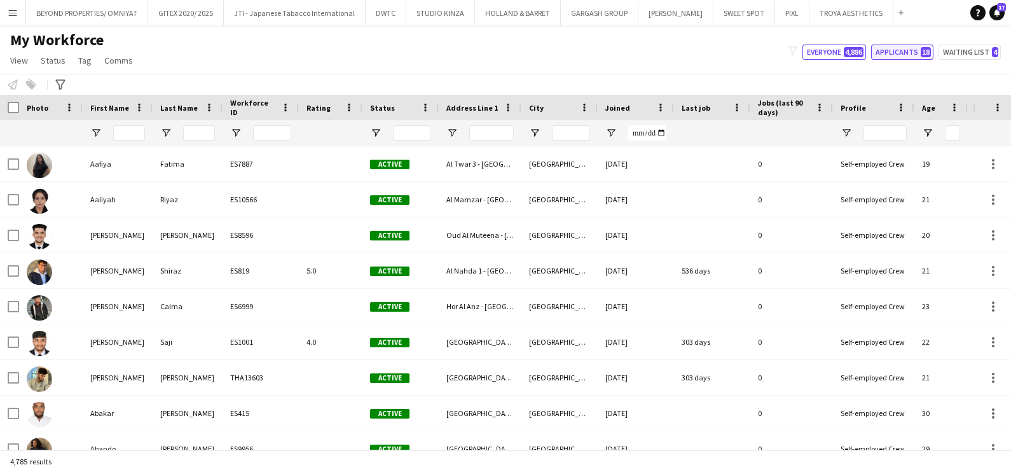
type input "**********"
